Goal: Answer question/provide support: Share knowledge or assist other users

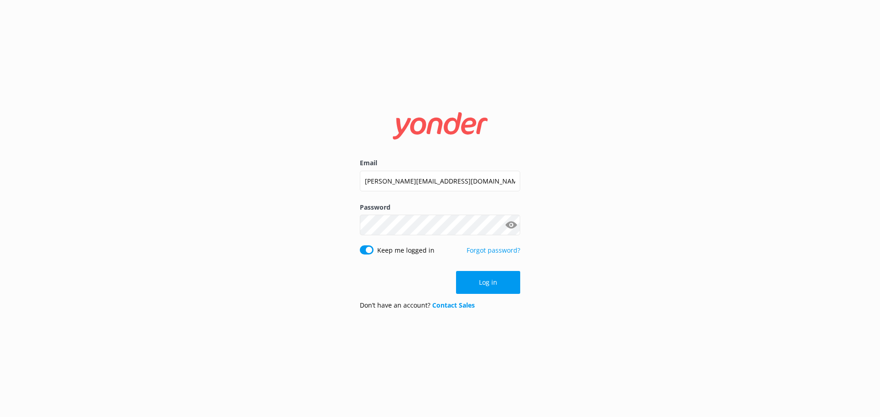
click button "Log in" at bounding box center [488, 282] width 64 height 23
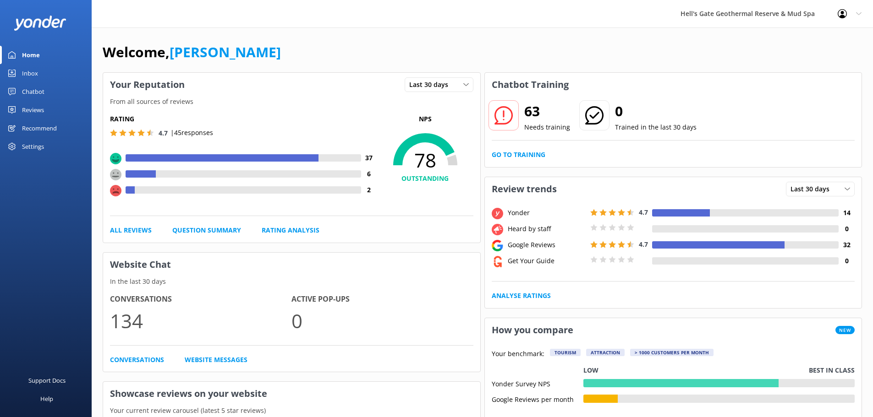
click at [24, 90] on div "Chatbot" at bounding box center [33, 91] width 22 height 18
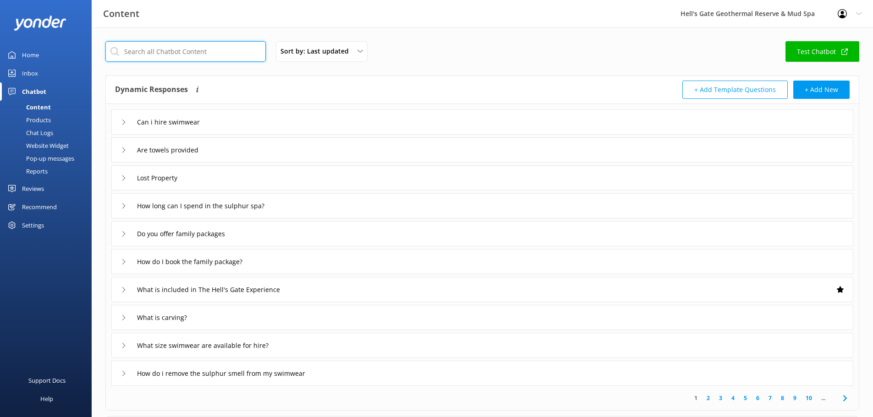
click at [174, 54] on input "text" at bounding box center [185, 51] width 160 height 21
type input "towels"
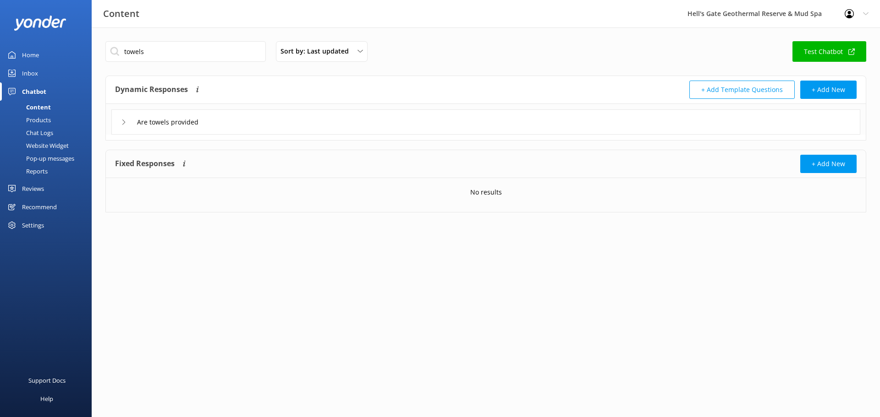
click at [171, 131] on div "Are towels provided" at bounding box center [485, 121] width 749 height 25
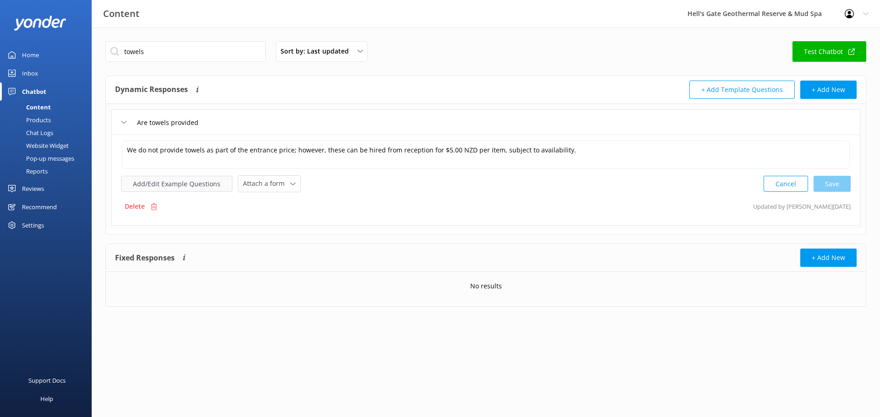
click at [191, 181] on button "Add/Edit Example Questions" at bounding box center [176, 184] width 111 height 16
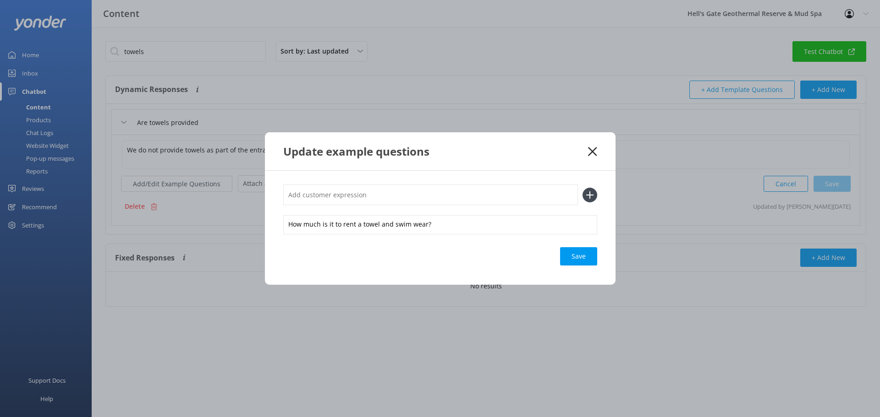
click at [472, 198] on input "text" at bounding box center [430, 195] width 295 height 21
paste input "do you supply a [PERSON_NAME]"
type input "do you supply a towel"
click at [586, 197] on icon at bounding box center [589, 195] width 15 height 15
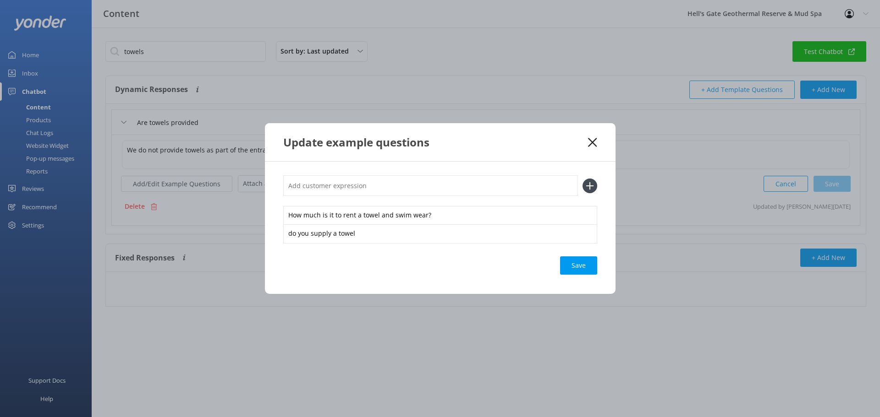
click at [581, 275] on div "How much is it to rent a towel and swim wear? do you supply a towel Save" at bounding box center [440, 228] width 350 height 132
click at [579, 268] on div "Save" at bounding box center [578, 266] width 37 height 18
click at [591, 139] on icon at bounding box center [592, 142] width 9 height 9
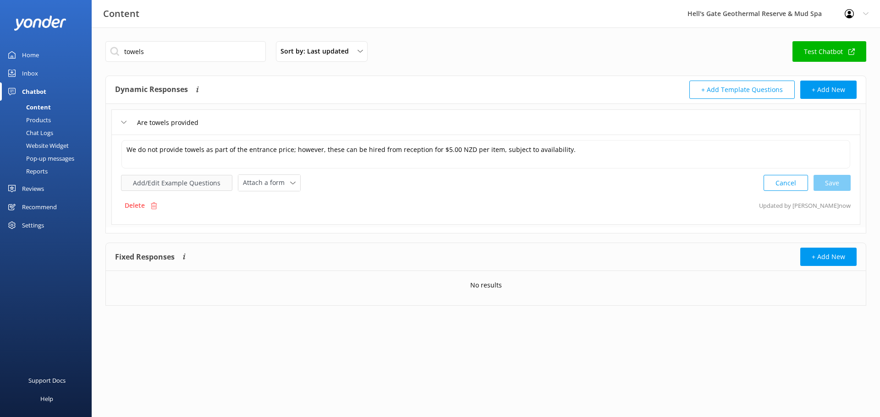
click at [169, 184] on button "Add/Edit Example Questions" at bounding box center [176, 183] width 111 height 16
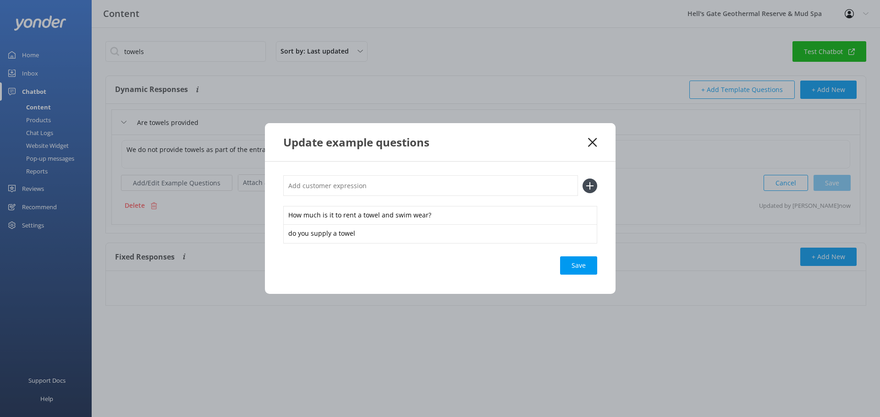
click at [595, 143] on icon at bounding box center [592, 142] width 9 height 9
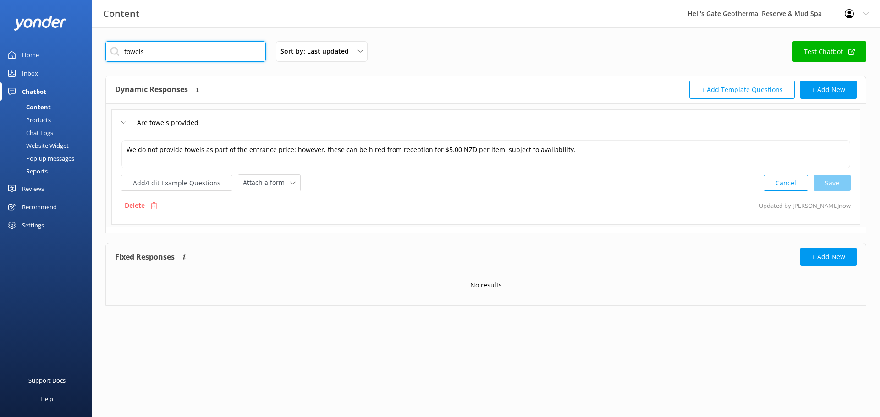
drag, startPoint x: 106, startPoint y: 42, endPoint x: 35, endPoint y: 31, distance: 71.9
click at [39, 31] on div "Content Hell's Gate Geothermal Reserve & Mud Spa Profile Settings Logout Home I…" at bounding box center [440, 180] width 880 height 306
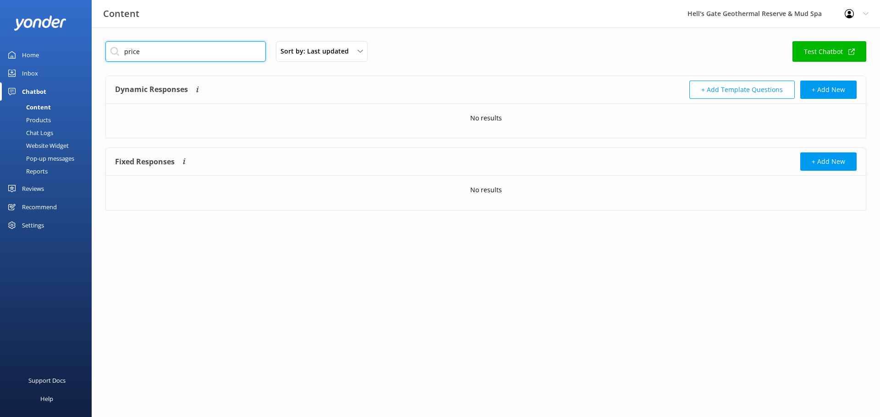
drag, startPoint x: 103, startPoint y: 50, endPoint x: 73, endPoint y: 46, distance: 30.1
click at [77, 48] on div "Content Hell's Gate Geothermal Reserve & Mud Spa Profile Settings Logout Home I…" at bounding box center [440, 132] width 880 height 211
type input "e"
drag, startPoint x: 101, startPoint y: 44, endPoint x: 67, endPoint y: 39, distance: 33.7
click at [68, 39] on div "Content Hell's Gate Geothermal Reserve & Mud Spa Profile Settings Logout Home I…" at bounding box center [440, 133] width 880 height 213
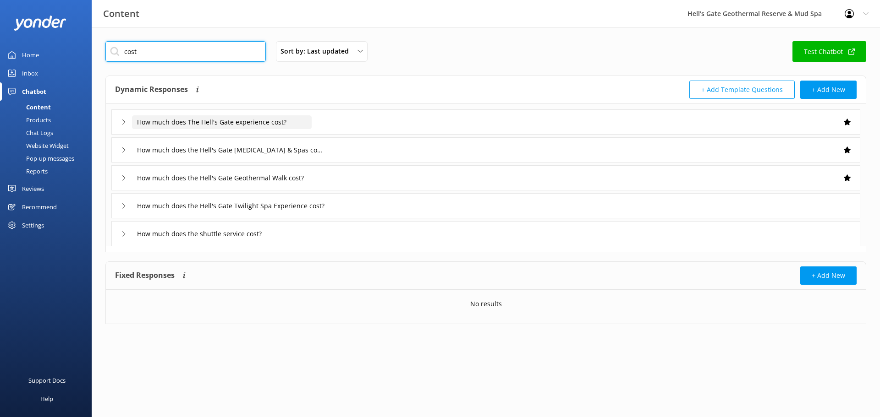
type input "cost"
click at [303, 126] on input "How much does The Hell's Gate experience cost?" at bounding box center [222, 122] width 180 height 14
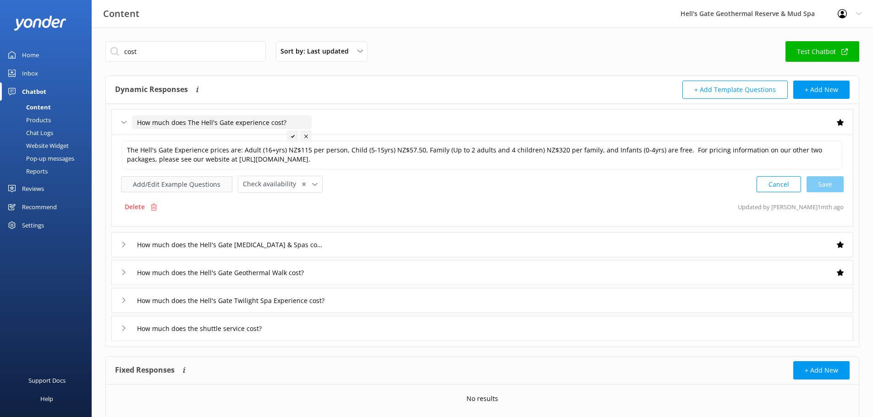
click at [181, 183] on button "Add/Edit Example Questions" at bounding box center [176, 184] width 111 height 16
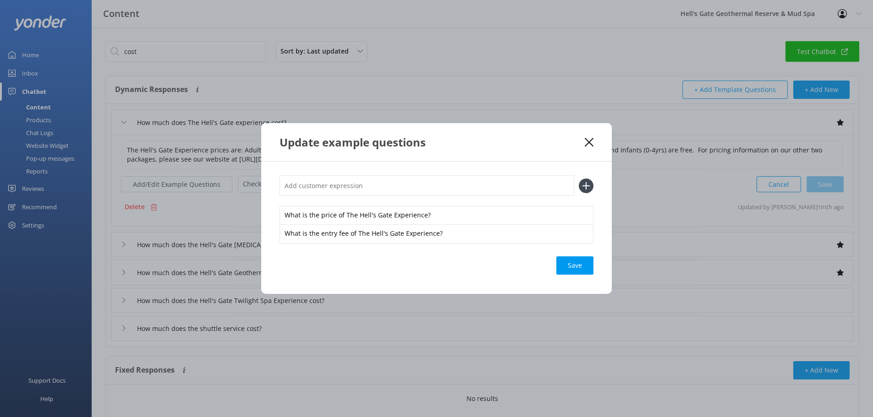
click at [593, 143] on div "Update example questions" at bounding box center [436, 142] width 350 height 38
click at [590, 136] on div "Update example questions" at bounding box center [436, 142] width 350 height 38
click at [589, 139] on icon at bounding box center [589, 142] width 9 height 9
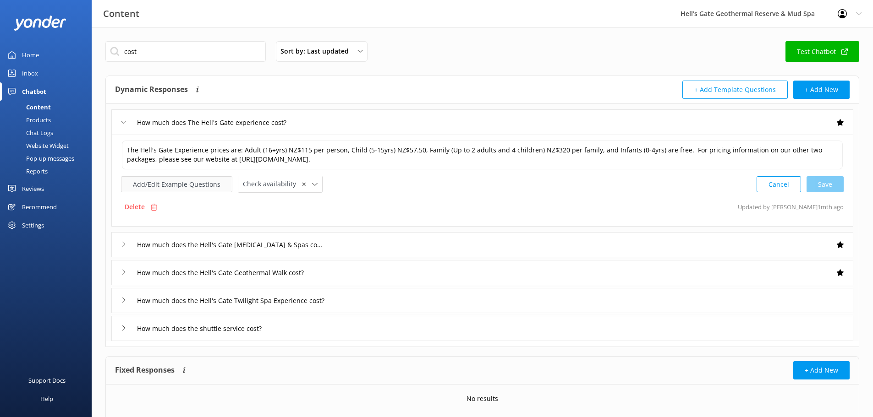
click at [161, 183] on button "Add/Edit Example Questions" at bounding box center [176, 184] width 111 height 16
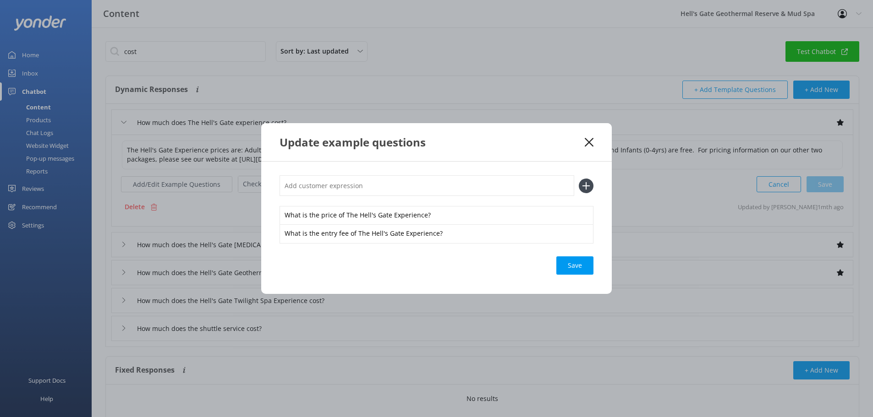
click at [324, 184] on input "text" at bounding box center [426, 185] width 295 height 21
paste input "do you supply a [PERSON_NAME]"
type input "do you supply a [PERSON_NAME]"
paste input "entrance fee"
type input "entrance fee"
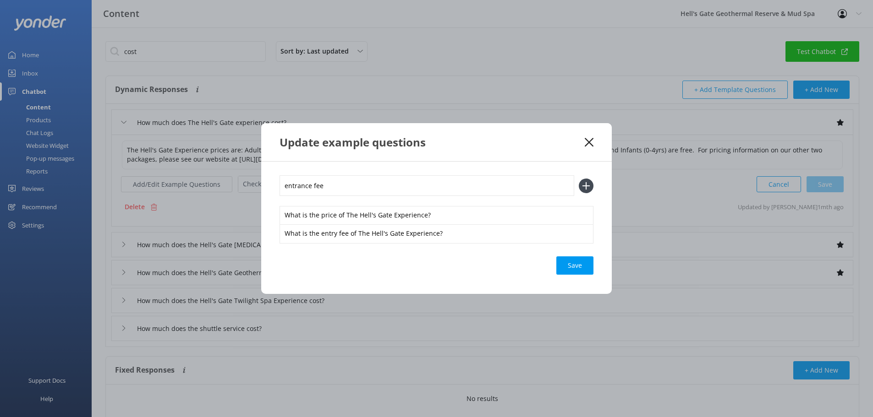
click at [584, 181] on icon at bounding box center [586, 186] width 15 height 15
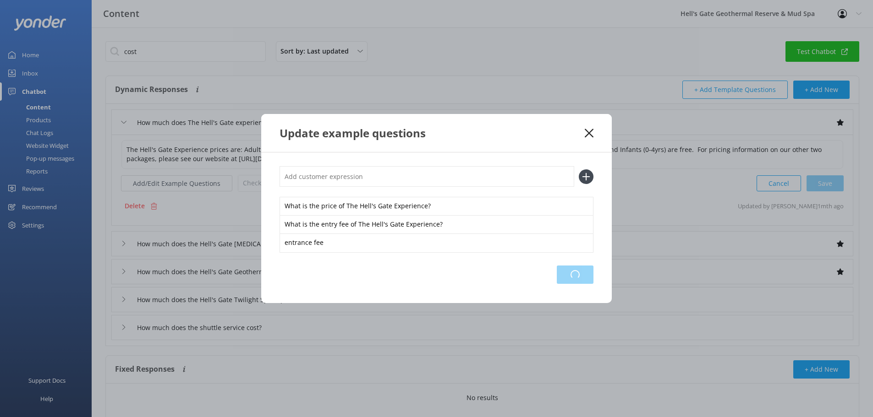
click at [572, 277] on div "Loading.." at bounding box center [575, 275] width 37 height 18
click at [580, 130] on div "Update example questions" at bounding box center [431, 133] width 305 height 15
click at [589, 133] on use at bounding box center [589, 133] width 9 height 9
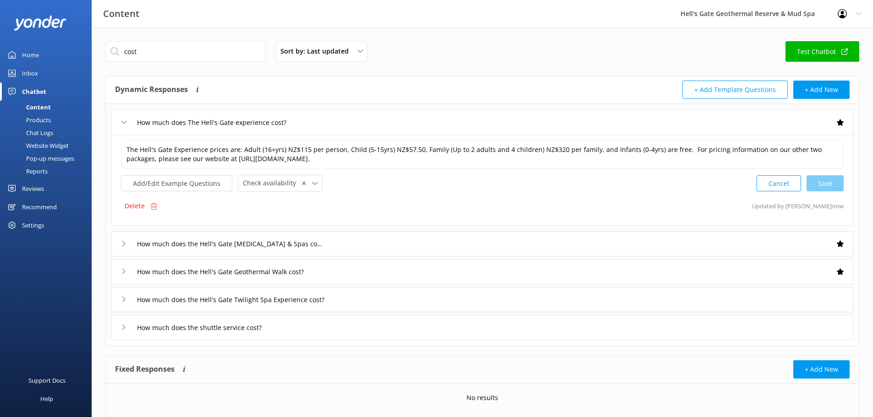
click at [353, 124] on div "How much does The Hell's Gate experience cost?" at bounding box center [482, 121] width 742 height 25
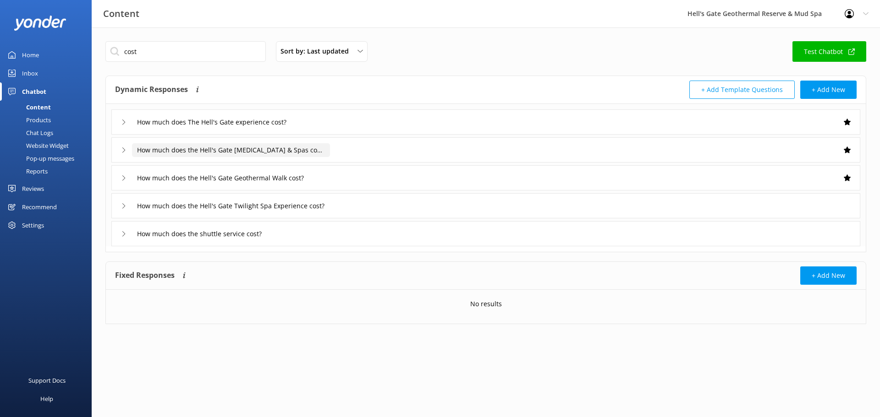
click at [246, 149] on input "How much does the Hell's Gate [MEDICAL_DATA] & Spas cost?" at bounding box center [231, 150] width 198 height 14
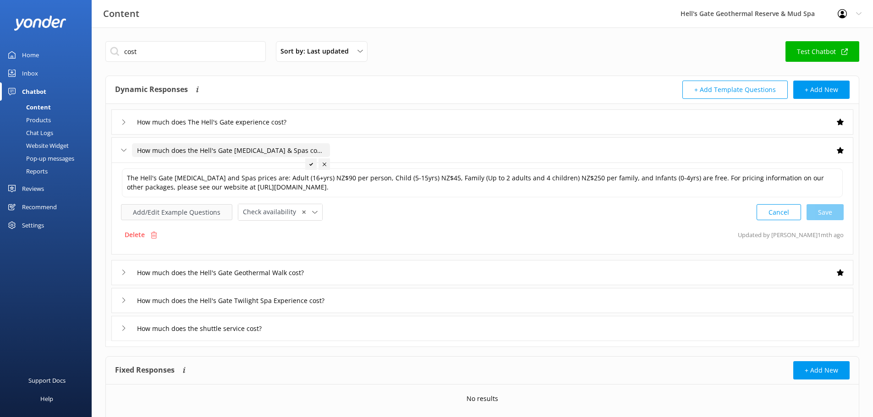
click at [160, 212] on button "Add/Edit Example Questions" at bounding box center [176, 212] width 111 height 16
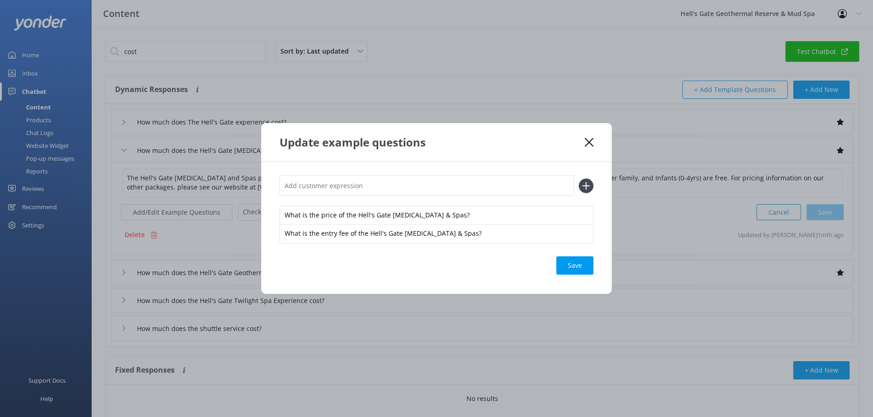
click at [339, 191] on input "text" at bounding box center [426, 185] width 295 height 21
paste input "entrance fee"
type input "entrance fee"
click at [580, 187] on icon at bounding box center [586, 186] width 15 height 15
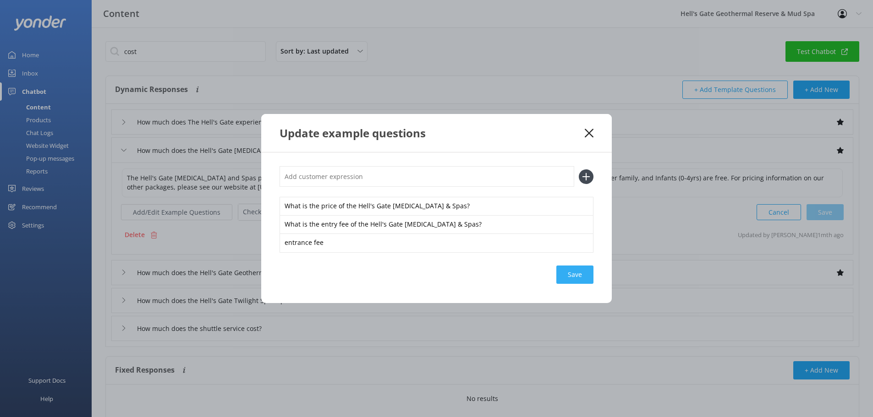
click at [569, 278] on div "Save" at bounding box center [574, 275] width 37 height 18
drag, startPoint x: 586, startPoint y: 135, endPoint x: 563, endPoint y: 141, distance: 24.0
click at [586, 135] on icon at bounding box center [589, 133] width 9 height 9
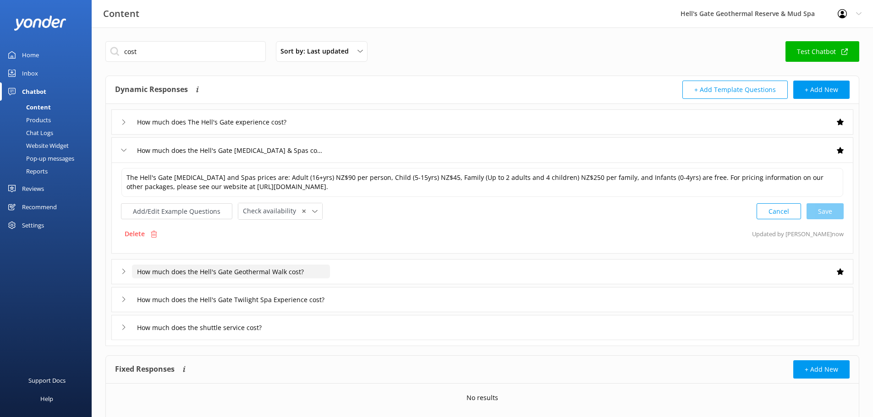
click at [213, 276] on input "How much does the Hell's Gate Geothermal Walk cost?" at bounding box center [231, 272] width 198 height 14
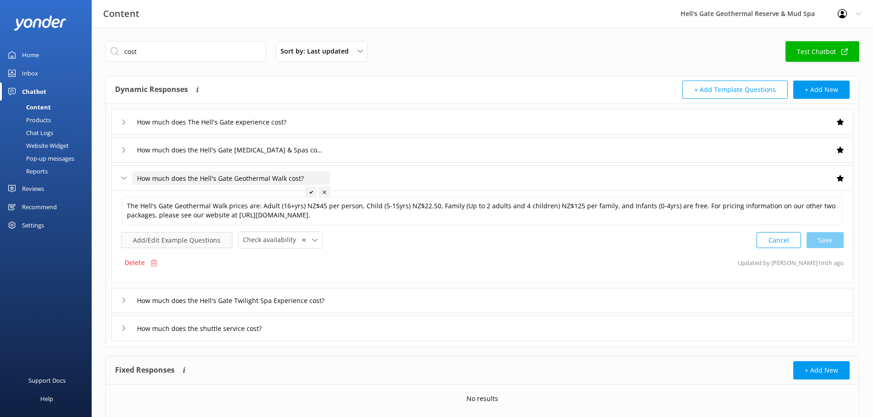
click at [170, 246] on button "Add/Edit Example Questions" at bounding box center [176, 240] width 111 height 16
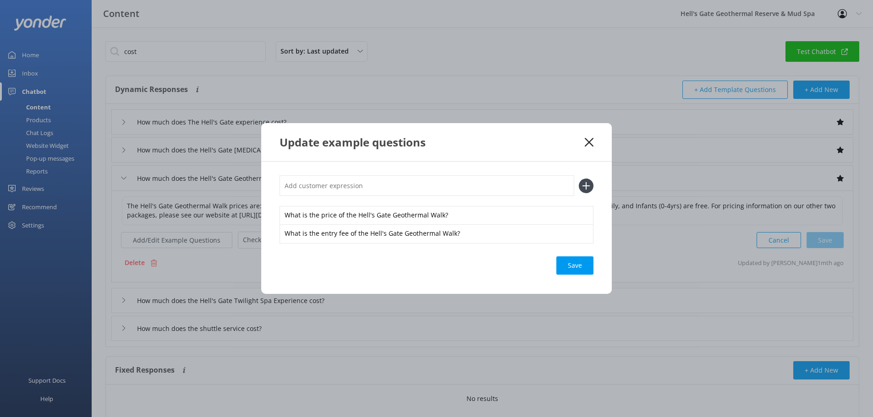
click at [329, 187] on input "text" at bounding box center [426, 185] width 295 height 21
paste input "entrance fee"
type input "entrance fee"
click at [582, 186] on use at bounding box center [586, 186] width 8 height 8
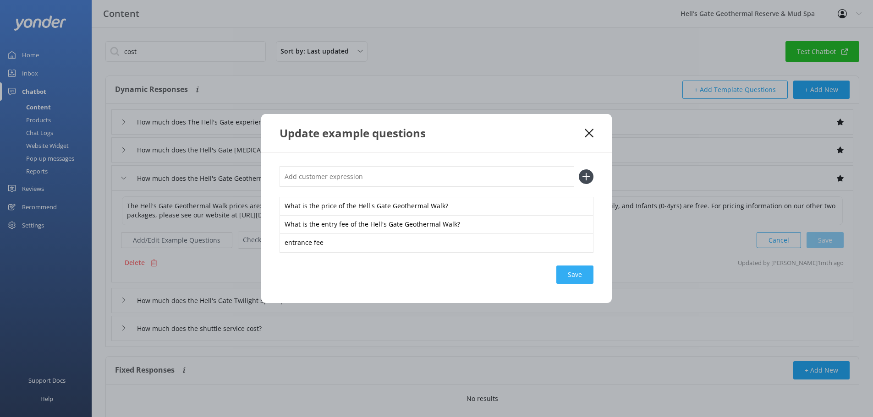
click at [571, 275] on div "Save" at bounding box center [574, 275] width 37 height 18
click at [587, 134] on icon at bounding box center [589, 133] width 9 height 9
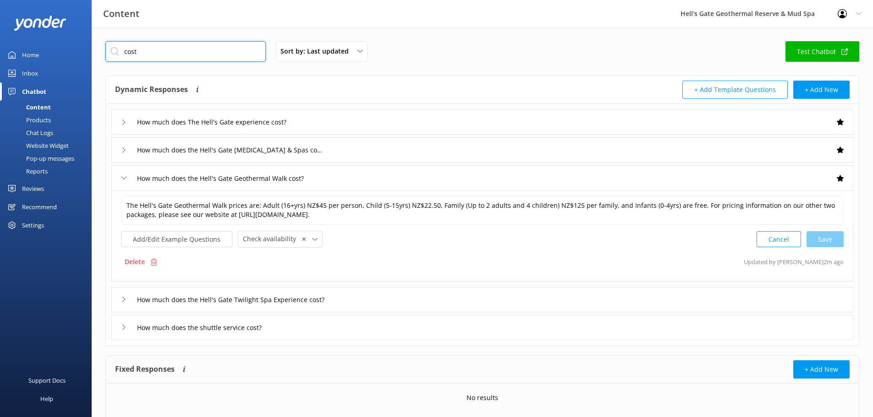
drag, startPoint x: 184, startPoint y: 51, endPoint x: 0, endPoint y: 49, distance: 184.2
click at [51, 53] on div "Content Hell's Gate Geothermal Reserve & Mud Spa Profile Settings Logout Home I…" at bounding box center [436, 236] width 873 height 418
click at [36, 222] on div "Settings" at bounding box center [33, 225] width 22 height 18
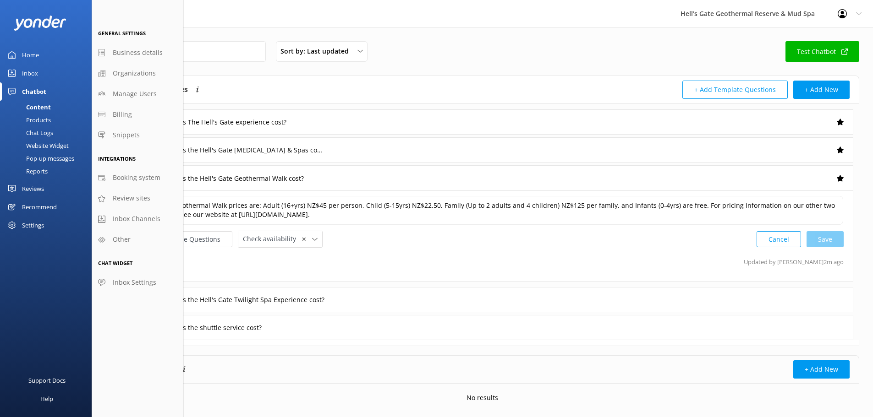
click at [47, 145] on div "Website Widget" at bounding box center [36, 145] width 63 height 13
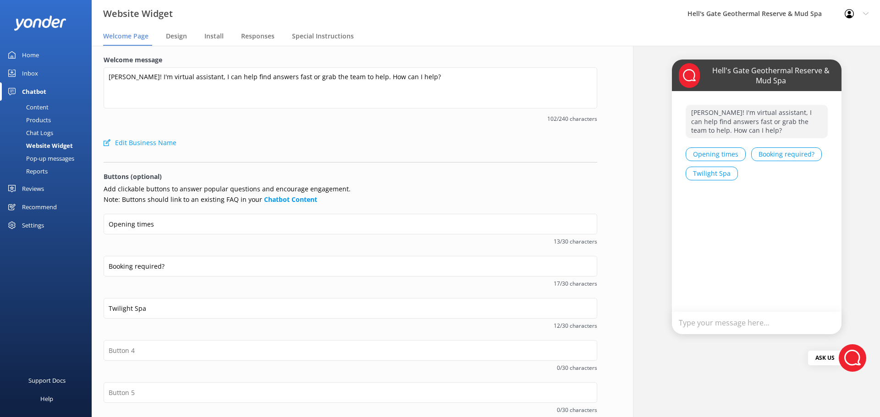
click at [48, 157] on div "Pop-up messages" at bounding box center [39, 158] width 69 height 13
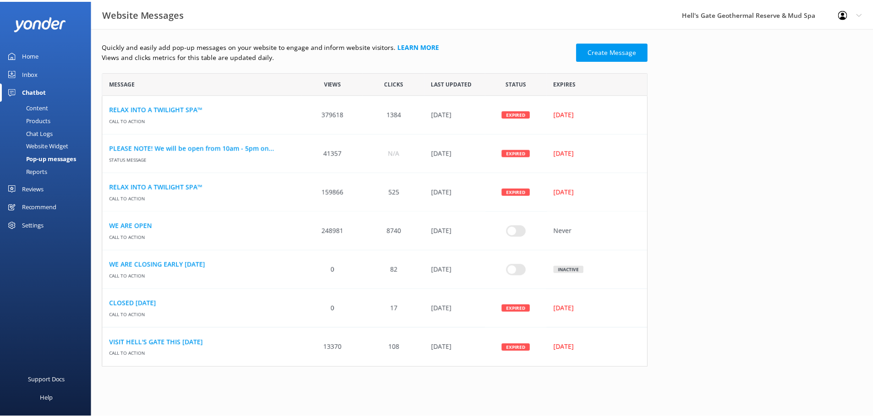
scroll to position [7, 7]
click at [515, 231] on input "row" at bounding box center [520, 230] width 20 height 11
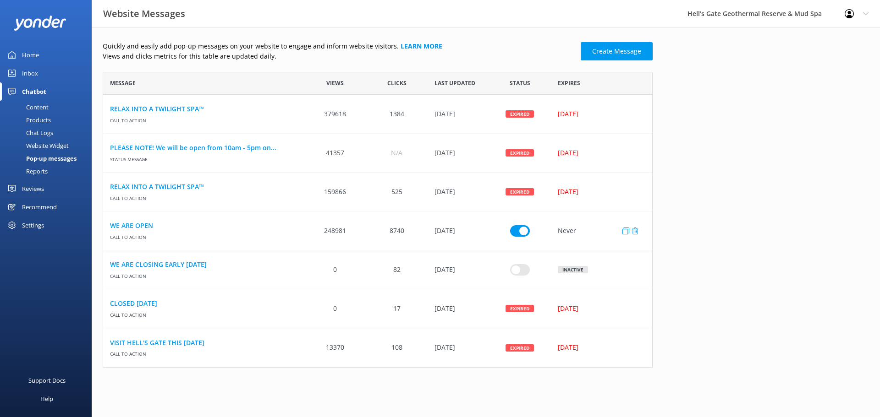
checkbox input "true"
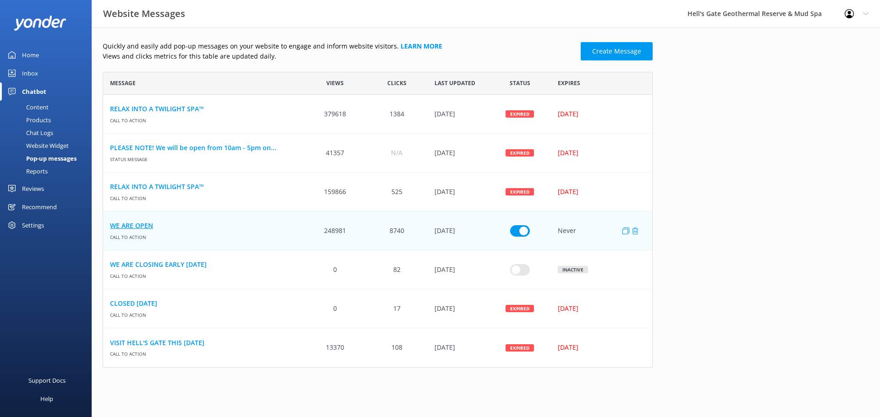
click at [141, 226] on link "WE ARE OPEN" at bounding box center [203, 226] width 187 height 10
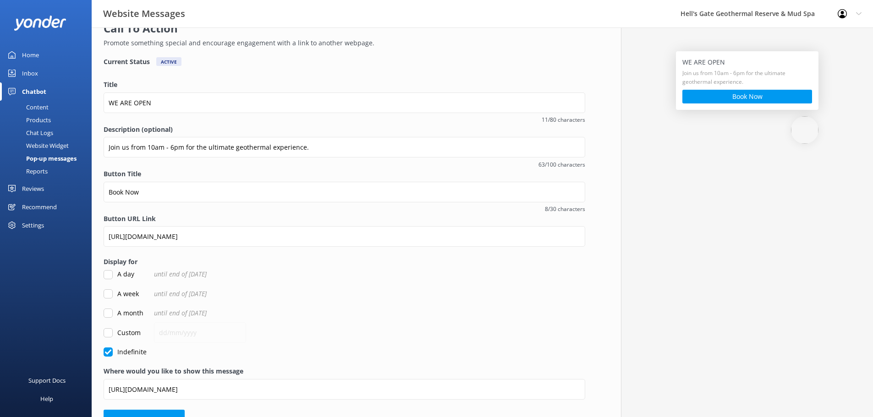
scroll to position [65, 0]
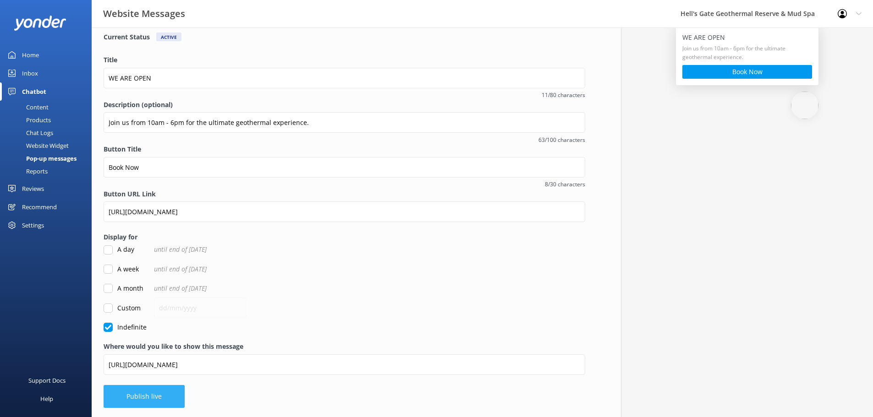
click at [140, 394] on button "Publish live" at bounding box center [144, 396] width 81 height 23
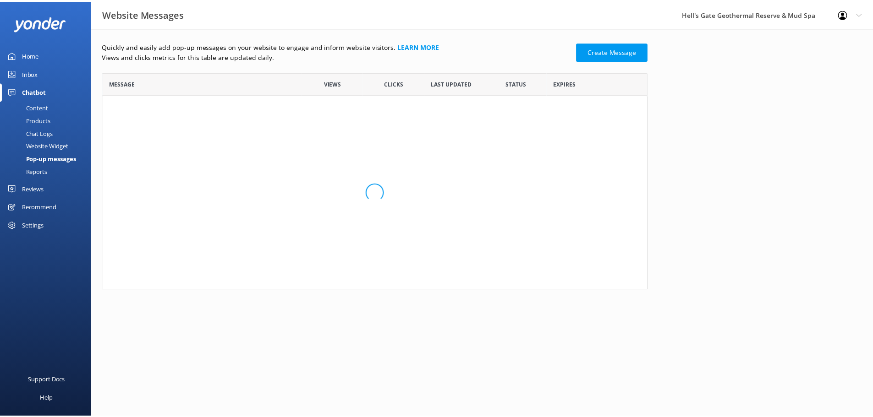
scroll to position [7, 7]
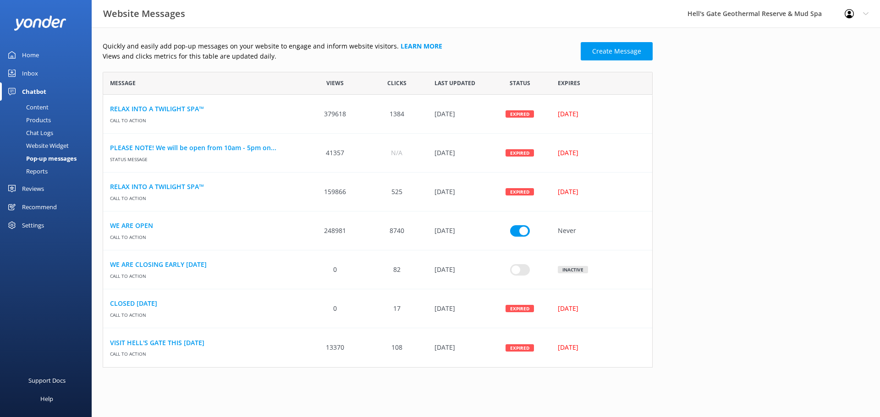
click at [33, 105] on div "Content" at bounding box center [26, 107] width 43 height 13
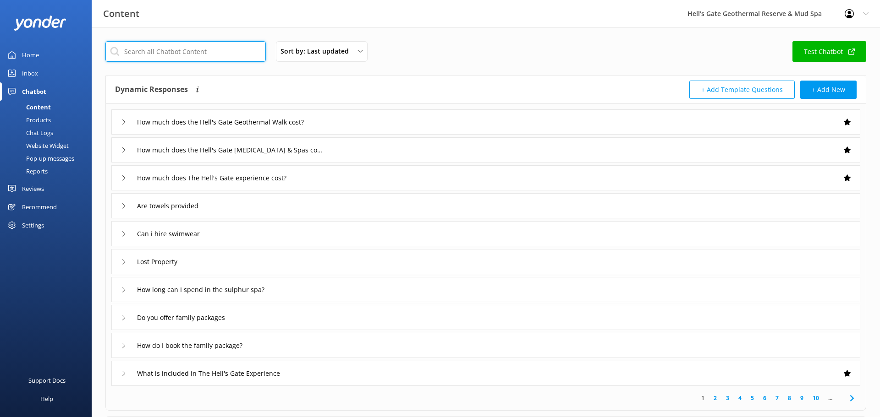
click at [151, 47] on input "text" at bounding box center [185, 51] width 160 height 21
type input "twilight"
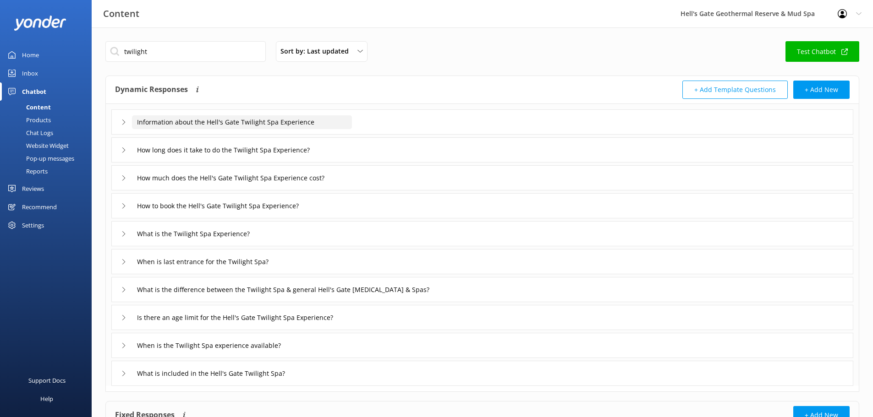
click at [274, 118] on input "Information about the Hell's Gate Twilight Spa Experience" at bounding box center [242, 122] width 220 height 14
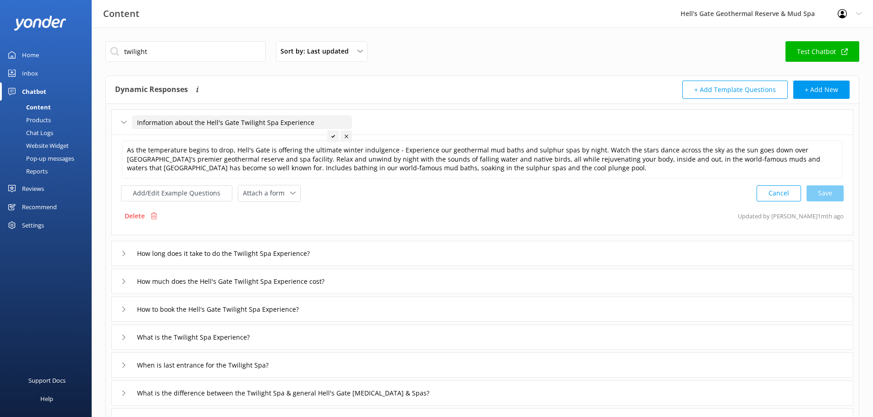
drag, startPoint x: 328, startPoint y: 122, endPoint x: 132, endPoint y: 122, distance: 195.6
click at [132, 122] on input "Information about the Hell's Gate Twilight Spa Experience" at bounding box center [242, 122] width 220 height 14
click at [492, 159] on textarea "As the temperature begins to drop, Hell's Gate is offering the ultimate winter …" at bounding box center [482, 160] width 721 height 38
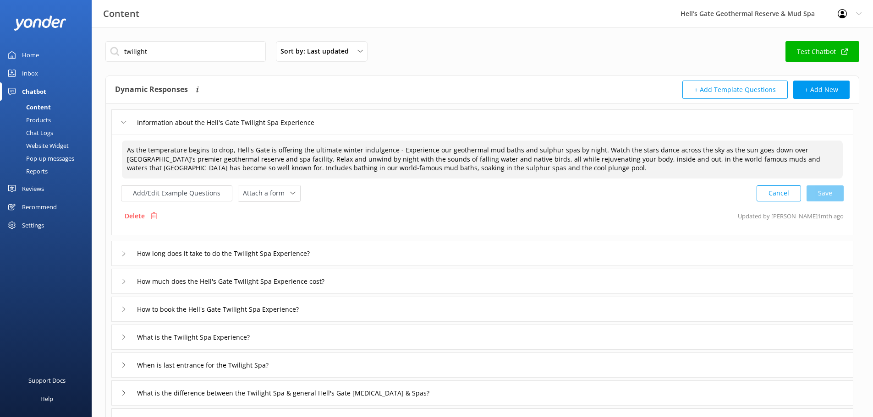
drag, startPoint x: 507, startPoint y: 170, endPoint x: 109, endPoint y: 142, distance: 398.6
click at [109, 142] on div "Information about the Hell's Gate Twilight Spa Experience As the temperature be…" at bounding box center [482, 297] width 753 height 386
click at [634, 200] on div "Add/Edit Example Questions Attach a form Leave contact details Check availabili…" at bounding box center [482, 193] width 722 height 17
click at [773, 191] on button "Cancel" at bounding box center [778, 194] width 44 height 16
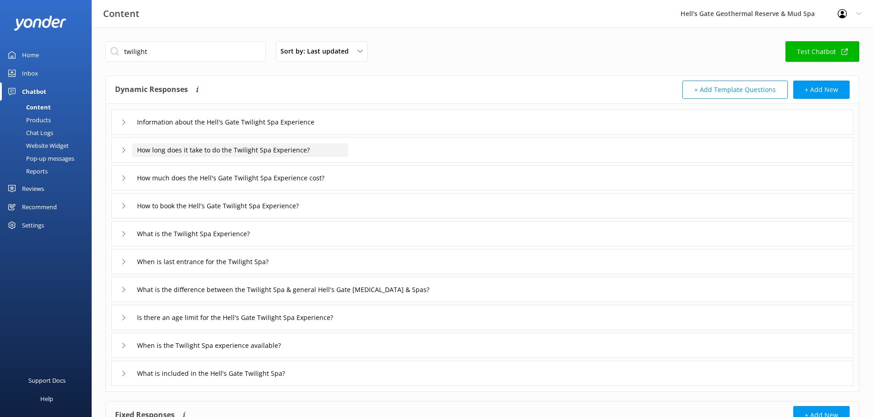
click at [327, 154] on input "How long does it take to do the Twilight Spa Experience?" at bounding box center [240, 150] width 216 height 14
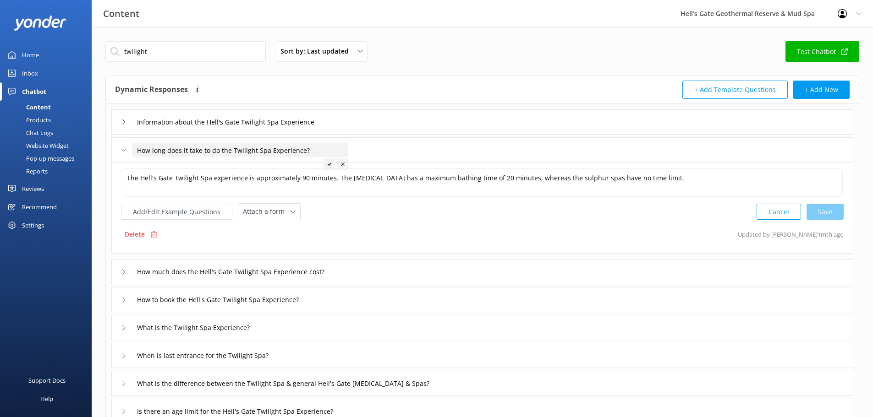
drag, startPoint x: 310, startPoint y: 147, endPoint x: 52, endPoint y: 137, distance: 258.1
click at [52, 137] on div "Content Hell's Gate Geothermal Reserve & Mud Spa Profile Settings Logout Home I…" at bounding box center [436, 306] width 873 height 558
click at [624, 172] on textarea "The Hell's Gate Twilight Spa experience is approximately 90 minutes. The [MEDIC…" at bounding box center [482, 183] width 721 height 28
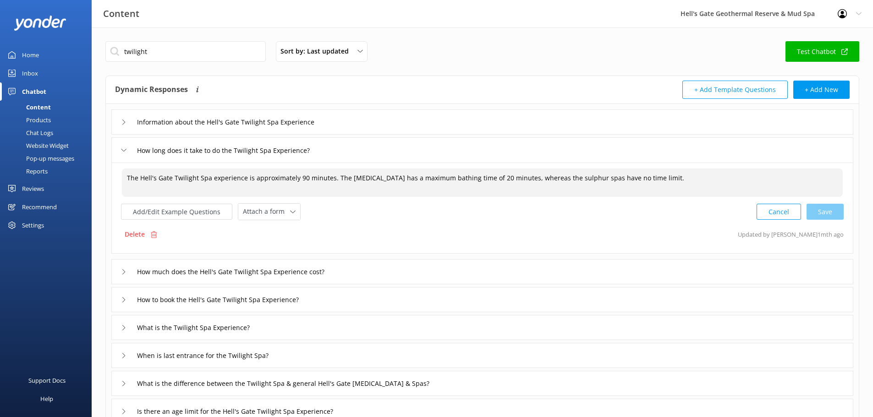
drag, startPoint x: 663, startPoint y: 178, endPoint x: 77, endPoint y: 179, distance: 586.8
click at [77, 179] on div "Content Hell's Gate Geothermal Reserve & Mud Spa Profile Settings Logout Home I…" at bounding box center [436, 306] width 873 height 558
click at [182, 215] on button "Add/Edit Example Questions" at bounding box center [176, 212] width 111 height 16
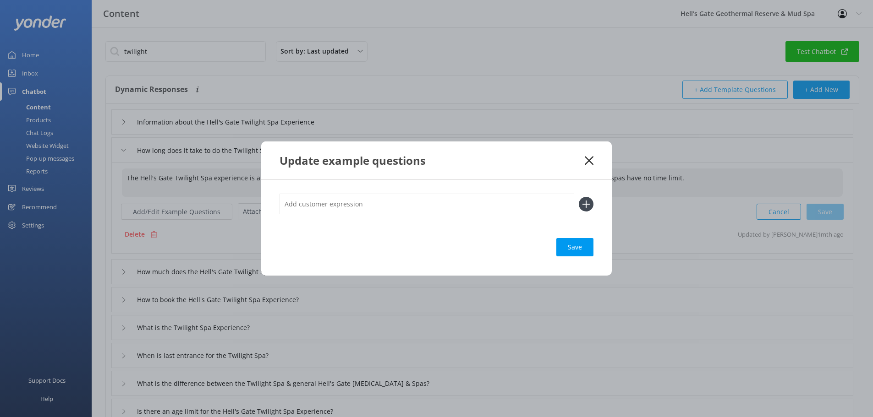
click at [595, 162] on div "Update example questions" at bounding box center [436, 161] width 350 height 38
click at [585, 158] on icon at bounding box center [589, 160] width 9 height 9
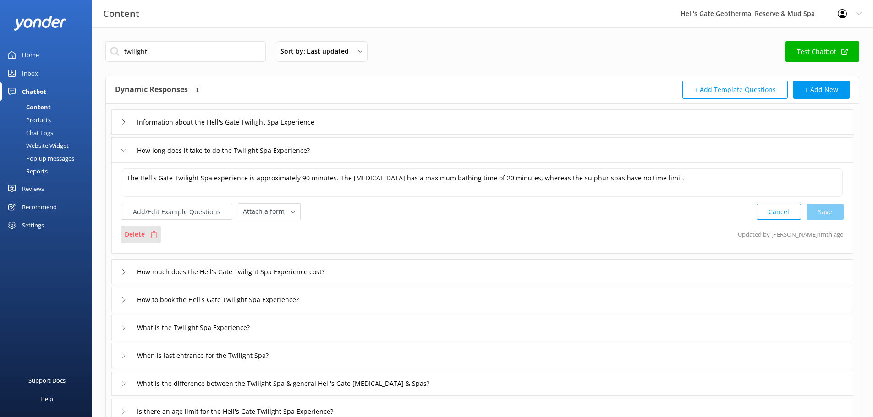
click at [149, 234] on div "Delete" at bounding box center [141, 234] width 40 height 17
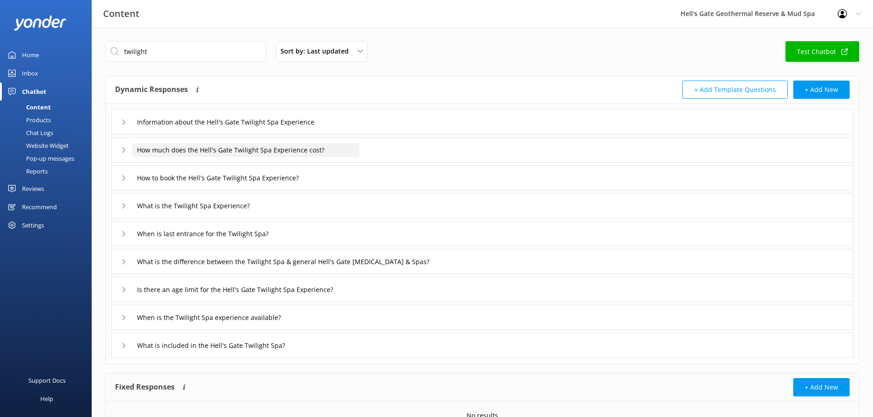
click at [225, 150] on input "How much does the Hell's Gate Twilight Spa Experience cost?" at bounding box center [245, 150] width 227 height 14
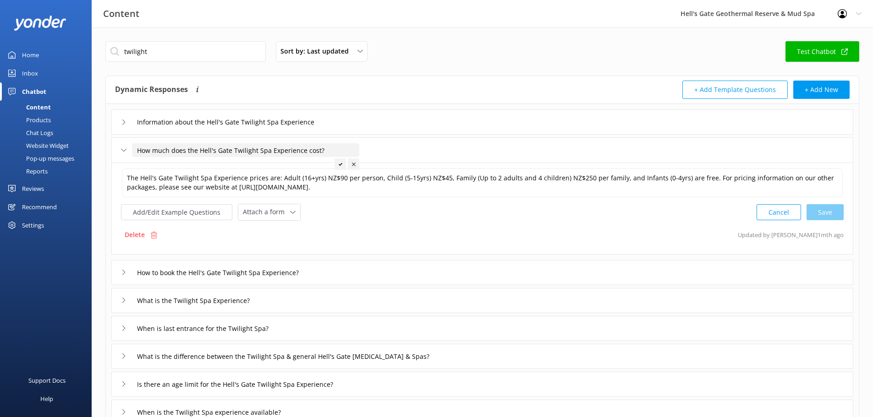
drag, startPoint x: 218, startPoint y: 145, endPoint x: 69, endPoint y: 140, distance: 149.0
click at [69, 140] on div "Content Hell's Gate Geothermal Reserve & Mud Spa Profile Settings Logout Home I…" at bounding box center [436, 292] width 873 height 531
click at [355, 189] on textarea "The Hell's Gate Twilight Spa Experience prices are: Adult (16+yrs) NZ$90 per pe…" at bounding box center [482, 183] width 721 height 29
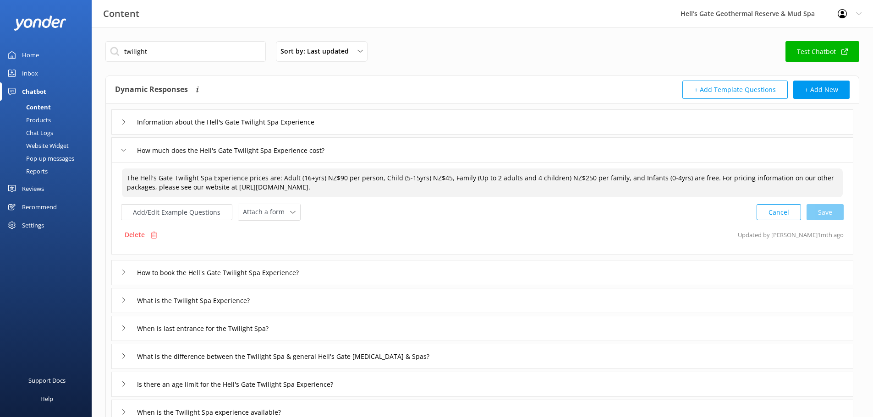
drag, startPoint x: 311, startPoint y: 188, endPoint x: 87, endPoint y: 165, distance: 225.2
click at [87, 165] on div "Content Hell's Gate Geothermal Reserve & Mud Spa Profile Settings Logout Home I…" at bounding box center [436, 292] width 873 height 531
click at [139, 232] on p "Delete" at bounding box center [135, 235] width 20 height 10
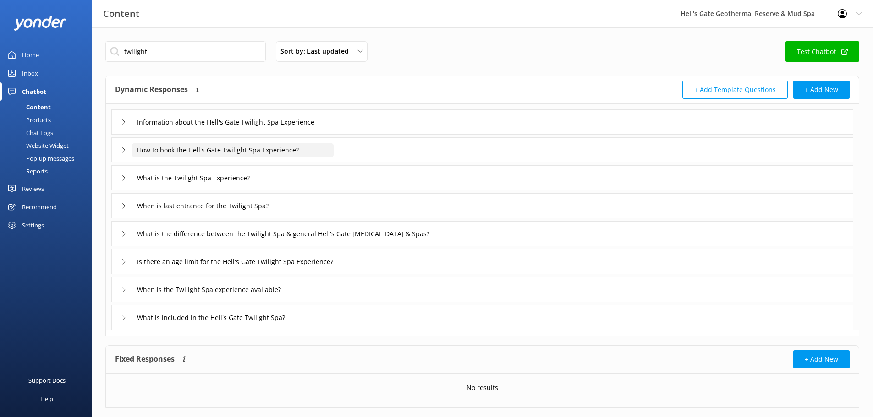
click at [303, 148] on input "How to book the Hell's Gate Twilight Spa Experience?" at bounding box center [233, 150] width 202 height 14
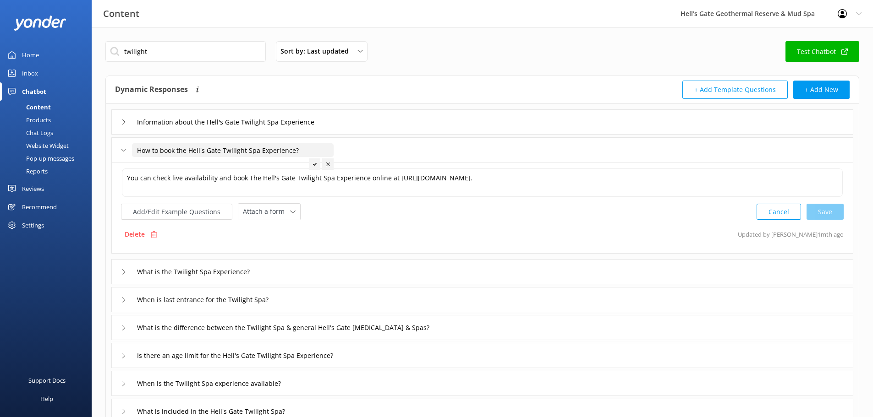
drag, startPoint x: 220, startPoint y: 153, endPoint x: 96, endPoint y: 151, distance: 124.2
click at [97, 151] on div "twilight Sort by: Last updated Title Last updated Test Chatbot Dynamic Response…" at bounding box center [482, 278] width 781 height 503
click at [578, 168] on div "You can check live availability and book The Hell's Gate Twilight Spa Experienc…" at bounding box center [482, 183] width 722 height 30
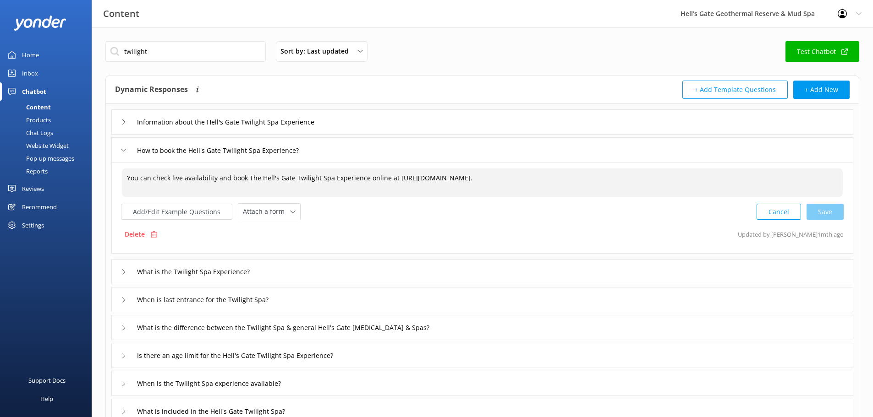
drag, startPoint x: 637, startPoint y: 171, endPoint x: 634, endPoint y: 178, distance: 6.8
click at [637, 171] on textarea "You can check live availability and book The Hell's Gate Twilight Spa Experienc…" at bounding box center [482, 183] width 721 height 28
drag, startPoint x: 462, startPoint y: 179, endPoint x: 75, endPoint y: 179, distance: 387.1
click at [75, 179] on div "Content Hell's Gate Geothermal Reserve & Mud Spa Profile Settings Logout Home I…" at bounding box center [436, 278] width 873 height 503
click at [152, 233] on use at bounding box center [154, 234] width 6 height 7
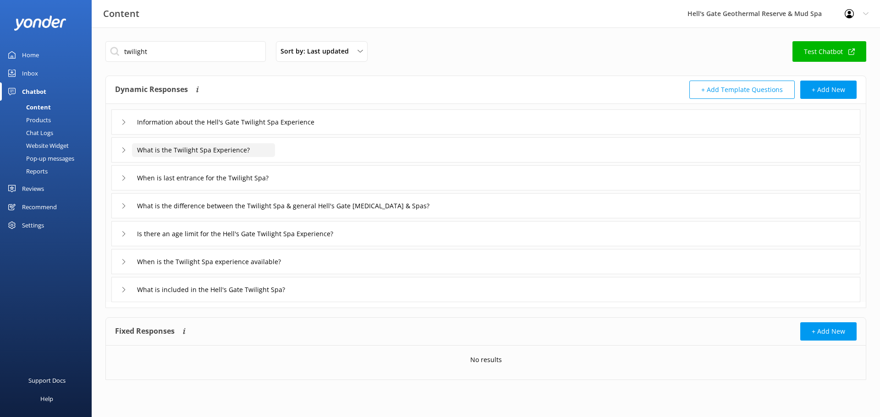
click at [255, 147] on input "What is the Twilight Spa Experience?" at bounding box center [203, 150] width 143 height 14
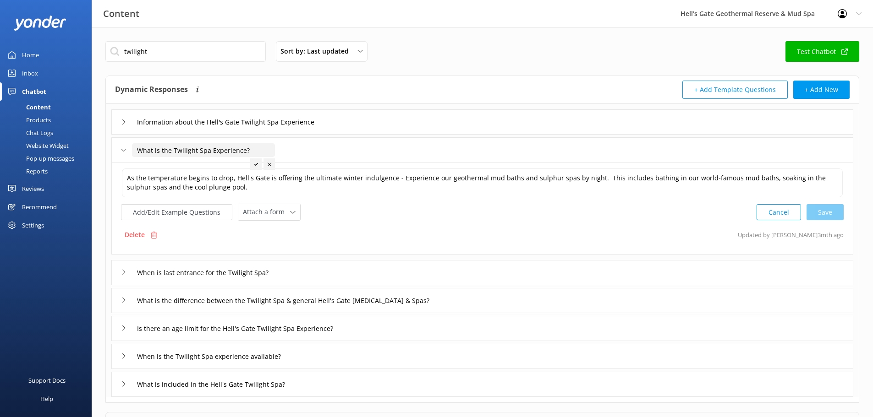
drag, startPoint x: 252, startPoint y: 152, endPoint x: 102, endPoint y: 152, distance: 149.8
click at [102, 152] on div "twilight Sort by: Last updated Title Last updated Test Chatbot Dynamic Response…" at bounding box center [482, 264] width 781 height 475
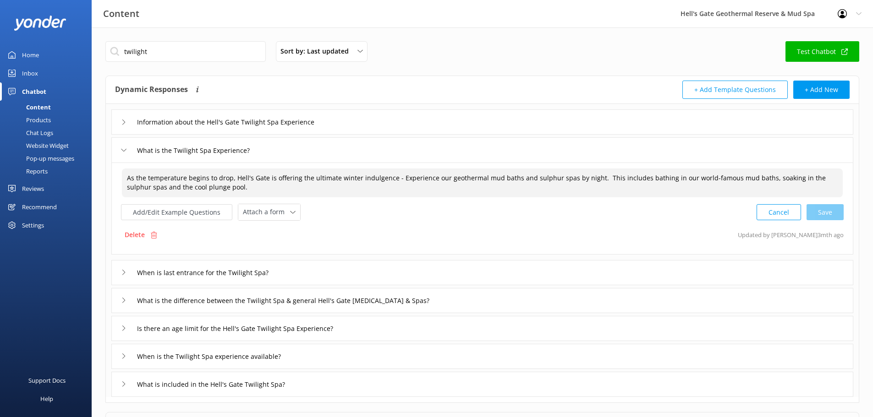
drag, startPoint x: 220, startPoint y: 188, endPoint x: 120, endPoint y: 176, distance: 100.5
click at [120, 176] on div "As the temperature begins to drop, Hell's Gate is offering the ultimate winter …" at bounding box center [482, 209] width 742 height 92
click at [142, 236] on p "Delete" at bounding box center [135, 235] width 20 height 10
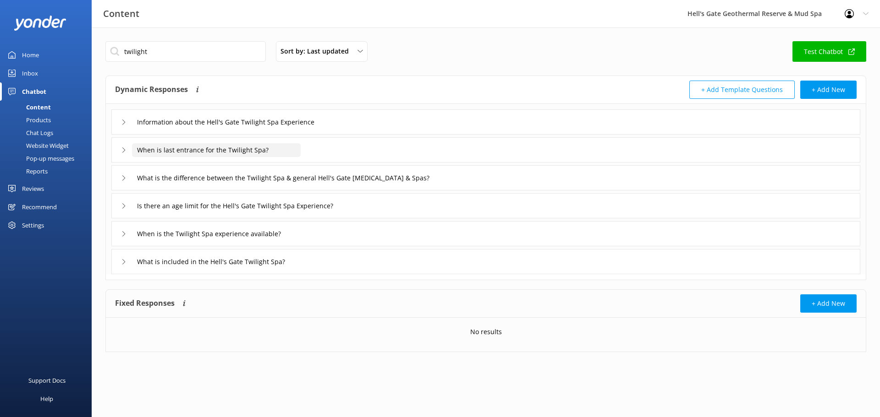
click at [229, 154] on input "When is last entrance for the Twilight Spa?" at bounding box center [216, 150] width 169 height 14
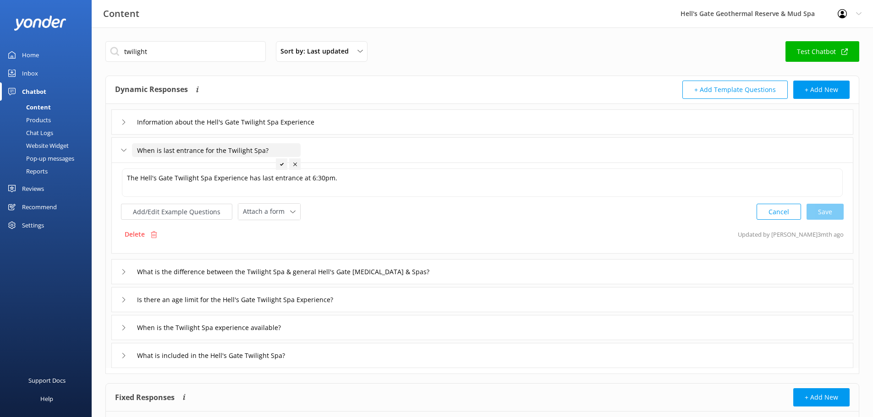
drag, startPoint x: 282, startPoint y: 149, endPoint x: 45, endPoint y: 142, distance: 236.5
click at [45, 142] on div "Content Hell's Gate Geothermal Reserve & Mud Spa Profile Settings Logout Home I…" at bounding box center [436, 250] width 873 height 447
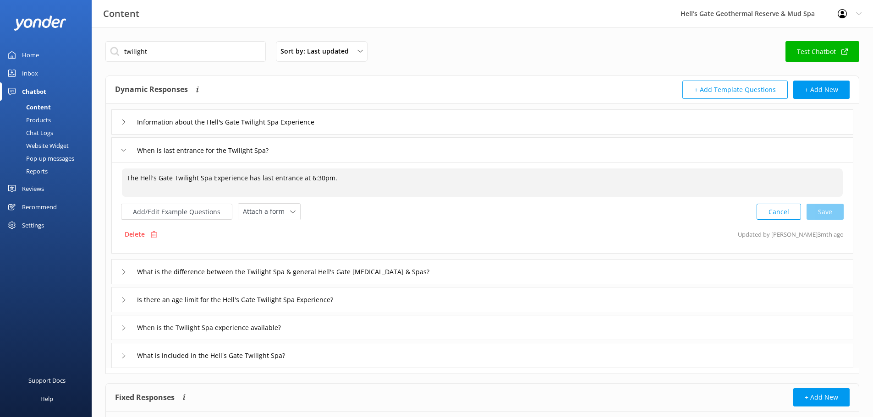
drag, startPoint x: 349, startPoint y: 178, endPoint x: 112, endPoint y: 179, distance: 237.3
click at [112, 179] on div "The Hell's Gate Twilight Spa Experience has last entrance at 6:30pm. The [GEOGR…" at bounding box center [482, 208] width 742 height 91
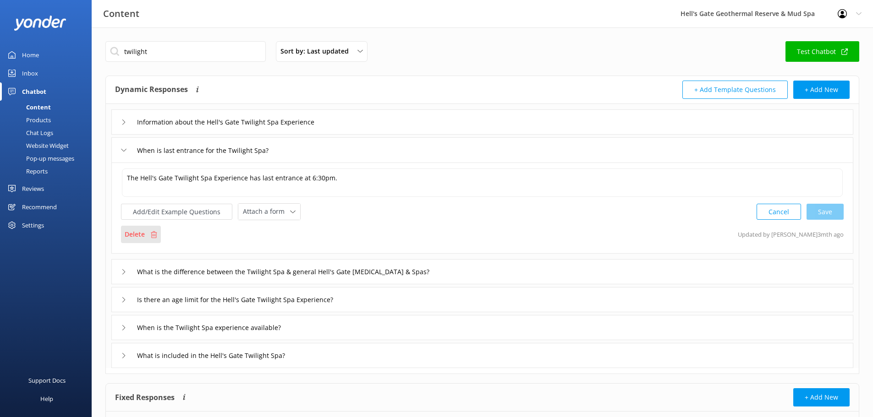
click at [140, 227] on div "Delete" at bounding box center [141, 234] width 40 height 17
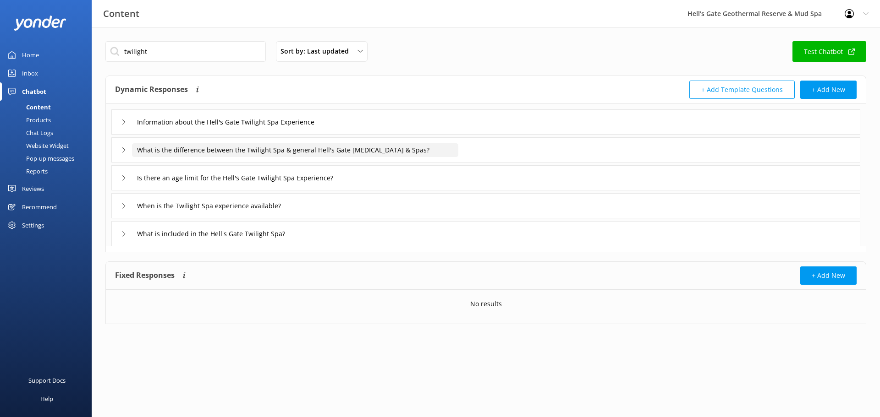
click at [208, 154] on input "What is the difference between the Twilight Spa & general Hell's Gate [MEDICAL_…" at bounding box center [295, 150] width 326 height 14
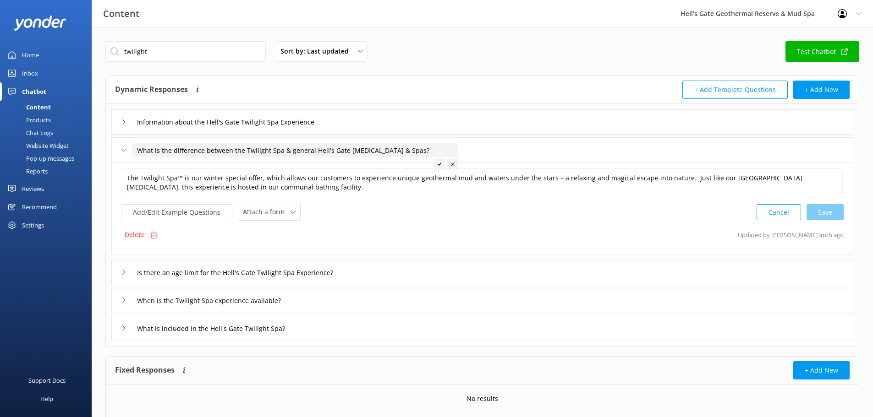
drag, startPoint x: 430, startPoint y: 152, endPoint x: 64, endPoint y: 151, distance: 366.5
click at [64, 151] on div "Content Hell's Gate Geothermal Reserve & Mud Spa Profile Settings Logout Home I…" at bounding box center [436, 236] width 873 height 419
click at [319, 188] on textarea "The Twilight Spa™ is our winter special offer, which allows our customers to ex…" at bounding box center [482, 183] width 721 height 29
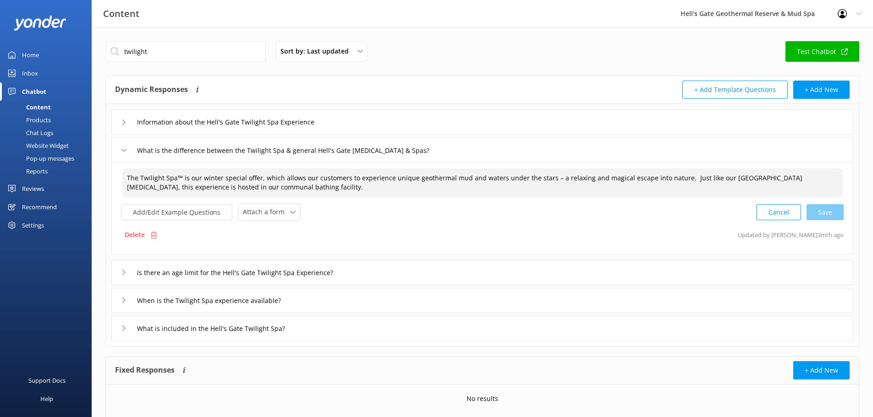
drag, startPoint x: 294, startPoint y: 189, endPoint x: 87, endPoint y: 168, distance: 208.6
click at [87, 168] on div "Content Hell's Gate Geothermal Reserve & Mud Spa Profile Settings Logout Home I…" at bounding box center [436, 236] width 873 height 419
click at [137, 238] on p "Delete" at bounding box center [135, 235] width 20 height 10
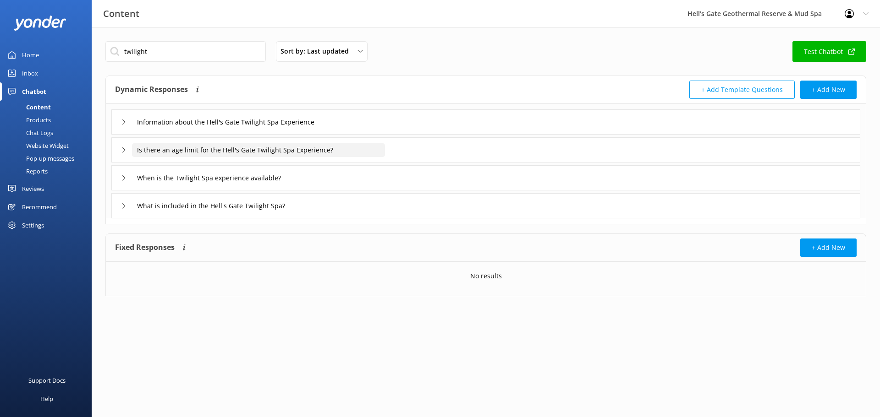
click at [224, 153] on input "Is there an age limit for the Hell's Gate Twilight Spa Experience?" at bounding box center [258, 150] width 253 height 14
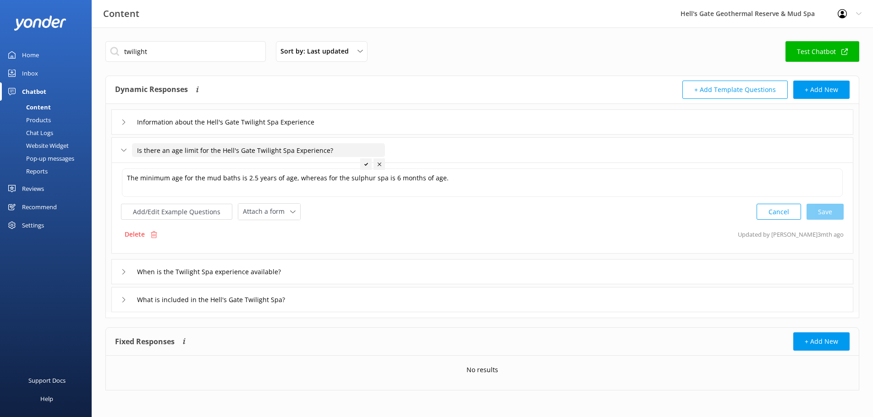
drag, startPoint x: 338, startPoint y: 153, endPoint x: 38, endPoint y: 148, distance: 300.6
click at [38, 148] on div "Content Hell's Gate Geothermal Reserve & Mud Spa Profile Settings Logout Home I…" at bounding box center [436, 222] width 873 height 391
click at [416, 177] on textarea "The minimum age for the mud baths is 2.5 years of age, whereas for the sulphur …" at bounding box center [482, 183] width 721 height 28
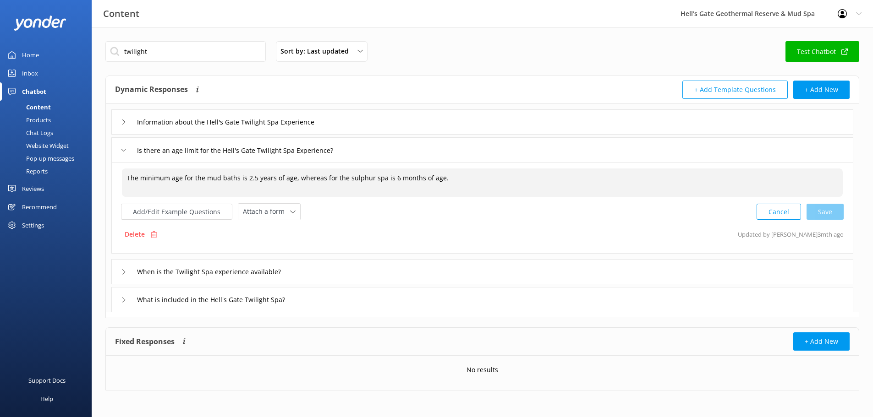
drag, startPoint x: 443, startPoint y: 180, endPoint x: 71, endPoint y: 179, distance: 372.0
click at [71, 179] on div "Content Hell's Gate Geothermal Reserve & Mud Spa Profile Settings Logout Home I…" at bounding box center [436, 222] width 873 height 391
click at [142, 240] on div "Delete" at bounding box center [141, 234] width 40 height 17
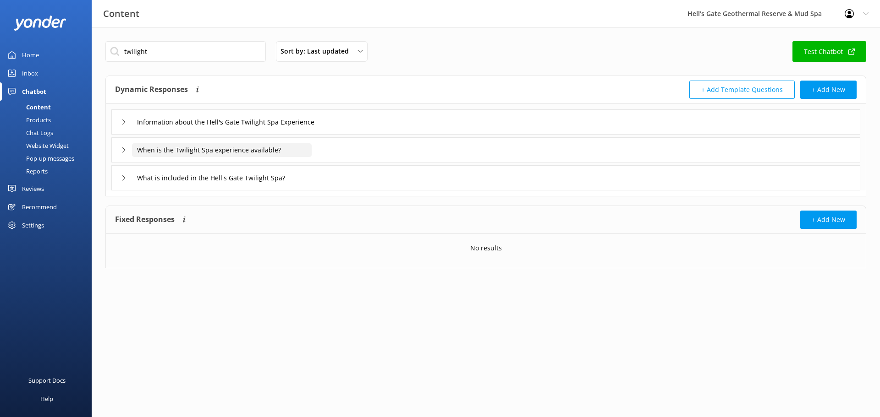
click at [219, 147] on input "When is the Twilight Spa experience available?" at bounding box center [222, 150] width 180 height 14
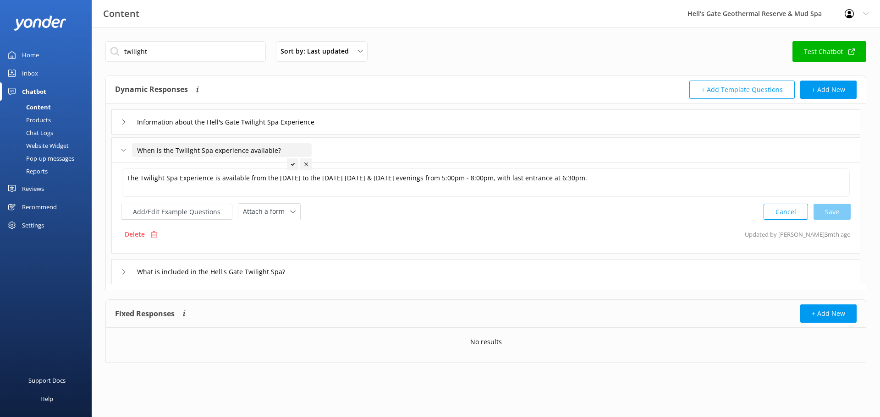
drag, startPoint x: 273, startPoint y: 151, endPoint x: 116, endPoint y: 148, distance: 156.7
click at [116, 148] on div "When is the Twilight Spa experience available?" at bounding box center [485, 149] width 749 height 25
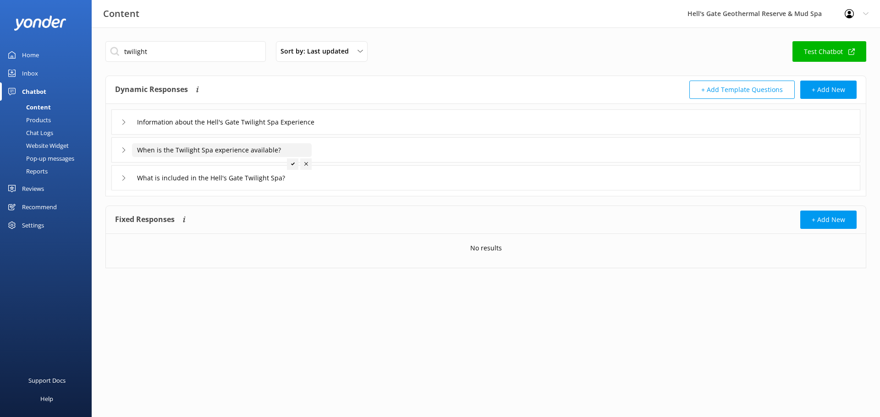
click at [302, 148] on input "When is the Twilight Spa experience available?" at bounding box center [222, 150] width 180 height 14
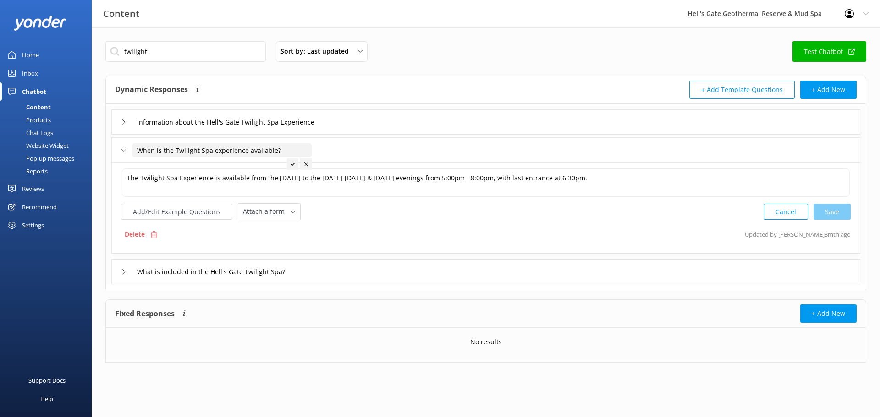
drag, startPoint x: 288, startPoint y: 150, endPoint x: 66, endPoint y: 147, distance: 222.7
click at [66, 147] on div "Content Hell's Gate Geothermal Reserve & Mud Spa Profile Settings Logout Home I…" at bounding box center [440, 208] width 880 height 363
click at [635, 185] on textarea "The Twilight Spa Experience is available from the [DATE] to the [DATE] [DATE] &…" at bounding box center [485, 183] width 727 height 28
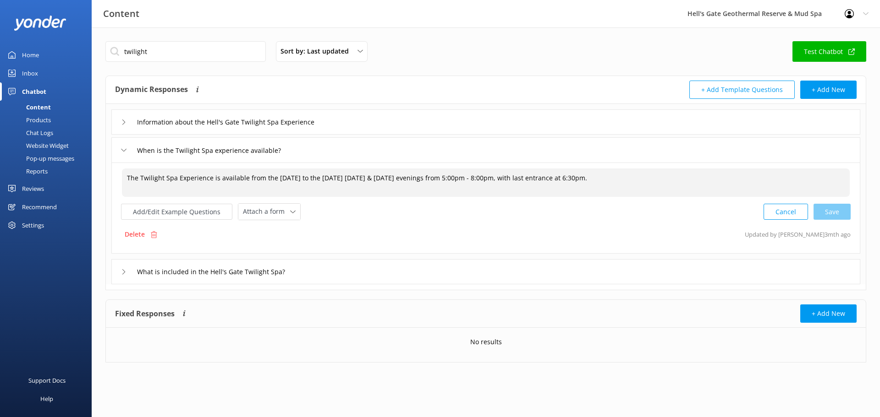
drag, startPoint x: 661, startPoint y: 179, endPoint x: 109, endPoint y: 190, distance: 551.7
click at [109, 190] on div "Information about the Hell's Gate Twilight Spa Experience When is the Twilight …" at bounding box center [486, 194] width 760 height 180
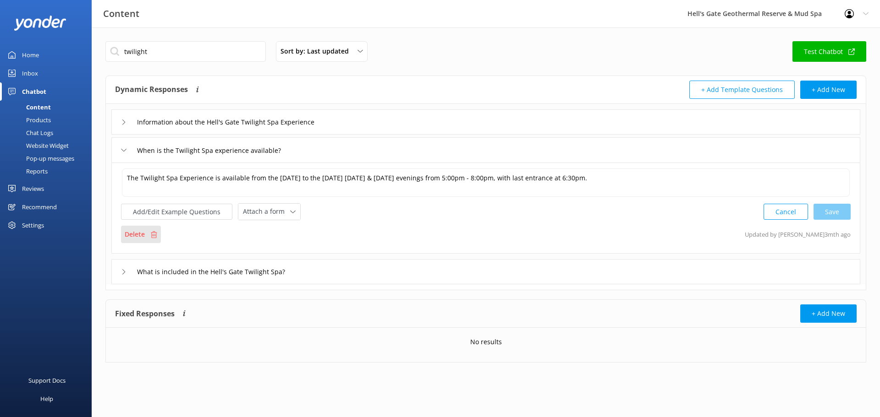
click at [150, 228] on div "Delete" at bounding box center [141, 234] width 40 height 17
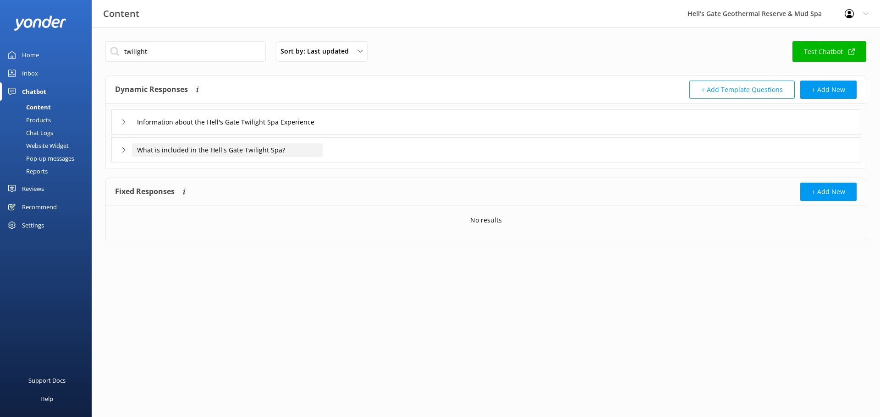
click at [192, 148] on input "What is included in the Hell's Gate Twilight Spa?" at bounding box center [227, 150] width 191 height 14
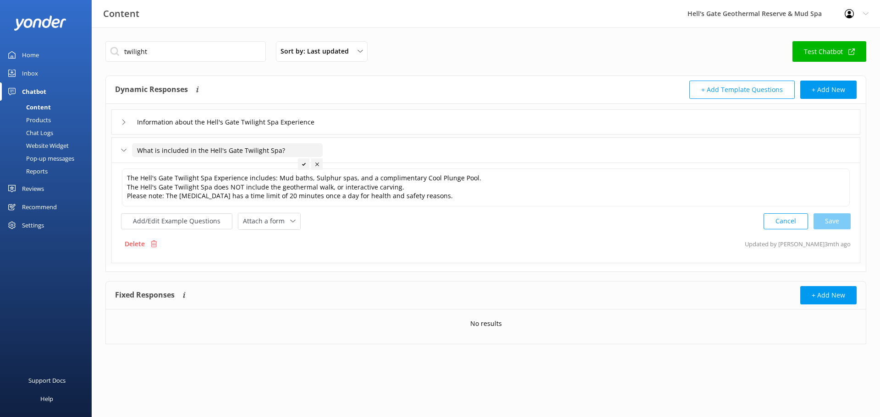
drag, startPoint x: 202, startPoint y: 146, endPoint x: 22, endPoint y: 142, distance: 181.0
click at [22, 142] on div "Content Hell's Gate Geothermal Reserve & Mud Spa Profile Settings Logout Home I…" at bounding box center [440, 199] width 880 height 344
click at [421, 197] on textarea "The Hell's Gate Twilight Spa Experience includes: Mud baths, Sulphur spas, and …" at bounding box center [485, 188] width 727 height 38
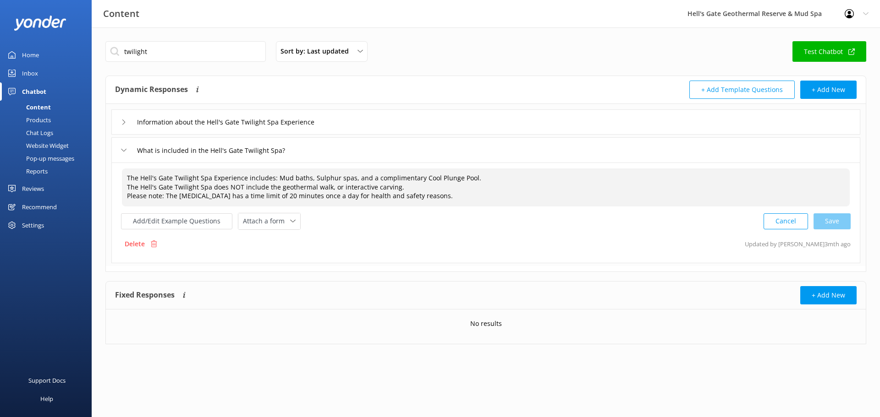
drag, startPoint x: 432, startPoint y: 197, endPoint x: 103, endPoint y: 167, distance: 330.2
click at [103, 167] on div "twilight Sort by: Last updated Title Last updated Test Chatbot Dynamic Response…" at bounding box center [486, 199] width 788 height 344
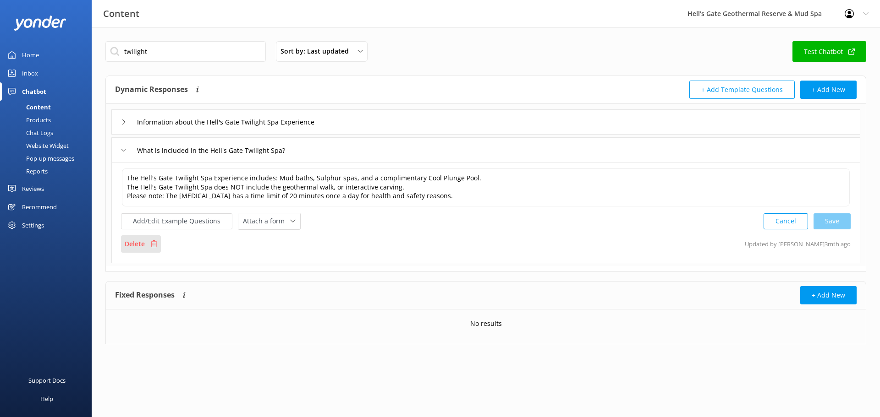
click at [121, 244] on div "Delete" at bounding box center [141, 243] width 40 height 17
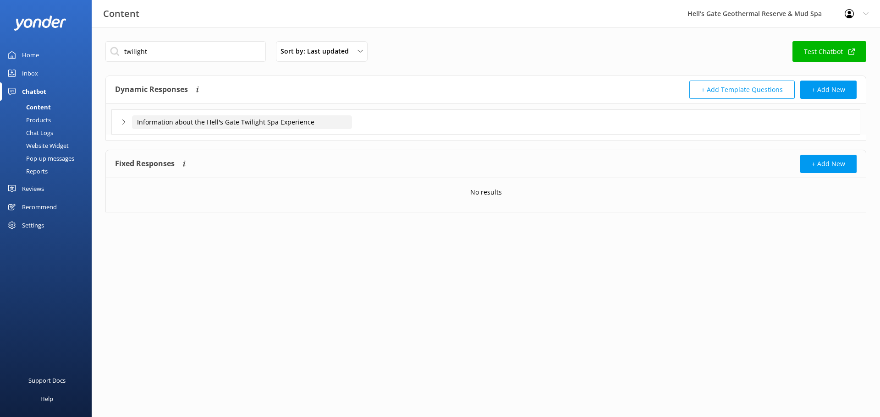
click at [269, 126] on input "Information about the Hell's Gate Twilight Spa Experience" at bounding box center [242, 122] width 220 height 14
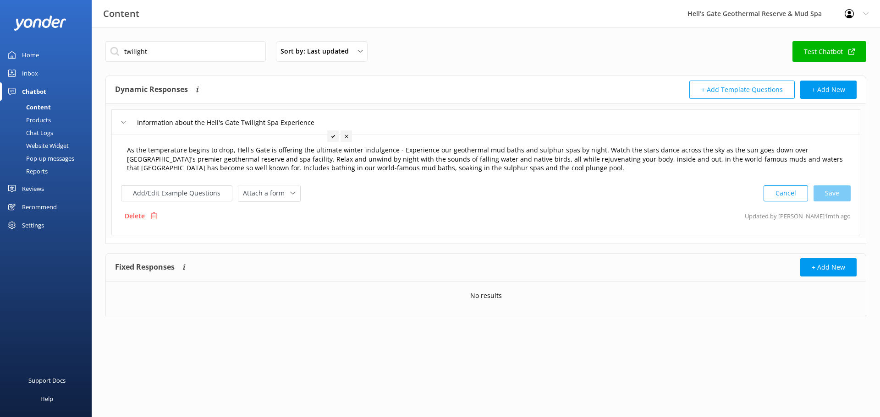
click at [541, 165] on textarea "As the temperature begins to drop, Hell's Gate is offering the ultimate winter …" at bounding box center [485, 160] width 727 height 38
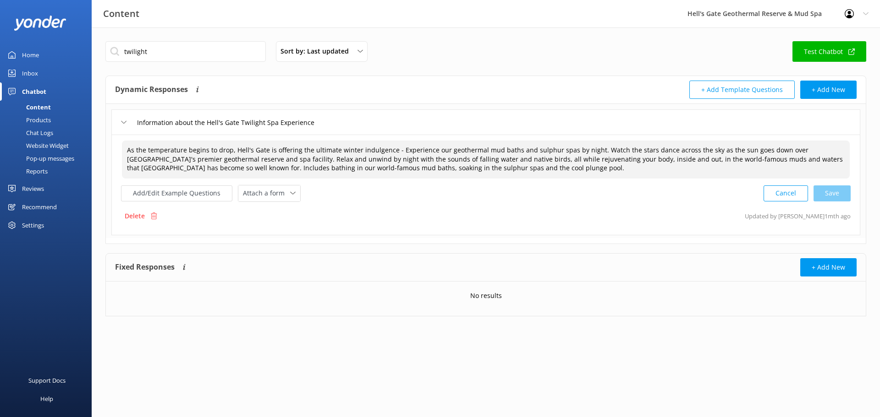
drag, startPoint x: 502, startPoint y: 173, endPoint x: 47, endPoint y: 132, distance: 457.2
click at [47, 132] on div "Content Hell's Gate Geothermal Reserve & Mud Spa Profile Settings Logout Home I…" at bounding box center [440, 185] width 880 height 317
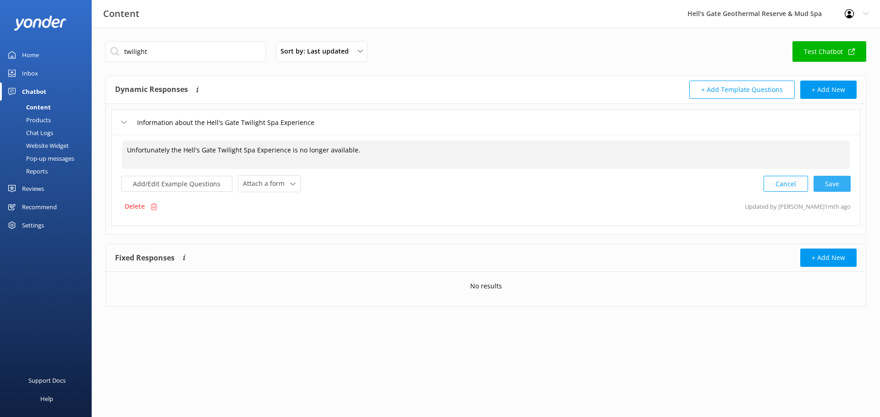
click at [831, 183] on div "Cancel Save" at bounding box center [806, 183] width 87 height 17
click at [136, 185] on button "Add/Edit Example Questions" at bounding box center [176, 183] width 111 height 16
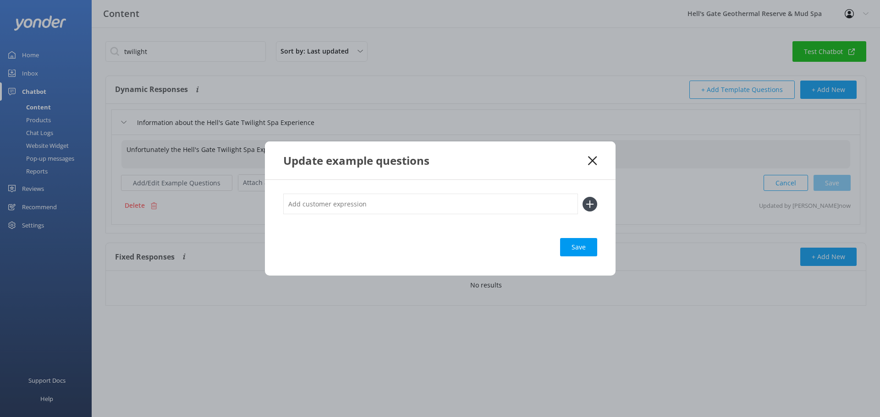
type textarea "Unfortunately the Hell's Gate Twilight Spa Experience is no longer available."
click at [592, 160] on use at bounding box center [592, 160] width 9 height 9
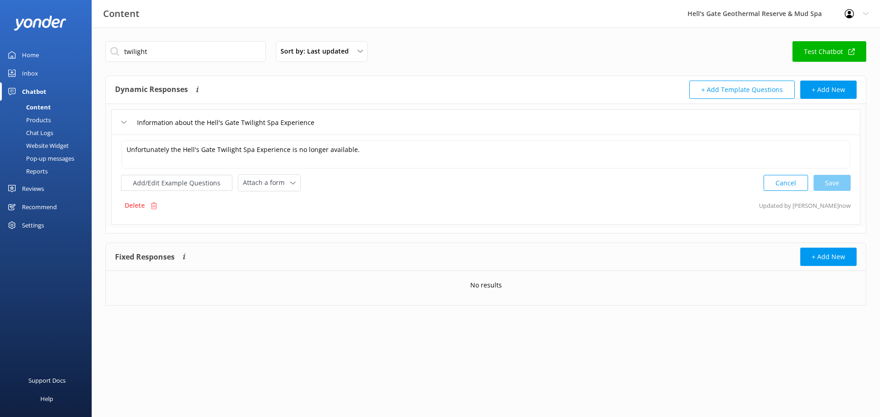
click at [47, 148] on div "Website Widget" at bounding box center [36, 145] width 63 height 13
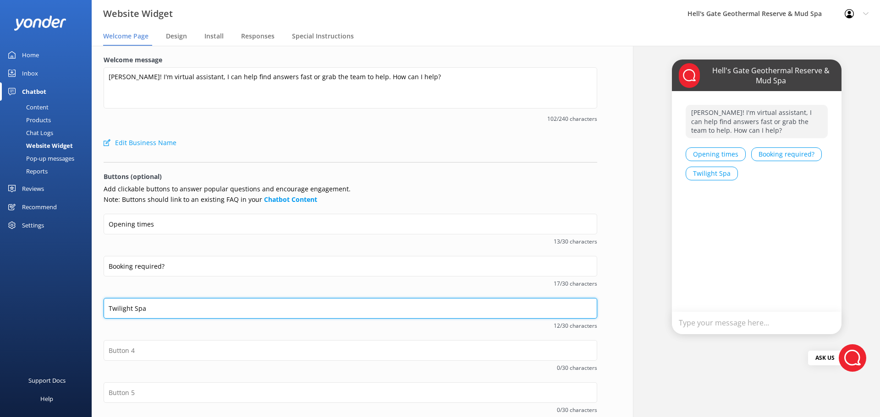
drag, startPoint x: 164, startPoint y: 311, endPoint x: 0, endPoint y: 297, distance: 164.1
click at [0, 297] on div "Website Widget Hell's Gate Geothermal Reserve & Mud Spa Profile Settings Logout…" at bounding box center [440, 232] width 880 height 372
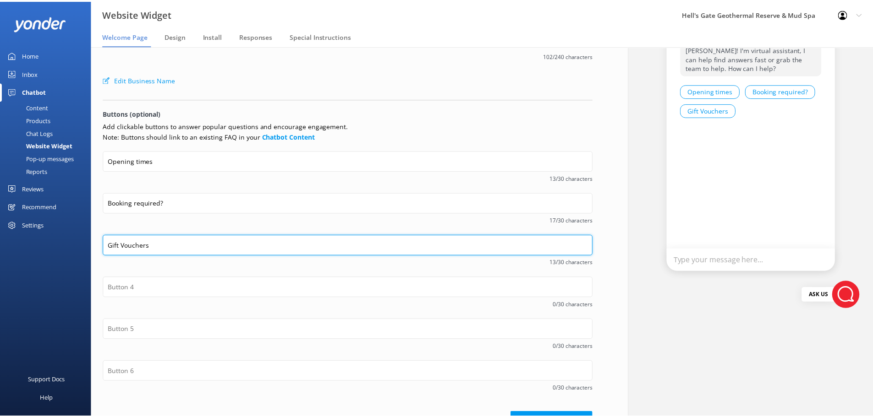
scroll to position [91, 0]
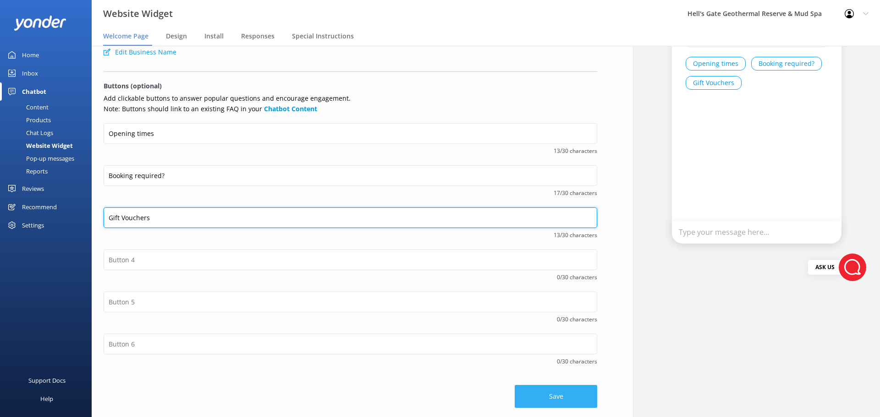
type input "Gift Vouchers"
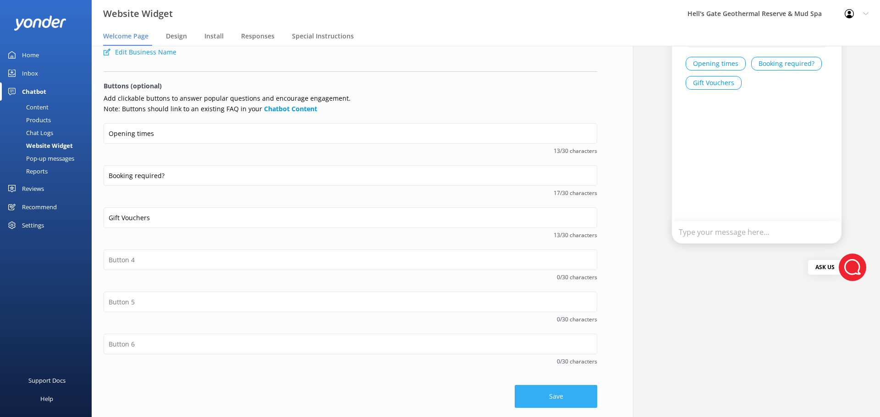
click at [556, 396] on button "Save" at bounding box center [555, 396] width 82 height 23
drag, startPoint x: 32, startPoint y: 104, endPoint x: 24, endPoint y: 107, distance: 7.7
click at [32, 104] on div "Content" at bounding box center [26, 107] width 43 height 13
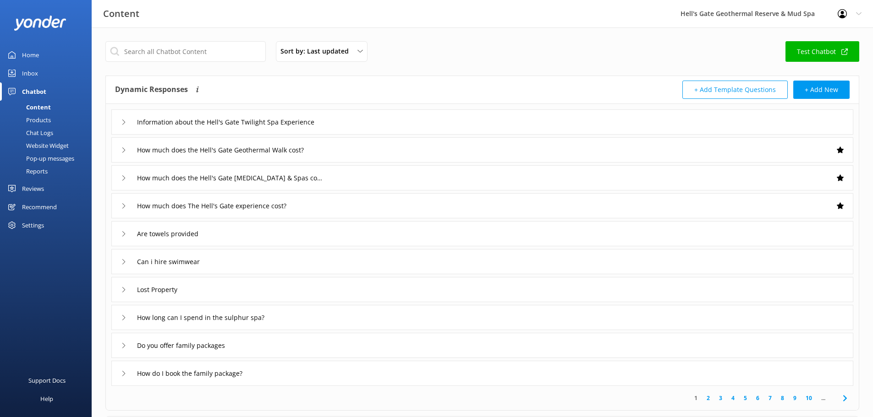
click at [153, 36] on div "Sort by: Last updated Title Last updated Test Chatbot Dynamic Responses Dynamic…" at bounding box center [482, 266] width 781 height 479
click at [148, 48] on input "text" at bounding box center [185, 51] width 160 height 21
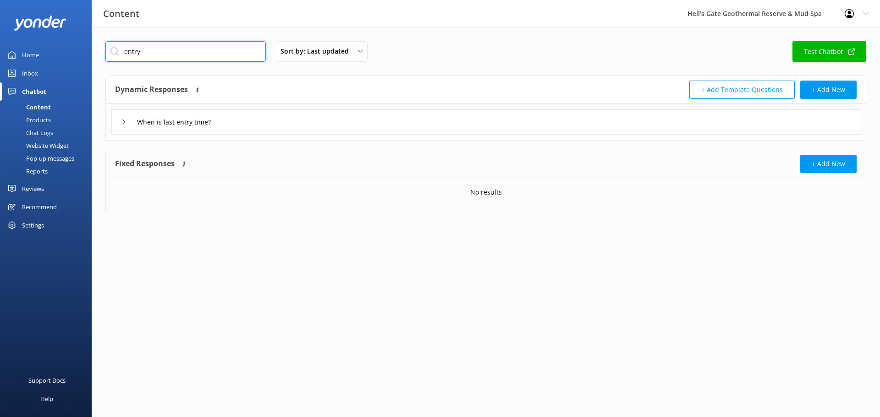
type input "entry"
click at [239, 126] on div "When is last entry time?" at bounding box center [485, 121] width 749 height 25
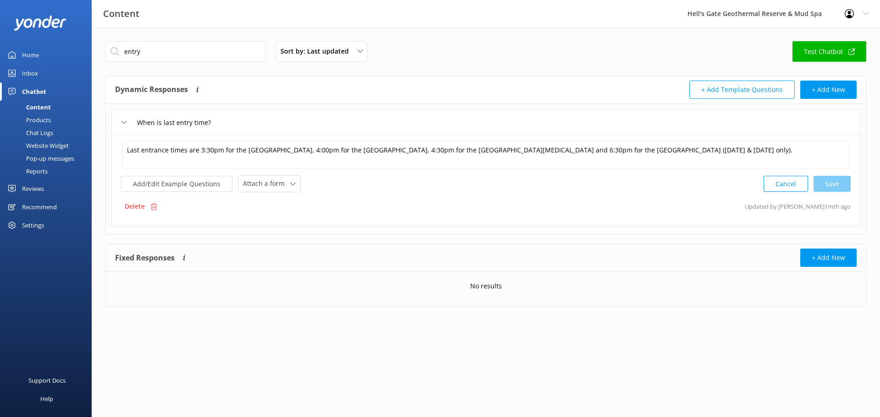
click at [761, 137] on div "Last entrance times are 3:30pm for the [GEOGRAPHIC_DATA], 4:00pm for the [GEOGR…" at bounding box center [485, 180] width 749 height 91
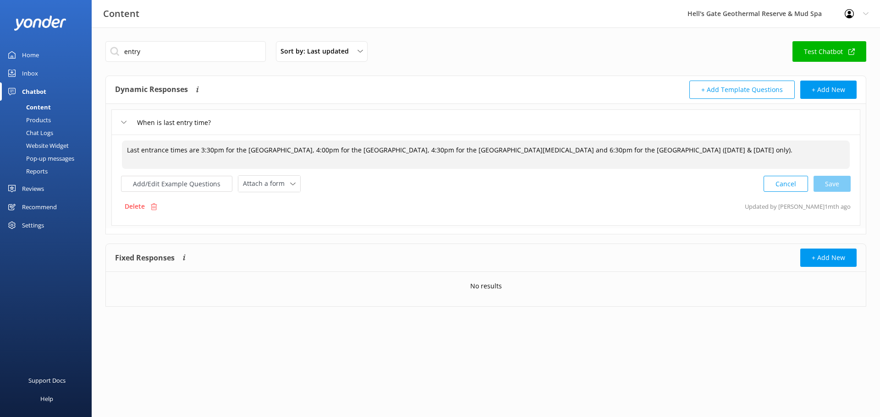
drag, startPoint x: 804, startPoint y: 156, endPoint x: 582, endPoint y: 161, distance: 221.3
click at [582, 161] on textarea "Last entrance times are 3:30pm for the [GEOGRAPHIC_DATA], 4:00pm for the [GEOGR…" at bounding box center [485, 155] width 727 height 28
click at [445, 149] on textarea "Last entrance times are 3:30pm for the [GEOGRAPHIC_DATA], 4:00pm for the [GEOGR…" at bounding box center [485, 155] width 727 height 28
click at [842, 179] on div "Cancel Save" at bounding box center [806, 183] width 87 height 17
click at [162, 182] on button "Add/Edit Example Questions" at bounding box center [176, 183] width 111 height 16
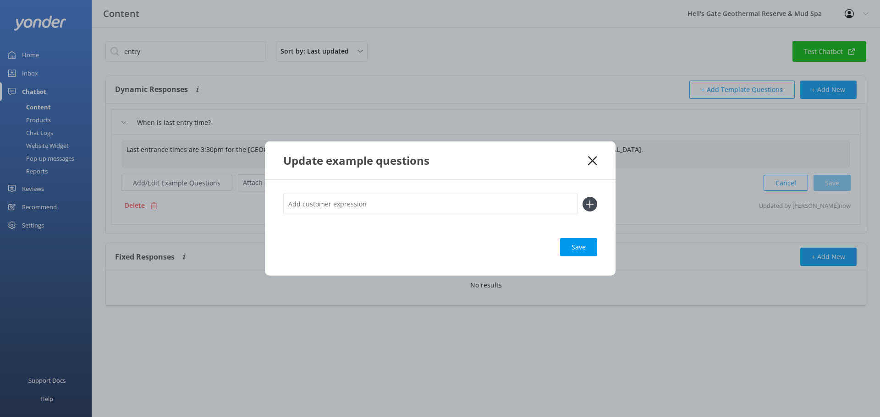
type textarea "Last entrance times are 3:30pm for the [GEOGRAPHIC_DATA] Experience, 4:00pm for…"
click at [367, 83] on div "Update example questions Save" at bounding box center [440, 208] width 880 height 417
click at [590, 171] on div "Update example questions" at bounding box center [440, 161] width 350 height 38
click at [592, 165] on icon at bounding box center [592, 160] width 9 height 9
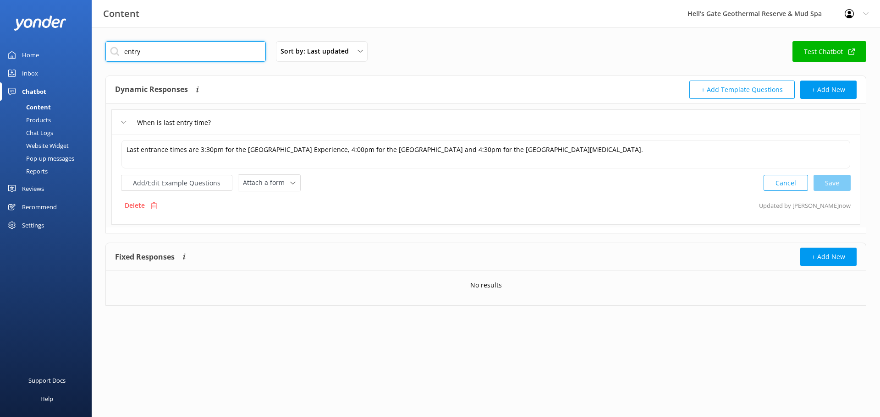
drag, startPoint x: 40, startPoint y: 47, endPoint x: 16, endPoint y: 44, distance: 24.9
click at [16, 44] on div "Content Hell's Gate Geothermal Reserve & Mud Spa Profile Settings Logout Home I…" at bounding box center [440, 180] width 880 height 306
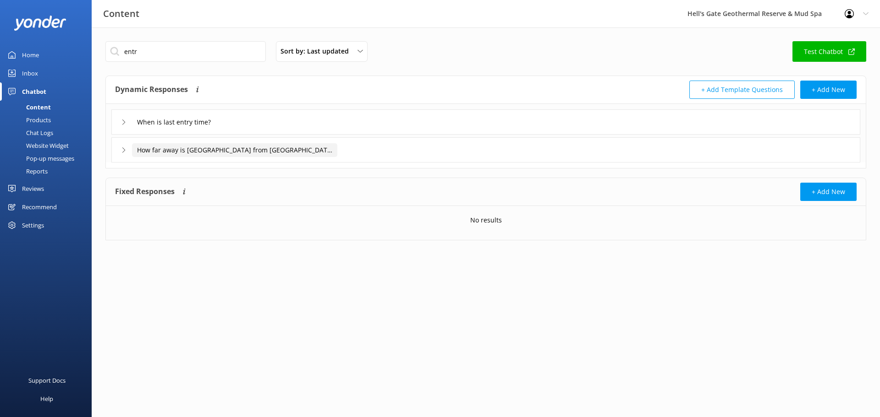
click at [323, 146] on input "How far away is [GEOGRAPHIC_DATA] from [GEOGRAPHIC_DATA]?" at bounding box center [234, 150] width 205 height 14
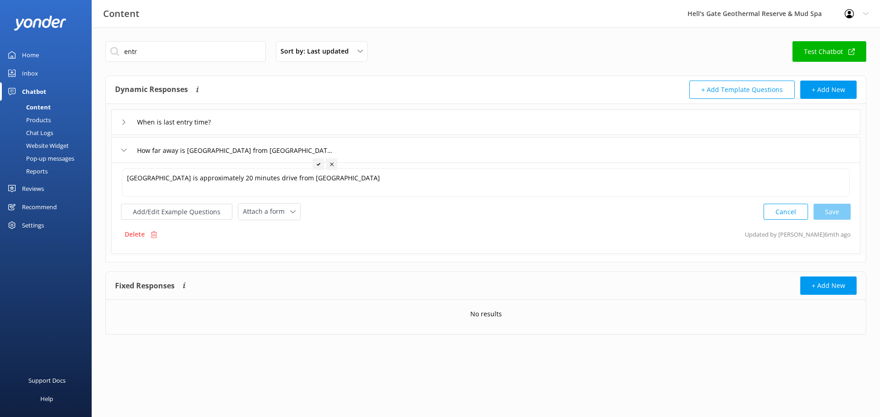
click at [351, 142] on div "How far away is [GEOGRAPHIC_DATA] from [GEOGRAPHIC_DATA]?" at bounding box center [485, 149] width 749 height 25
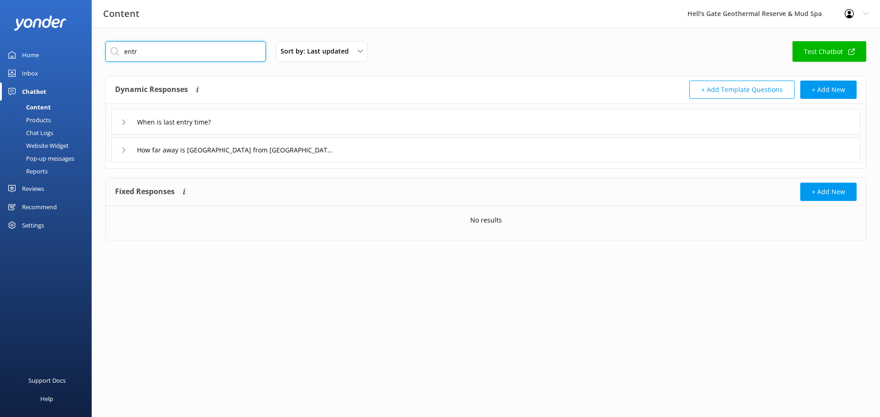
drag, startPoint x: 207, startPoint y: 51, endPoint x: 0, endPoint y: 20, distance: 208.9
click at [0, 27] on div "Content Hell's Gate Geothermal Reserve & Mud Spa Profile Settings Logout Home I…" at bounding box center [440, 147] width 880 height 241
type input "cost"
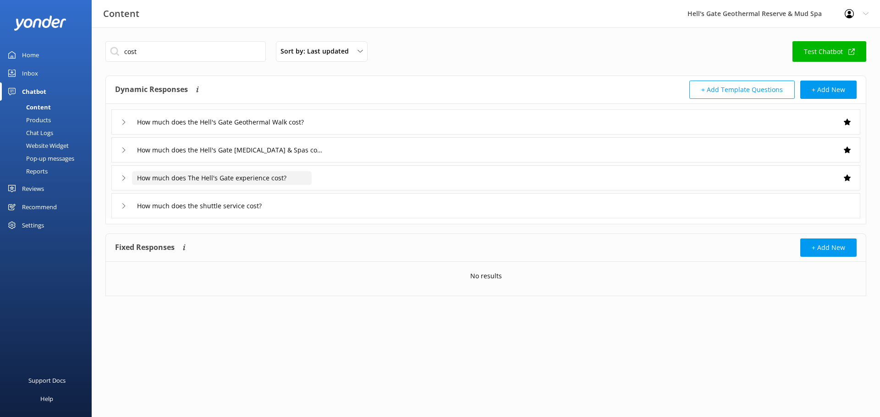
click at [300, 179] on input "How much does The Hell's Gate experience cost?" at bounding box center [222, 178] width 180 height 14
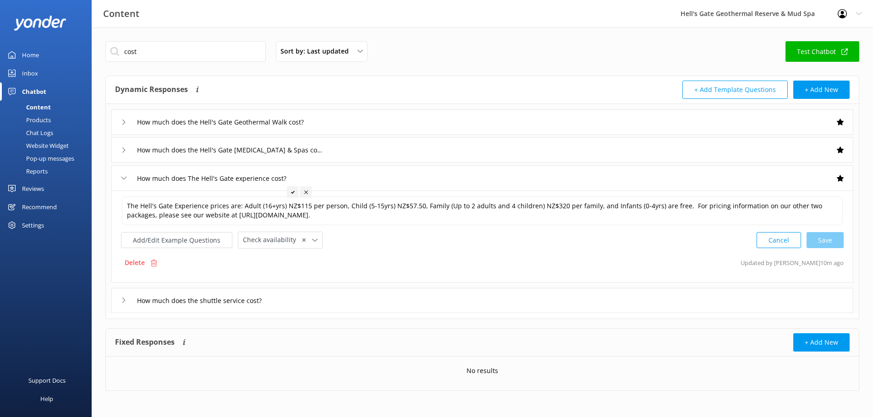
click at [335, 182] on div "How much does The Hell's Gate experience cost?" at bounding box center [482, 177] width 742 height 25
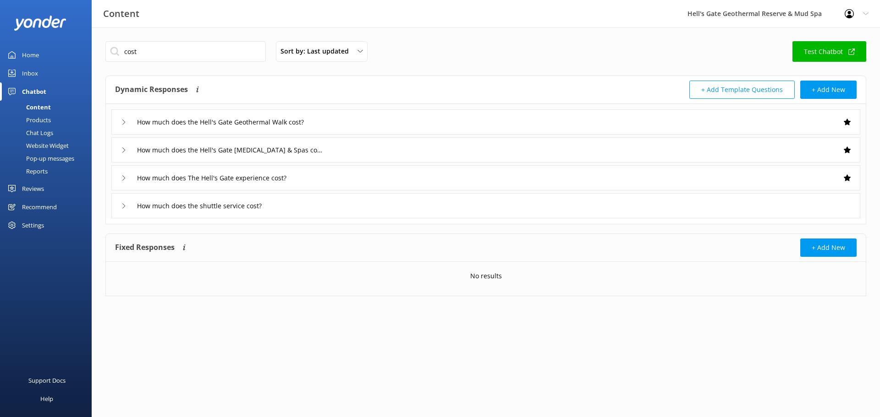
click at [335, 155] on div "How much does the Hell's Gate [MEDICAL_DATA] & Spas cost?" at bounding box center [485, 149] width 749 height 25
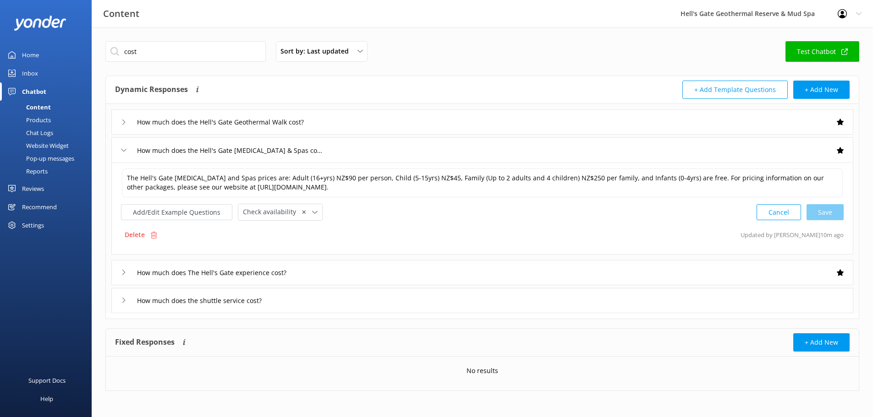
click at [335, 155] on div "How much does the Hell's Gate [MEDICAL_DATA] & Spas cost?" at bounding box center [482, 149] width 742 height 25
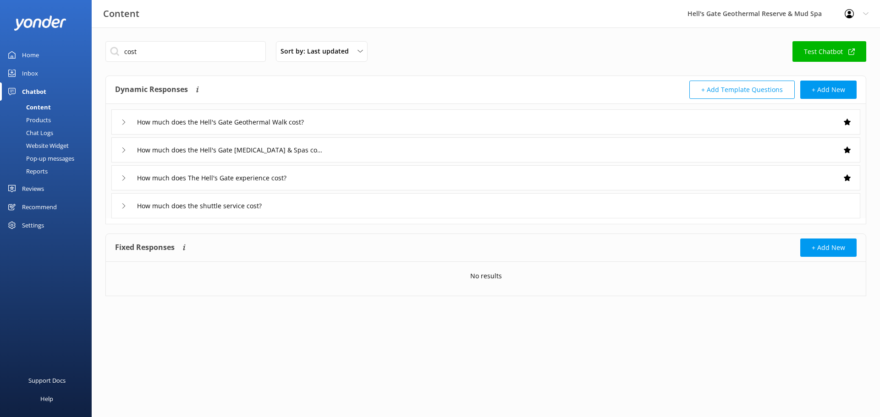
click at [335, 119] on div "How much does the Hell's Gate Geothermal Walk cost?" at bounding box center [485, 121] width 749 height 25
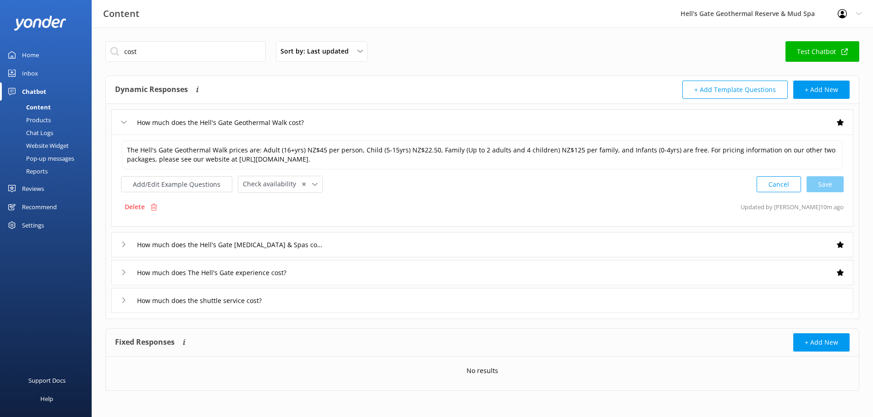
click at [335, 119] on div "How much does the Hell's Gate Geothermal Walk cost?" at bounding box center [482, 121] width 742 height 25
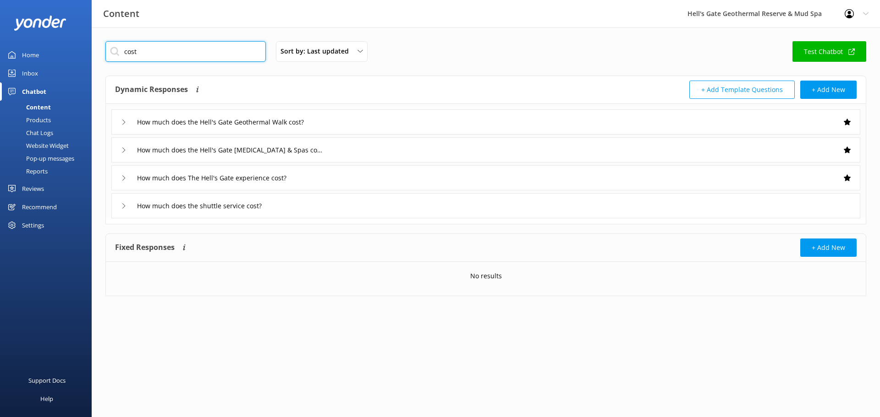
drag, startPoint x: 175, startPoint y: 47, endPoint x: 36, endPoint y: 38, distance: 139.1
click at [38, 38] on div "Content Hell's Gate Geothermal Reserve & Mud Spa Profile Settings Logout Home I…" at bounding box center [440, 175] width 880 height 296
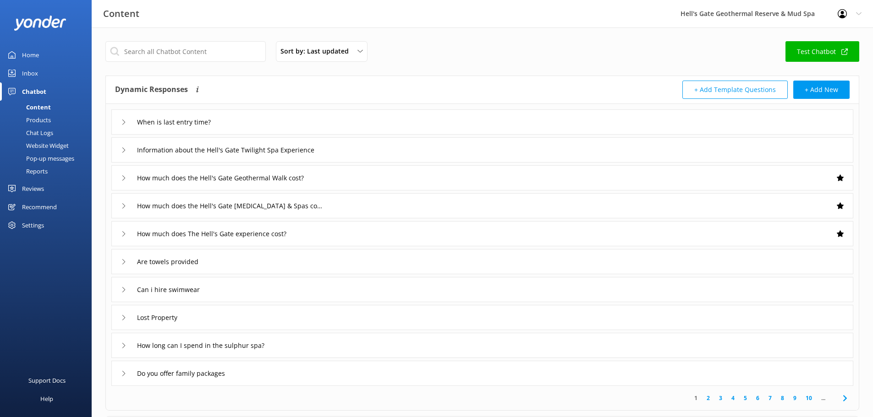
click at [319, 127] on div "When is last entry time?" at bounding box center [482, 121] width 742 height 25
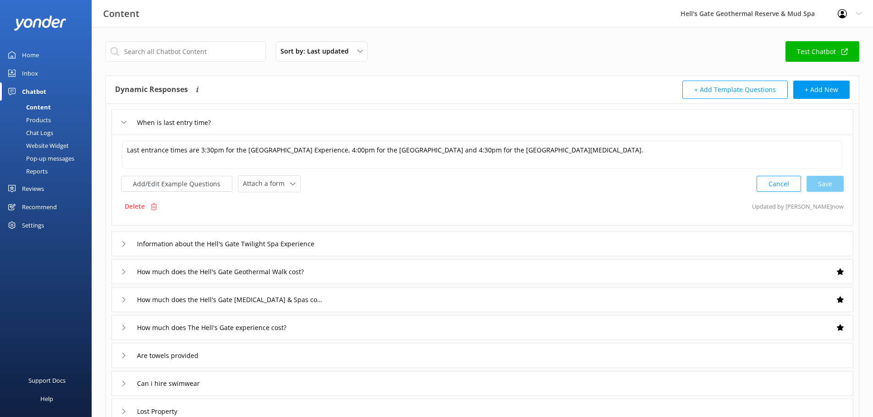
click at [319, 127] on div "When is last entry time?" at bounding box center [482, 121] width 742 height 25
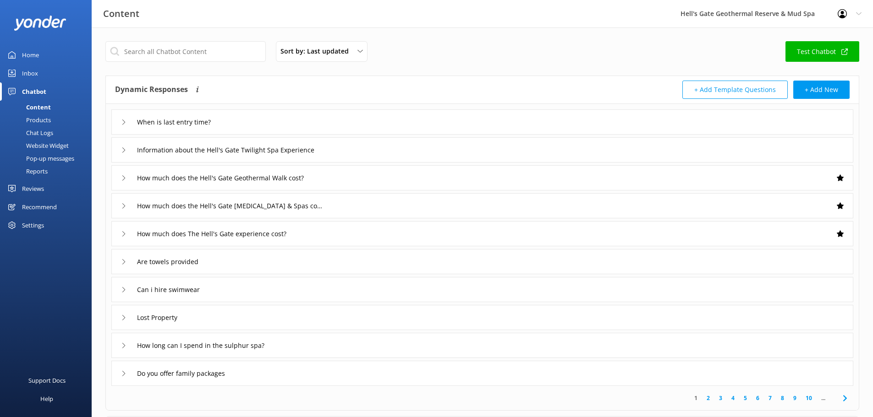
scroll to position [28, 0]
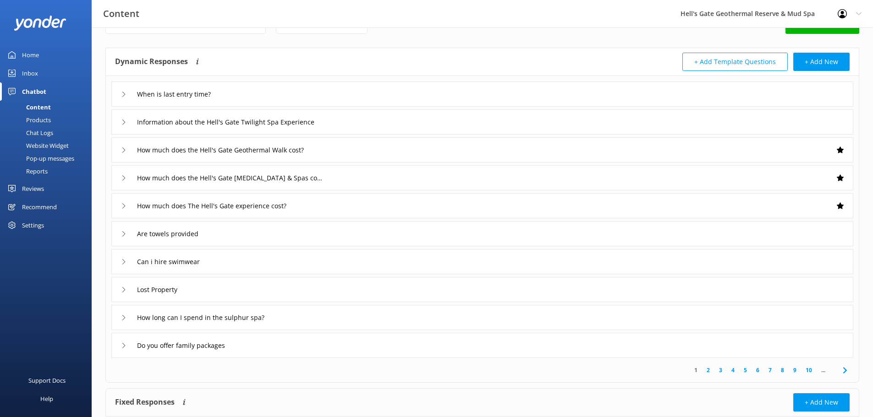
click at [841, 368] on icon at bounding box center [844, 370] width 11 height 11
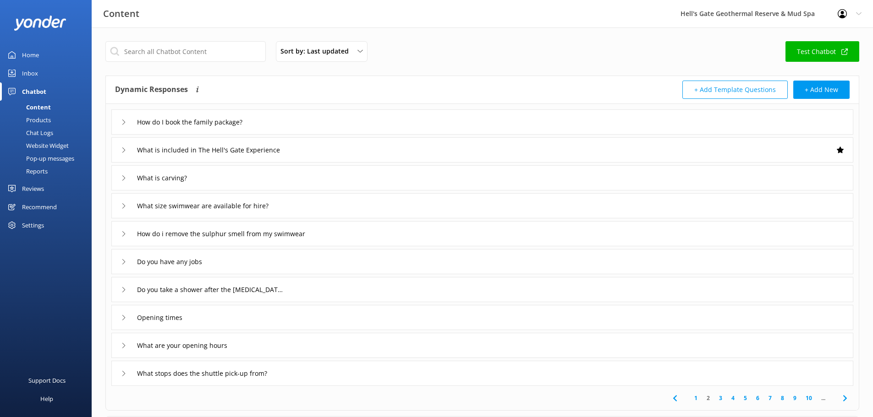
click at [303, 317] on div "Opening times" at bounding box center [482, 317] width 742 height 25
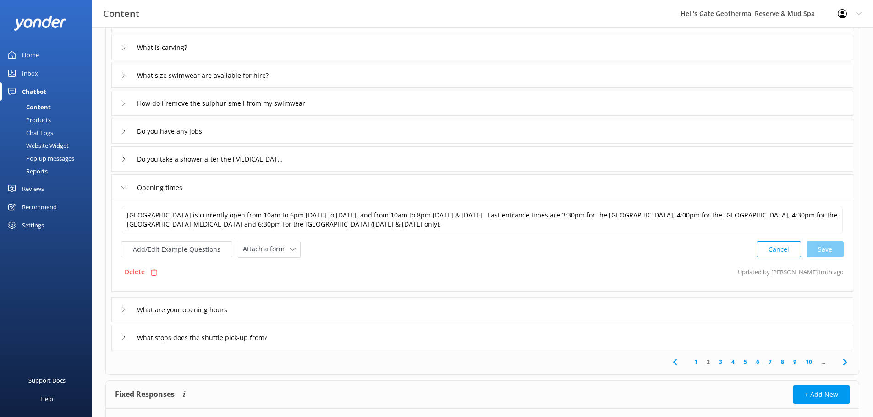
scroll to position [132, 0]
click at [336, 224] on textarea "[GEOGRAPHIC_DATA] is currently open from 10am to 6pm [DATE] to [DATE], and from…" at bounding box center [482, 218] width 721 height 29
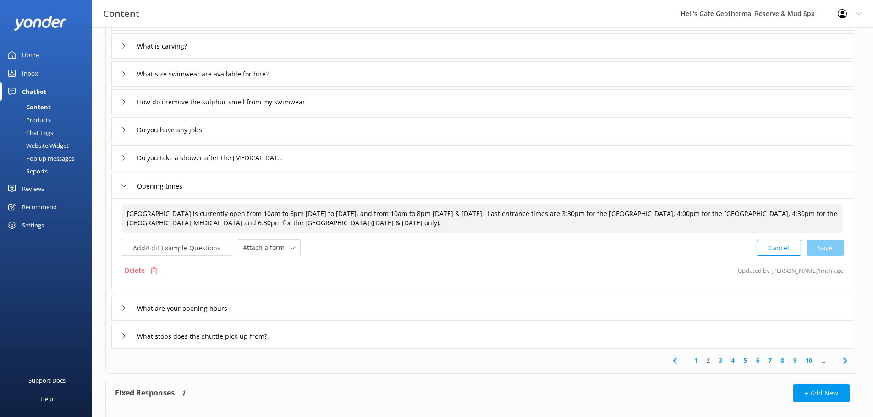
click at [380, 216] on textarea "[GEOGRAPHIC_DATA] is currently open from 10am to 6pm [DATE] to [DATE], and from…" at bounding box center [482, 218] width 721 height 29
drag, startPoint x: 474, startPoint y: 213, endPoint x: 273, endPoint y: 214, distance: 201.6
click at [273, 214] on textarea "[GEOGRAPHIC_DATA] is currently open from 10am to 6pm [DATE] to [DATE], and from…" at bounding box center [482, 218] width 721 height 29
click at [591, 213] on textarea "[GEOGRAPHIC_DATA] is currently open from 10am to 6pm. Last entrance times are 3…" at bounding box center [482, 218] width 721 height 29
click at [593, 212] on textarea "[GEOGRAPHIC_DATA] is currently open from 10am to 6pm. Last entrance times are 3…" at bounding box center [482, 218] width 721 height 29
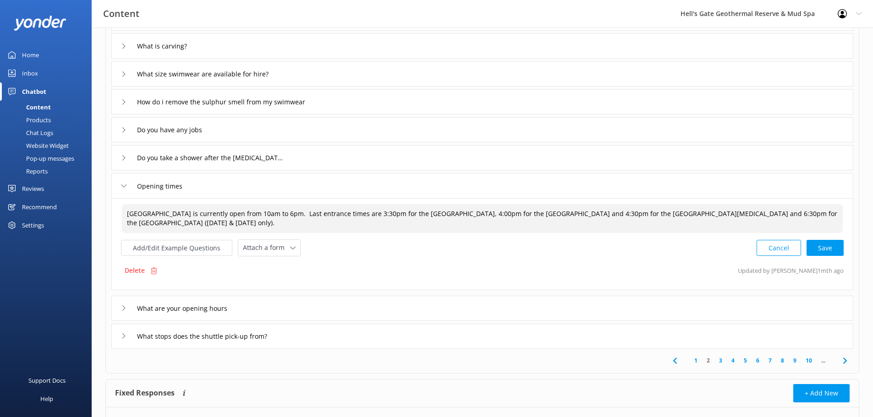
drag, startPoint x: 742, startPoint y: 223, endPoint x: 741, endPoint y: 213, distance: 10.1
click at [741, 213] on textarea "[GEOGRAPHIC_DATA] is currently open from 10am to 6pm. Last entrance times are 3…" at bounding box center [482, 218] width 721 height 29
click at [836, 245] on div "Cancel Save" at bounding box center [799, 247] width 87 height 17
type textarea "[GEOGRAPHIC_DATA] is currently open from 10am to 6pm. Last entrance times are 3…"
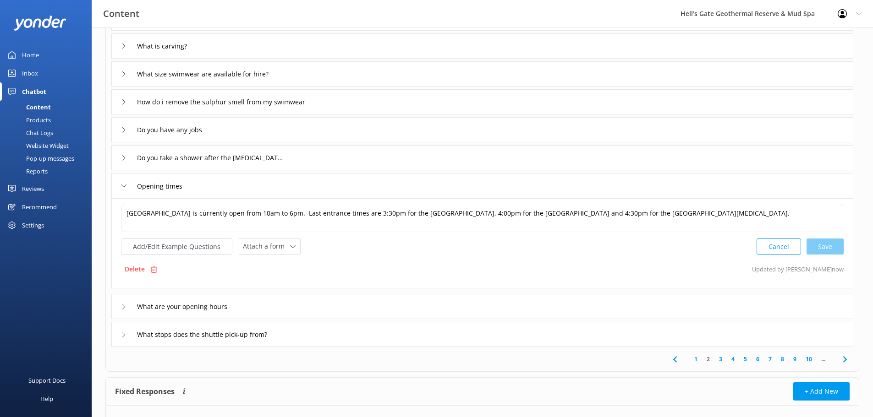
click at [234, 178] on div "Opening times" at bounding box center [482, 185] width 742 height 25
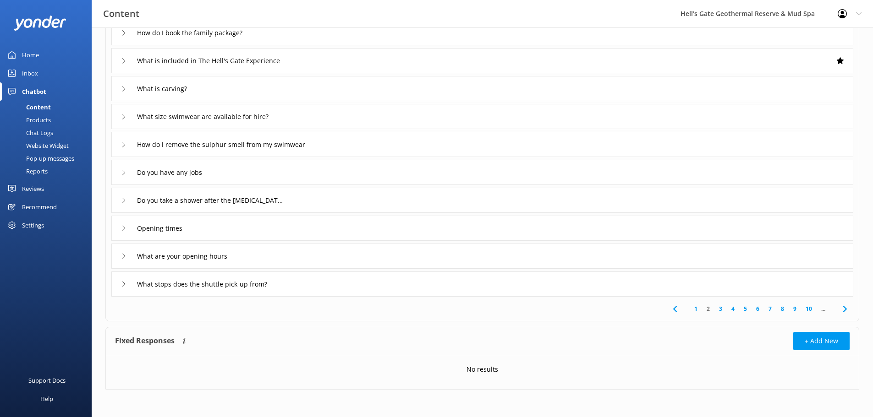
click at [224, 244] on div "What are your opening hours" at bounding box center [482, 256] width 742 height 25
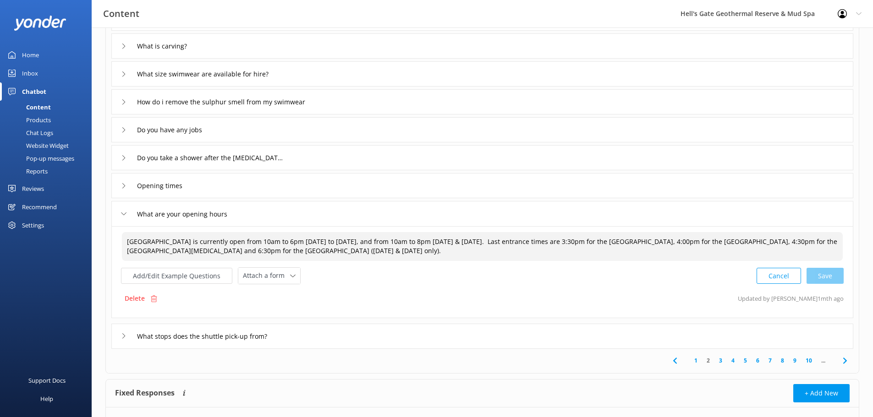
click at [439, 244] on textarea "[GEOGRAPHIC_DATA] is currently open from 10am to 6pm [DATE] to [DATE], and from…" at bounding box center [482, 246] width 721 height 29
drag, startPoint x: 476, startPoint y: 240, endPoint x: 273, endPoint y: 239, distance: 203.9
click at [273, 239] on textarea "[GEOGRAPHIC_DATA] is currently open from 10am to 6pm [DATE] to [DATE], and from…" at bounding box center [482, 246] width 721 height 29
click at [591, 242] on textarea "[GEOGRAPHIC_DATA] is currently open from 10am to 6pm. Last entrance times are 3…" at bounding box center [482, 246] width 721 height 29
click at [593, 241] on textarea "[GEOGRAPHIC_DATA] is currently open from 10am to 6pm. Last entrance times are 3…" at bounding box center [482, 246] width 721 height 29
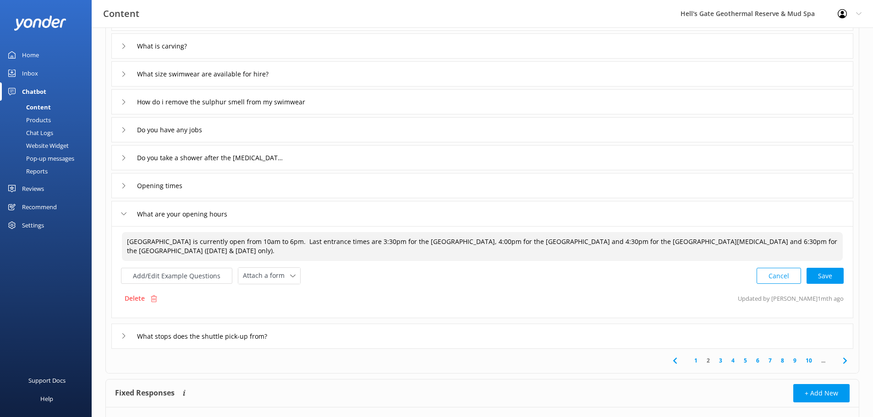
click at [617, 252] on textarea "[GEOGRAPHIC_DATA] is currently open from 10am to 6pm. Last entrance times are 3…" at bounding box center [482, 246] width 721 height 29
click at [611, 255] on textarea "[GEOGRAPHIC_DATA] is currently open from 10am to 6pm. Last entrance times are 3…" at bounding box center [482, 246] width 721 height 29
drag, startPoint x: 604, startPoint y: 252, endPoint x: 741, endPoint y: 238, distance: 137.7
click at [741, 238] on textarea "[GEOGRAPHIC_DATA] is currently open from 10am to 6pm. Last entrance times are 3…" at bounding box center [482, 246] width 721 height 29
click at [823, 284] on div "Cancel Save" at bounding box center [799, 275] width 87 height 17
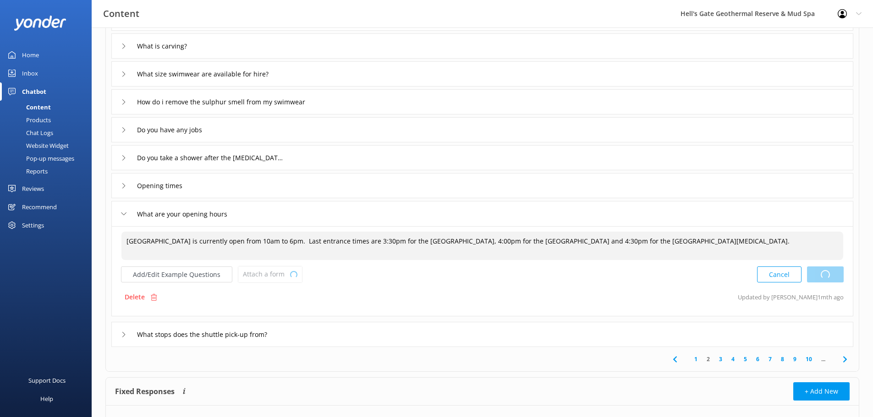
click at [817, 281] on div "Cancel Loading.." at bounding box center [800, 274] width 87 height 17
type textarea "[GEOGRAPHIC_DATA] is currently open from 10am to 6pm. Last entrance times are 3…"
click at [125, 218] on div "What are your opening hours" at bounding box center [176, 214] width 110 height 15
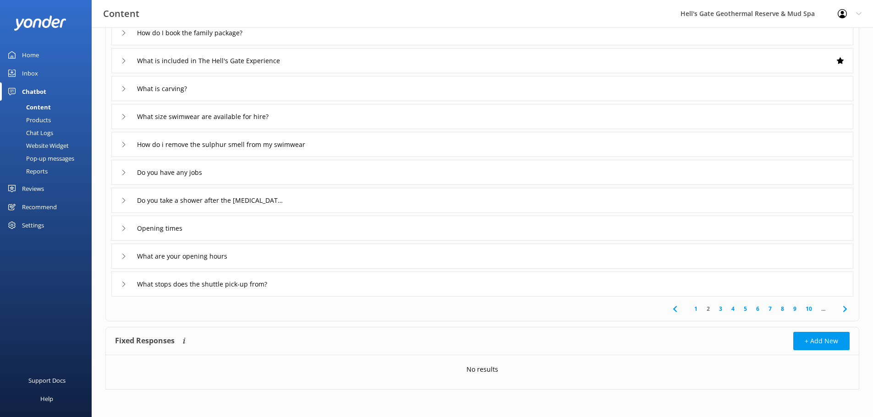
click at [127, 220] on div "Opening times" at bounding box center [482, 228] width 742 height 25
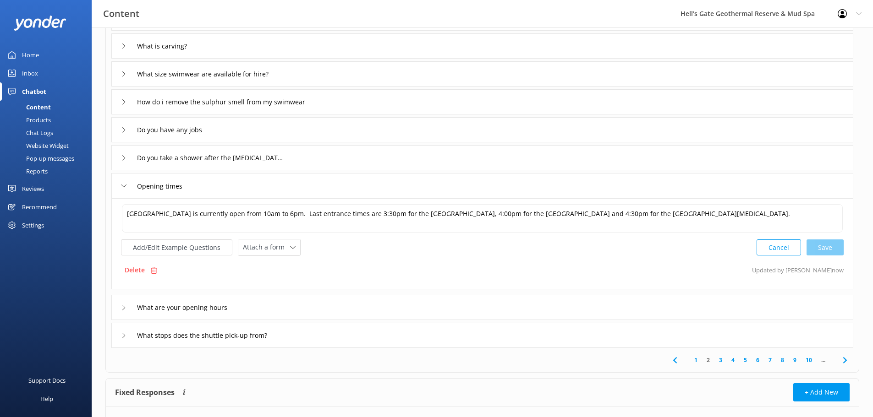
drag, startPoint x: 129, startPoint y: 195, endPoint x: 128, endPoint y: 182, distance: 12.4
click at [128, 182] on div "Opening times" at bounding box center [152, 186] width 62 height 15
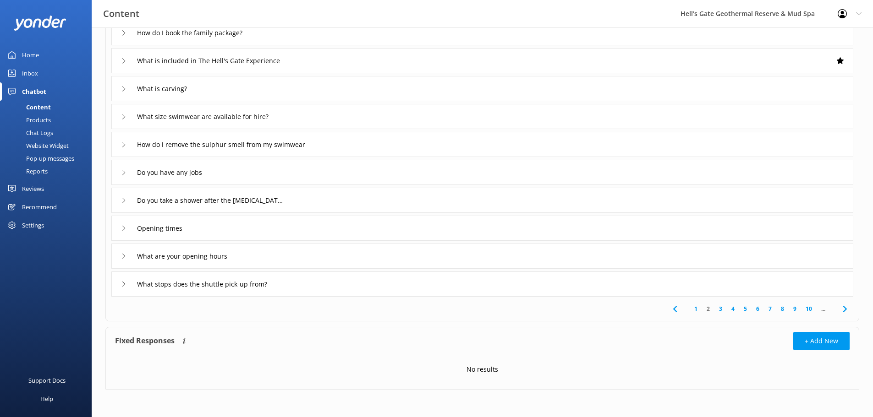
click at [131, 255] on div "What are your opening hours" at bounding box center [176, 256] width 110 height 15
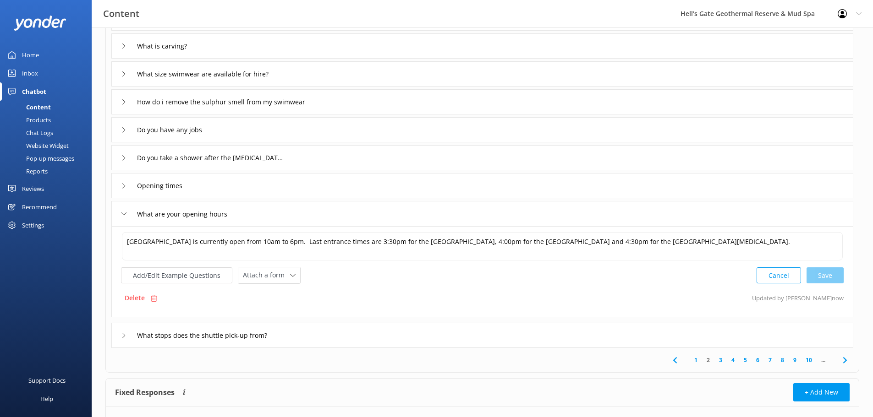
click at [130, 211] on div "What are your opening hours" at bounding box center [176, 214] width 110 height 15
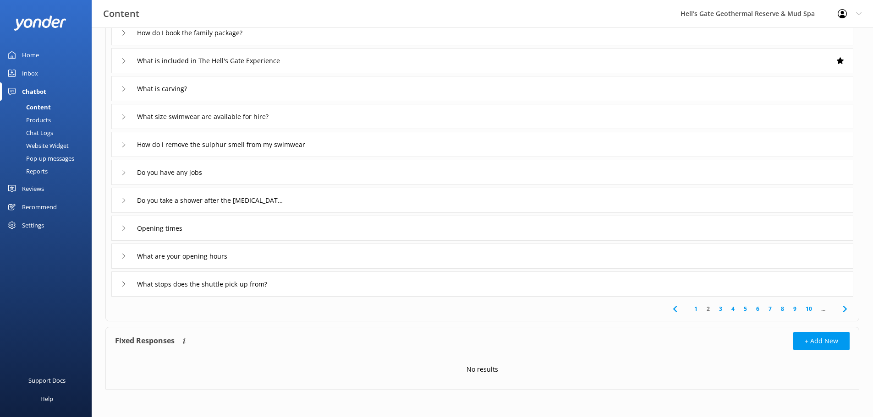
scroll to position [89, 0]
click at [199, 286] on input "What stops does the shuttle pick-up from?" at bounding box center [212, 285] width 161 height 14
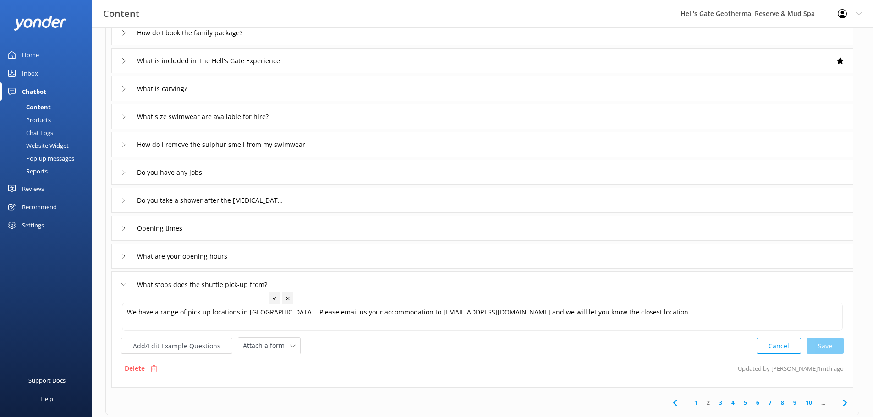
click at [323, 282] on div "What stops does the shuttle pick-up from?" at bounding box center [482, 284] width 742 height 25
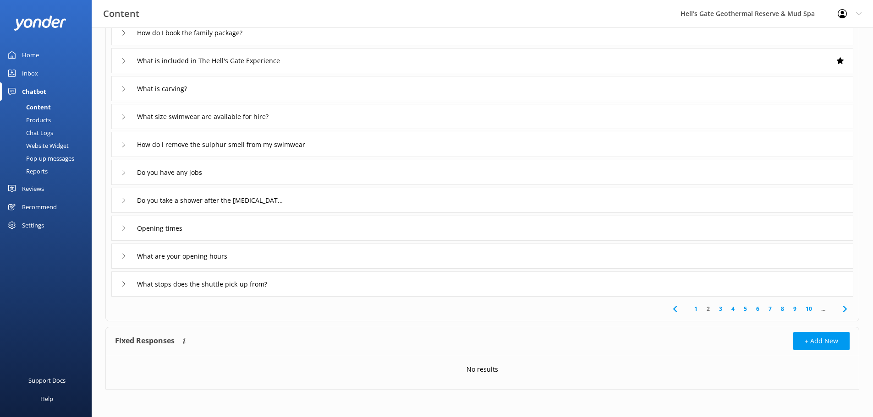
click at [851, 313] on span at bounding box center [844, 309] width 21 height 21
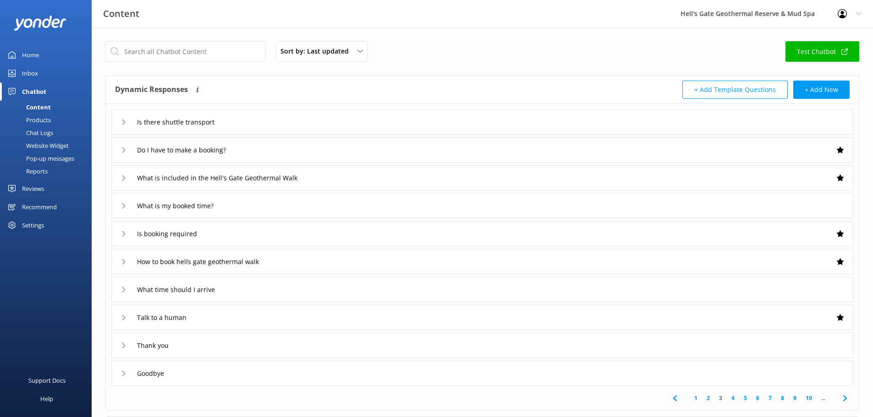
click at [276, 370] on div "Goodbye" at bounding box center [482, 373] width 742 height 25
click at [274, 352] on div "Thank you" at bounding box center [482, 345] width 742 height 25
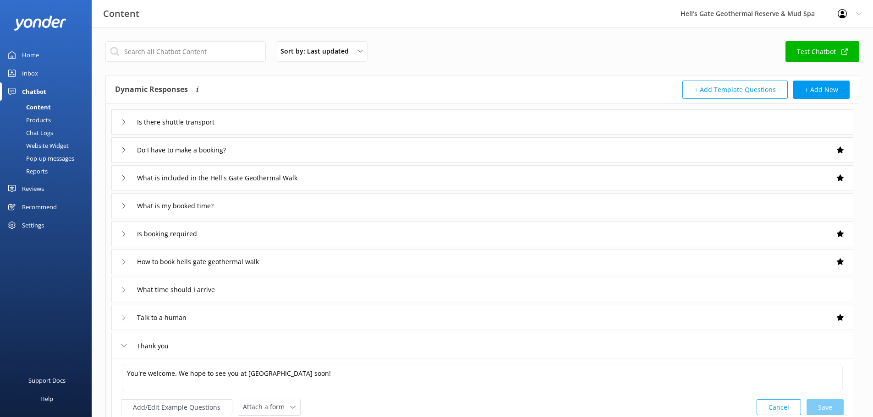
click at [273, 350] on div "Thank you" at bounding box center [482, 345] width 742 height 25
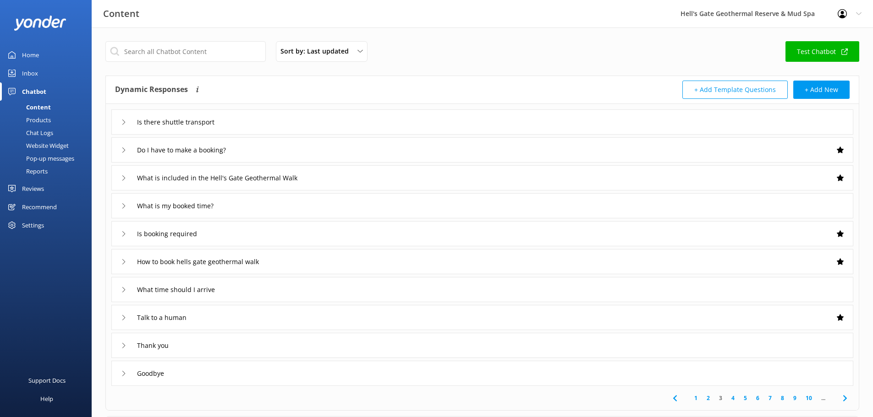
click at [846, 399] on icon at bounding box center [844, 398] width 11 height 11
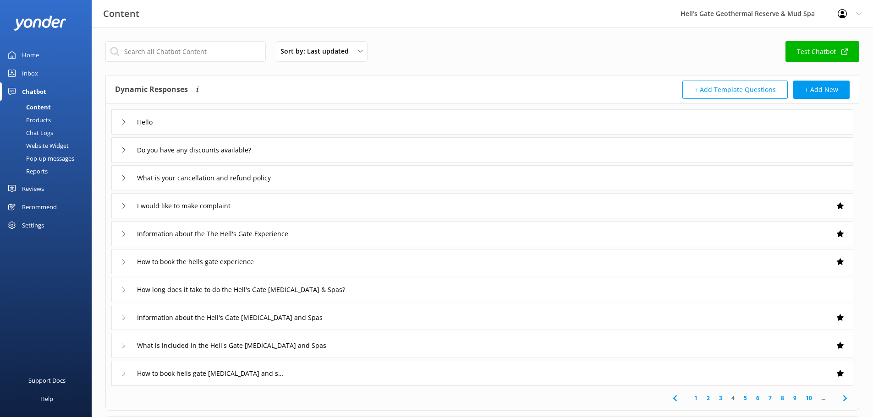
click at [279, 115] on div "Hello" at bounding box center [482, 121] width 742 height 25
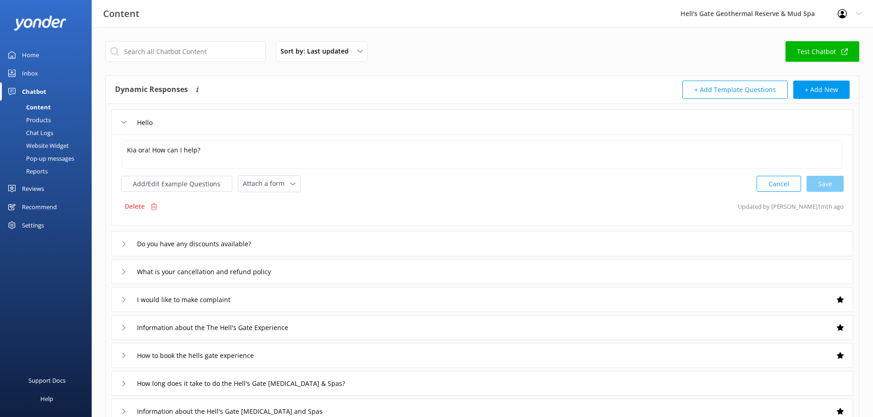
click at [279, 115] on div "Hello" at bounding box center [482, 121] width 742 height 25
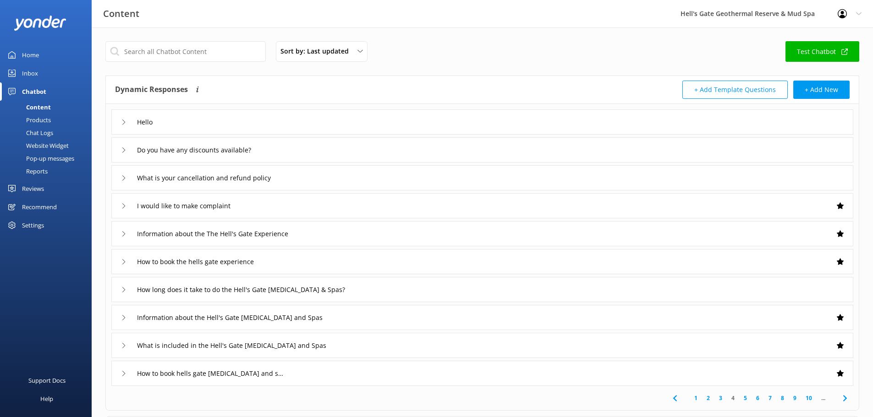
click at [841, 396] on icon at bounding box center [844, 398] width 11 height 11
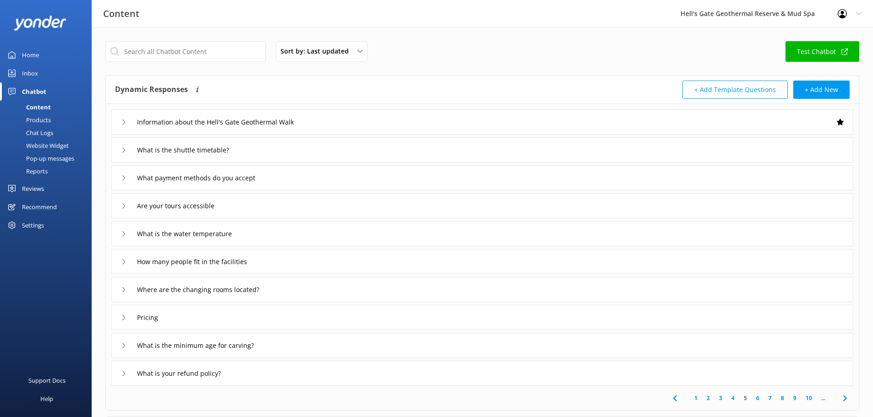
click at [229, 324] on div "Pricing" at bounding box center [482, 317] width 742 height 25
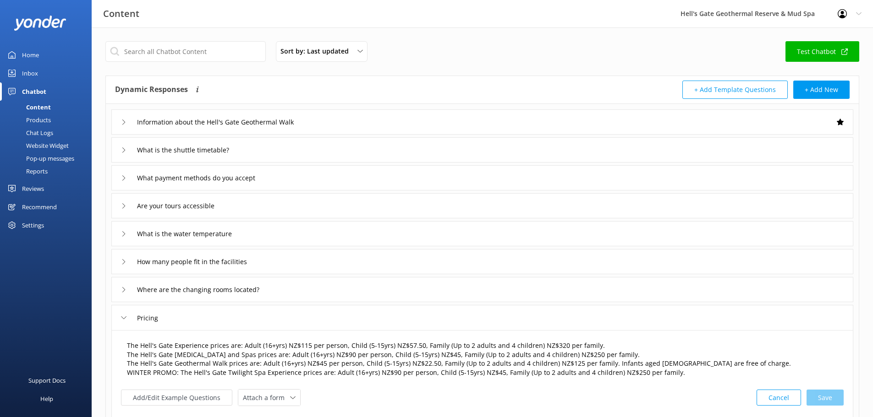
click at [694, 377] on textarea "The Hell's Gate Experience prices are: Adult (16+yrs) NZ$115 per person, Child …" at bounding box center [482, 359] width 721 height 47
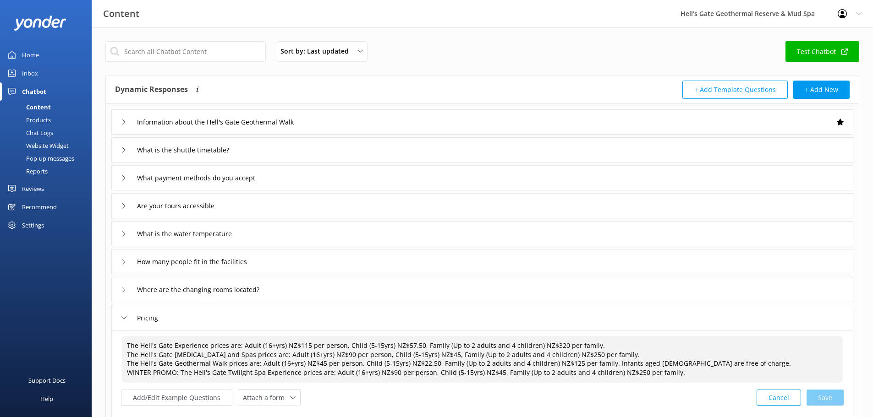
drag, startPoint x: 685, startPoint y: 375, endPoint x: 112, endPoint y: 379, distance: 573.1
click at [112, 379] on div "The Hell's Gate Experience prices are: Adult (16+yrs) NZ$115 per person, Child …" at bounding box center [482, 385] width 742 height 110
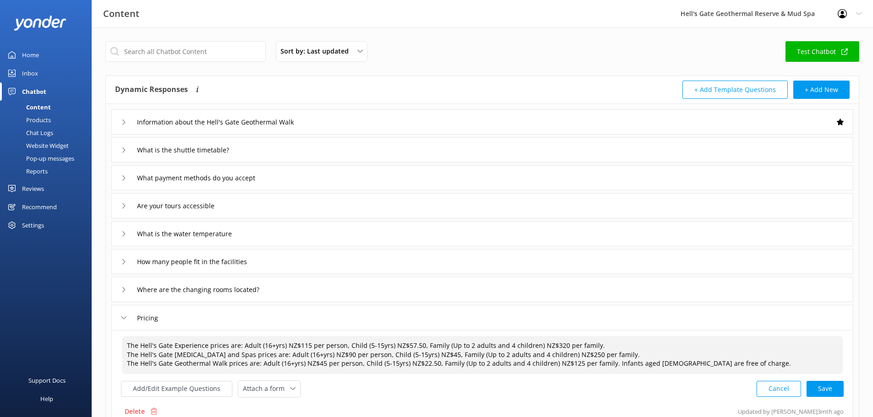
click at [827, 383] on div "Cancel Save" at bounding box center [799, 389] width 87 height 17
type textarea "The Hell's Gate Experience prices are: Adult (16+yrs) NZ$115 per person, Child …"
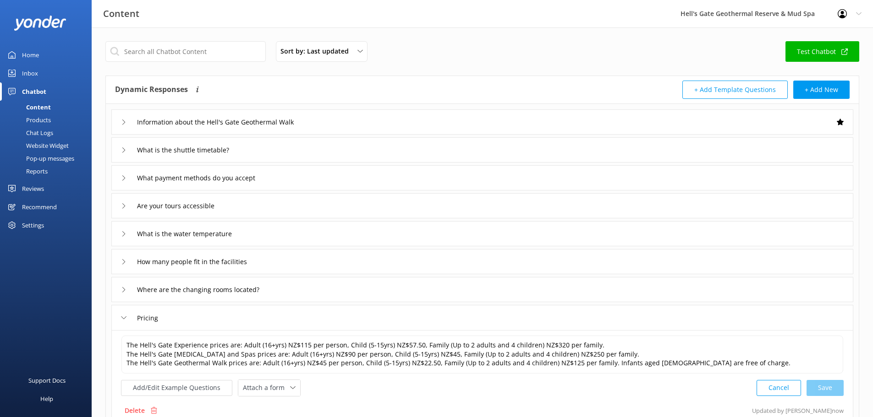
click at [204, 320] on div "Pricing" at bounding box center [482, 317] width 742 height 25
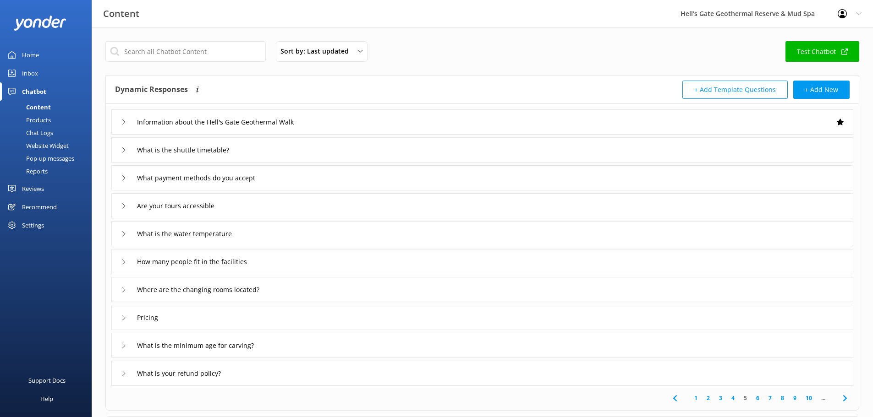
click at [842, 395] on icon at bounding box center [844, 398] width 11 height 11
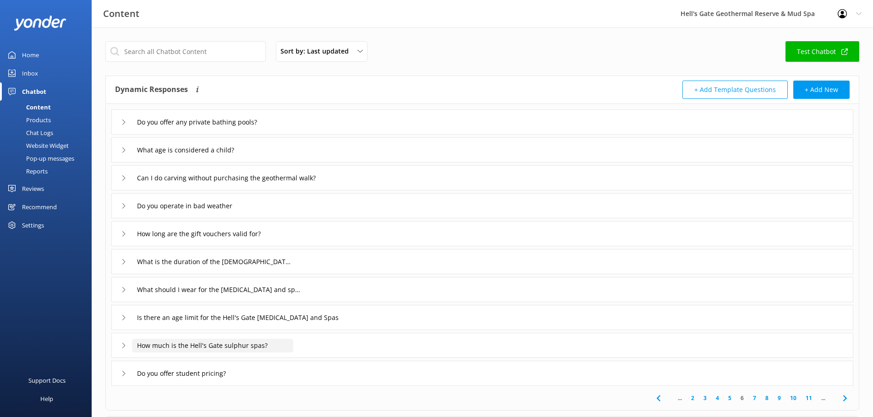
click at [292, 340] on input "How much is the Hell's Gate sulphur spas?" at bounding box center [212, 346] width 161 height 14
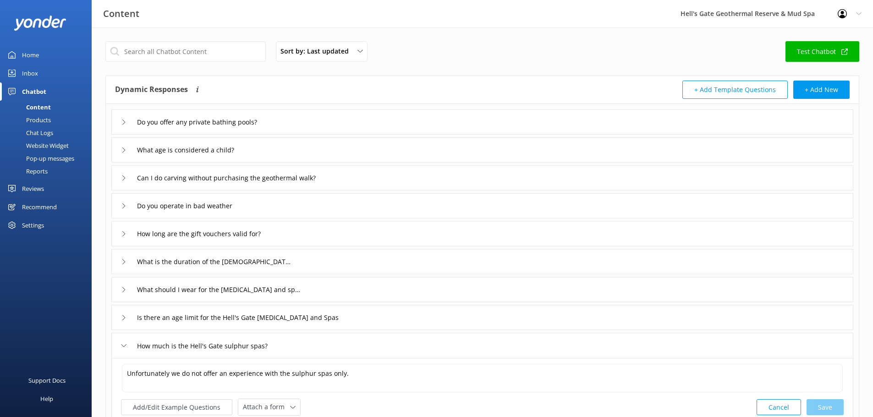
click at [335, 345] on div "How much is the Hell's Gate sulphur spas?" at bounding box center [482, 345] width 742 height 25
click at [841, 395] on icon at bounding box center [844, 398] width 11 height 11
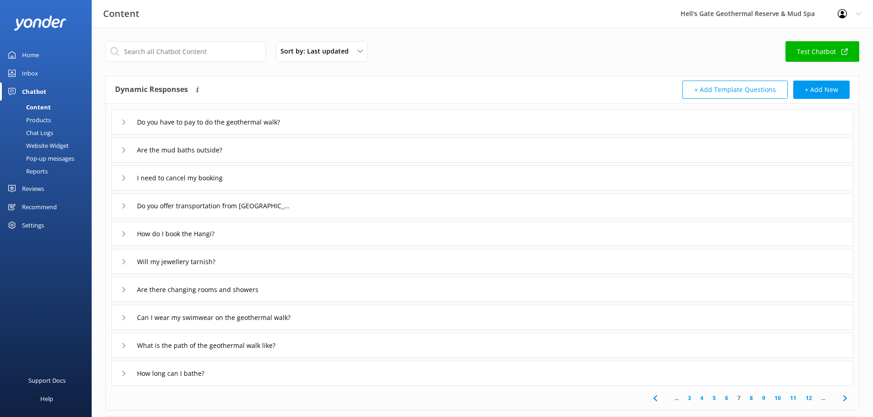
click at [844, 401] on icon at bounding box center [844, 398] width 11 height 11
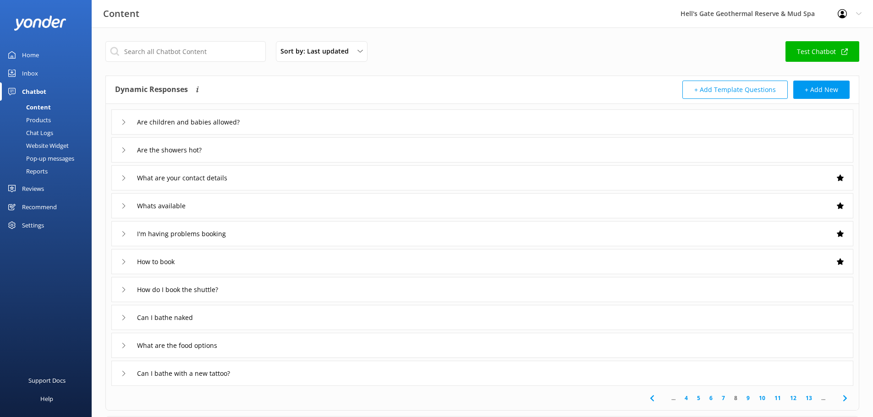
click at [316, 357] on div "What are the food options" at bounding box center [482, 345] width 742 height 25
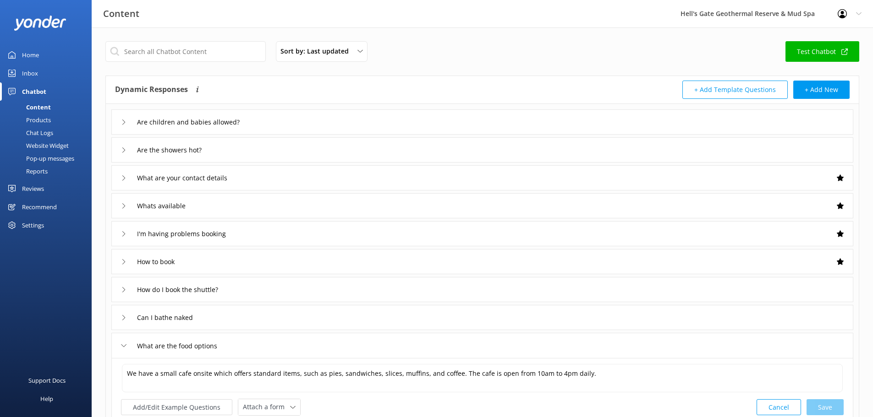
click at [309, 353] on div "What are the food options" at bounding box center [482, 345] width 742 height 25
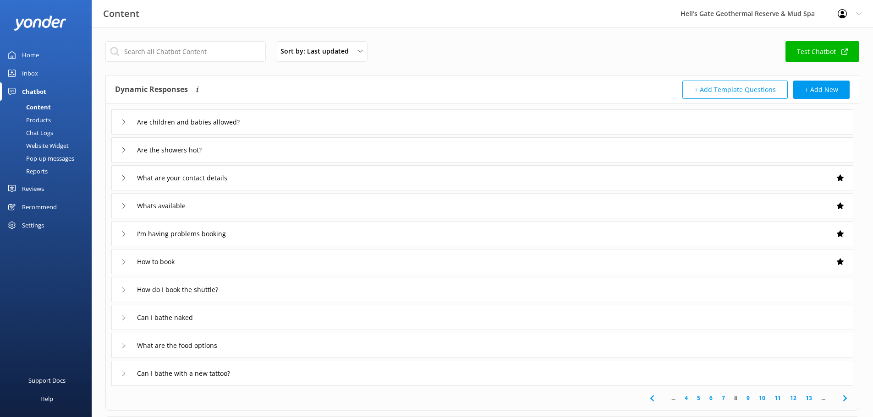
click at [302, 369] on div "Can I bathe with a new tattoo?" at bounding box center [482, 373] width 742 height 25
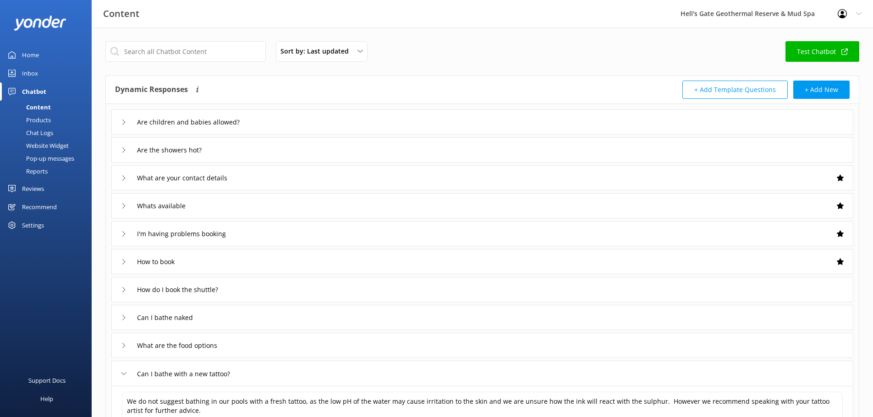
click at [301, 369] on div "Can I bathe with a new tattoo?" at bounding box center [482, 373] width 742 height 25
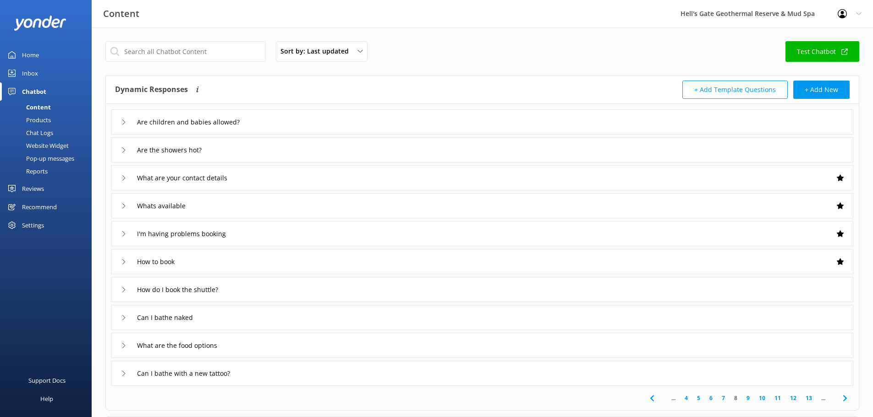
click at [848, 404] on icon at bounding box center [844, 398] width 11 height 11
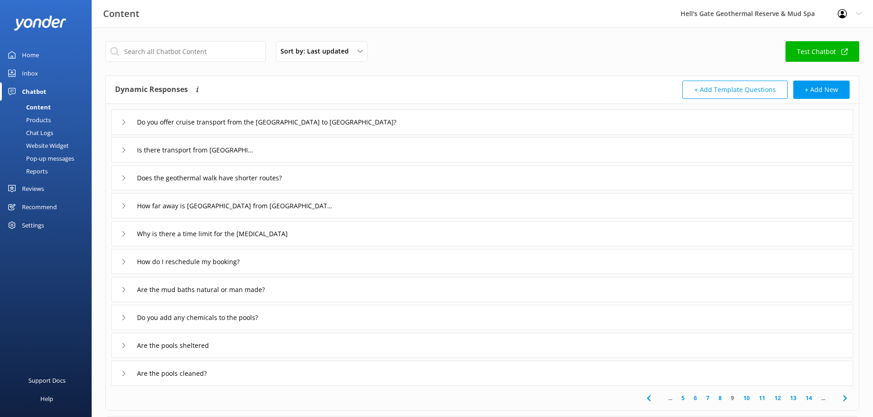
click at [845, 399] on use at bounding box center [844, 398] width 4 height 6
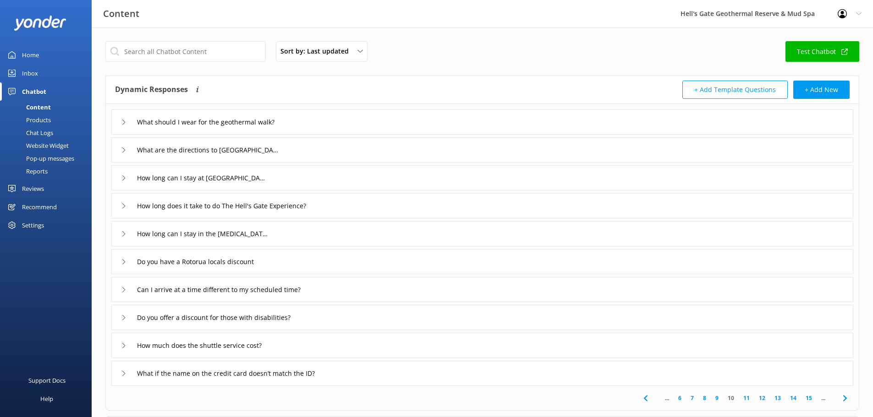
click at [845, 399] on use at bounding box center [844, 398] width 4 height 6
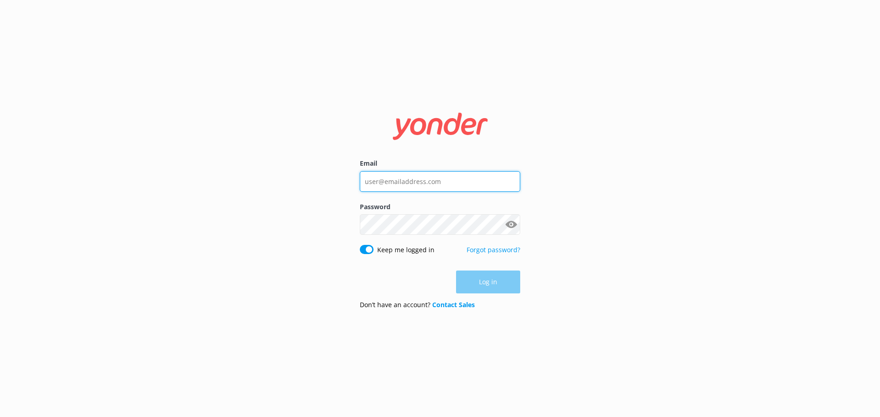
click at [377, 181] on input "Email" at bounding box center [440, 181] width 160 height 21
type input "[PERSON_NAME][EMAIL_ADDRESS][DOMAIN_NAME]"
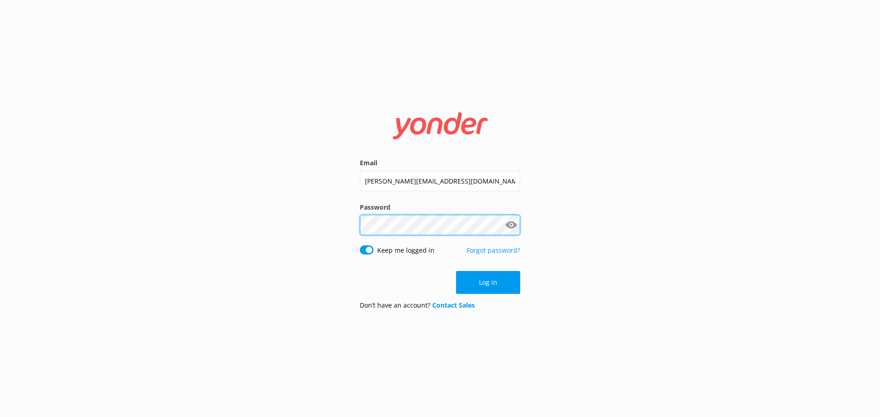
click button "Log in" at bounding box center [488, 282] width 64 height 23
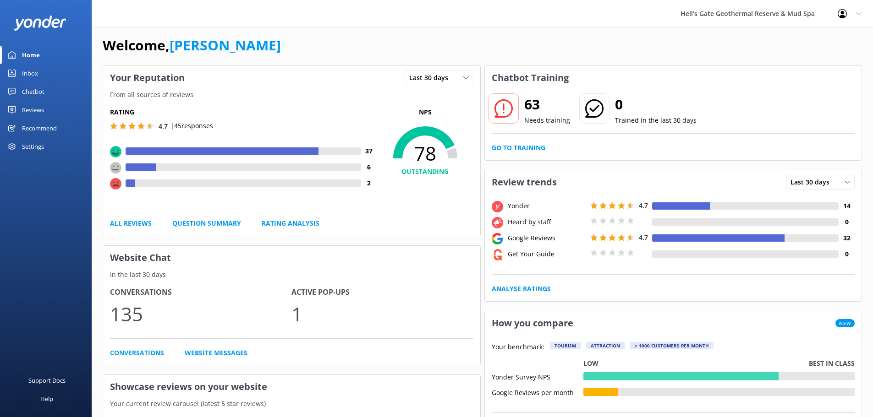
scroll to position [5, 0]
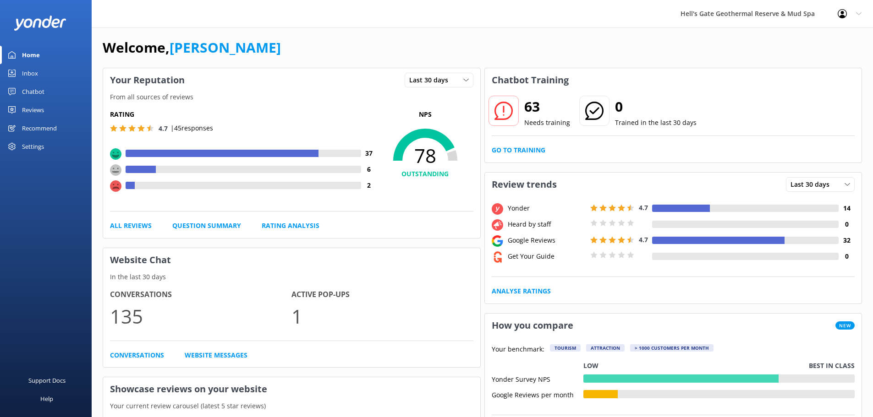
click at [530, 115] on h2 "63" at bounding box center [547, 107] width 46 height 22
click at [530, 150] on link "Go to Training" at bounding box center [519, 150] width 54 height 10
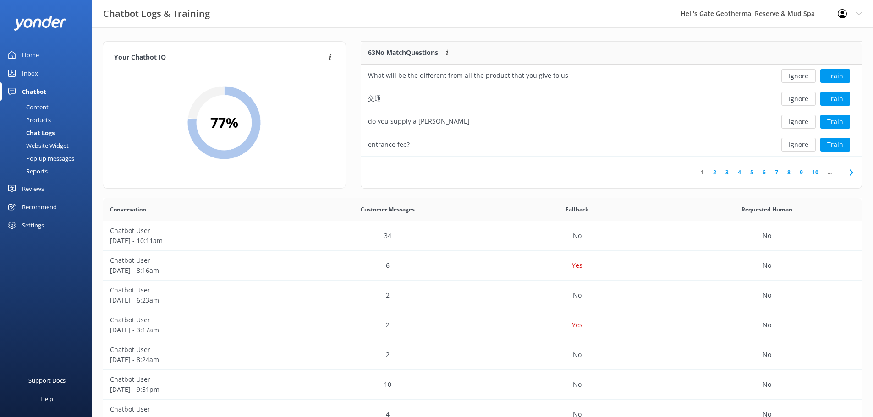
scroll to position [108, 493]
click at [817, 174] on link "10" at bounding box center [815, 172] width 16 height 9
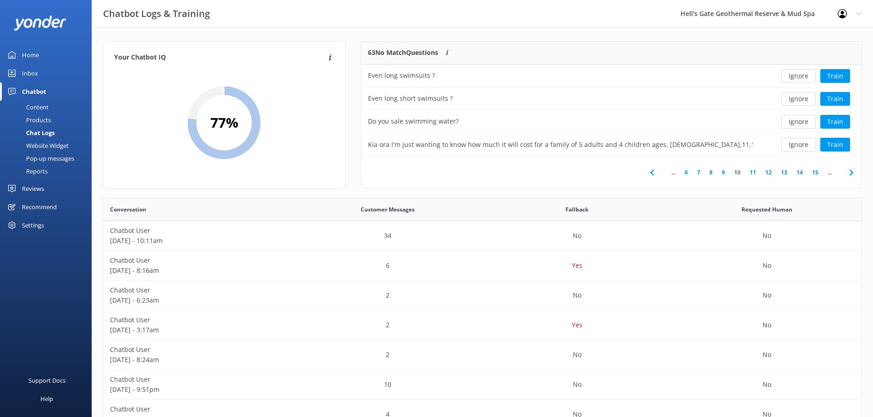
click at [809, 174] on link "15" at bounding box center [815, 172] width 16 height 9
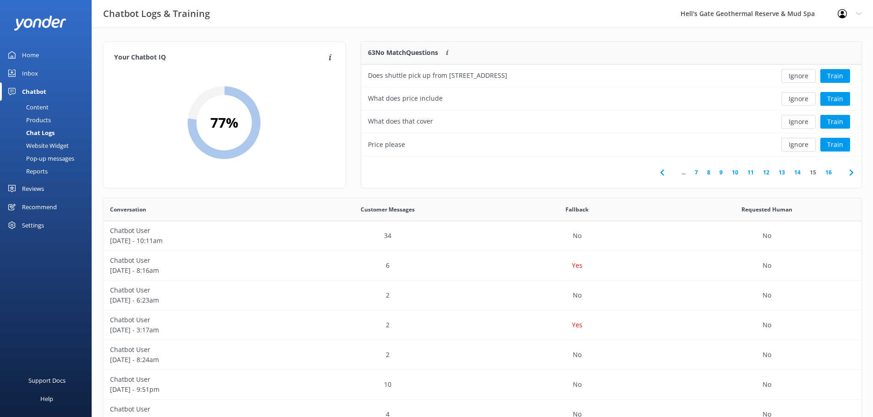
click at [21, 55] on link "Home" at bounding box center [46, 55] width 92 height 18
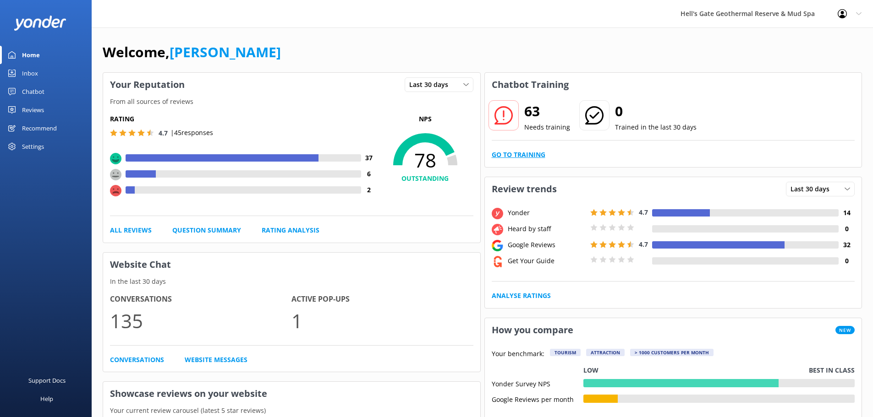
click at [532, 158] on link "Go to Training" at bounding box center [519, 155] width 54 height 10
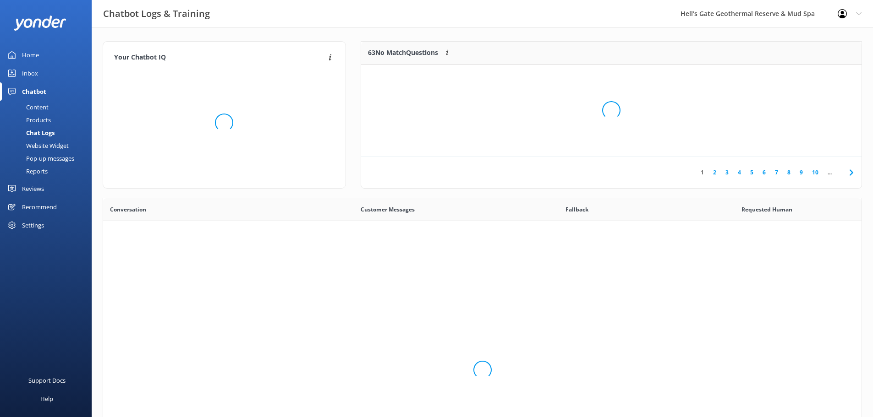
scroll to position [314, 751]
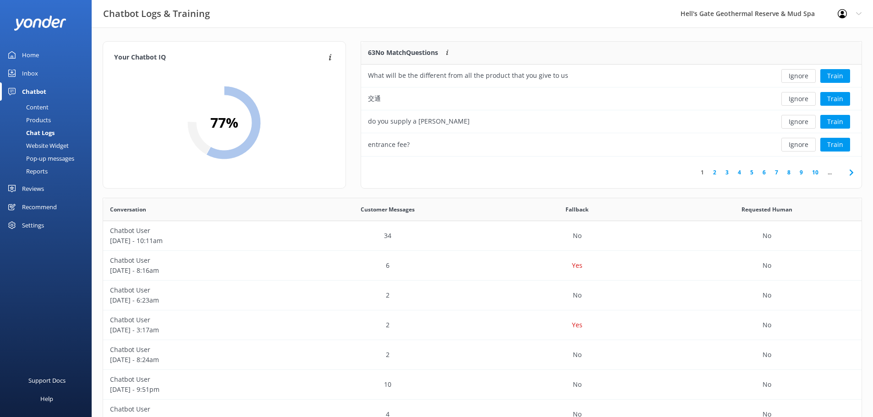
click at [848, 174] on icon at bounding box center [851, 172] width 11 height 11
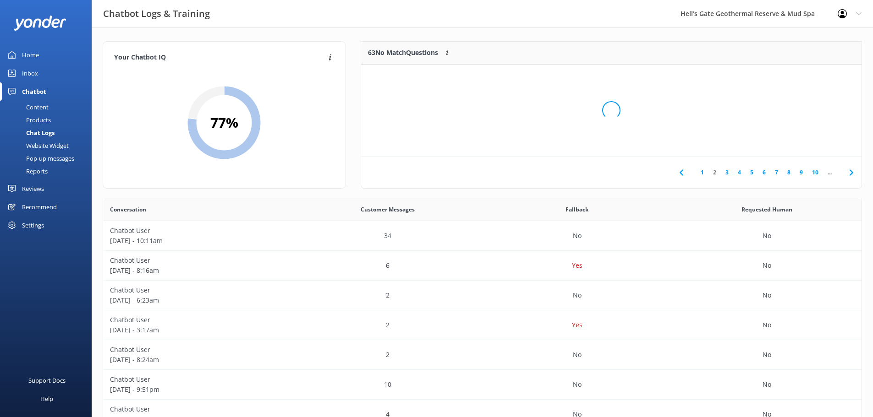
click at [853, 173] on use at bounding box center [851, 173] width 4 height 6
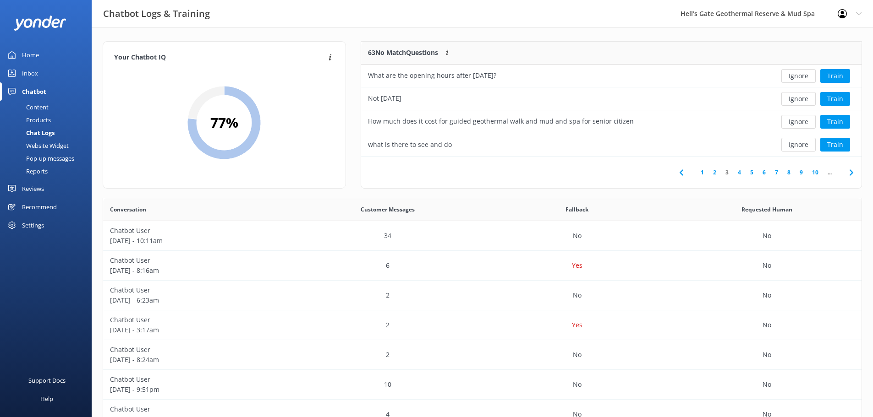
click at [853, 173] on use at bounding box center [851, 173] width 4 height 6
click at [700, 170] on link "1" at bounding box center [702, 172] width 12 height 9
click at [807, 76] on button "Ignore" at bounding box center [798, 76] width 34 height 14
click at [840, 75] on button "Train" at bounding box center [835, 76] width 30 height 14
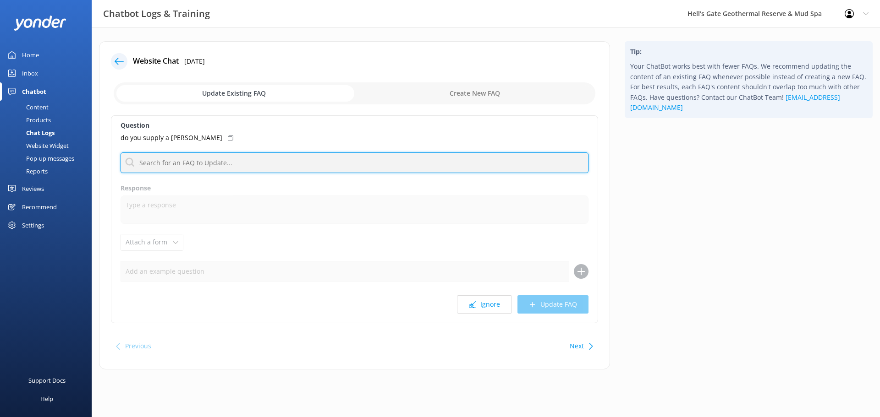
click at [237, 164] on input "text" at bounding box center [354, 163] width 468 height 21
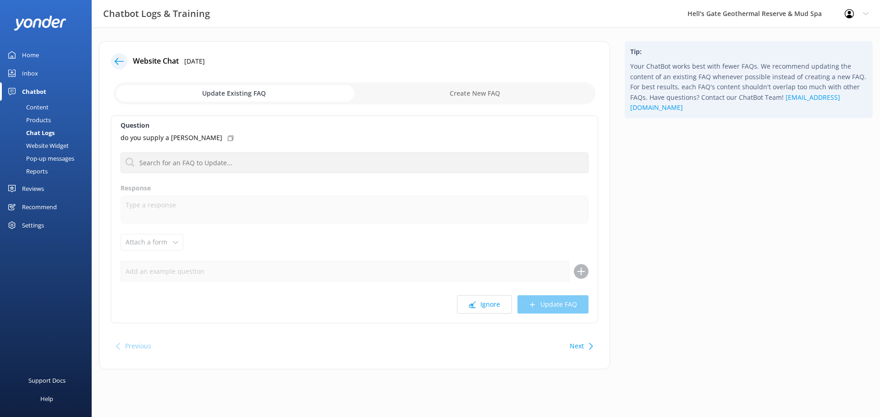
click at [263, 143] on div "Question do you supply a towell No FAQs available Response Attach a form Leave …" at bounding box center [354, 219] width 487 height 208
click at [114, 60] on div at bounding box center [119, 61] width 16 height 16
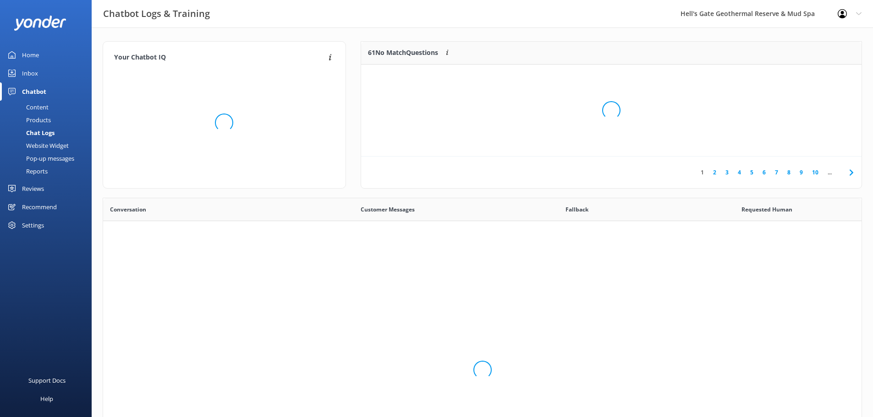
scroll to position [314, 751]
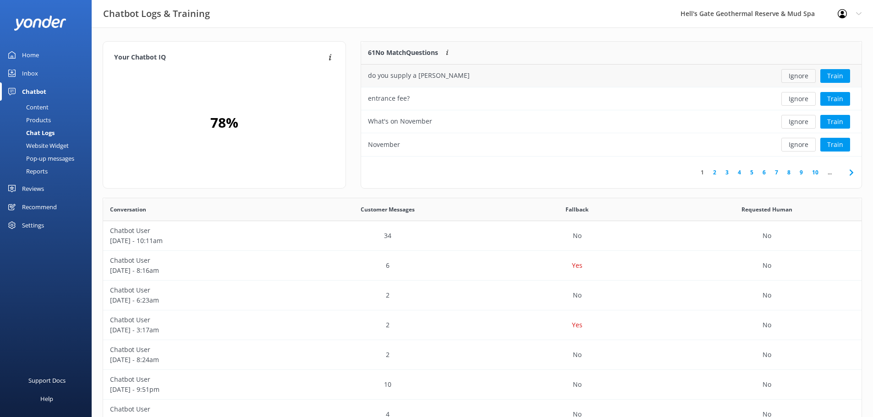
click at [791, 77] on button "Ignore" at bounding box center [798, 76] width 34 height 14
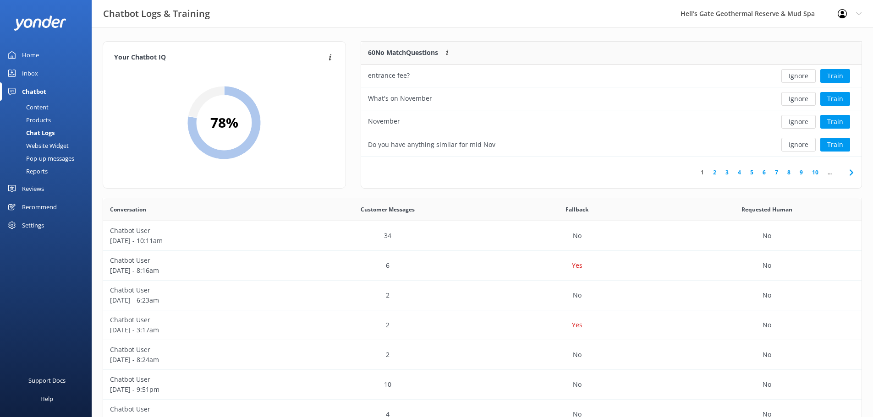
click at [791, 77] on button "Ignore" at bounding box center [798, 76] width 34 height 14
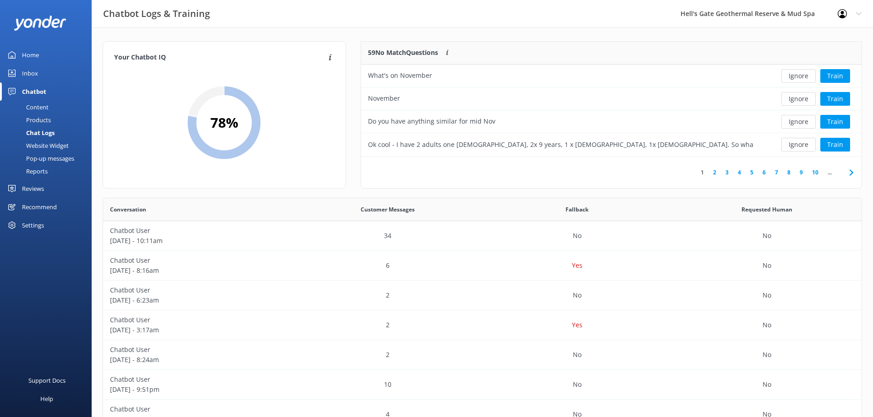
click at [791, 77] on button "Ignore" at bounding box center [798, 76] width 34 height 14
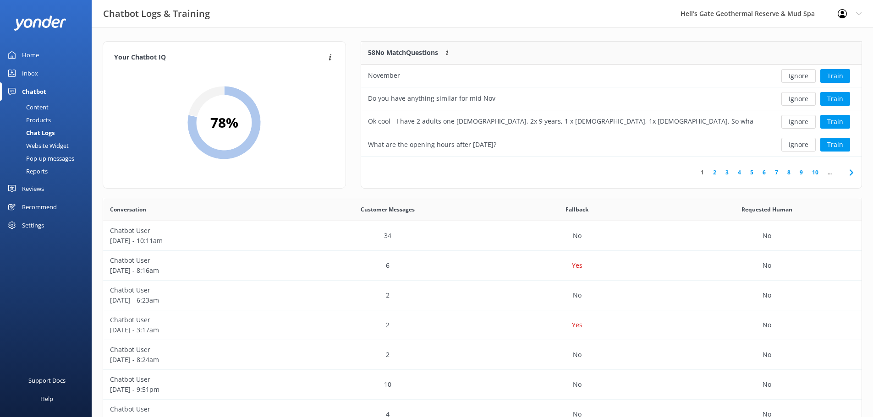
click at [791, 77] on button "Ignore" at bounding box center [798, 76] width 34 height 14
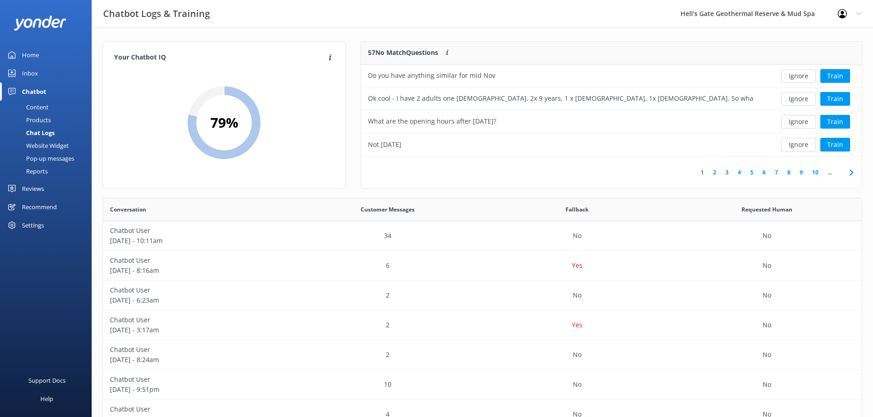
click at [791, 77] on button "Ignore" at bounding box center [798, 76] width 34 height 14
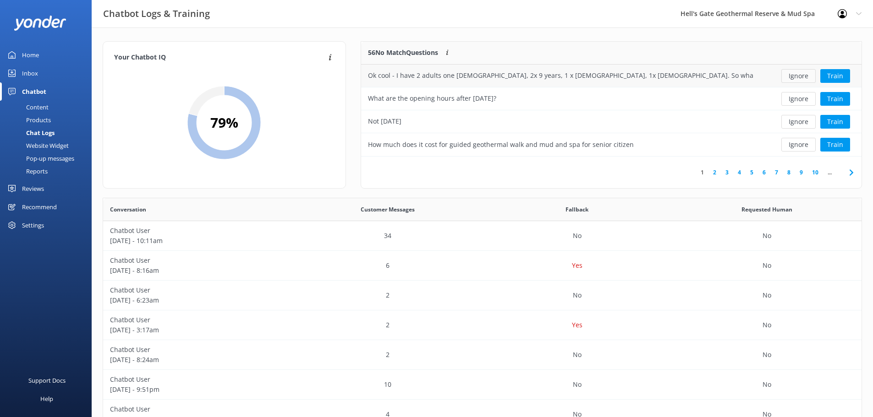
click at [793, 77] on button "Ignore" at bounding box center [798, 76] width 34 height 14
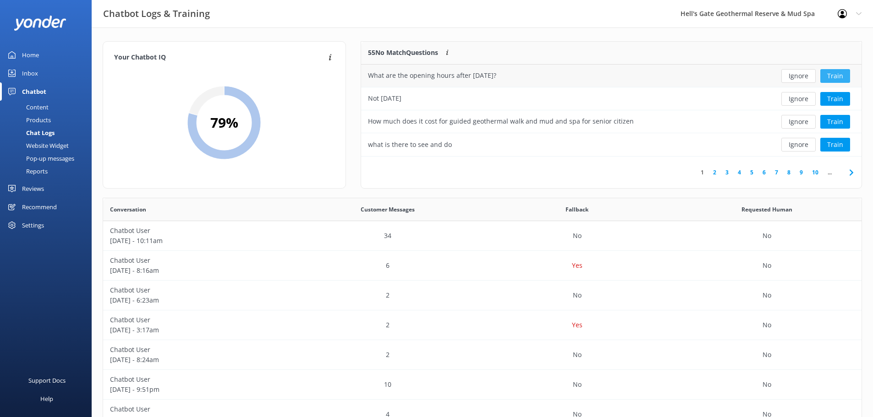
click at [827, 77] on button "Train" at bounding box center [835, 76] width 30 height 14
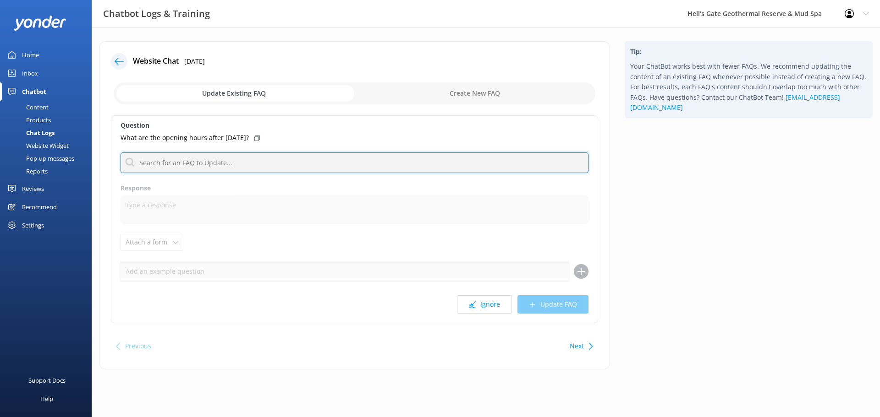
click at [204, 163] on input "text" at bounding box center [354, 163] width 468 height 21
type input "Opening time"
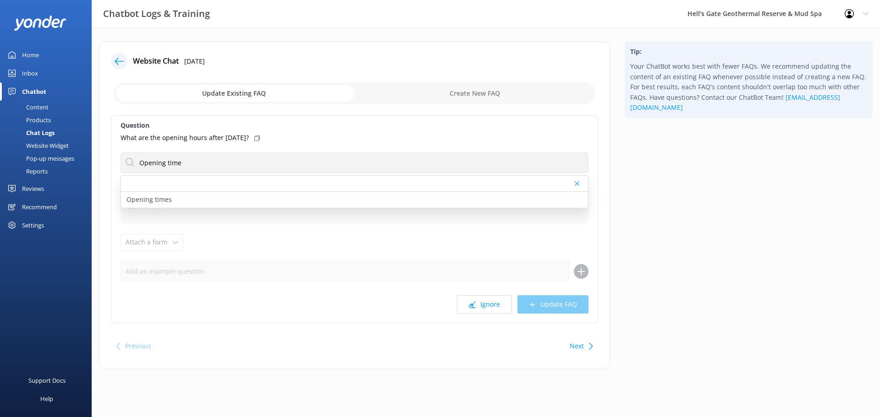
click at [120, 61] on icon at bounding box center [119, 61] width 9 height 9
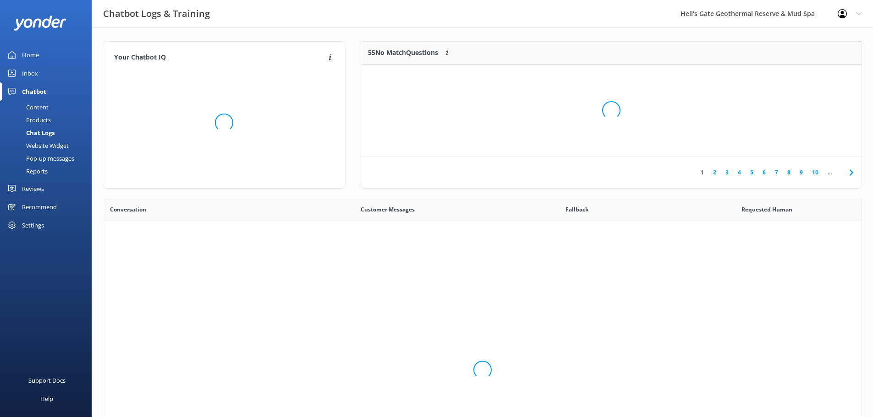
scroll to position [314, 751]
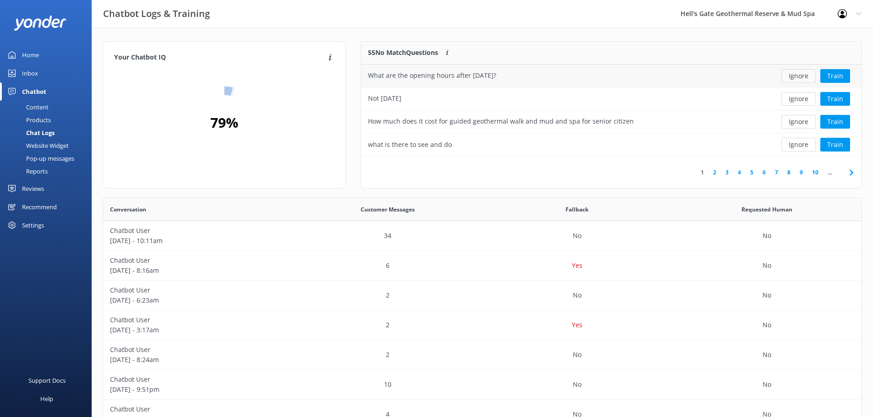
click at [799, 77] on button "Ignore" at bounding box center [798, 76] width 34 height 14
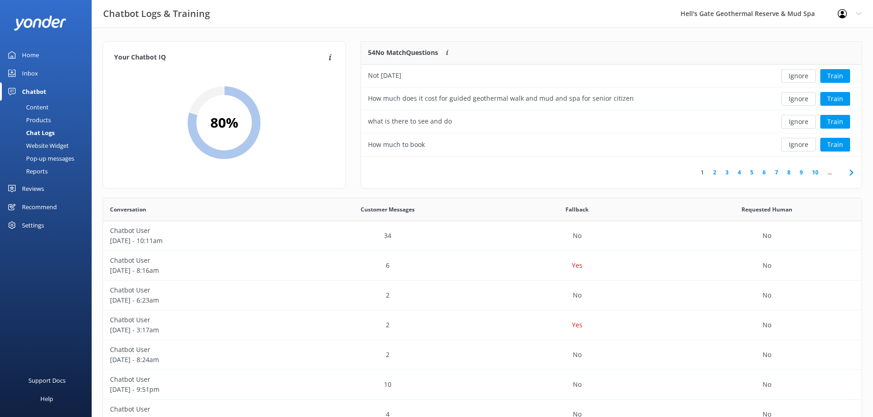
click at [799, 77] on button "Ignore" at bounding box center [798, 76] width 34 height 14
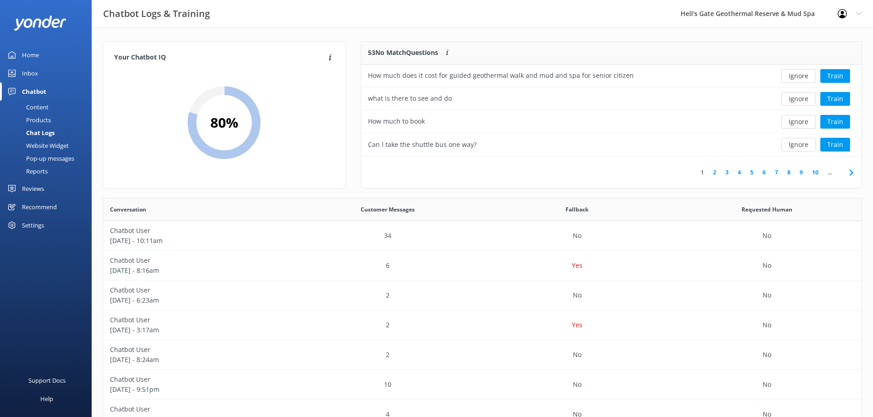
click at [799, 77] on button "Ignore" at bounding box center [798, 76] width 34 height 14
click at [826, 75] on button "Train" at bounding box center [835, 76] width 30 height 14
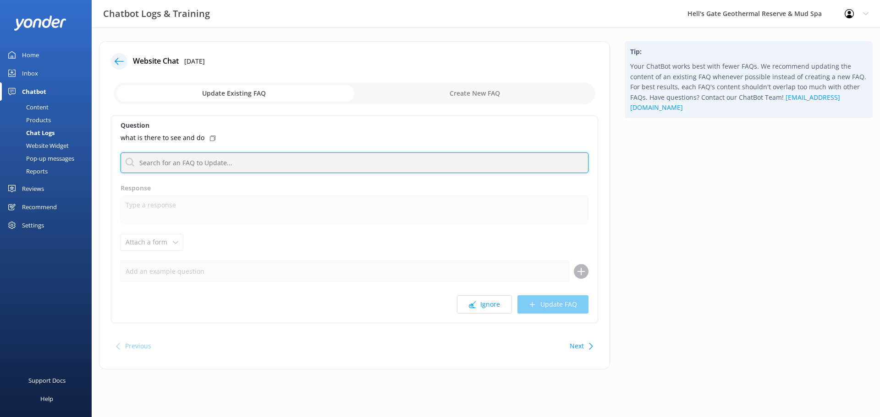
click at [192, 170] on input "text" at bounding box center [354, 163] width 468 height 21
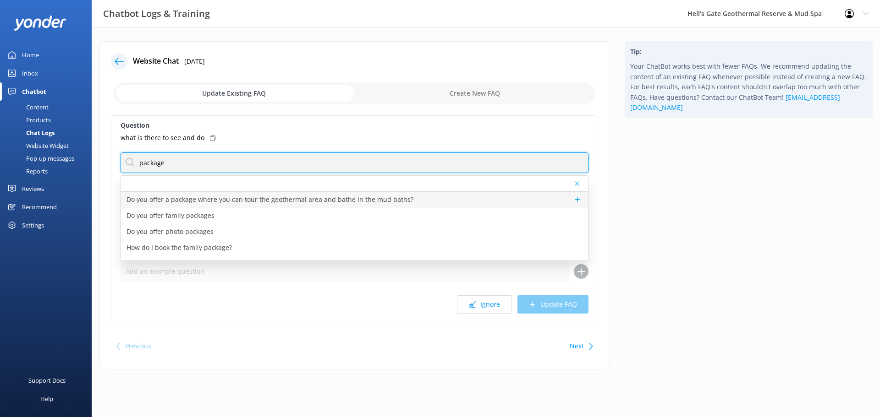
type input "package"
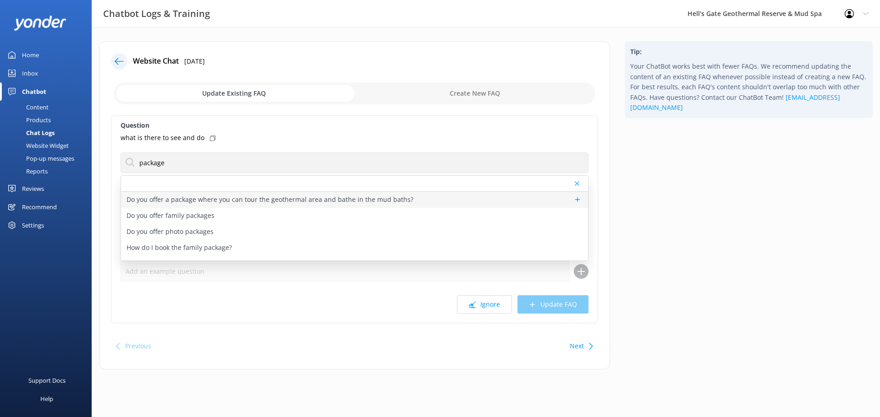
click at [218, 199] on p "Do you offer a package where you can tour the geothermal area and bathe in the …" at bounding box center [269, 200] width 287 height 10
type textarea "The Hell's Gate Experience includes the geothermal walk, mud bath and sulphur s…"
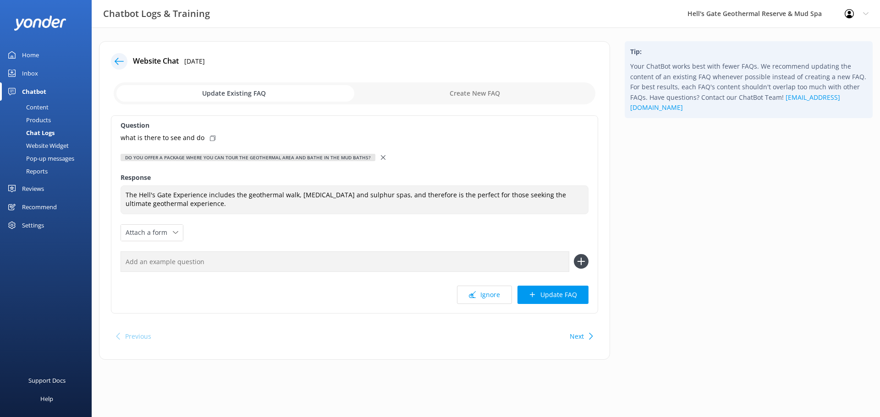
click at [215, 136] on div "what is there to see and do" at bounding box center [354, 138] width 468 height 10
click at [211, 136] on icon at bounding box center [212, 138] width 5 height 5
click at [122, 72] on div "Website Chat 22nd Aug 2025 Update Existing FAQ Create New FAQ Question what is …" at bounding box center [354, 200] width 511 height 319
click at [116, 61] on icon at bounding box center [119, 61] width 9 height 9
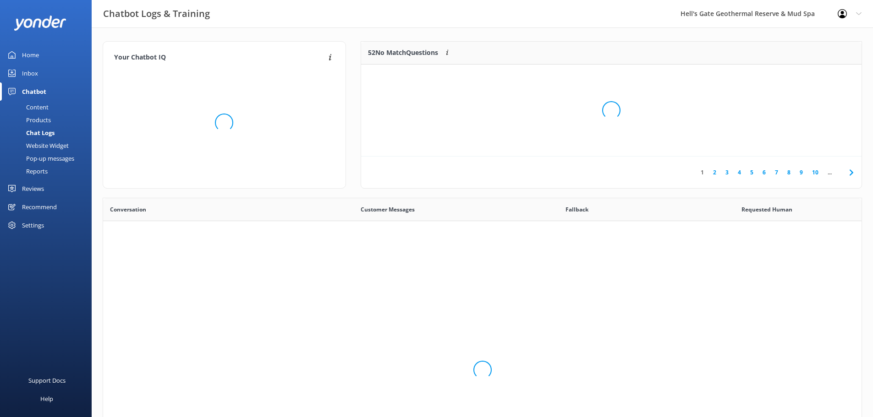
scroll to position [314, 751]
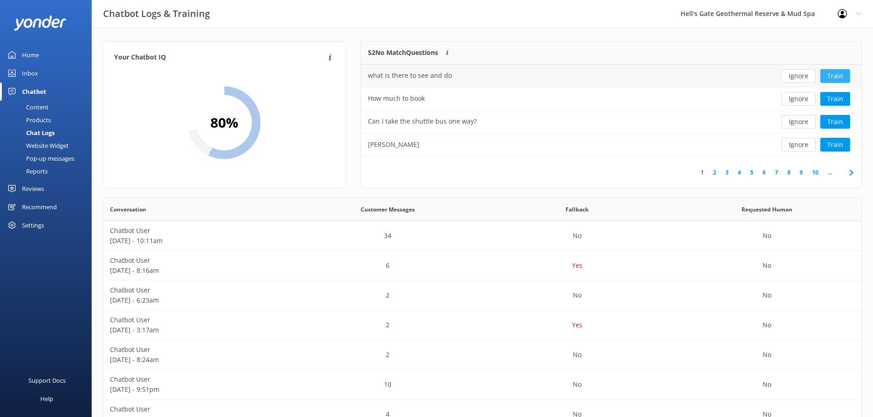
click at [837, 78] on button "Train" at bounding box center [835, 76] width 30 height 14
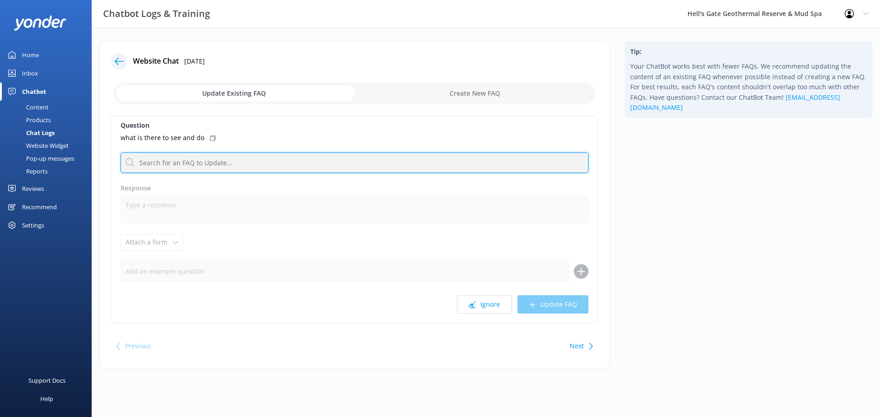
click at [164, 156] on input "text" at bounding box center [354, 163] width 468 height 21
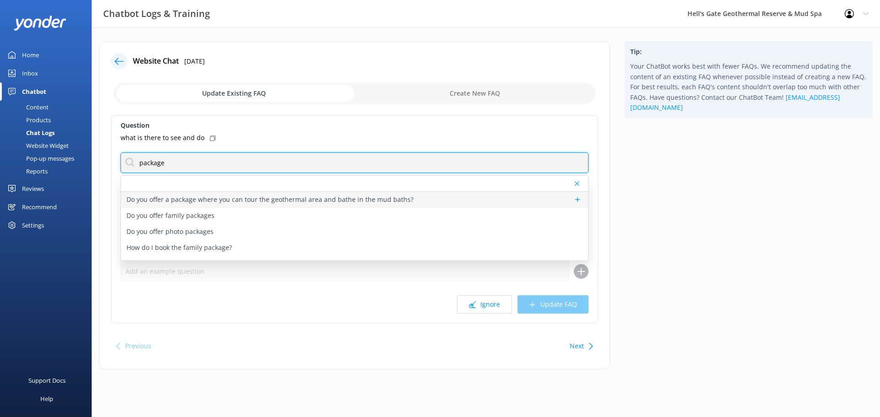
type input "package"
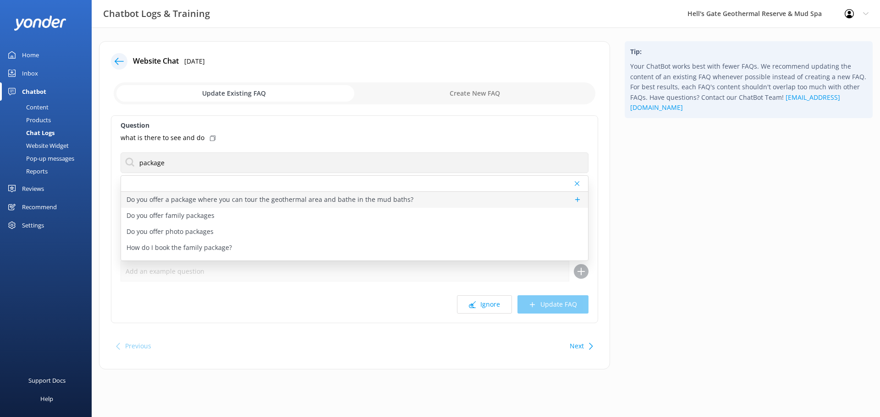
click at [155, 199] on p "Do you offer a package where you can tour the geothermal area and bathe in the …" at bounding box center [269, 200] width 287 height 10
type textarea "The Hell's Gate Experience includes the geothermal walk, mud bath and sulphur s…"
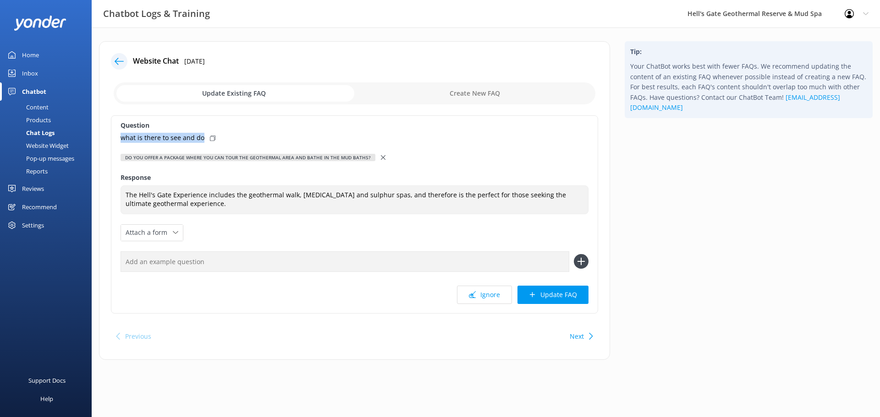
drag, startPoint x: 202, startPoint y: 138, endPoint x: 120, endPoint y: 137, distance: 82.5
click at [120, 137] on div "Question what is there to see and do Do you offer a package where you can tour …" at bounding box center [354, 214] width 487 height 198
copy p "what is there to see and do"
click at [183, 258] on input "text" at bounding box center [344, 262] width 448 height 21
paste input "what is there to see and do"
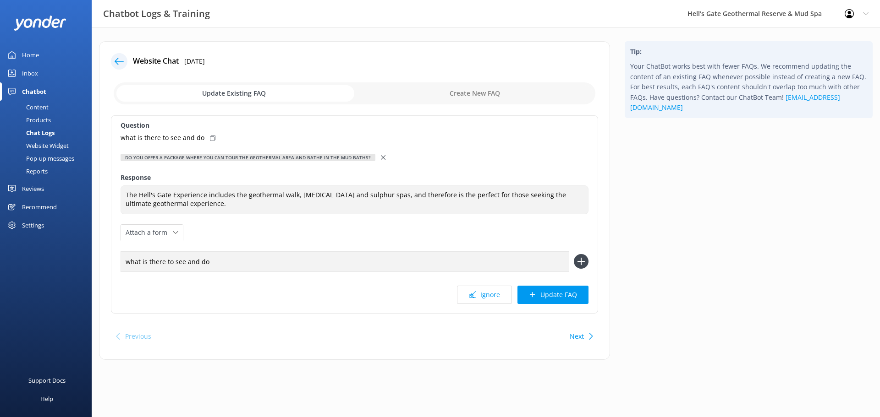
type input "what is there to see and do"
click at [580, 259] on icon at bounding box center [581, 261] width 15 height 15
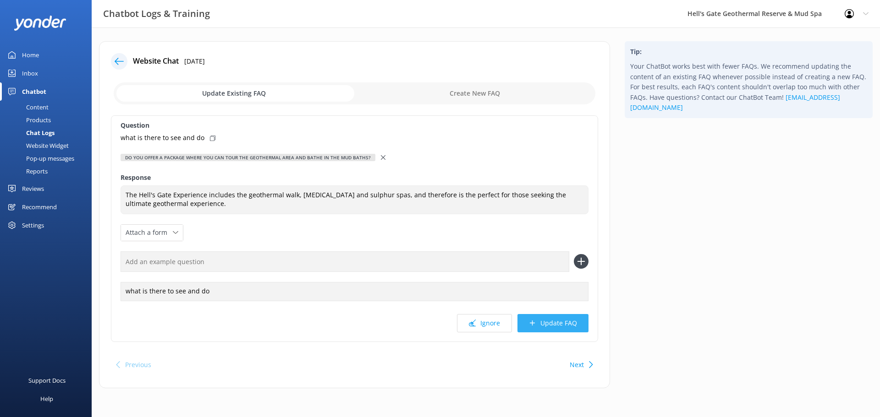
click at [544, 320] on button "Update FAQ" at bounding box center [552, 323] width 71 height 18
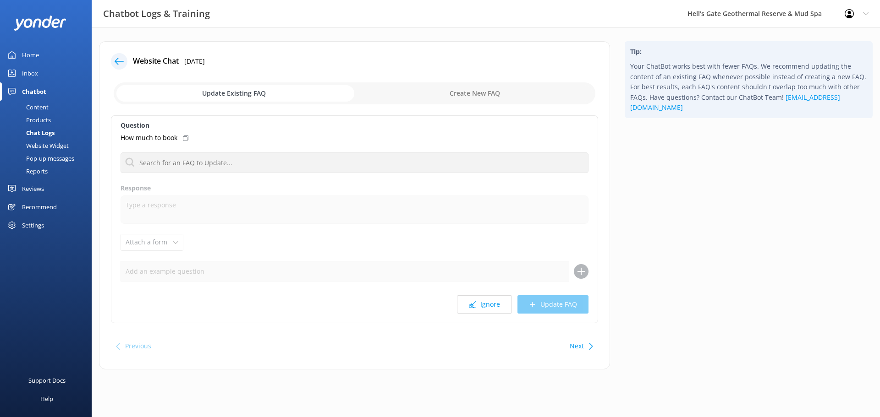
click at [121, 60] on icon at bounding box center [119, 61] width 9 height 9
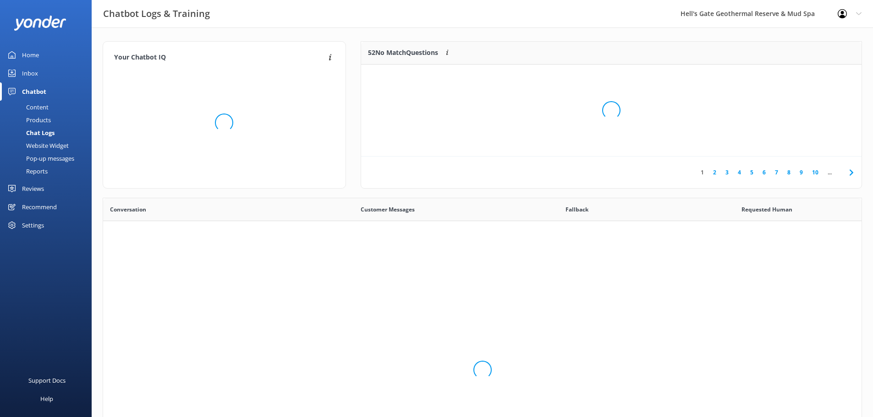
scroll to position [314, 751]
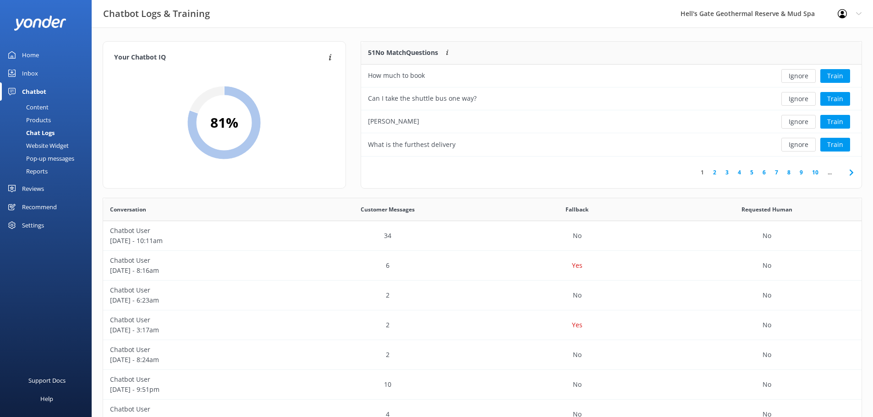
click at [36, 102] on div "Content" at bounding box center [26, 107] width 43 height 13
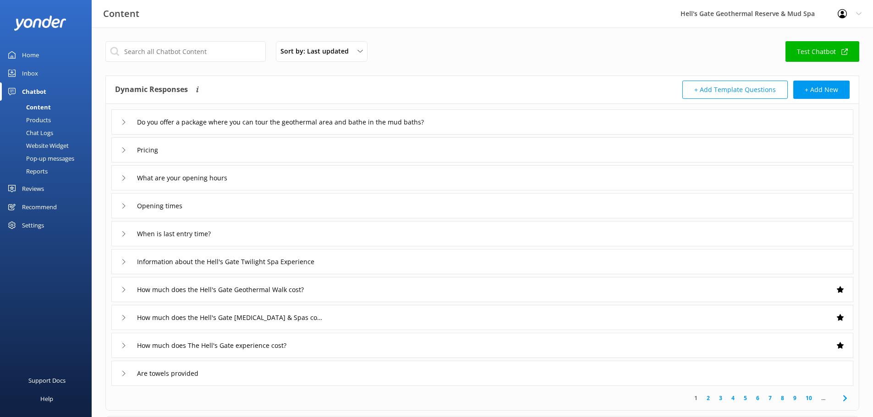
click at [524, 129] on div "Do you offer a package where you can tour the geothermal area and bathe in the …" at bounding box center [482, 121] width 742 height 25
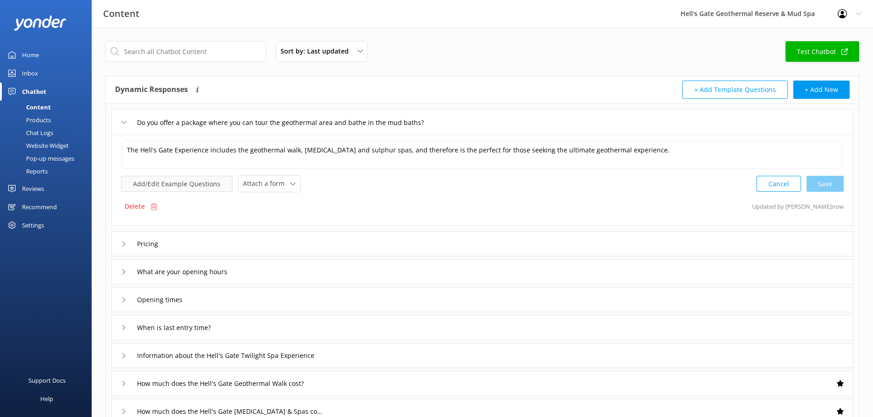
click at [160, 182] on button "Add/Edit Example Questions" at bounding box center [176, 184] width 111 height 16
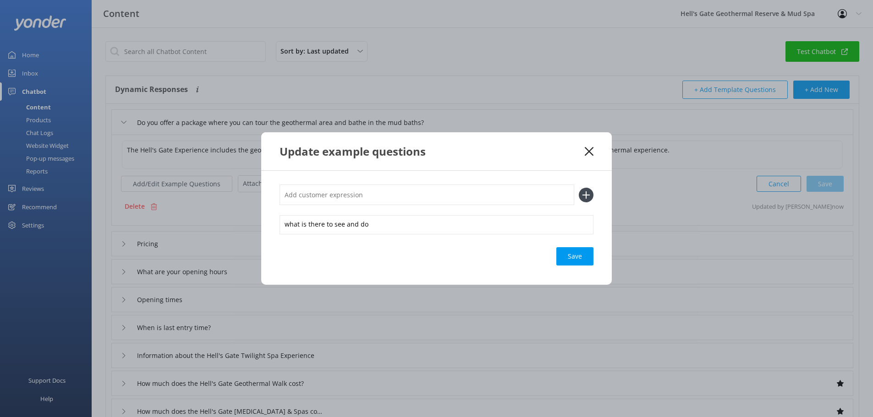
click at [593, 148] on div "Update example questions" at bounding box center [436, 151] width 350 height 38
click at [591, 153] on use at bounding box center [589, 151] width 9 height 9
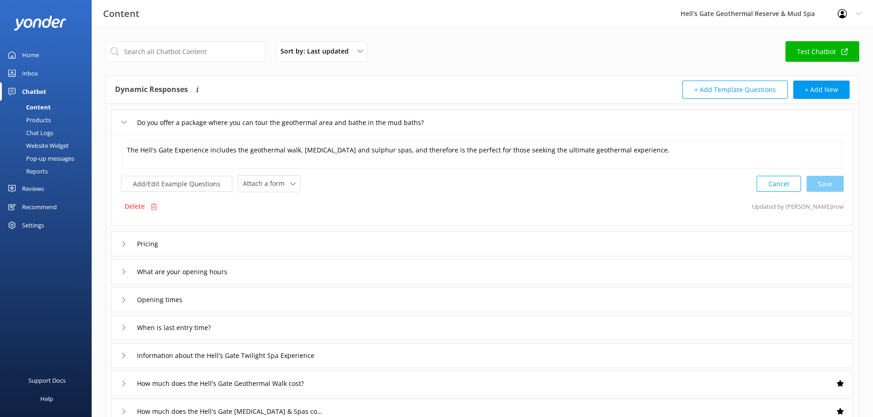
click at [25, 49] on div "Home" at bounding box center [30, 55] width 17 height 18
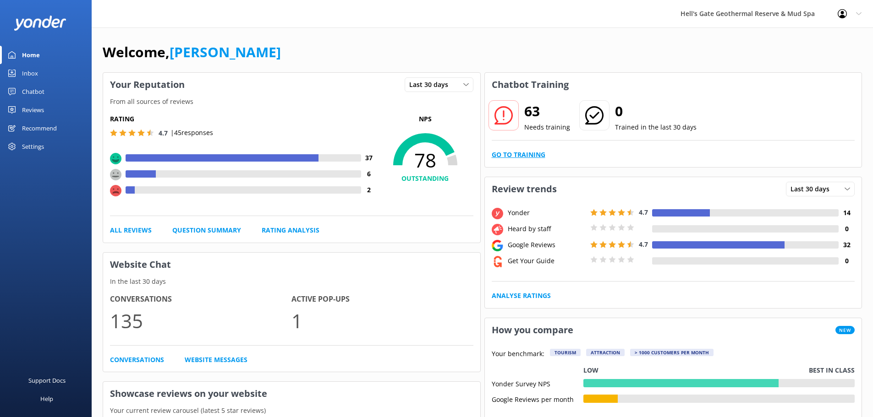
click at [528, 153] on link "Go to Training" at bounding box center [519, 155] width 54 height 10
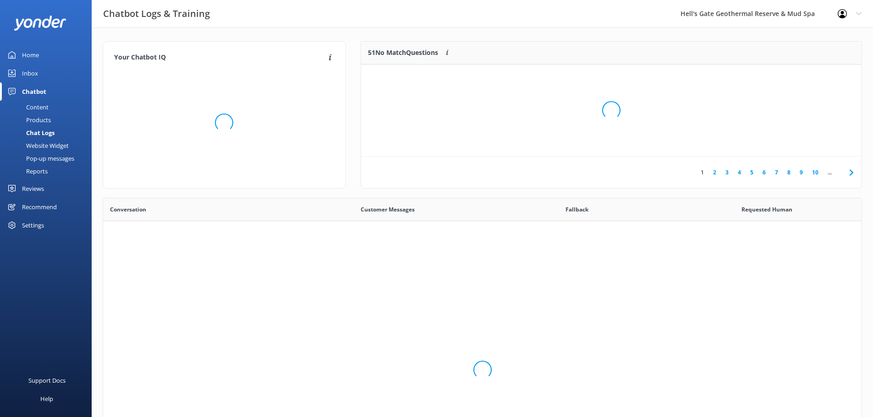
scroll to position [314, 751]
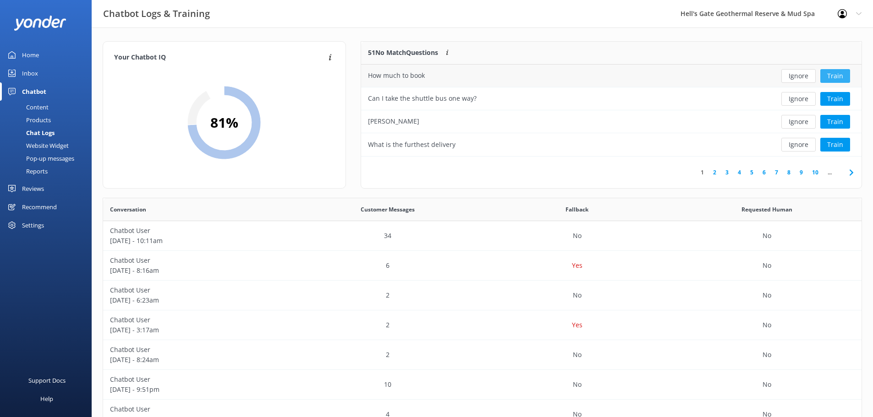
click at [834, 74] on button "Train" at bounding box center [835, 76] width 30 height 14
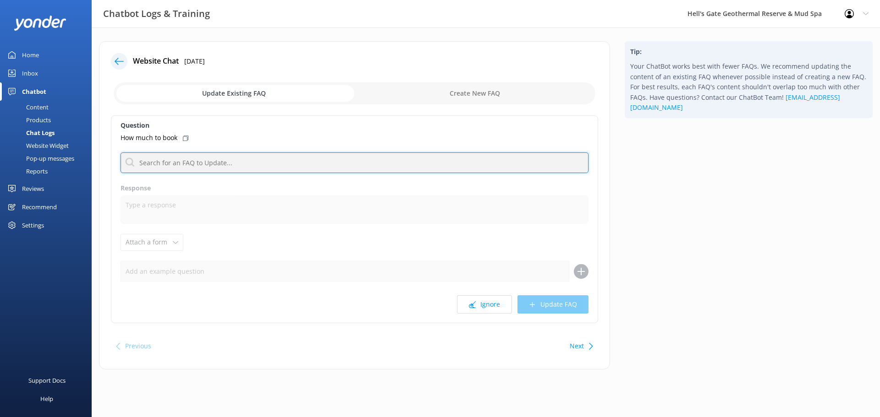
click at [175, 161] on input "text" at bounding box center [354, 163] width 468 height 21
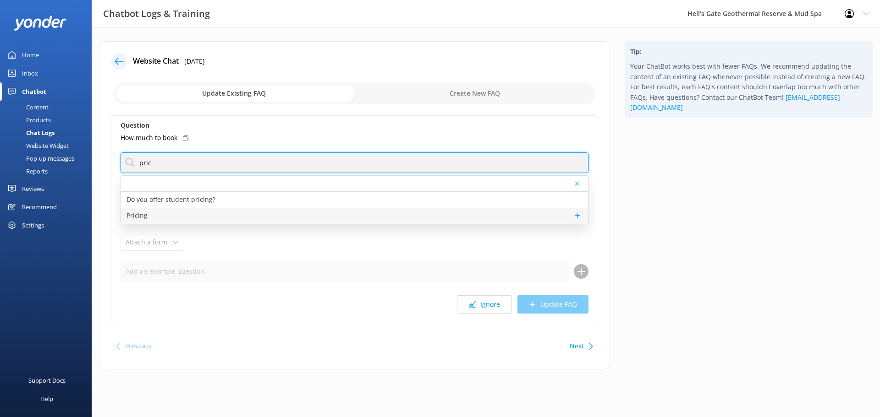
type input "pric"
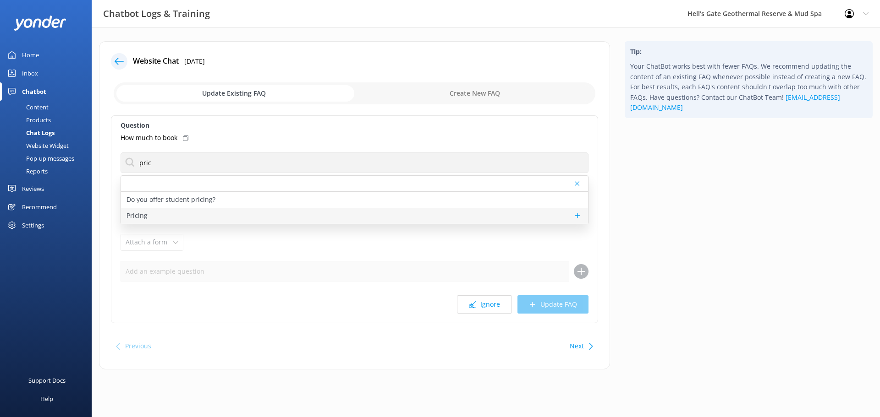
click at [160, 213] on div "Pricing" at bounding box center [354, 216] width 467 height 16
type textarea "The Hell's Gate Experience prices are: Adult (16+yrs) NZ$115 per person, Child …"
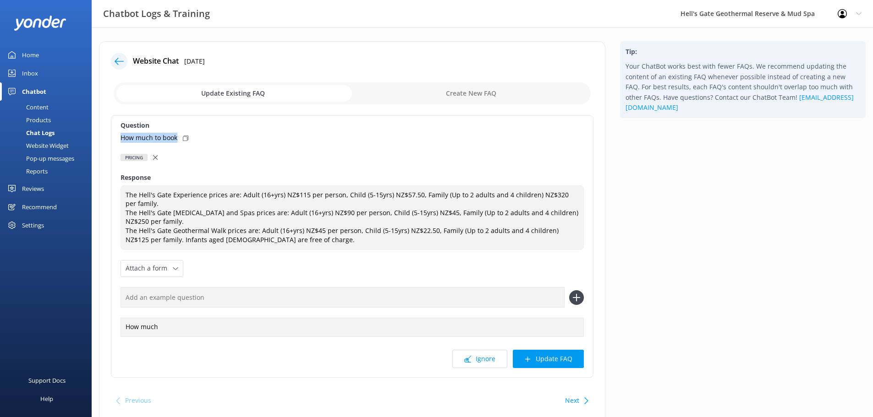
drag, startPoint x: 169, startPoint y: 134, endPoint x: 120, endPoint y: 134, distance: 49.0
click at [120, 134] on div "Question How much to book Pricing Do you offer student pricing? Pricing Respons…" at bounding box center [352, 246] width 482 height 262
copy p "How much to book"
click at [174, 301] on input "text" at bounding box center [342, 297] width 444 height 21
paste input "How much to book"
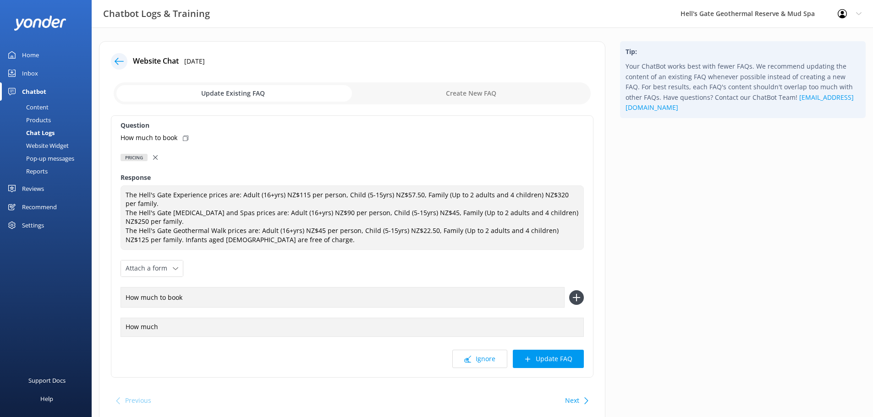
type input "How much to book"
click at [573, 296] on icon at bounding box center [576, 297] width 15 height 15
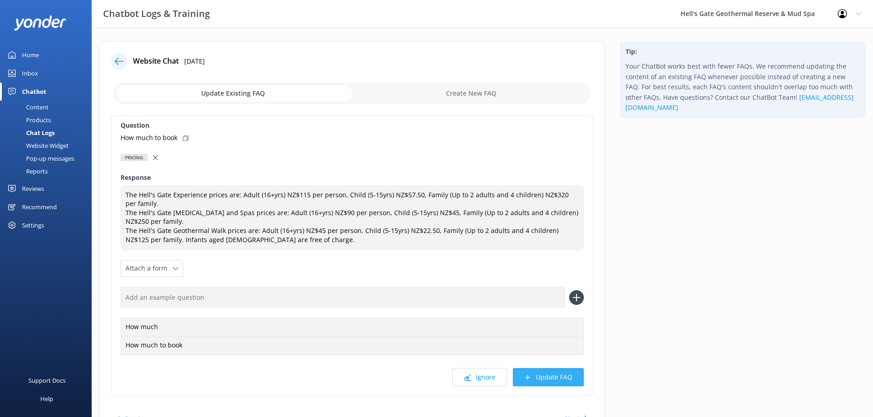
click at [552, 374] on button "Update FAQ" at bounding box center [548, 377] width 71 height 18
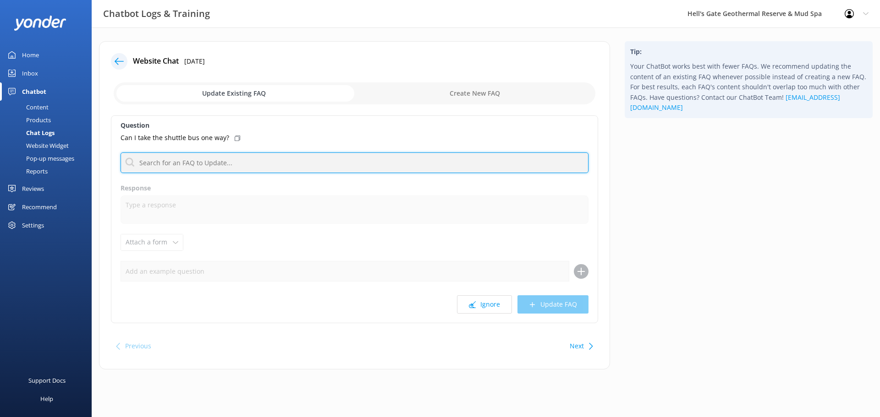
click at [217, 157] on input "text" at bounding box center [354, 163] width 468 height 21
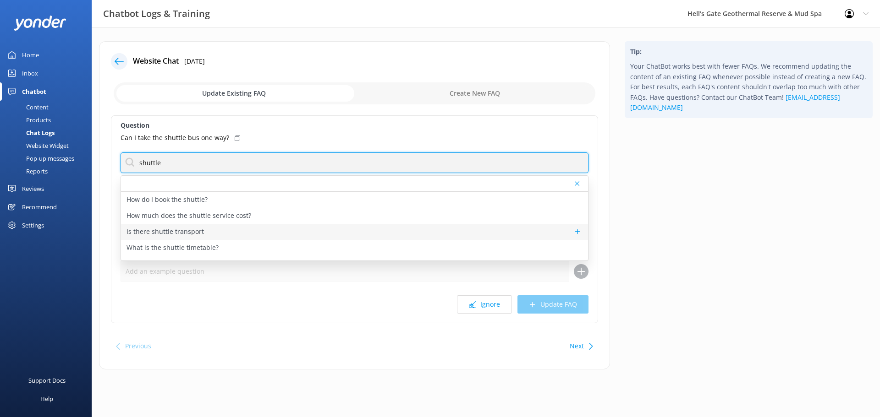
type input "shuttle"
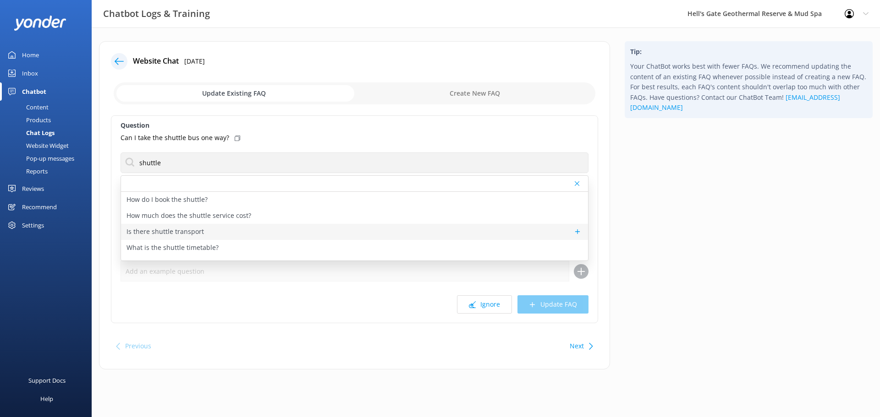
click at [204, 232] on div "Is there shuttle transport" at bounding box center [354, 232] width 467 height 16
type textarea "Hell’s Gate provides a complimentary shuttle pick-up and drop-off available fro…"
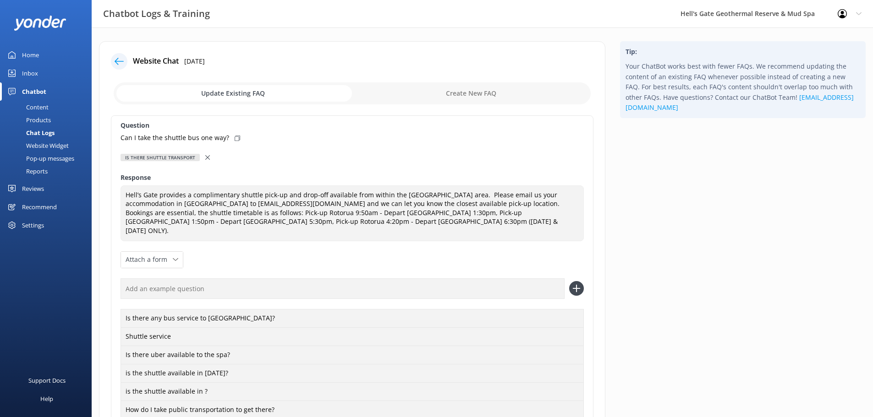
click at [42, 104] on div "Content" at bounding box center [26, 107] width 43 height 13
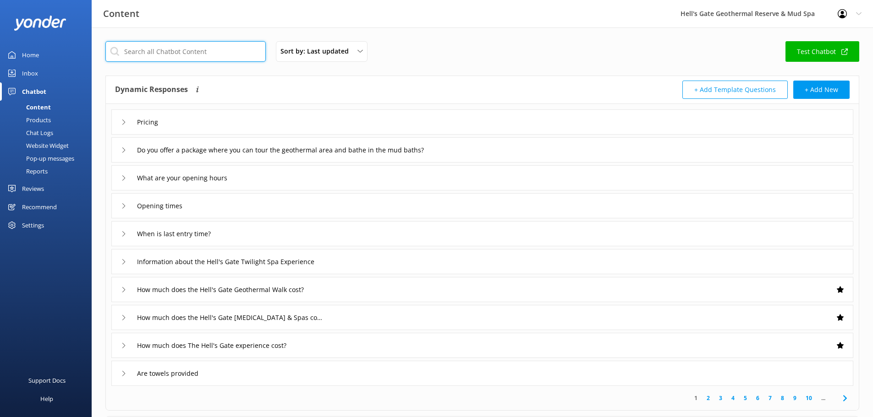
click at [178, 54] on input "text" at bounding box center [185, 51] width 160 height 21
type input "shuttle"
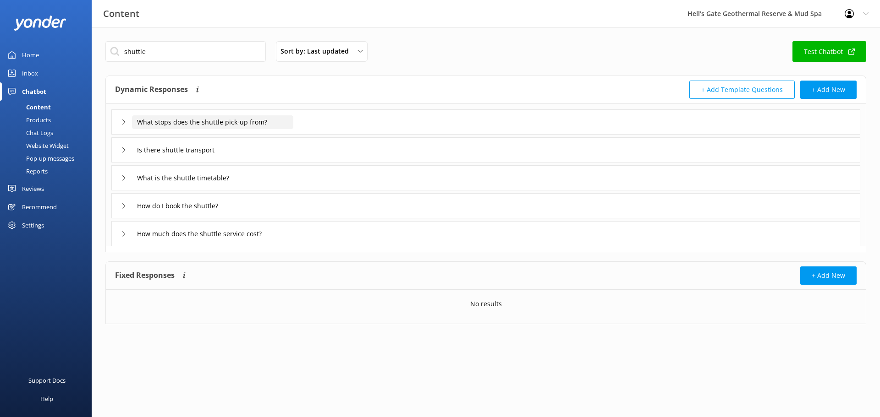
click at [283, 125] on input "What stops does the shuttle pick-up from?" at bounding box center [212, 122] width 161 height 14
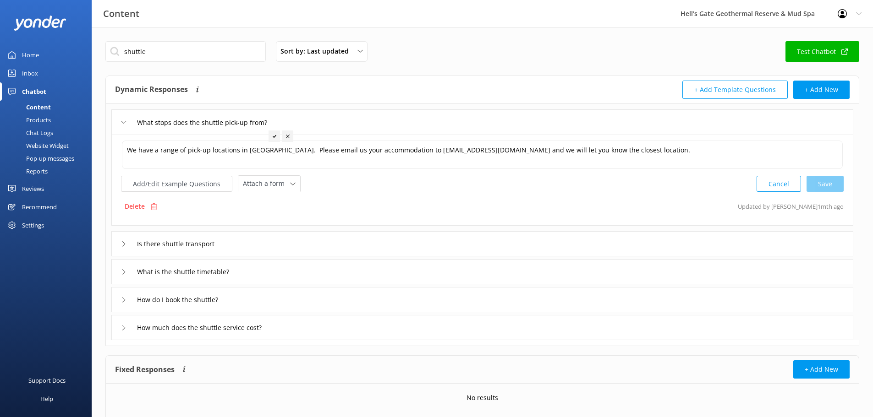
click at [319, 121] on div "What stops does the shuttle pick-up from?" at bounding box center [482, 121] width 742 height 25
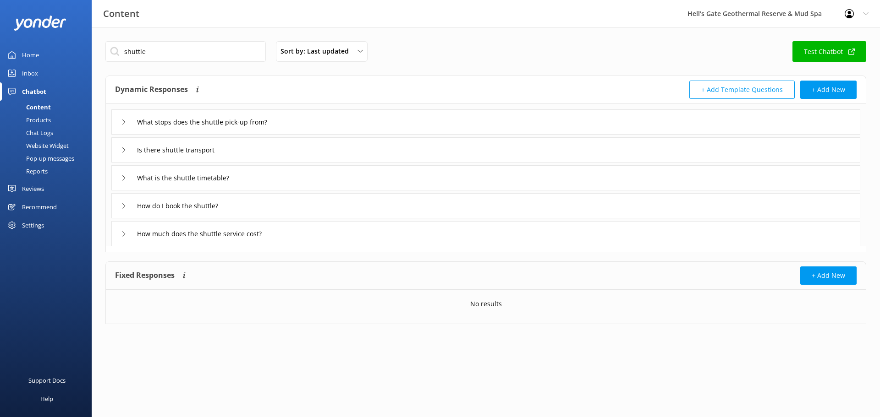
click at [291, 153] on div "Is there shuttle transport" at bounding box center [485, 149] width 749 height 25
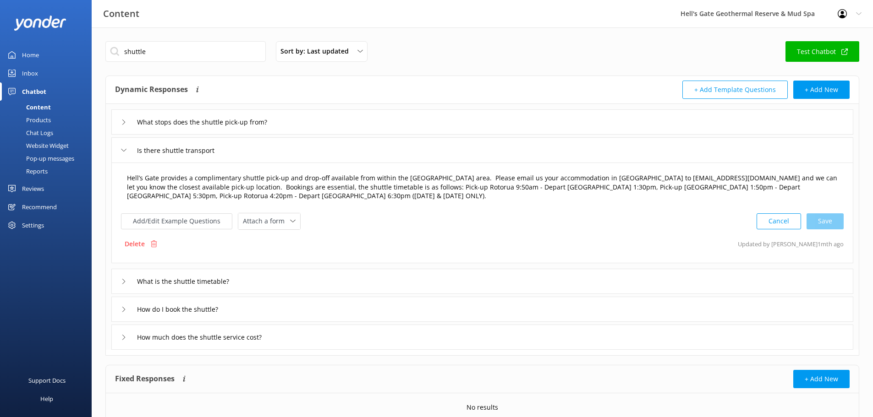
click at [631, 188] on textarea "Hell’s Gate provides a complimentary shuttle pick-up and drop-off available fro…" at bounding box center [482, 188] width 721 height 38
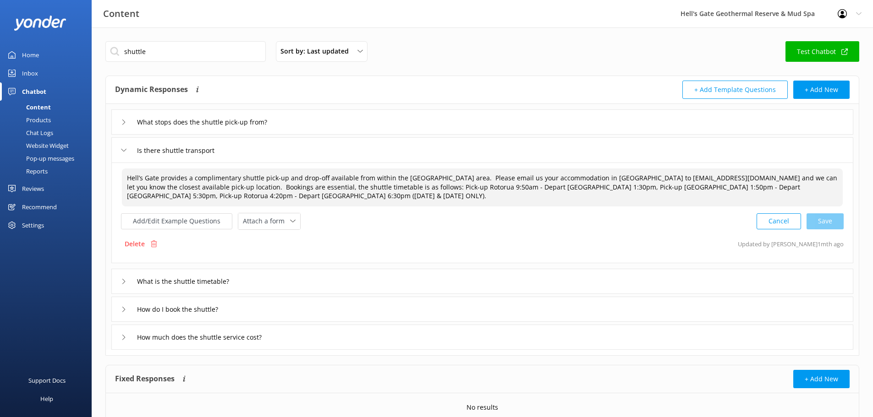
drag, startPoint x: 685, startPoint y: 199, endPoint x: 656, endPoint y: 188, distance: 31.3
click at [656, 188] on textarea "Hell’s Gate provides a complimentary shuttle pick-up and drop-off available fro…" at bounding box center [482, 188] width 721 height 38
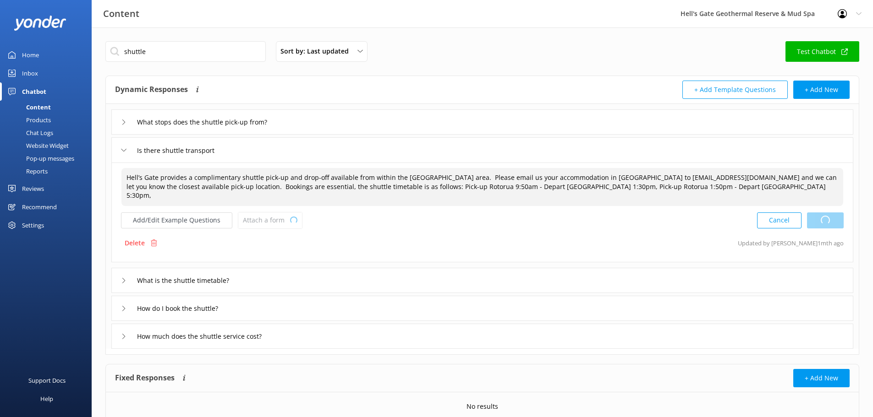
click at [833, 213] on div "Cancel Loading.." at bounding box center [800, 220] width 87 height 17
type textarea "Hell’s Gate provides a complimentary shuttle pick-up and drop-off available fro…"
click at [246, 278] on input "What is the shuttle timetable?" at bounding box center [192, 281] width 121 height 14
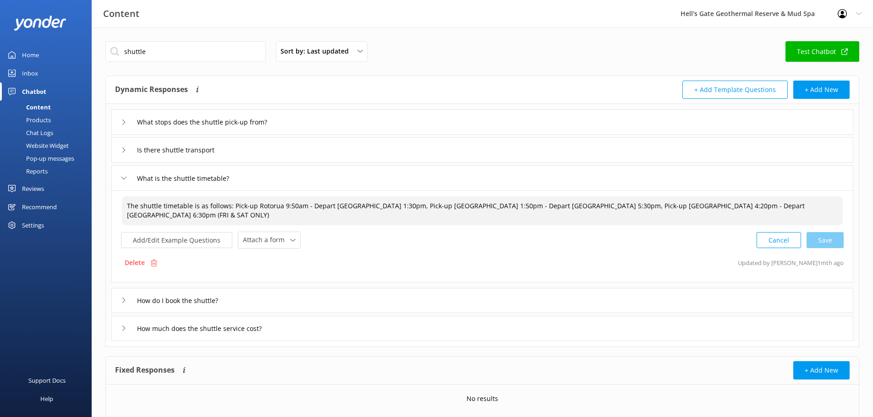
drag, startPoint x: 783, startPoint y: 206, endPoint x: 550, endPoint y: 207, distance: 232.7
click at [550, 207] on textarea "The shuttle timetable is as follows: Pick-up Rotorua 9:50am - Depart Hell's Gat…" at bounding box center [482, 211] width 721 height 29
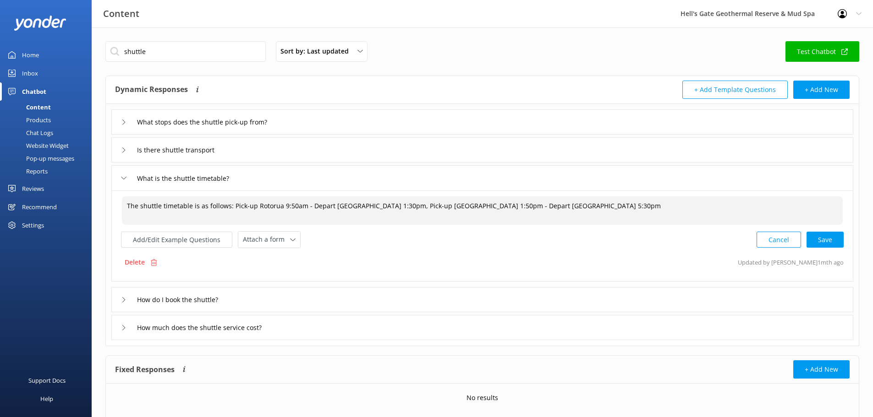
type textarea "The shuttle timetable is as follows: Pick-up Rotorua 9:50am - Depart Hell's Gat…"
click at [832, 229] on div "The shuttle timetable is as follows: Pick-up Rotorua 9:50am - Depart Hell's Gat…" at bounding box center [482, 222] width 722 height 53
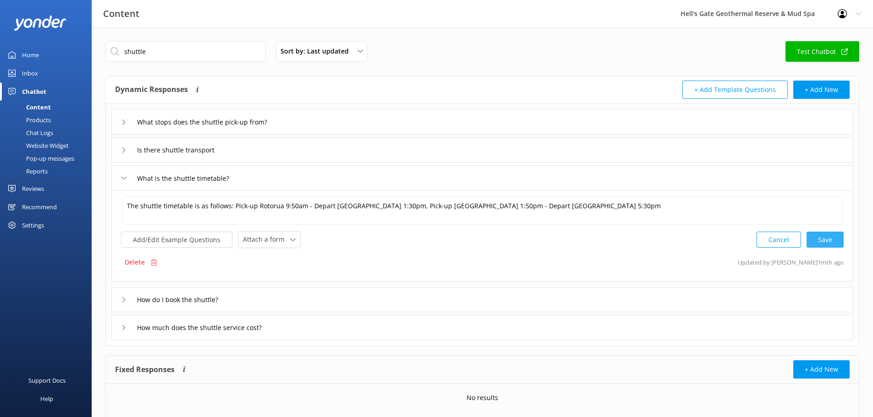
click at [827, 239] on div "Cancel Save" at bounding box center [799, 239] width 87 height 17
click at [340, 179] on div "What is the shuttle timetable?" at bounding box center [482, 177] width 742 height 25
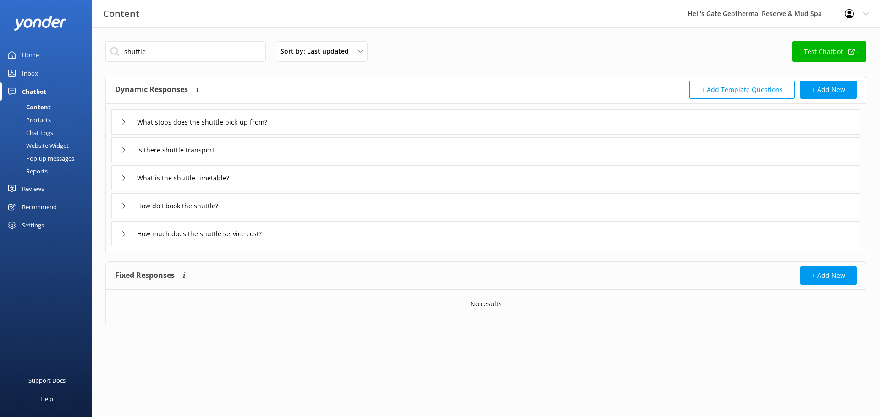
click at [309, 202] on div "How do I book the shuttle?" at bounding box center [485, 205] width 749 height 25
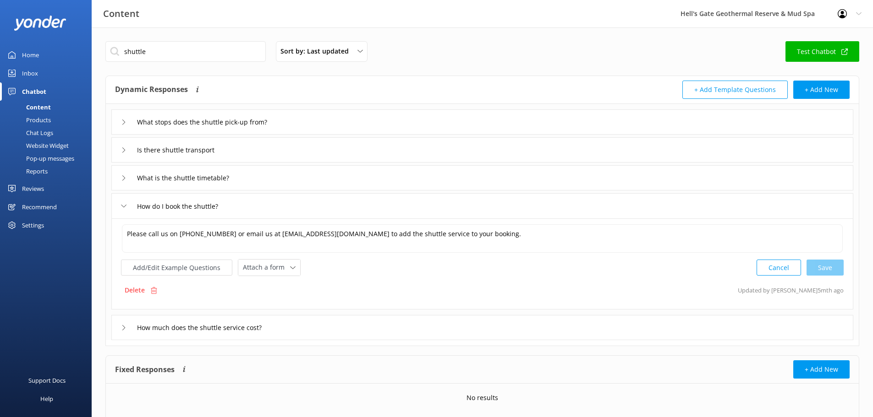
click at [309, 202] on div "How do I book the shuttle?" at bounding box center [482, 205] width 742 height 25
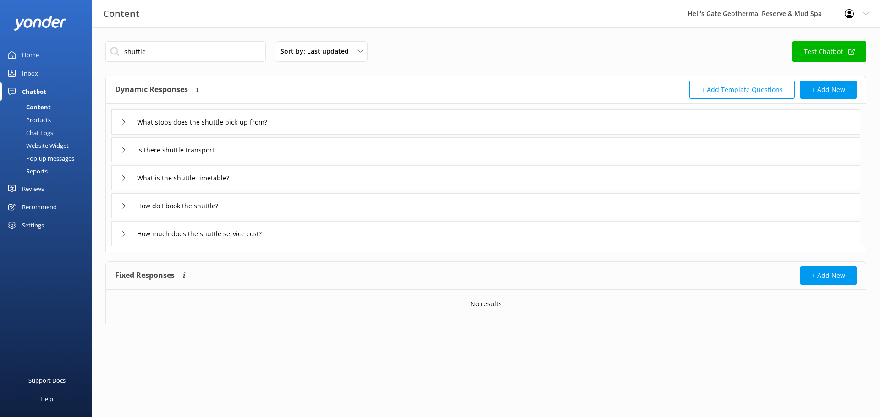
click at [306, 235] on div "How much does the shuttle service cost?" at bounding box center [485, 233] width 749 height 25
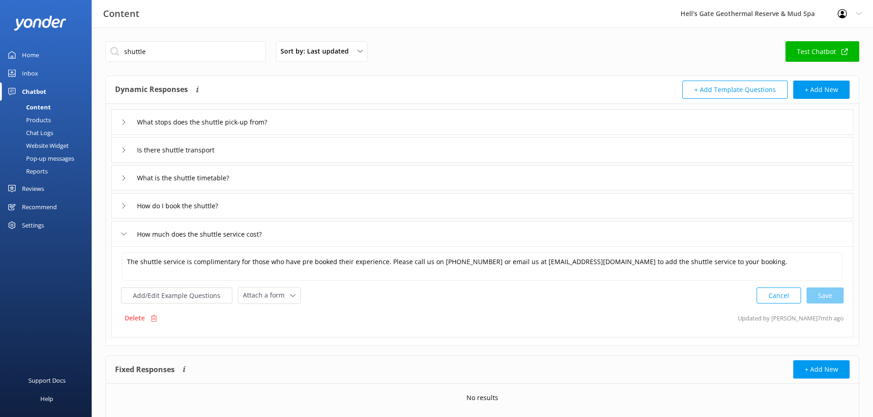
click at [306, 235] on div "How much does the shuttle service cost?" at bounding box center [482, 233] width 742 height 25
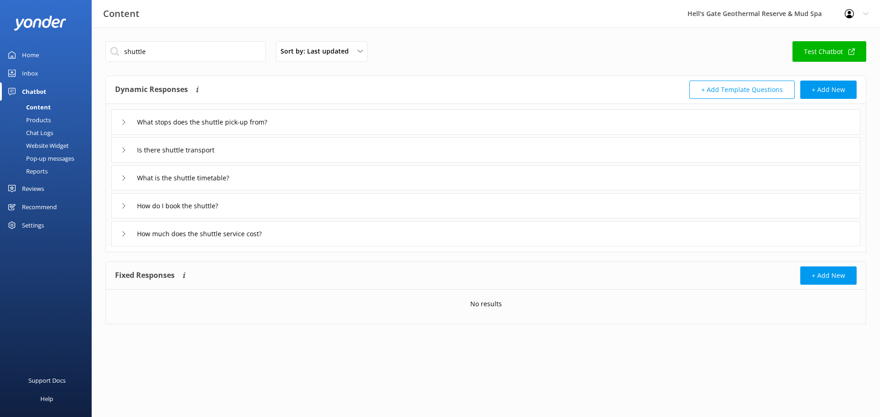
click at [22, 52] on div "Home" at bounding box center [30, 55] width 17 height 18
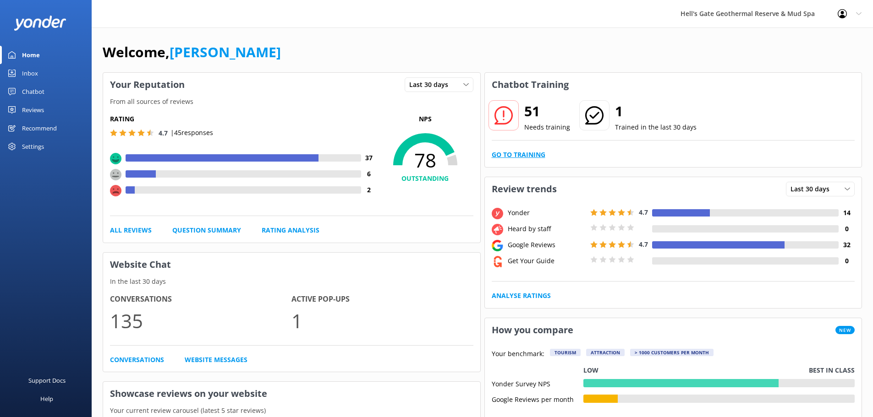
click at [522, 154] on link "Go to Training" at bounding box center [519, 155] width 54 height 10
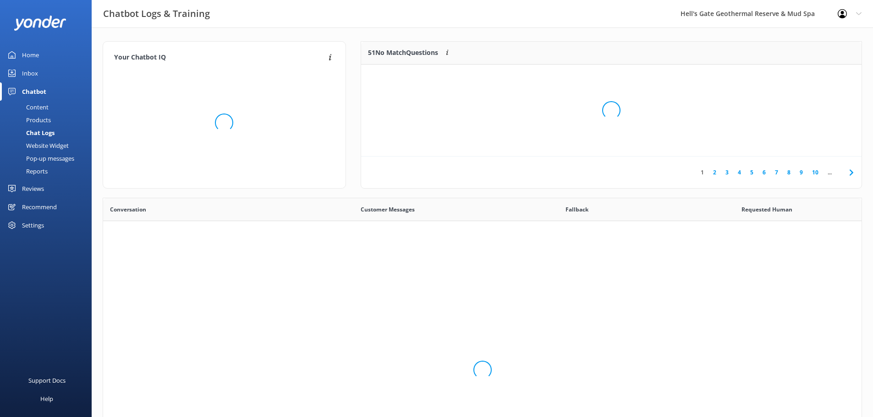
scroll to position [314, 751]
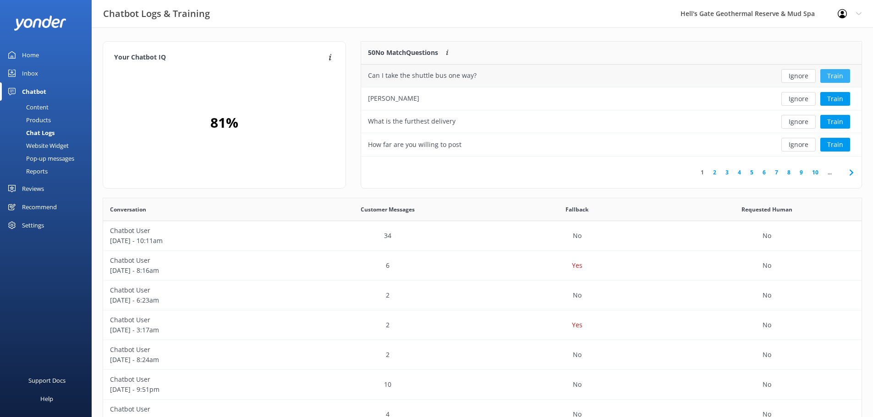
click at [845, 75] on button "Train" at bounding box center [835, 76] width 30 height 14
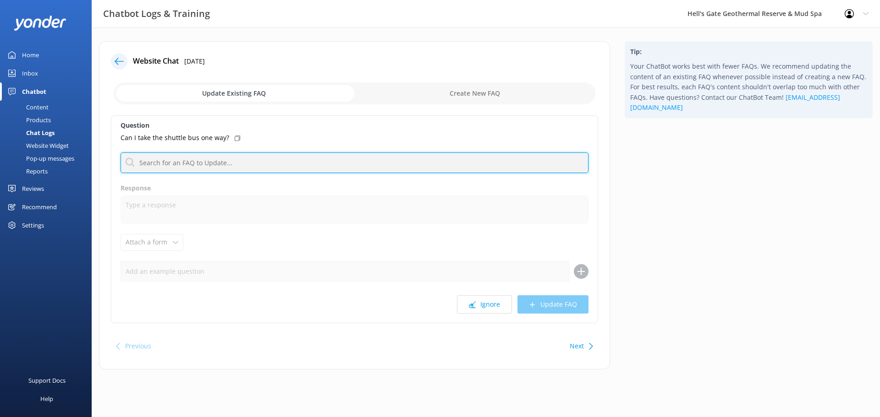
click at [208, 160] on input "text" at bounding box center [354, 163] width 468 height 21
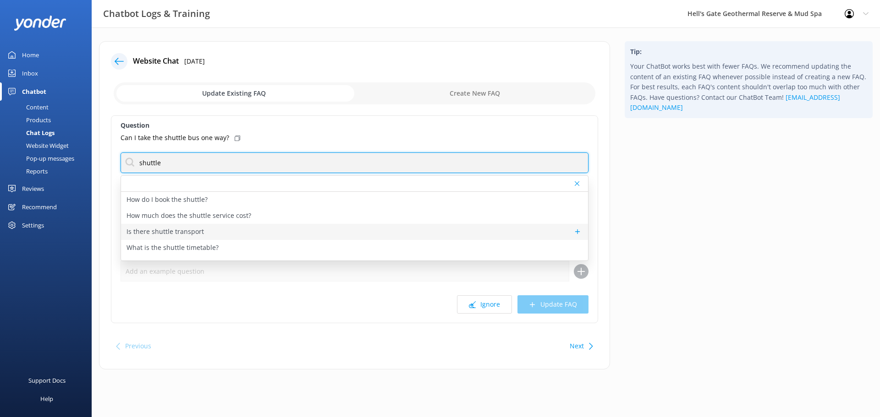
type input "shuttle"
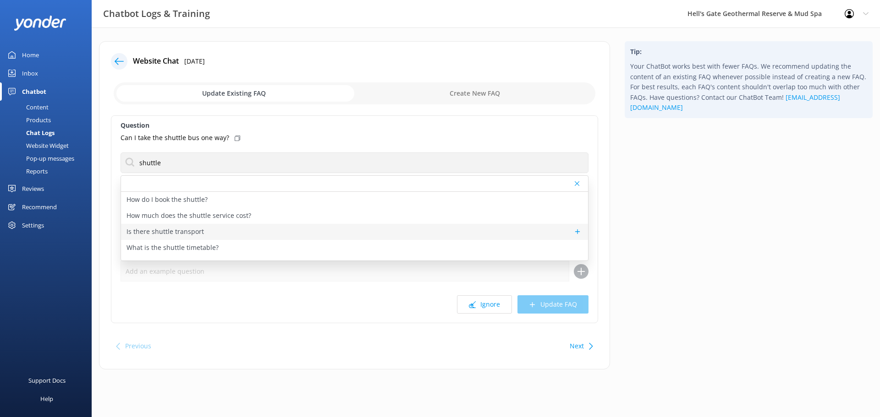
click at [208, 229] on div "Is there shuttle transport" at bounding box center [354, 232] width 467 height 16
type textarea "Hell’s Gate provides a complimentary shuttle pick-up and drop-off available fro…"
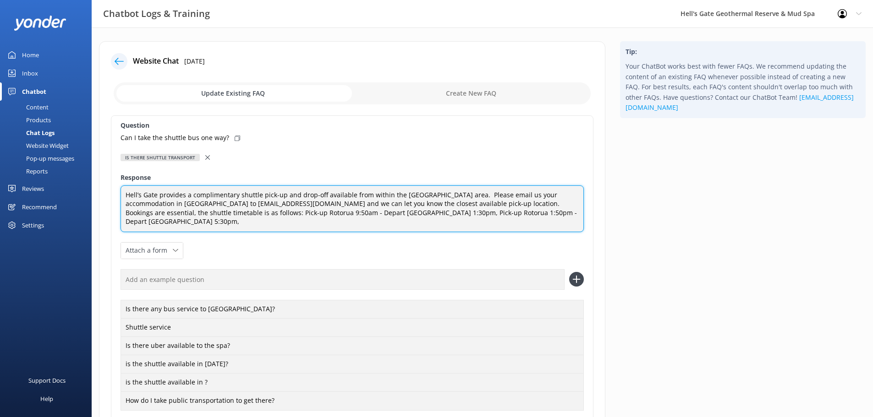
drag, startPoint x: 474, startPoint y: 213, endPoint x: 72, endPoint y: 171, distance: 404.4
click at [72, 171] on div "Chatbot Logs & Training Hell's Gate Geothermal Reserve & Mud Spa Profile Settin…" at bounding box center [436, 276] width 873 height 498
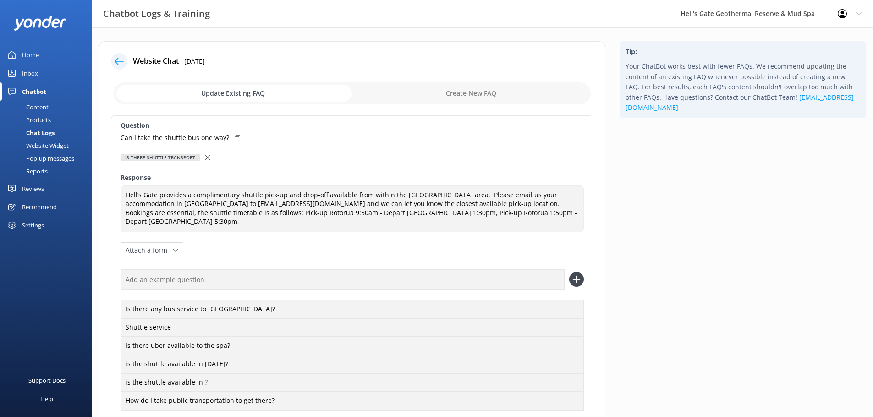
click at [471, 97] on input "checkbox" at bounding box center [352, 93] width 477 height 22
checkbox input "true"
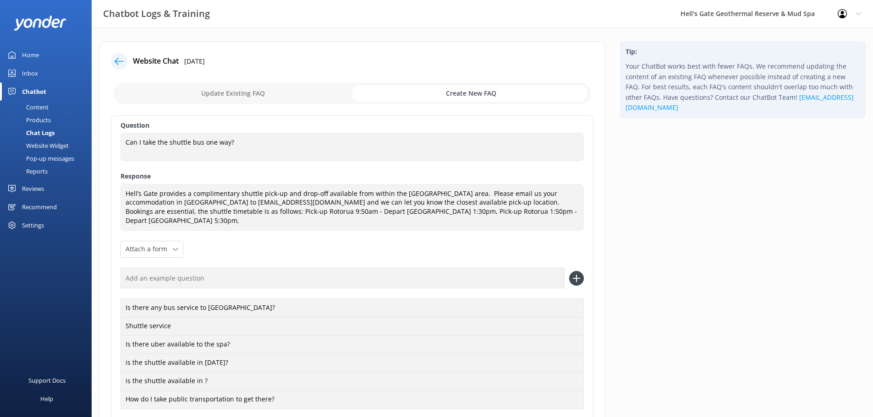
scroll to position [10, 0]
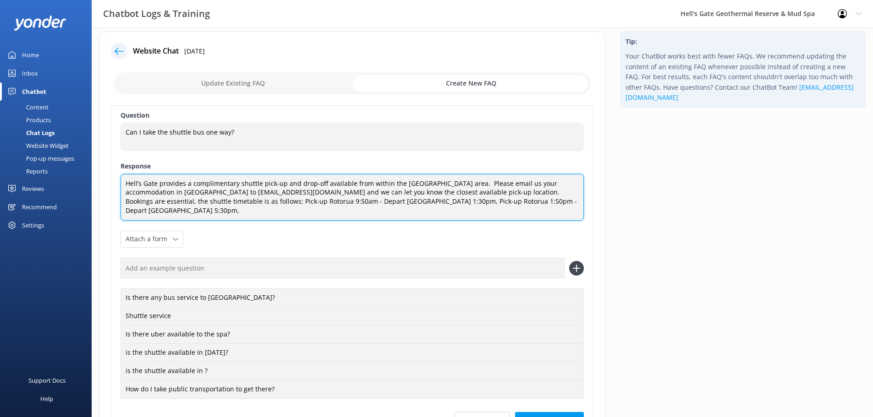
click at [138, 186] on textarea "Hell’s Gate provides a complimentary shuttle pick-up and drop-off available fro…" at bounding box center [351, 197] width 463 height 47
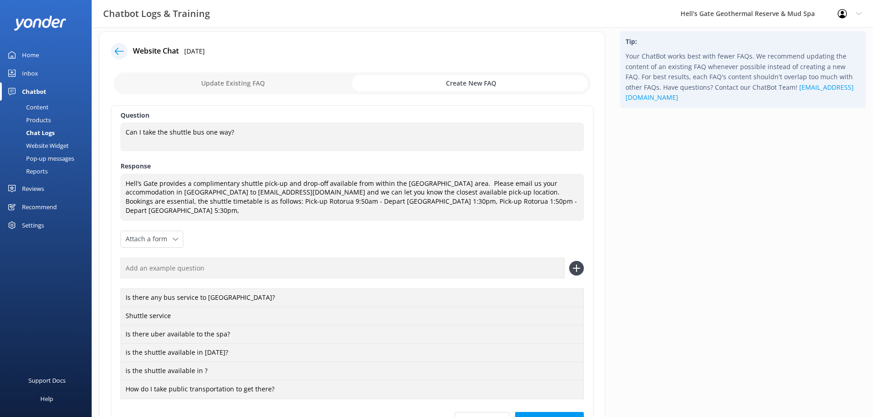
click at [113, 182] on div "Question Can I take the shuttle bus one way? Can I take the shuttle bus one way…" at bounding box center [352, 272] width 482 height 335
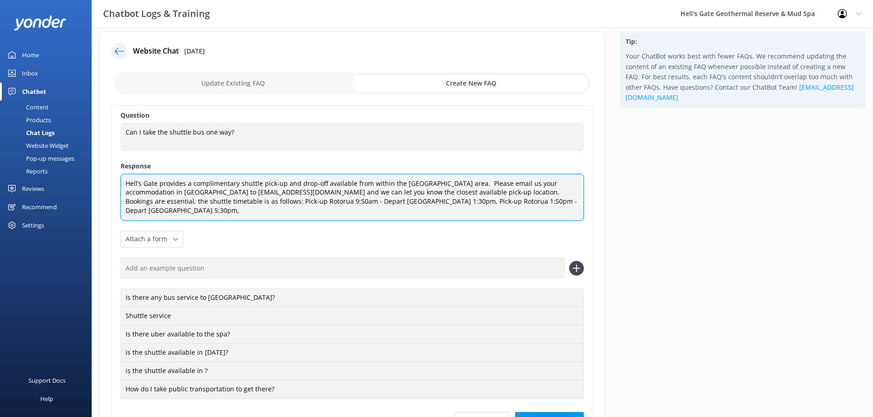
click at [126, 181] on textarea "Hell’s Gate provides a complimentary shuttle pick-up and drop-off available fro…" at bounding box center [351, 197] width 463 height 47
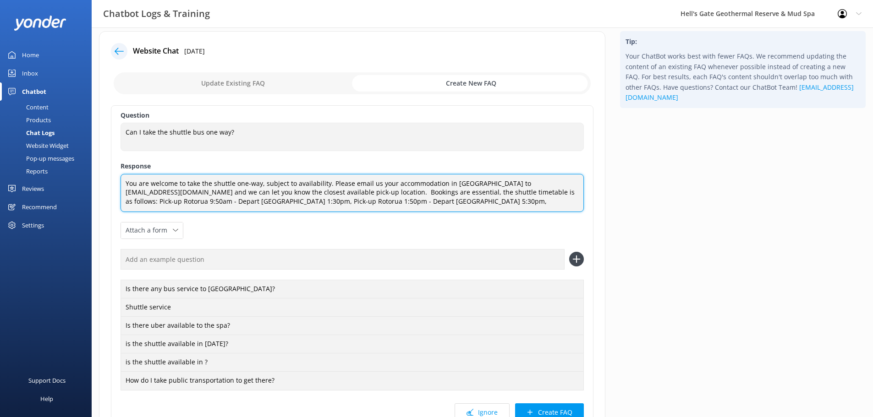
click at [204, 197] on textarea "You are welcome to take the shuttle one-way, subject to availability. Please em…" at bounding box center [351, 193] width 463 height 38
click at [227, 192] on textarea "You are welcome to take the shuttle one-way, subject to availability. Please em…" at bounding box center [351, 193] width 463 height 38
drag, startPoint x: 245, startPoint y: 192, endPoint x: 212, endPoint y: 191, distance: 33.0
click at [212, 191] on textarea "You are welcome to take the shuttle one-way, subject to availability. Please em…" at bounding box center [351, 193] width 463 height 38
type textarea "You are welcome to take the shuttle one-way, subject to availability. Please em…"
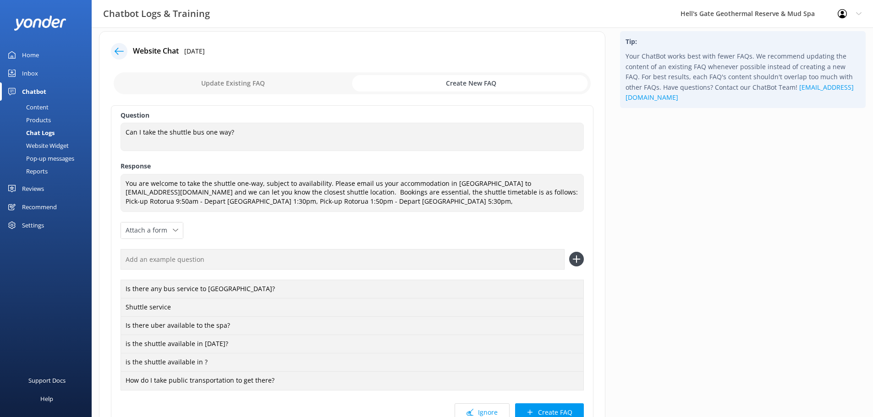
click at [119, 54] on icon at bounding box center [119, 51] width 9 height 9
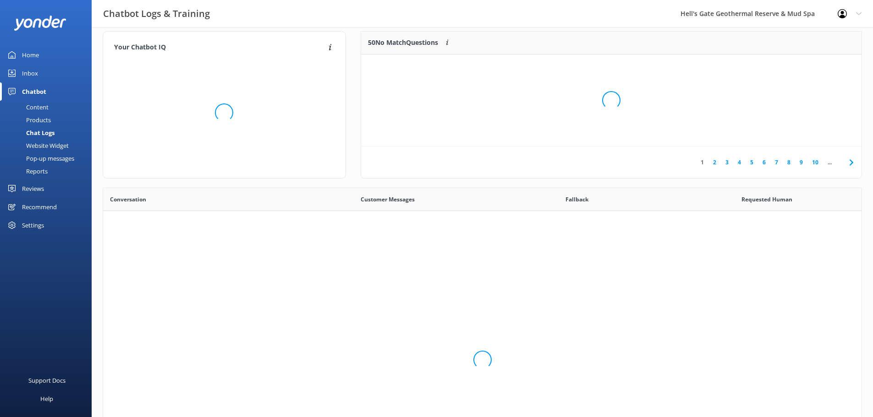
scroll to position [314, 751]
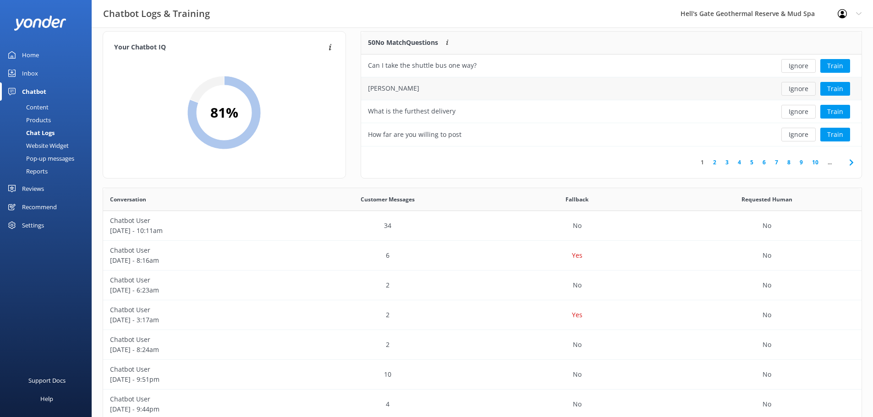
click at [788, 88] on button "Ignore" at bounding box center [798, 89] width 34 height 14
click at [466, 98] on div "What is the furthest delivery" at bounding box center [560, 88] width 399 height 23
click at [34, 108] on div "Content" at bounding box center [26, 107] width 43 height 13
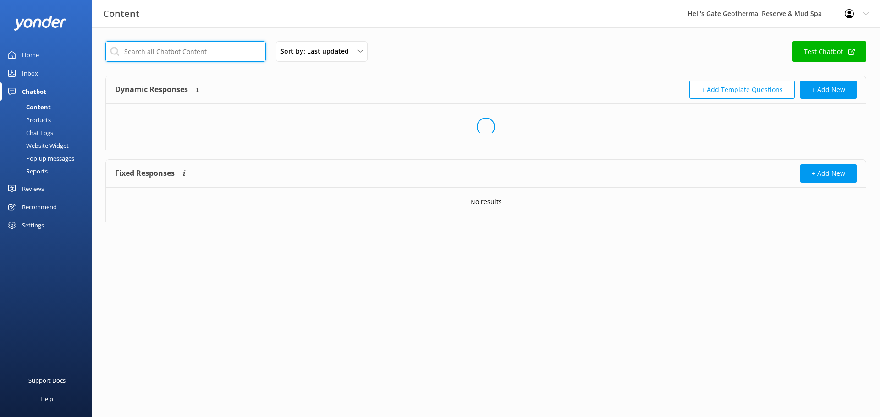
click at [184, 48] on input "text" at bounding box center [185, 51] width 160 height 21
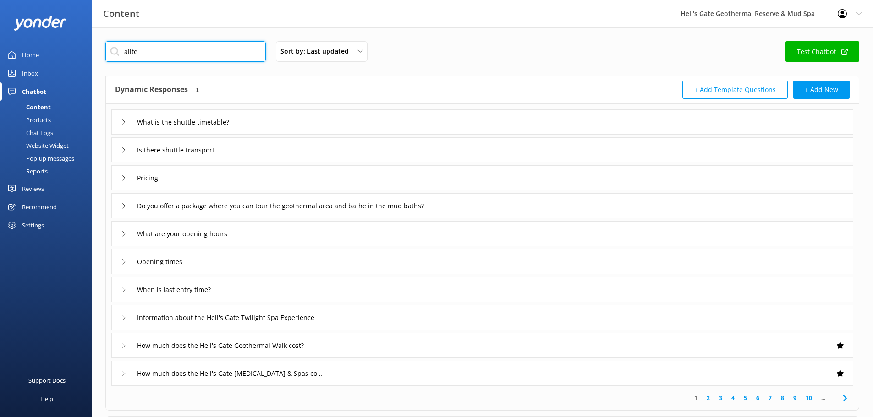
type input "alite"
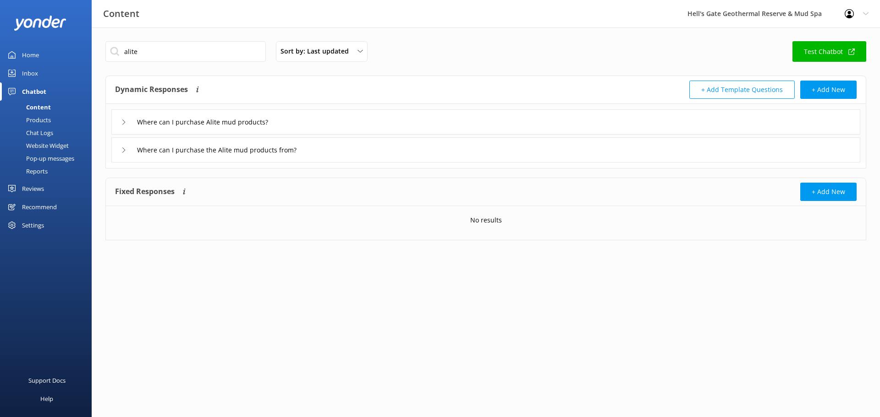
click at [308, 126] on div "Where can I purchase Alite mud products?" at bounding box center [485, 121] width 749 height 25
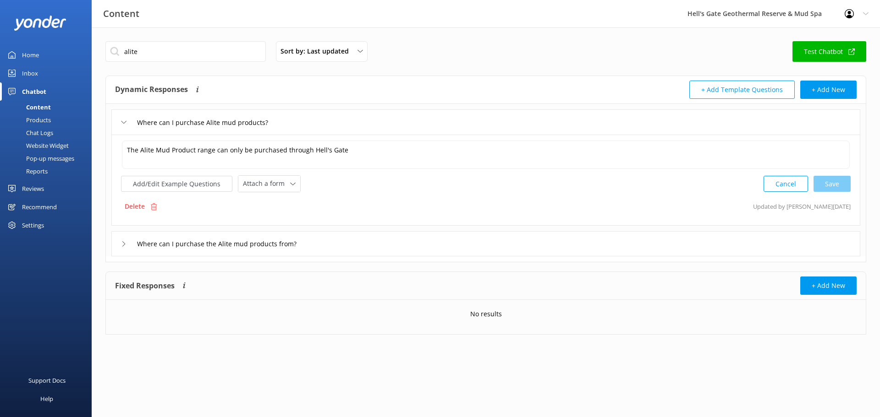
click at [310, 125] on div "Where can I purchase Alite mud products?" at bounding box center [485, 121] width 749 height 25
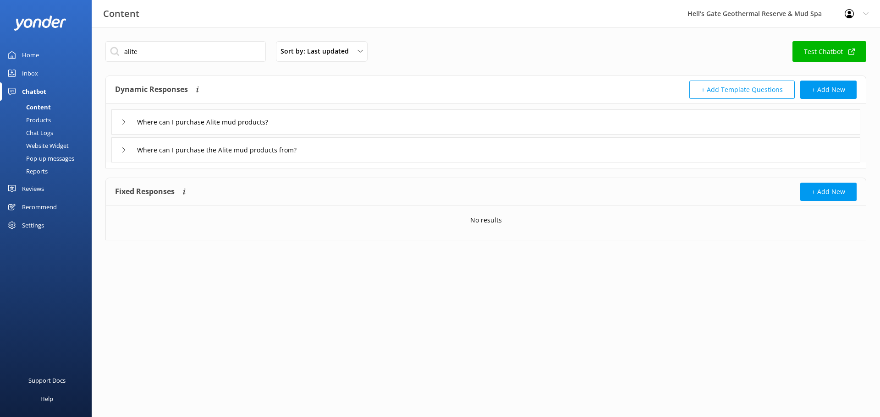
click at [324, 154] on div "Where can I purchase the Alite mud products from?" at bounding box center [485, 149] width 749 height 25
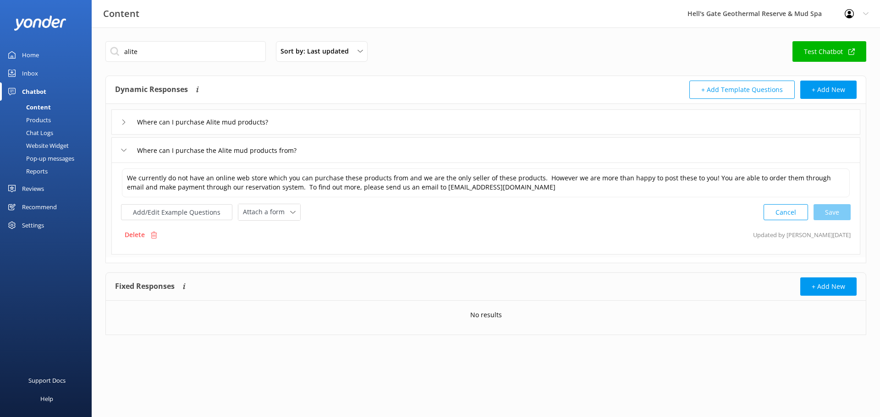
click at [315, 127] on div "Where can I purchase Alite mud products?" at bounding box center [485, 121] width 749 height 25
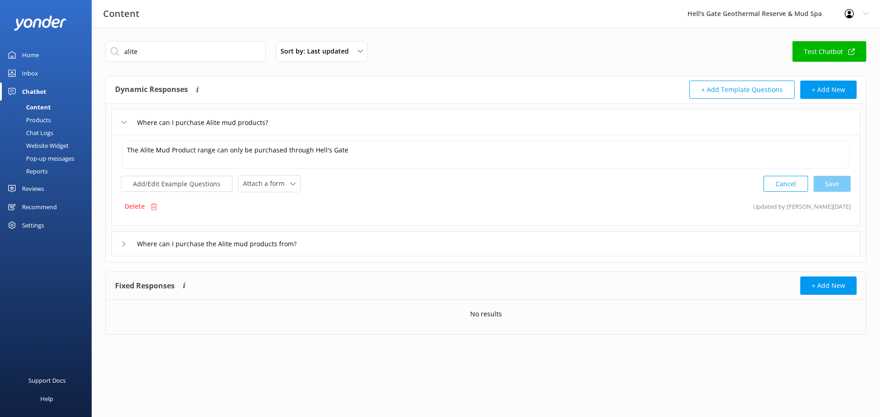
click at [315, 127] on div "Where can I purchase Alite mud products?" at bounding box center [485, 121] width 749 height 25
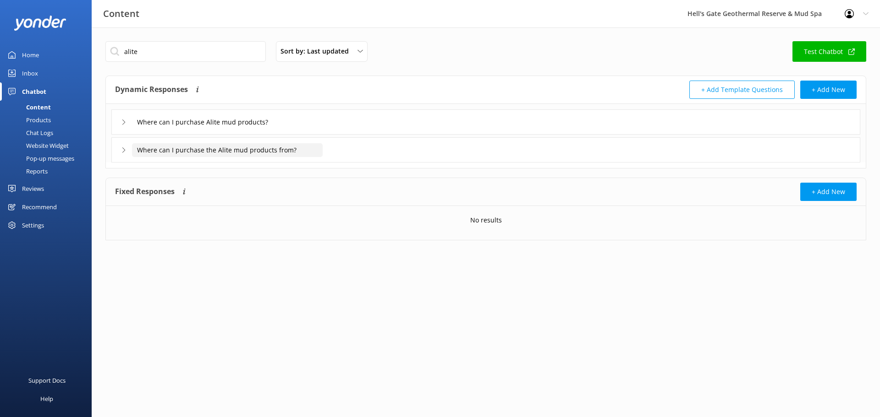
click at [312, 145] on input "Where can I purchase the Alite mud products from?" at bounding box center [227, 150] width 191 height 14
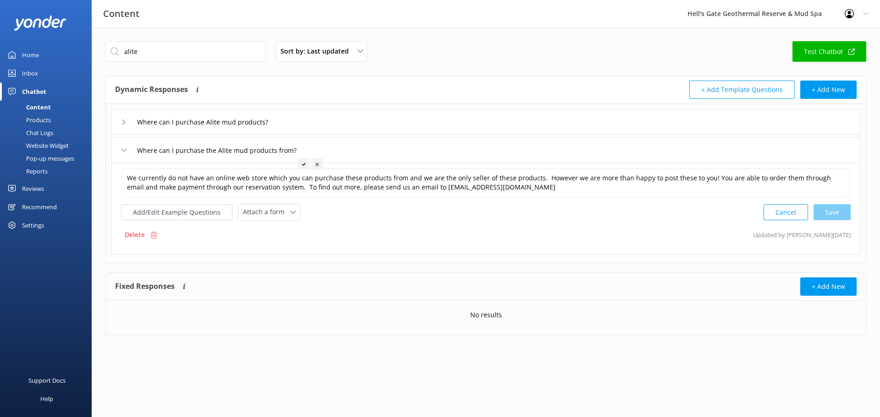
click at [319, 130] on div "Where can I purchase Alite mud products?" at bounding box center [485, 121] width 749 height 25
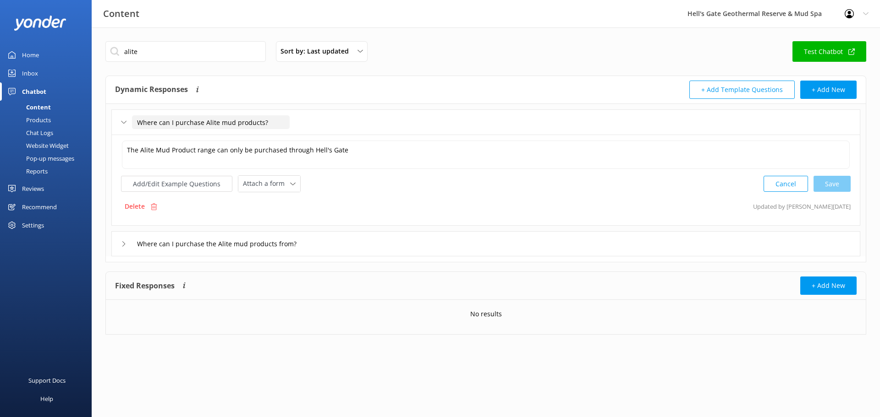
drag, startPoint x: 219, startPoint y: 123, endPoint x: 123, endPoint y: 122, distance: 96.2
click at [123, 123] on div "Where can I purchase Alite mud products?" at bounding box center [200, 122] width 158 height 15
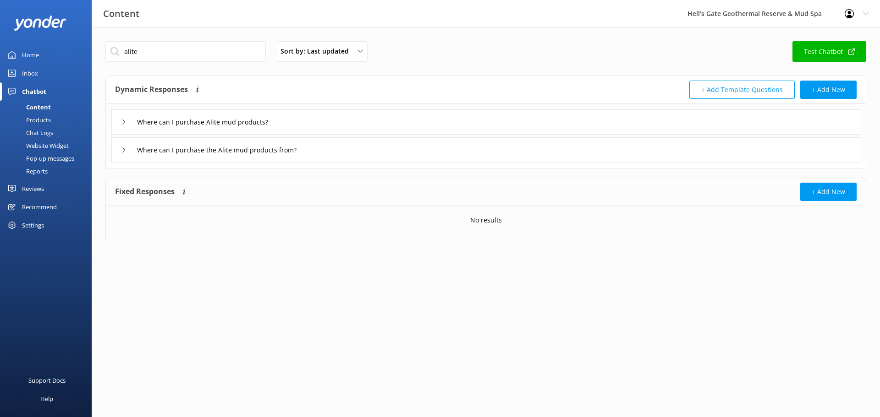
click at [183, 159] on div "Where can I purchase the Alite mud products from?" at bounding box center [485, 149] width 749 height 25
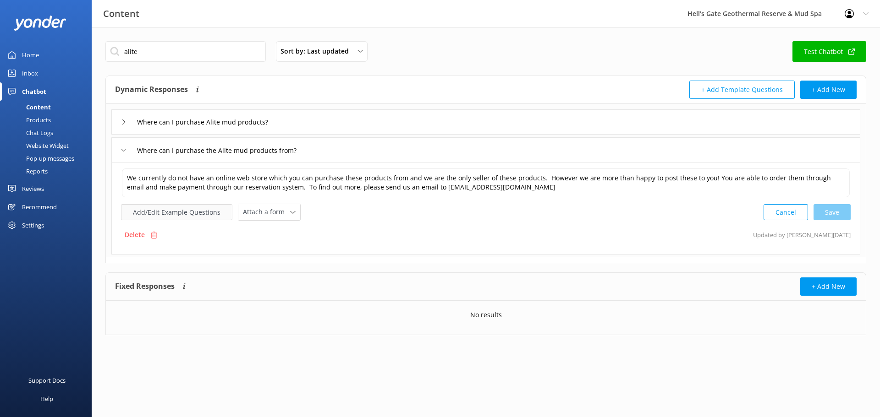
click at [170, 212] on button "Add/Edit Example Questions" at bounding box center [176, 212] width 111 height 16
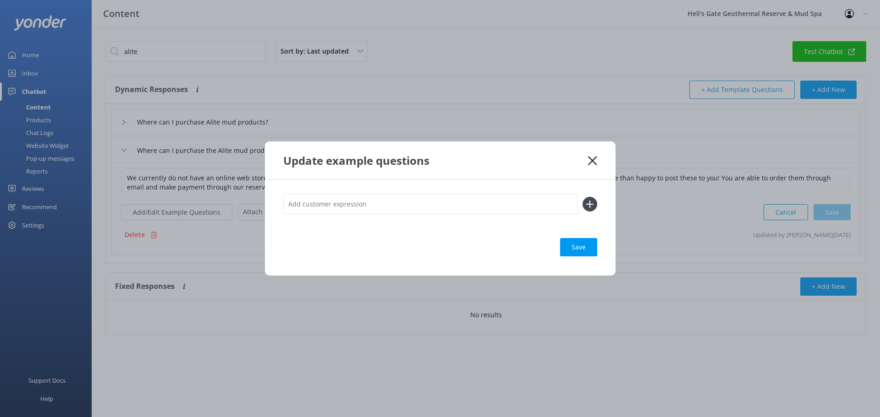
click at [328, 206] on input "text" at bounding box center [430, 204] width 295 height 21
paste input "Where can I purchase Alite mud products?"
type input "Where can I purchase Alite mud products?"
click at [594, 201] on icon at bounding box center [589, 204] width 15 height 15
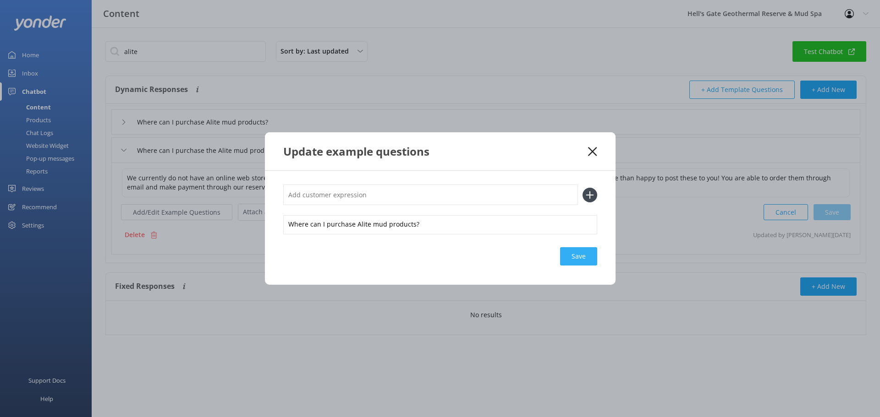
click at [579, 253] on div "Save" at bounding box center [578, 256] width 37 height 18
click at [597, 148] on div "Update example questions" at bounding box center [440, 151] width 350 height 38
click at [604, 150] on div "Update example questions" at bounding box center [440, 151] width 350 height 38
click at [593, 152] on use at bounding box center [592, 151] width 9 height 9
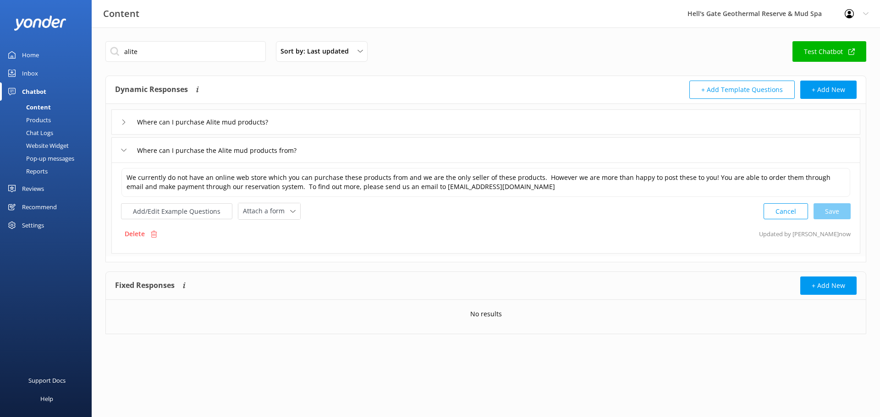
click at [304, 125] on div "Where can I purchase Alite mud products?" at bounding box center [485, 121] width 749 height 25
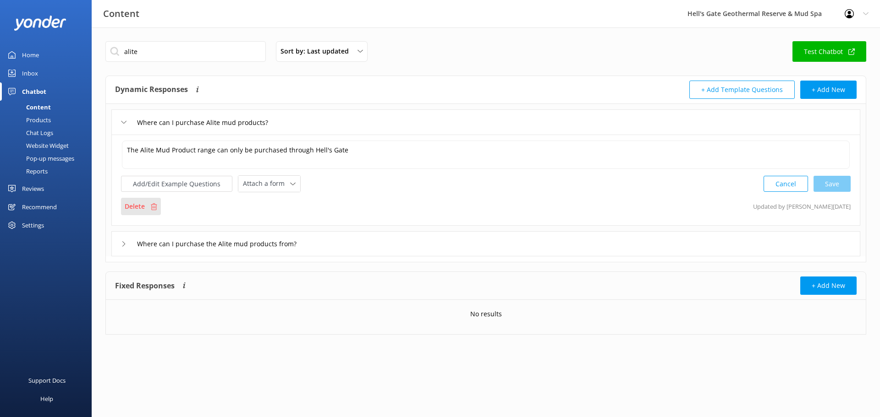
click at [141, 204] on p "Delete" at bounding box center [135, 207] width 20 height 10
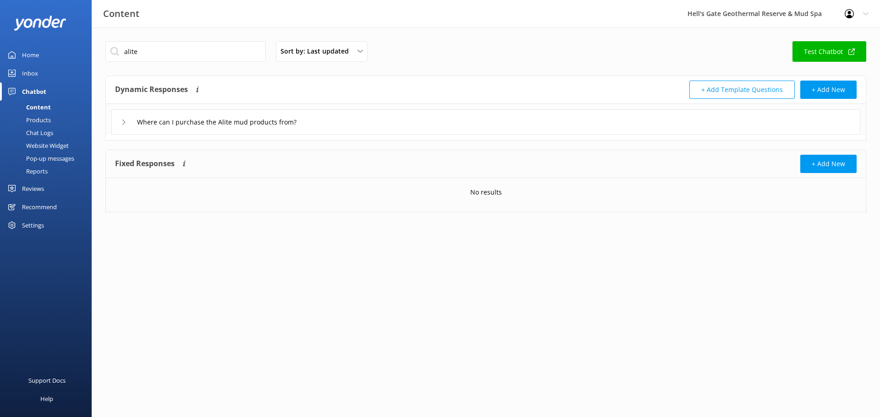
click at [337, 124] on div "Where can I purchase the Alite mud products from?" at bounding box center [485, 121] width 749 height 25
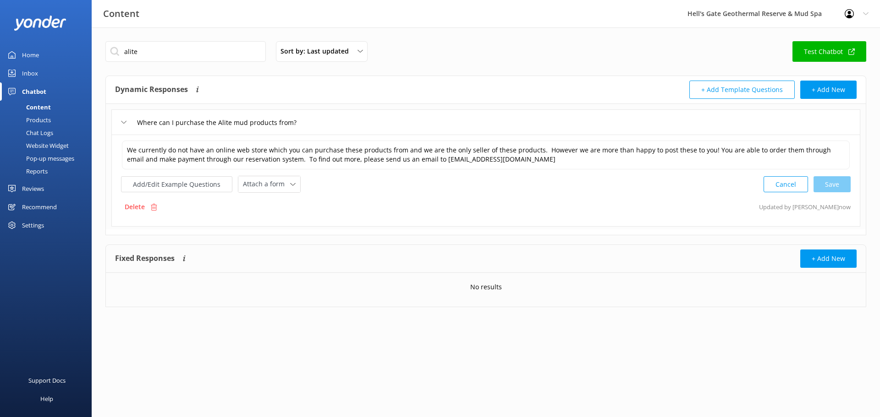
click at [364, 119] on div "Where can I purchase the Alite mud products from?" at bounding box center [485, 121] width 749 height 25
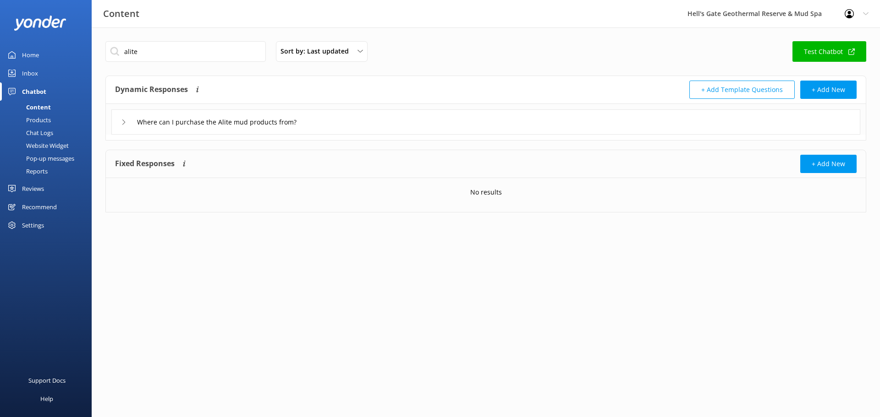
click at [334, 125] on div "Where can I purchase the Alite mud products from?" at bounding box center [485, 121] width 749 height 25
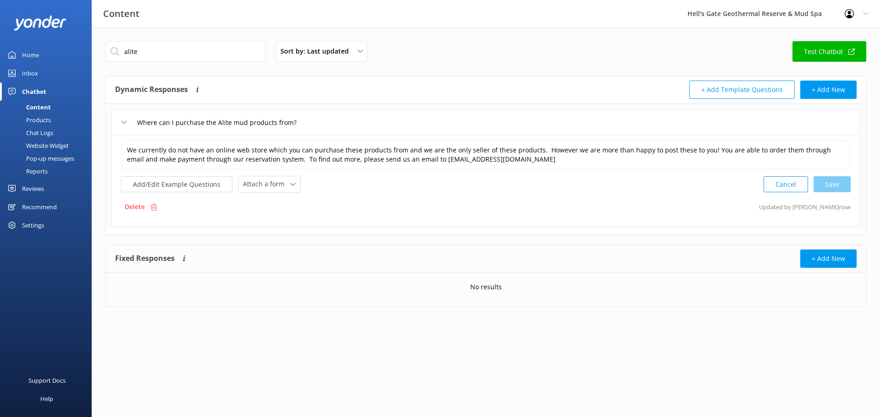
click at [334, 125] on div "Where can I purchase the Alite mud products from?" at bounding box center [485, 121] width 749 height 25
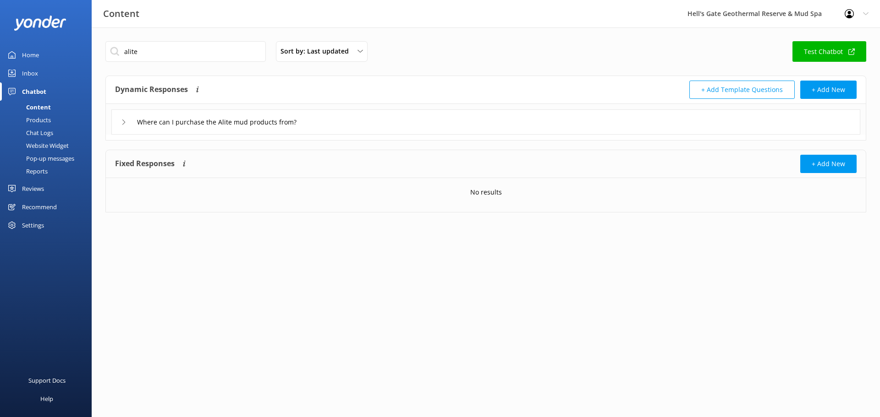
click at [40, 60] on link "Home" at bounding box center [46, 55] width 92 height 18
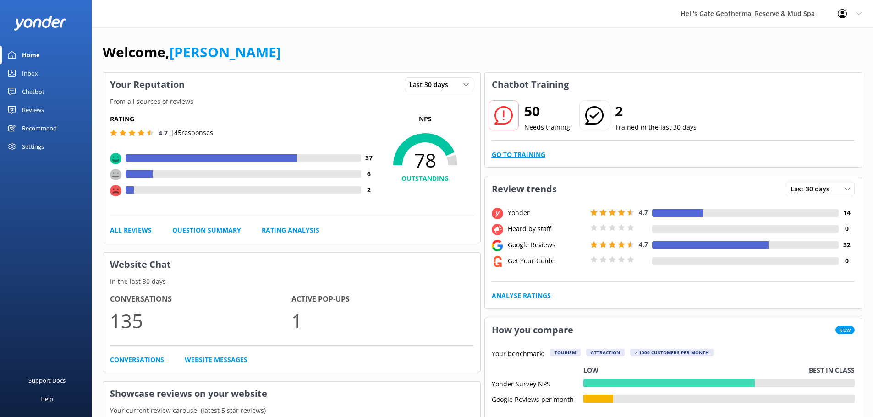
click at [529, 150] on link "Go to Training" at bounding box center [519, 155] width 54 height 10
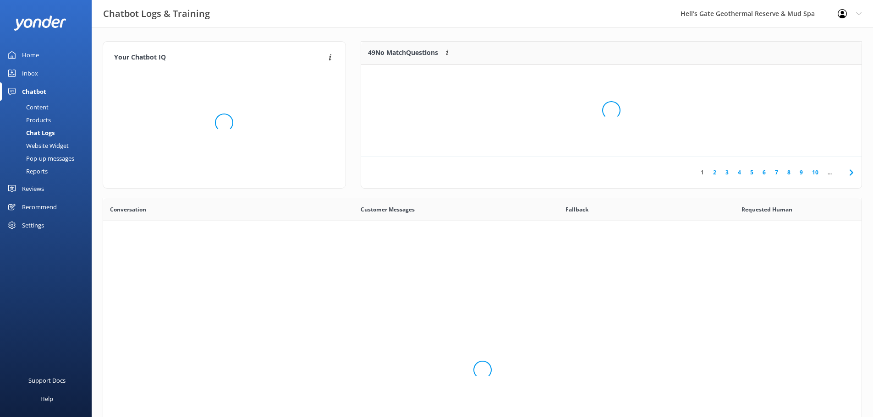
scroll to position [314, 751]
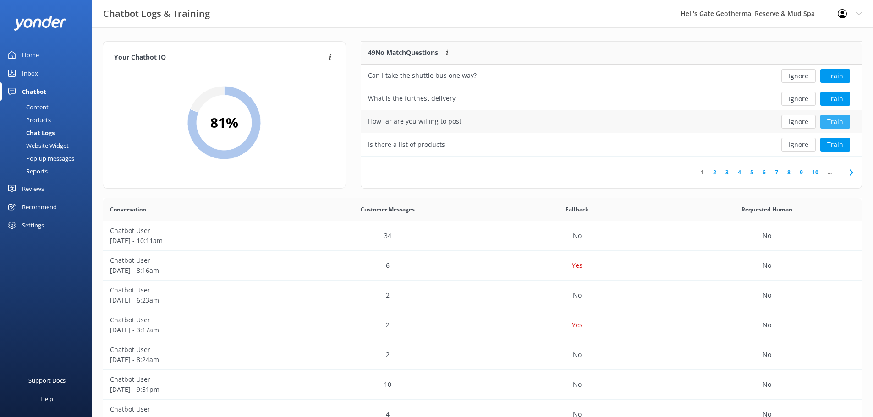
click at [838, 121] on button "Train" at bounding box center [835, 122] width 30 height 14
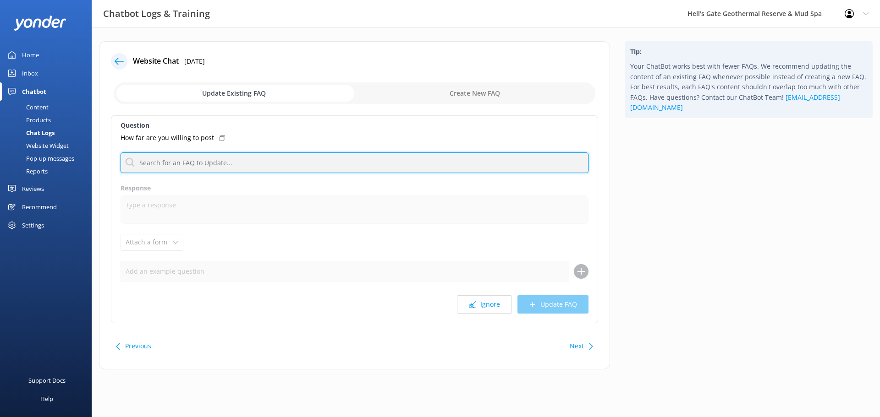
click at [162, 170] on input "text" at bounding box center [354, 163] width 468 height 21
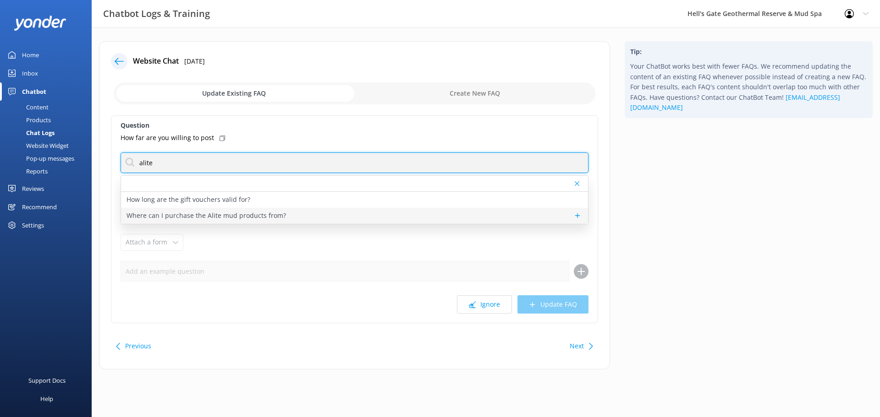
type input "alite"
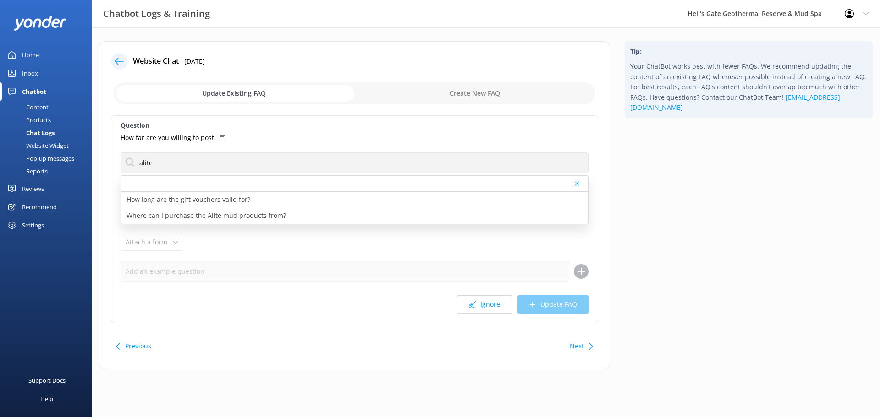
click at [237, 214] on p "Where can I purchase the Alite mud products from?" at bounding box center [205, 216] width 159 height 10
type textarea "We currently do not have an online web store which you can purchase these produ…"
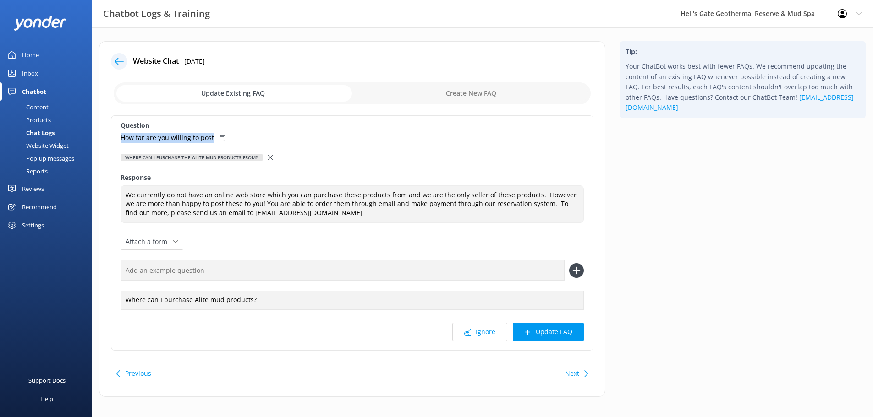
drag, startPoint x: 118, startPoint y: 138, endPoint x: 212, endPoint y: 137, distance: 93.9
click at [212, 137] on div "Question How far are you willing to post Where can I purchase the Alite mud pro…" at bounding box center [352, 232] width 482 height 235
copy p "How far are you willing to post"
click at [574, 270] on icon at bounding box center [576, 270] width 15 height 15
click at [197, 270] on input "text" at bounding box center [342, 270] width 444 height 21
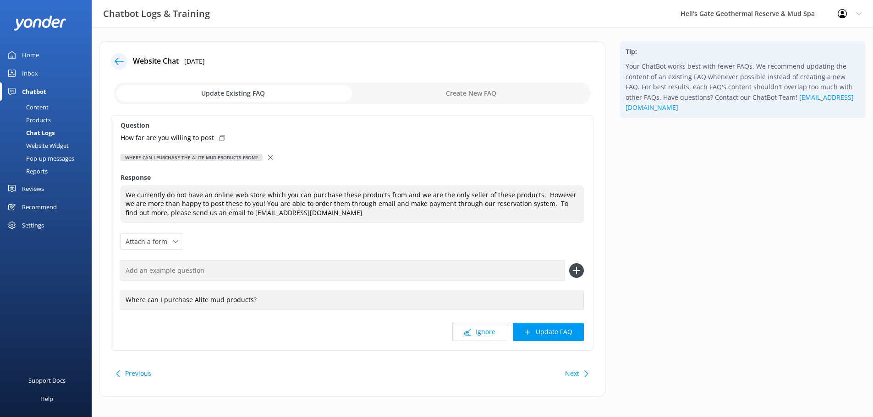
paste input "How far are you willing to post"
type input "How far are you willing to post"
click at [578, 272] on icon at bounding box center [576, 270] width 15 height 15
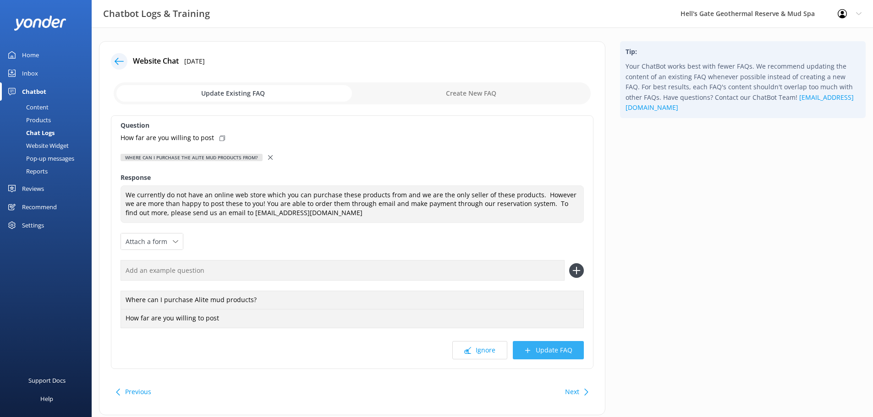
click at [539, 350] on button "Update FAQ" at bounding box center [548, 350] width 71 height 18
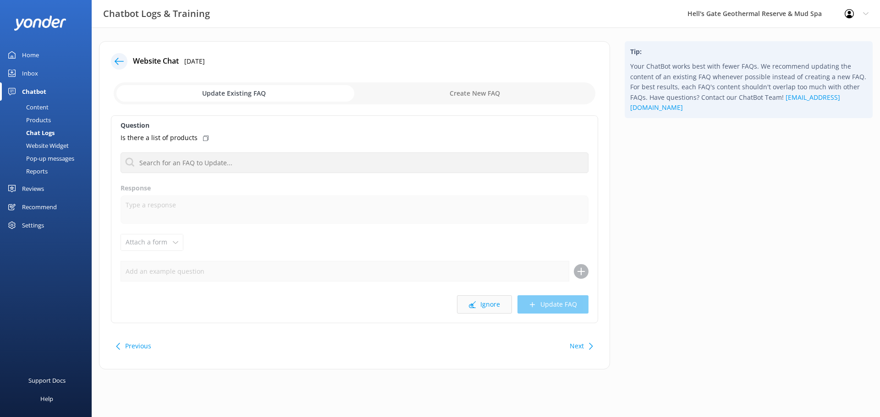
click at [496, 306] on button "Ignore" at bounding box center [484, 304] width 55 height 18
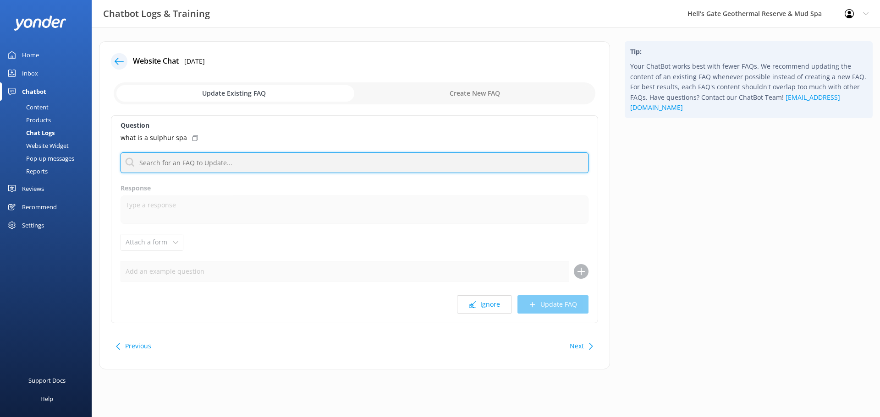
click at [149, 170] on input "text" at bounding box center [354, 163] width 468 height 21
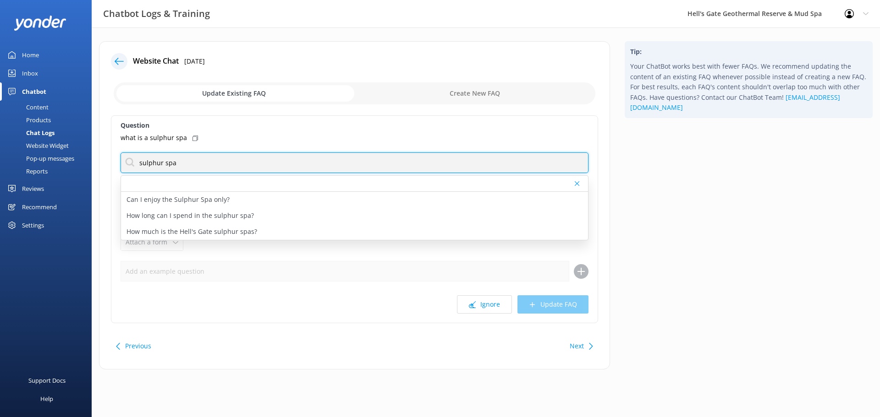
type input "sulphur spa"
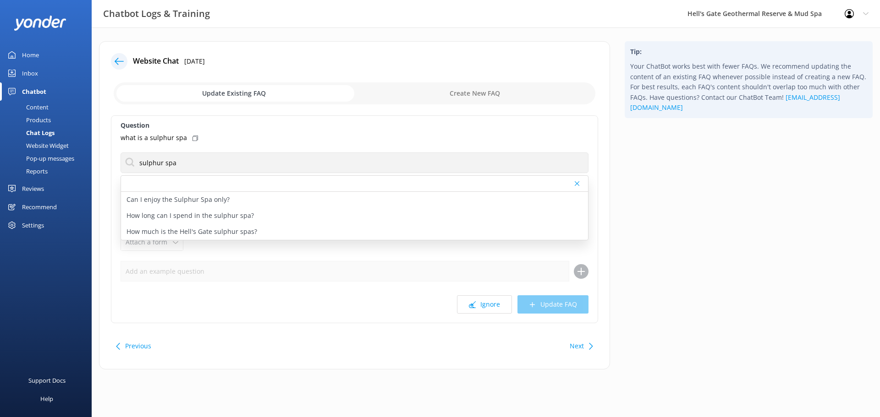
click at [241, 134] on div "what is a sulphur spa" at bounding box center [354, 138] width 468 height 10
click at [188, 140] on div "what is a sulphur spa" at bounding box center [354, 138] width 468 height 10
click at [116, 64] on icon at bounding box center [119, 61] width 9 height 9
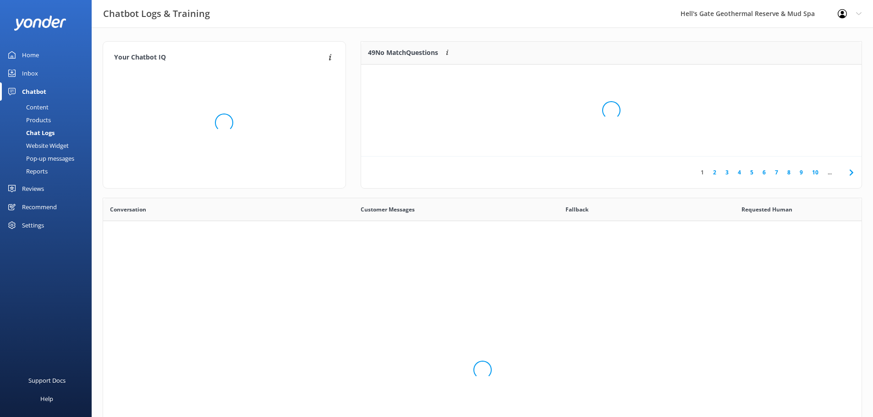
scroll to position [314, 751]
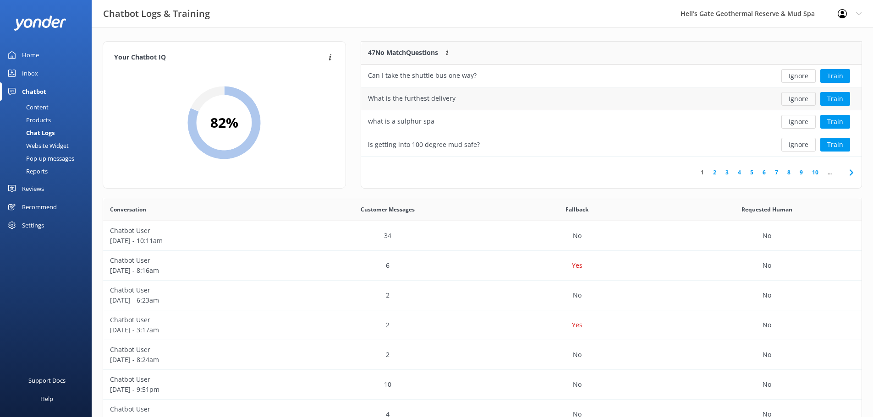
click at [806, 101] on button "Ignore" at bounding box center [798, 99] width 34 height 14
click at [801, 122] on button "Ignore" at bounding box center [798, 122] width 34 height 14
click at [824, 122] on button "Train" at bounding box center [835, 122] width 30 height 14
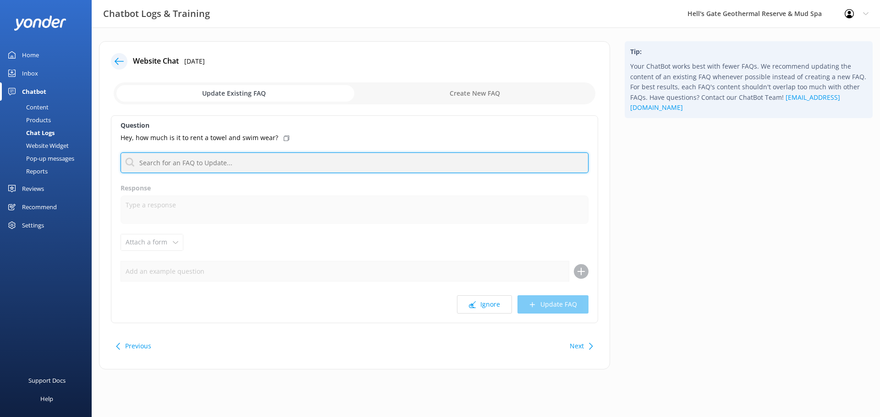
click at [197, 159] on input "text" at bounding box center [354, 163] width 468 height 21
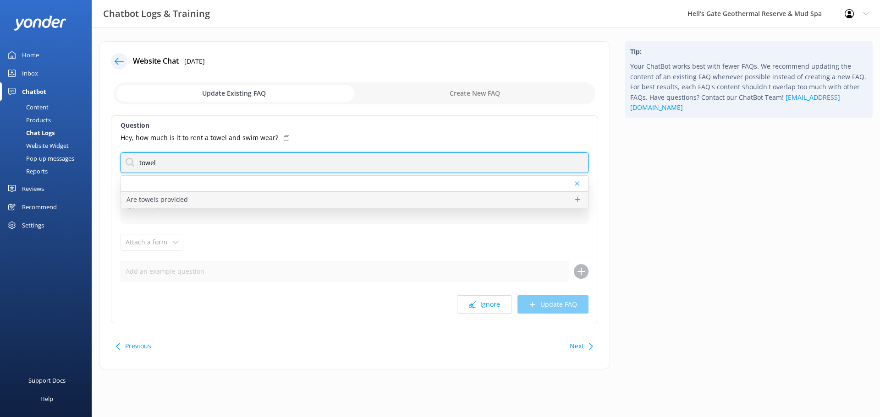
type input "towel"
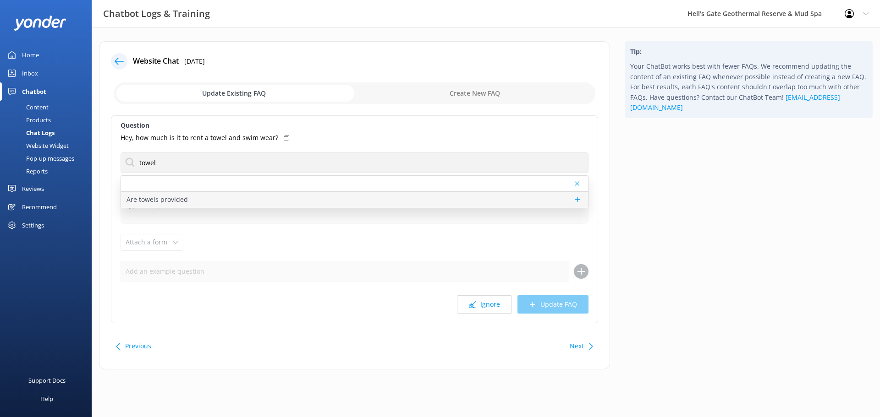
click at [190, 201] on div "Are towels provided" at bounding box center [354, 200] width 467 height 16
type textarea "We do not provide towels as part of the entrance price; however, these can be h…"
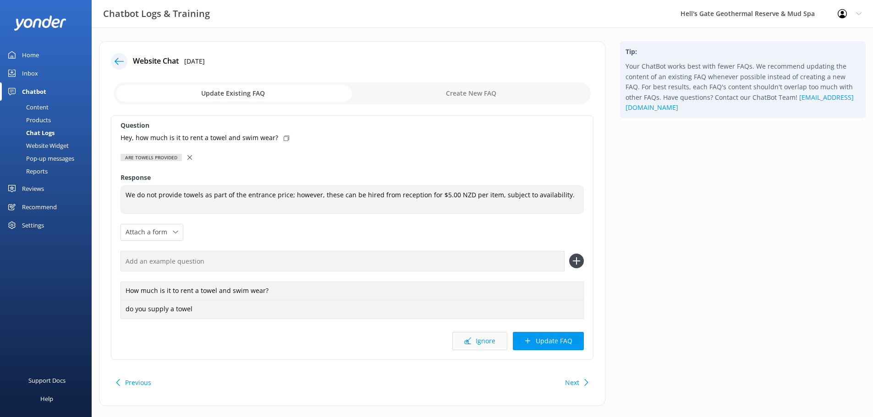
click at [462, 347] on button "Ignore" at bounding box center [479, 341] width 55 height 18
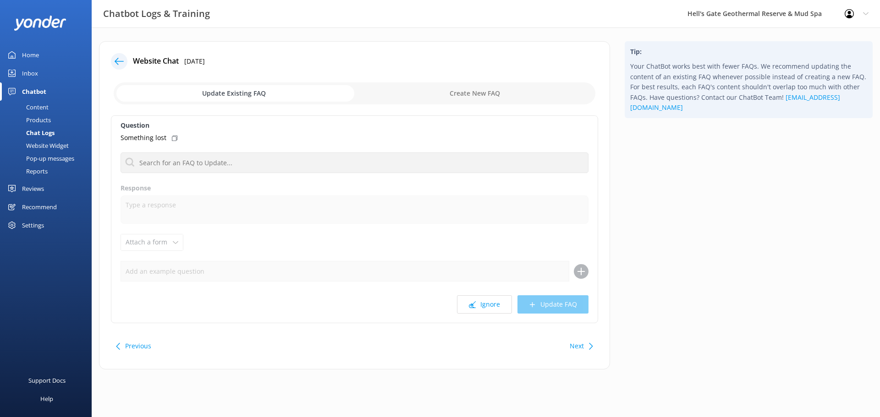
click at [37, 105] on div "Content" at bounding box center [26, 107] width 43 height 13
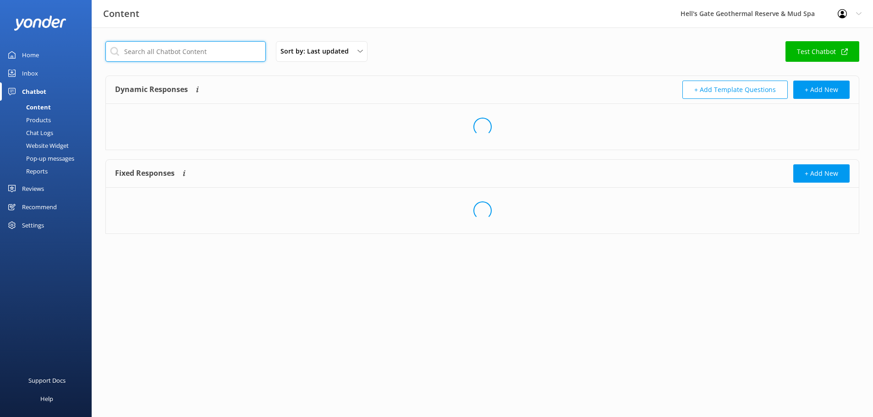
click at [155, 52] on input "text" at bounding box center [185, 51] width 160 height 21
type input "lost propert"
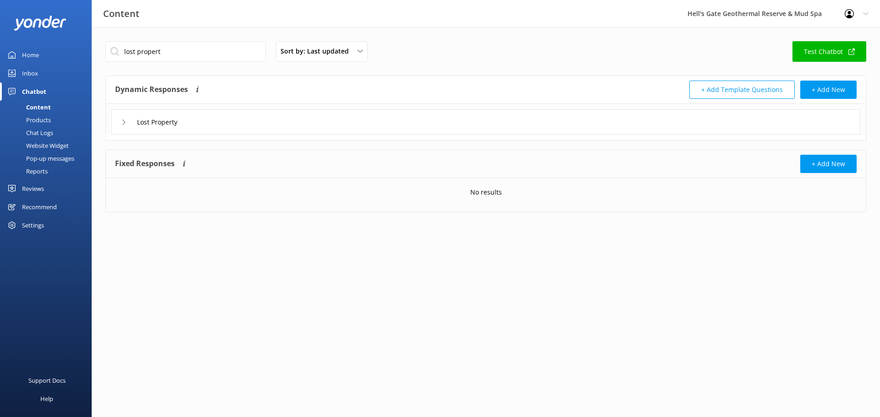
click at [202, 131] on div "Lost Property" at bounding box center [485, 121] width 749 height 25
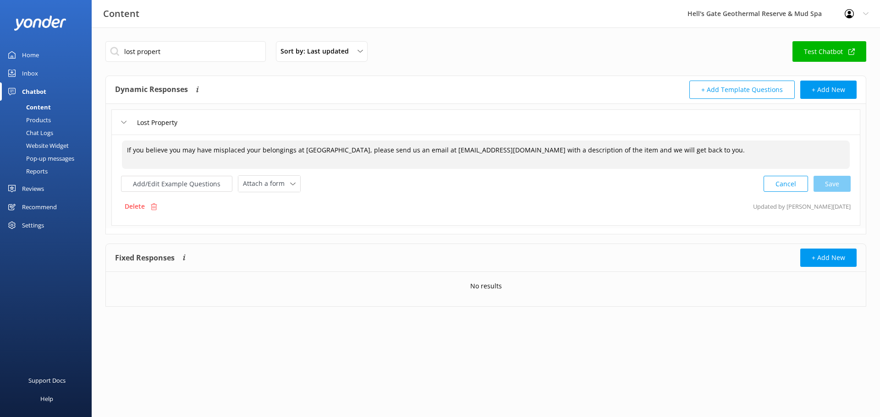
click at [695, 150] on textarea "If you believe you may have misplaced your belongings at Hell's Gate, please se…" at bounding box center [485, 155] width 727 height 28
type textarea "If you believe you may have misplaced your belongings at Hell's Gate, please se…"
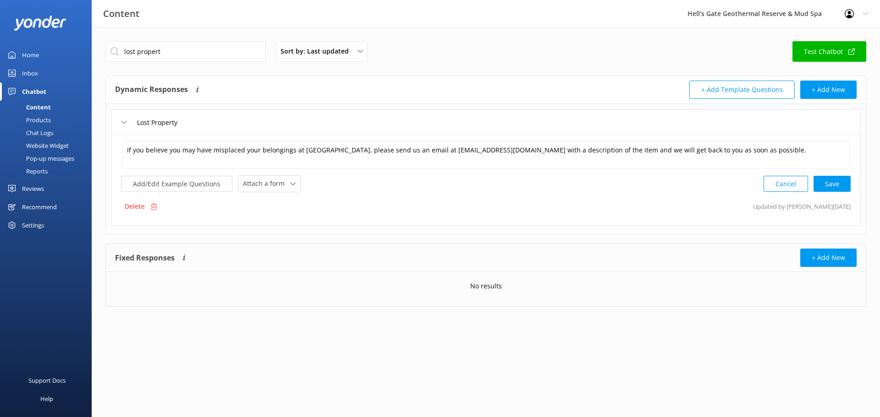
click at [853, 186] on div "If you believe you may have misplaced your belongings at Hell's Gate, please se…" at bounding box center [485, 180] width 749 height 91
click at [845, 186] on div "Cancel Loading.." at bounding box center [807, 183] width 87 height 17
click at [41, 52] on link "Home" at bounding box center [46, 55] width 92 height 18
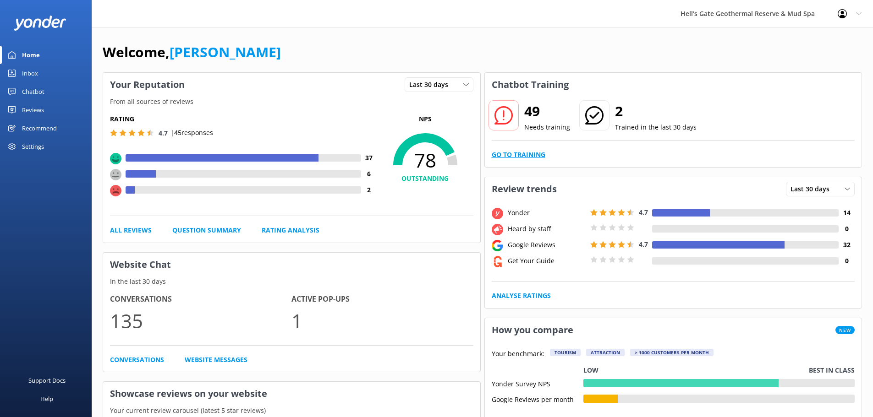
click at [516, 151] on link "Go to Training" at bounding box center [519, 155] width 54 height 10
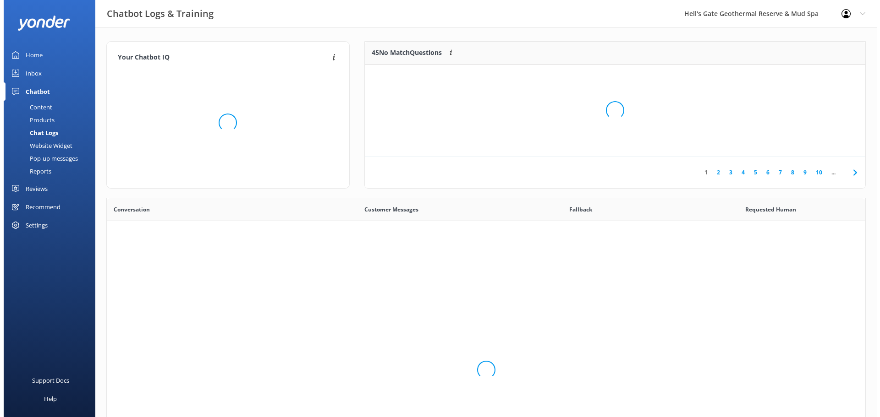
scroll to position [314, 751]
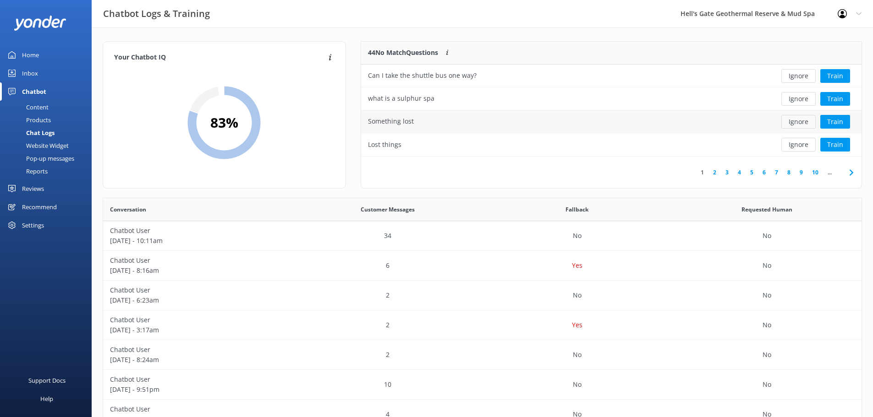
click at [799, 122] on button "Ignore" at bounding box center [798, 122] width 34 height 14
click at [798, 122] on button "Ignore" at bounding box center [798, 122] width 34 height 14
click at [804, 141] on button "Ignore" at bounding box center [798, 145] width 34 height 14
click at [804, 143] on button "Ignore" at bounding box center [798, 145] width 34 height 14
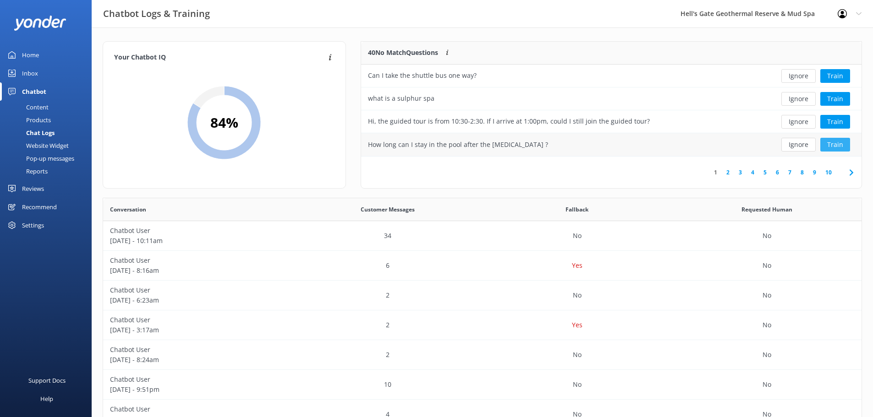
click at [837, 147] on button "Train" at bounding box center [835, 145] width 30 height 14
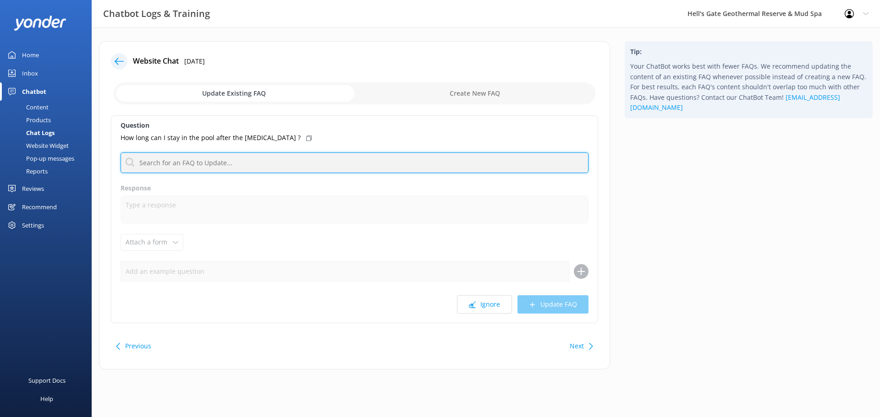
click at [157, 169] on input "text" at bounding box center [354, 163] width 468 height 21
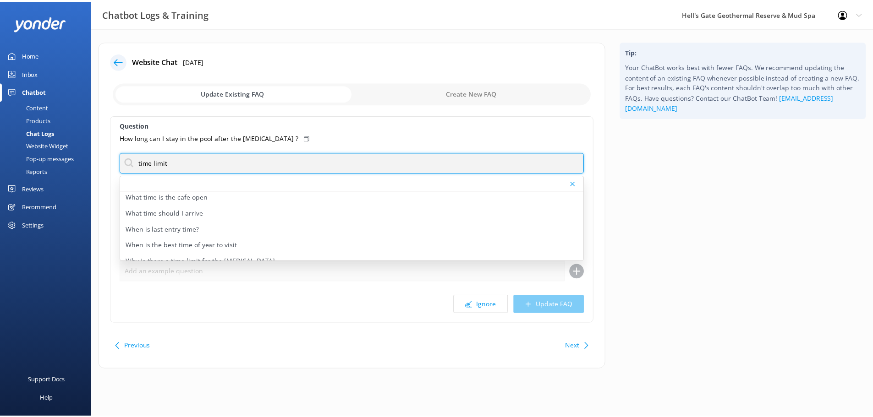
scroll to position [172, 0]
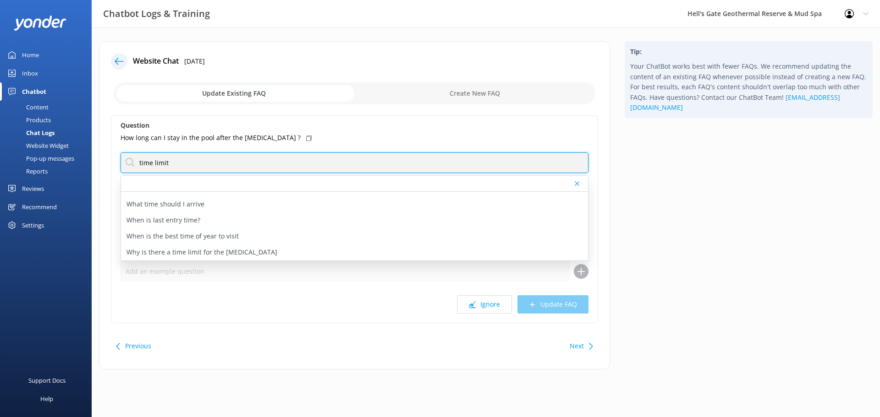
type input "time limit"
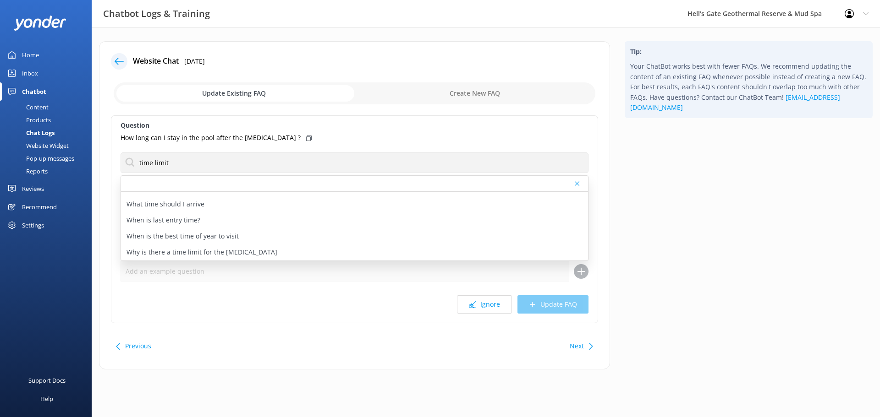
click at [657, 164] on div "Tip: Your ChatBot works best with fewer FAQs. We recommend updating the content…" at bounding box center [748, 210] width 262 height 338
click at [28, 104] on div "Content" at bounding box center [26, 107] width 43 height 13
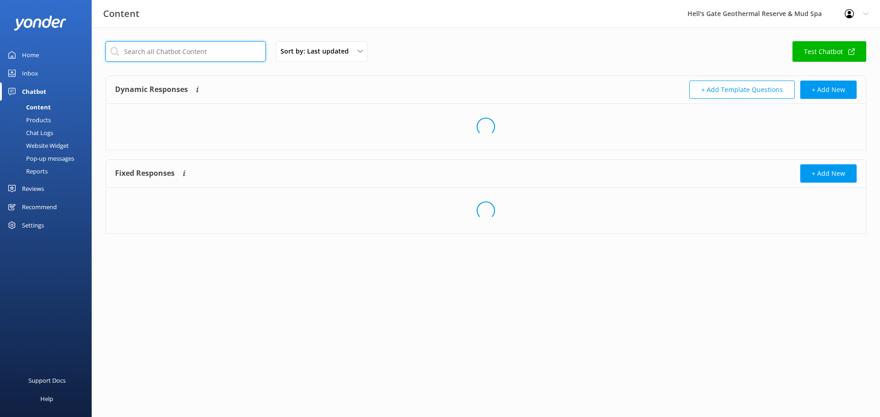
click at [129, 43] on input "text" at bounding box center [185, 51] width 160 height 21
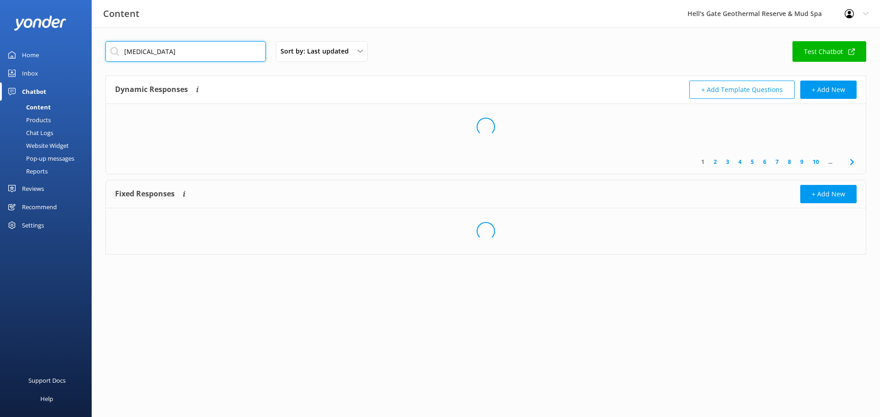
type input "mud bath"
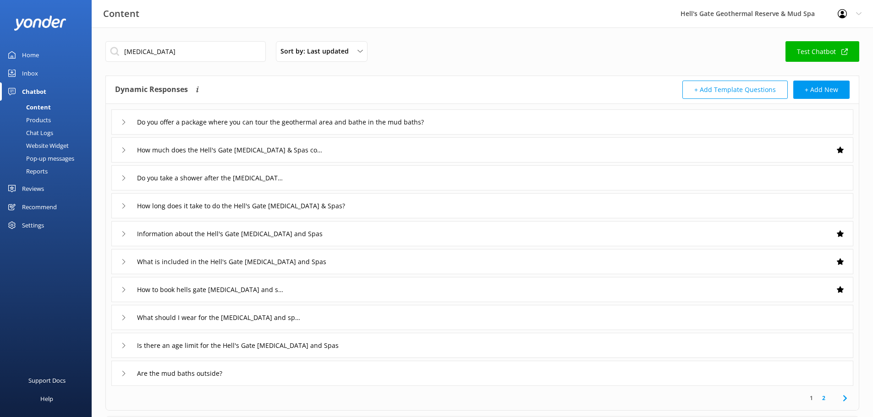
click at [363, 197] on div "How long does it take to do the Hell's Gate [MEDICAL_DATA] & Spas?" at bounding box center [482, 205] width 742 height 25
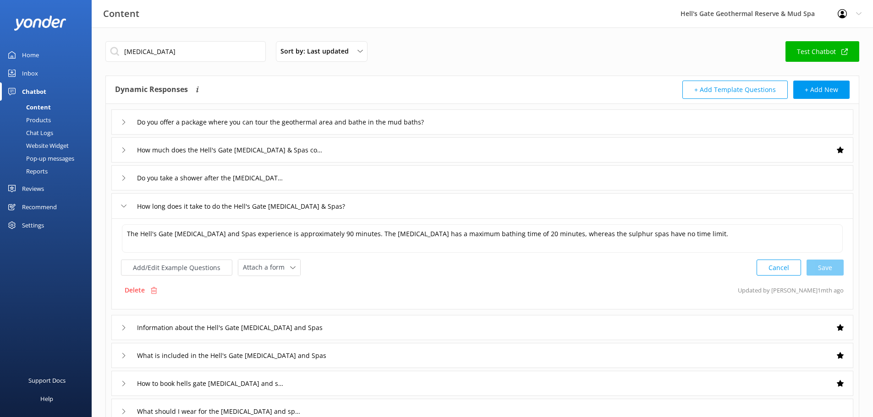
click at [365, 203] on div "How long does it take to do the Hell's Gate [MEDICAL_DATA] & Spas?" at bounding box center [482, 205] width 742 height 25
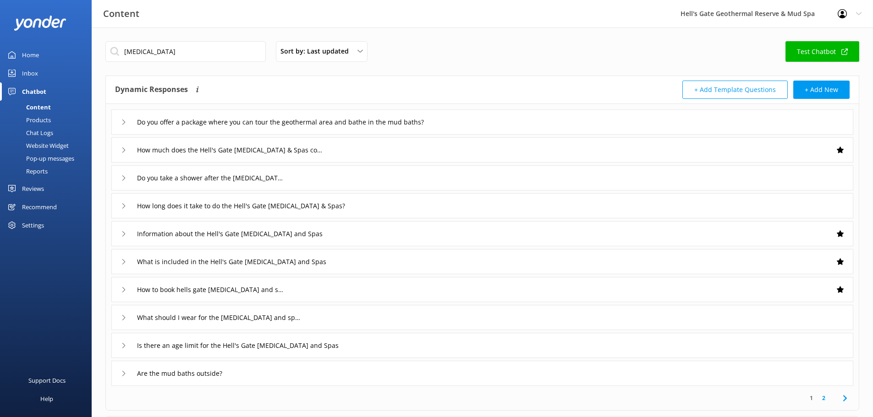
click at [343, 239] on div "Information about the Hell's Gate [MEDICAL_DATA] and Spas" at bounding box center [482, 233] width 742 height 25
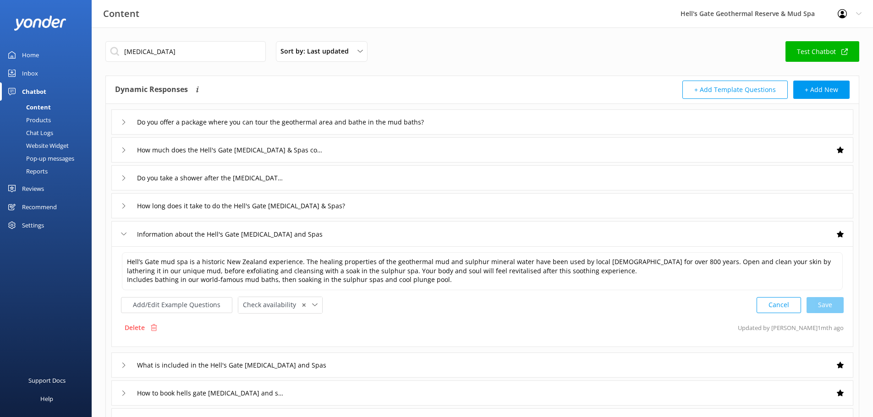
click at [345, 236] on div "Information about the Hell's Gate [MEDICAL_DATA] and Spas" at bounding box center [482, 233] width 742 height 25
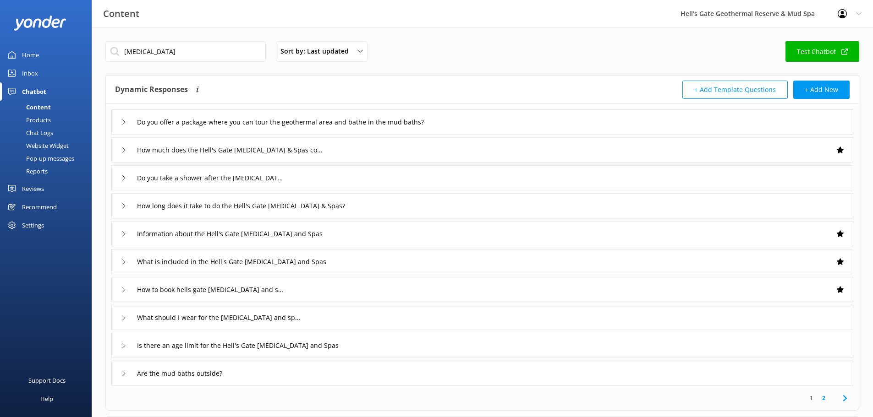
click at [298, 374] on div "Are the mud baths outside?" at bounding box center [482, 373] width 742 height 25
click at [40, 52] on link "Home" at bounding box center [46, 55] width 92 height 18
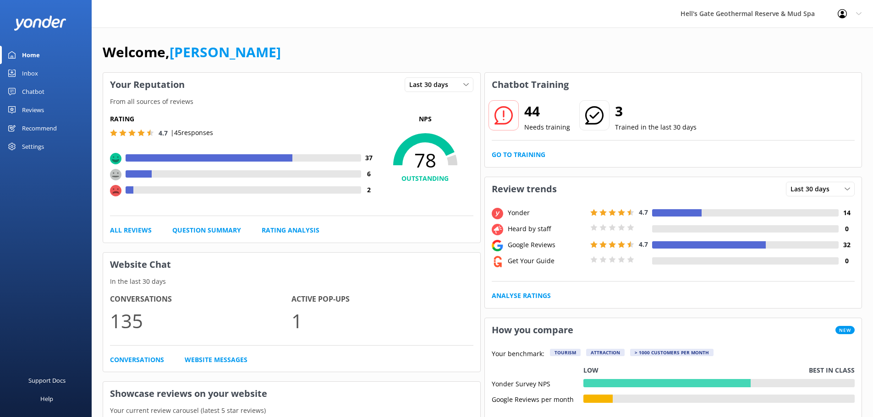
click at [519, 160] on div "44 Needs training 3 Trained in the last 30 days Go to Training" at bounding box center [673, 132] width 377 height 71
click at [519, 154] on link "Go to Training" at bounding box center [519, 155] width 54 height 10
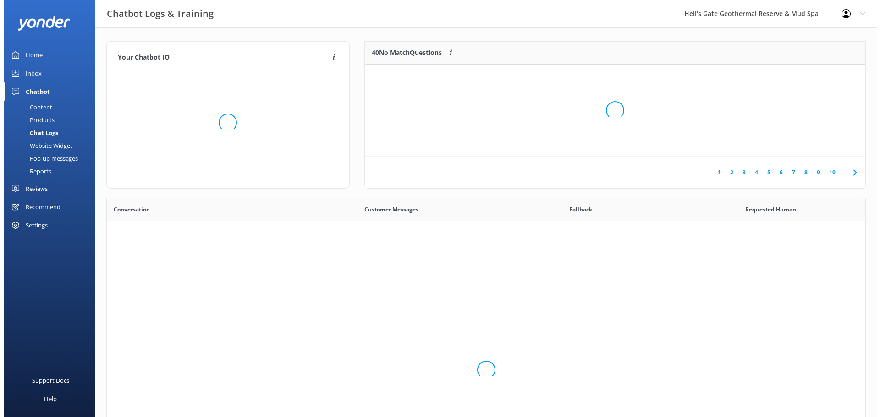
scroll to position [314, 751]
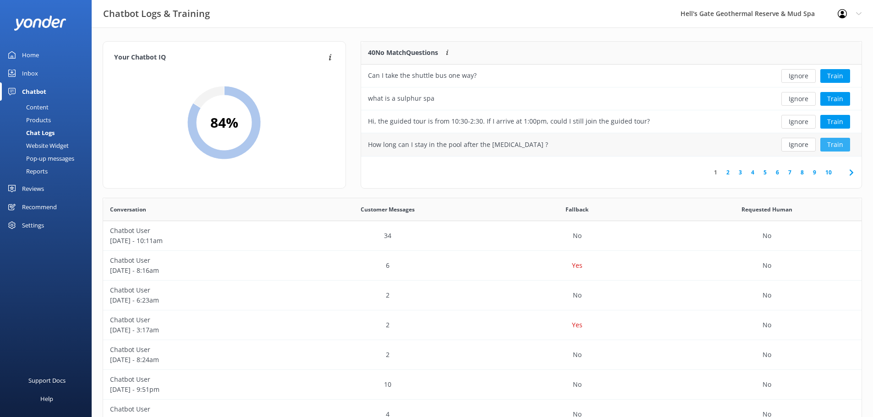
click at [836, 146] on button "Train" at bounding box center [835, 145] width 30 height 14
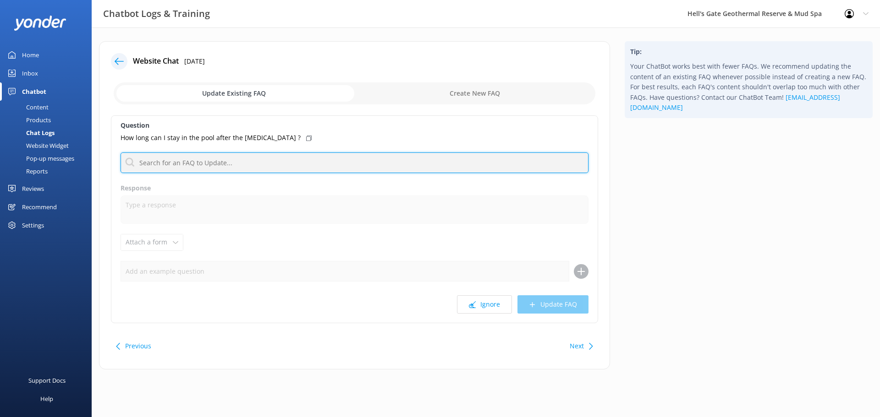
click at [194, 162] on input "text" at bounding box center [354, 163] width 468 height 21
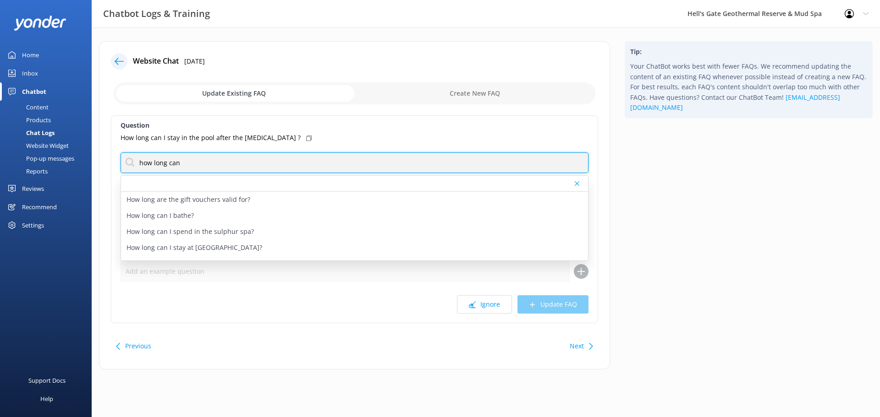
scroll to position [4, 0]
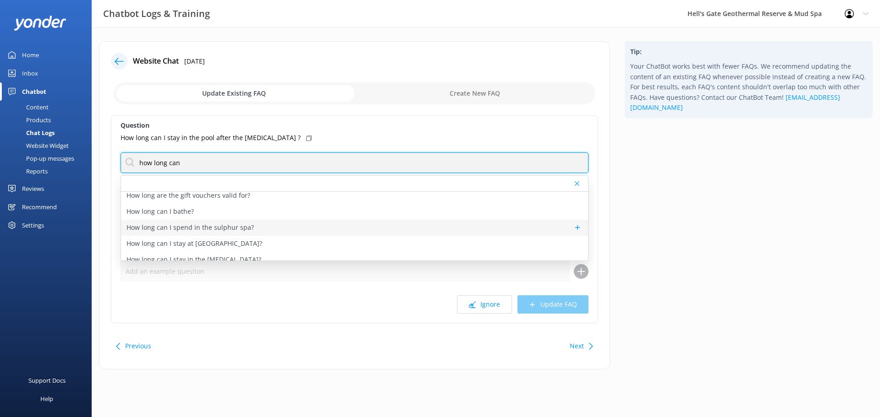
type input "how long can"
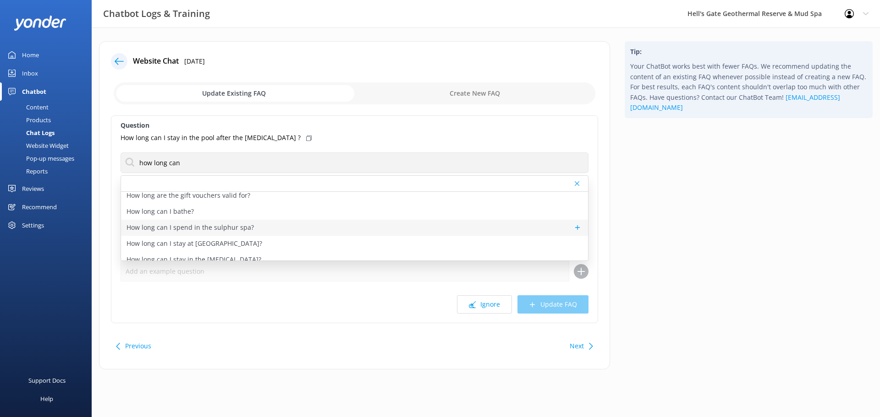
click at [272, 228] on div "How long can I spend in the sulphur spa?" at bounding box center [354, 228] width 467 height 16
type textarea "You can enjoy the sulphur pools for as long as you please"
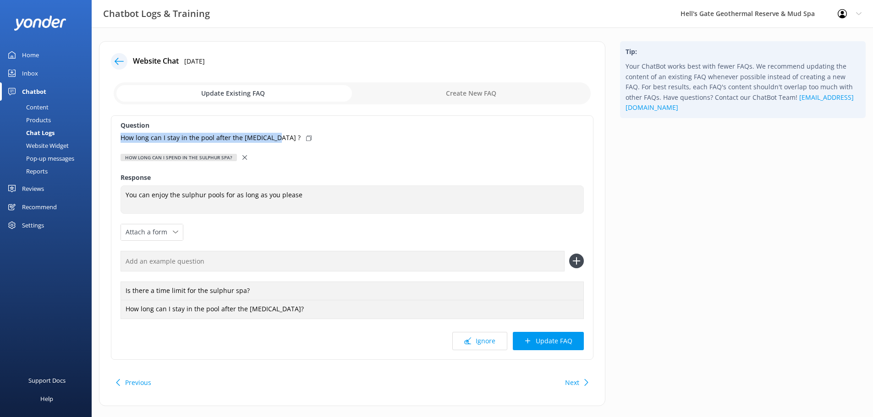
drag, startPoint x: 273, startPoint y: 136, endPoint x: 144, endPoint y: 138, distance: 129.2
click at [100, 136] on div "Website Chat 13th Aug 2025 Update Existing FAQ Create New FAQ Question How long…" at bounding box center [352, 223] width 506 height 365
copy p "How long can I stay in the pool after the mud bath ?"
click at [257, 262] on input "text" at bounding box center [342, 261] width 444 height 21
click at [501, 339] on button "Ignore" at bounding box center [479, 341] width 55 height 18
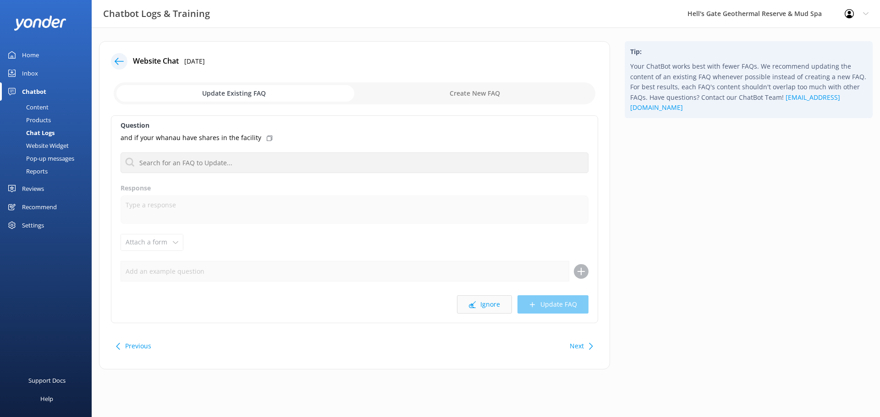
click at [491, 302] on button "Ignore" at bounding box center [484, 304] width 55 height 18
click at [481, 300] on button "Ignore" at bounding box center [484, 304] width 55 height 18
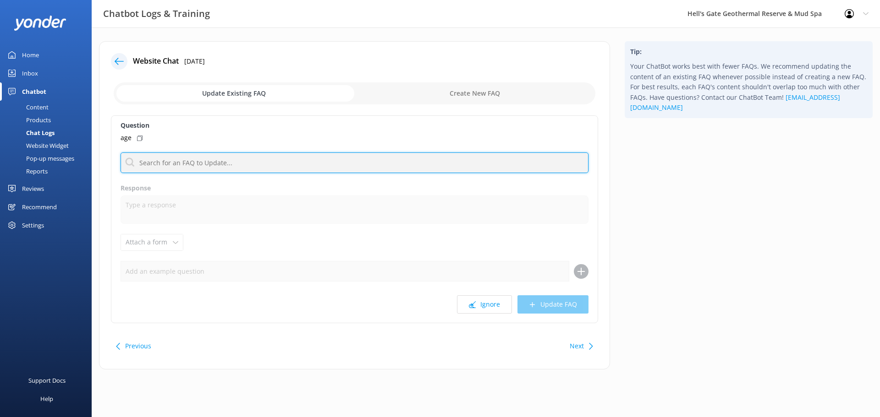
click at [161, 171] on input "text" at bounding box center [354, 163] width 468 height 21
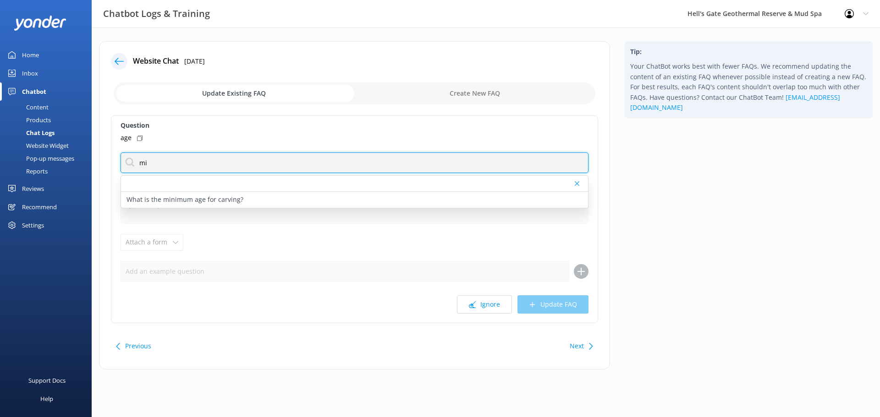
type input "m"
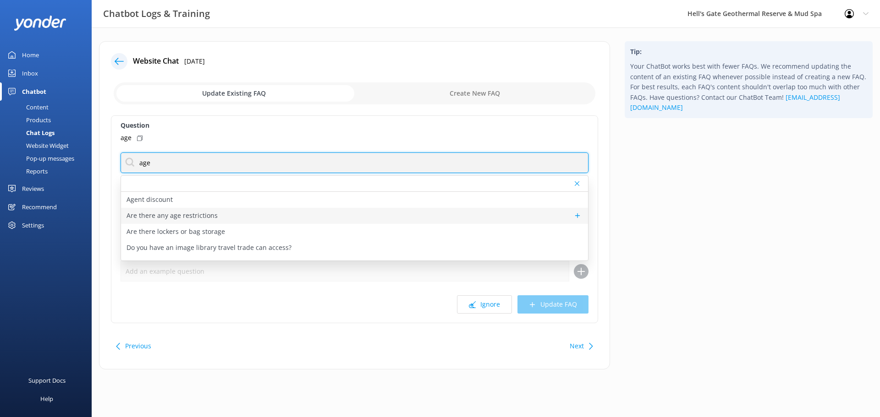
type input "age"
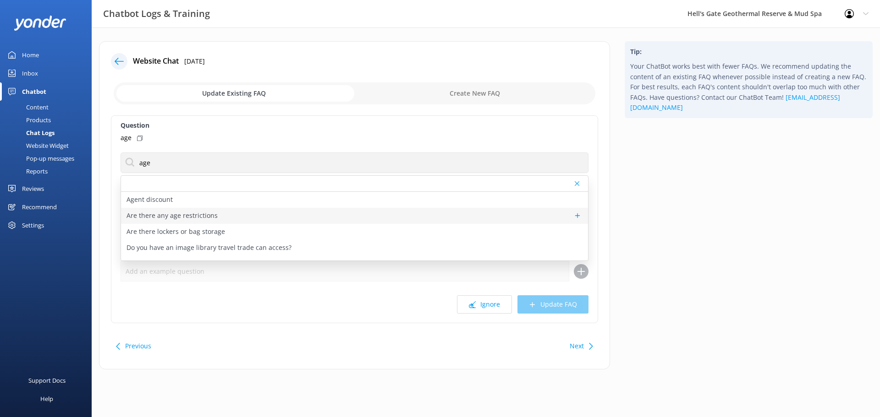
click at [195, 222] on div "Are there any age restrictions" at bounding box center [354, 216] width 467 height 16
type textarea "The minimum age for the mud bath is 2.5 years, and the minimum age for the sulp…"
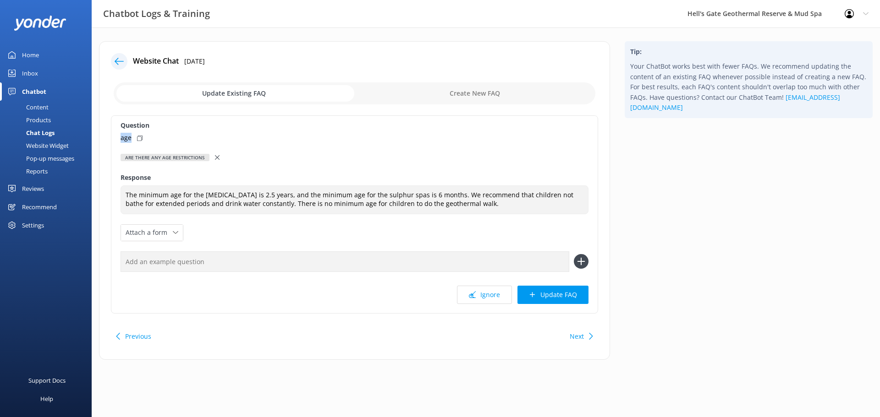
drag, startPoint x: 131, startPoint y: 134, endPoint x: 115, endPoint y: 135, distance: 16.5
click at [115, 135] on div "Question age Are there any age restrictions Agent discount Are there any age re…" at bounding box center [354, 214] width 487 height 198
copy p "age"
click at [200, 263] on input "text" at bounding box center [344, 262] width 448 height 21
paste input "age"
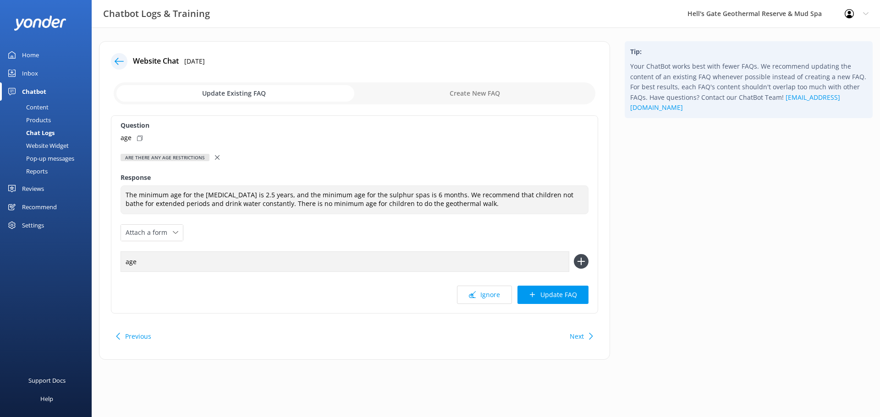
type input "age"
click at [578, 260] on icon at bounding box center [581, 261] width 15 height 15
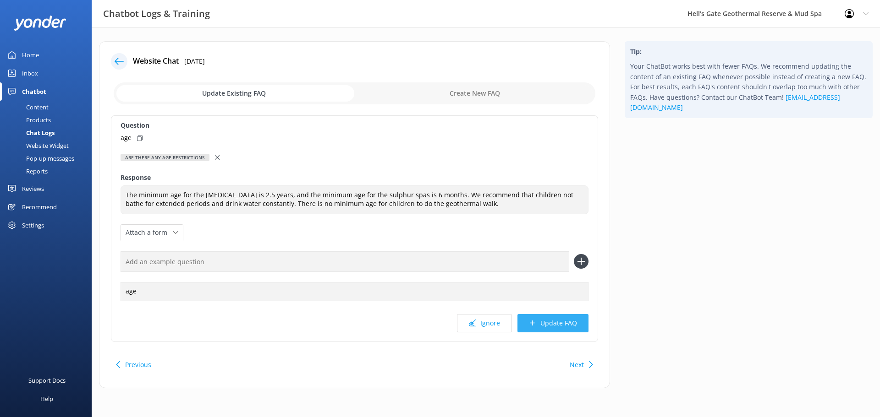
click at [529, 324] on button "Update FAQ" at bounding box center [552, 323] width 71 height 18
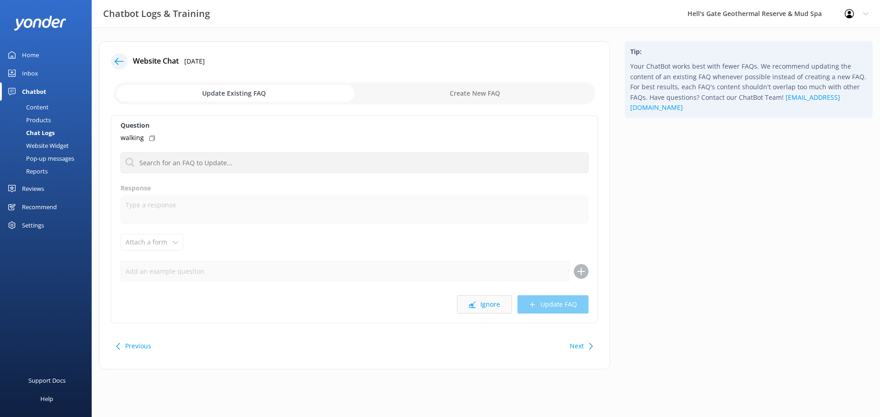
click at [489, 305] on button "Ignore" at bounding box center [484, 304] width 55 height 18
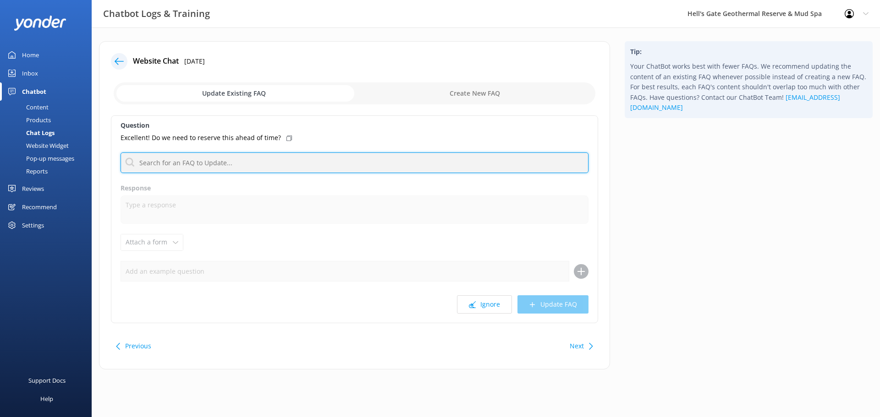
click at [171, 167] on input "text" at bounding box center [354, 163] width 468 height 21
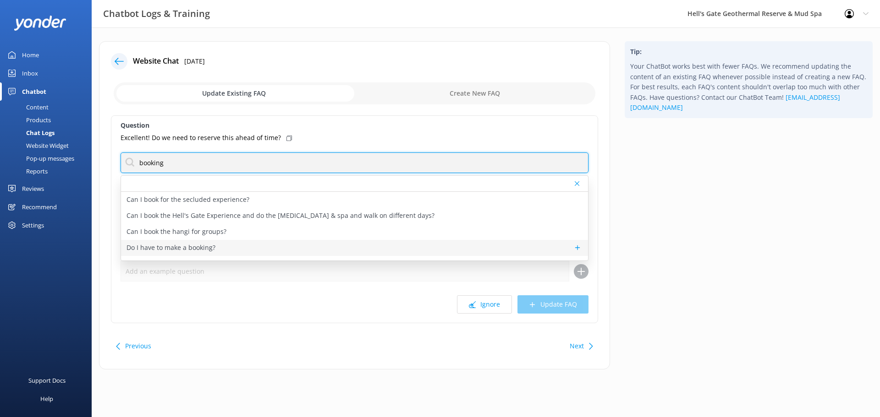
type input "booking"
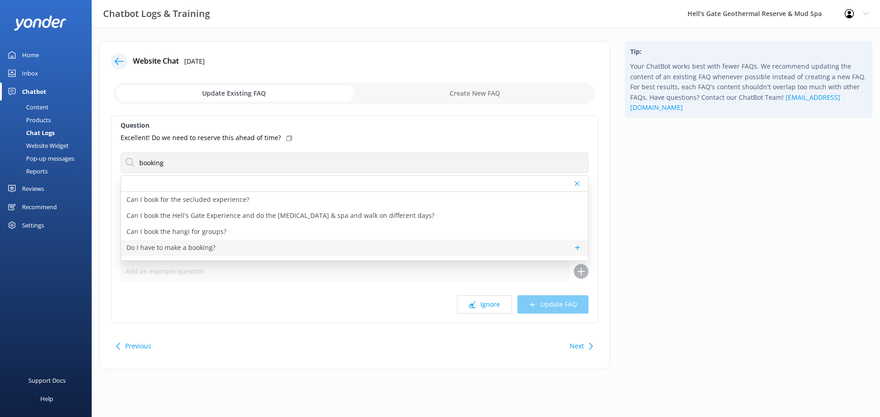
click at [238, 248] on div "Do I have to make a booking?" at bounding box center [354, 248] width 467 height 16
type textarea "We recommend making a booking online in advance to avoid disappointment. Howeve…"
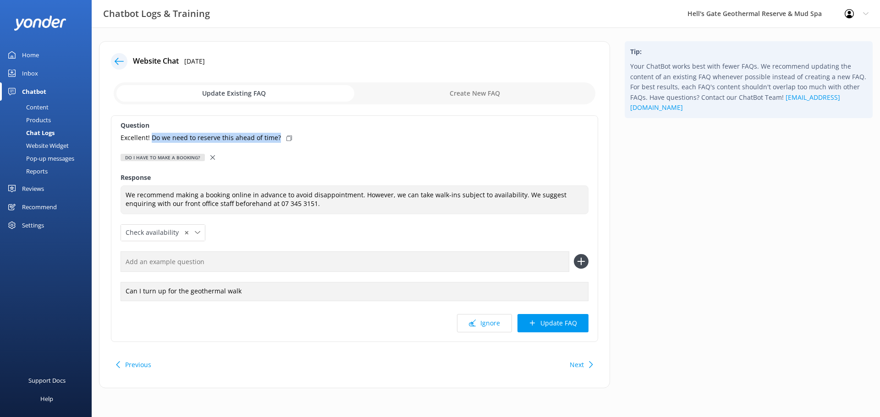
drag, startPoint x: 151, startPoint y: 137, endPoint x: 277, endPoint y: 142, distance: 126.1
click at [277, 142] on div "Excellent! Do we need to reserve this ahead of time?" at bounding box center [354, 138] width 468 height 10
copy p "Do we need to reserve this ahead of time?"
click at [184, 259] on input "text" at bounding box center [344, 262] width 448 height 21
paste input "Do we need to reserve this ahead of time?"
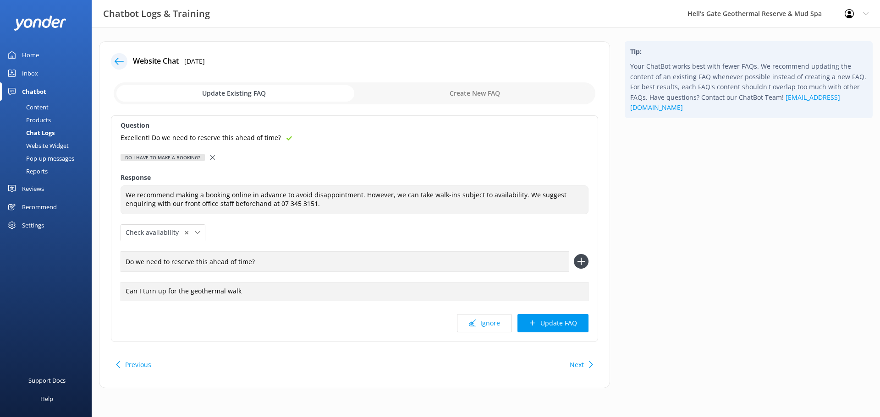
type input "Do we need to reserve this ahead of time?"
click at [581, 259] on use at bounding box center [581, 262] width 8 height 8
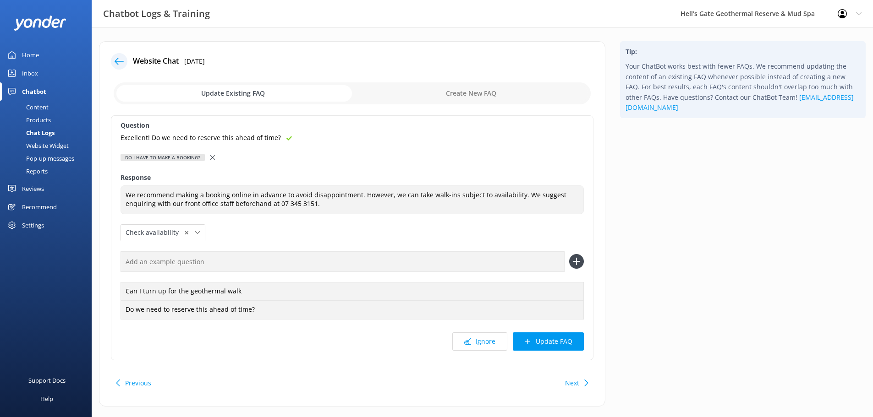
click at [545, 331] on div "Question Excellent! Do we need to reserve this ahead of time? Do I have to make…" at bounding box center [352, 237] width 482 height 245
click at [542, 342] on button "Update FAQ" at bounding box center [548, 342] width 71 height 18
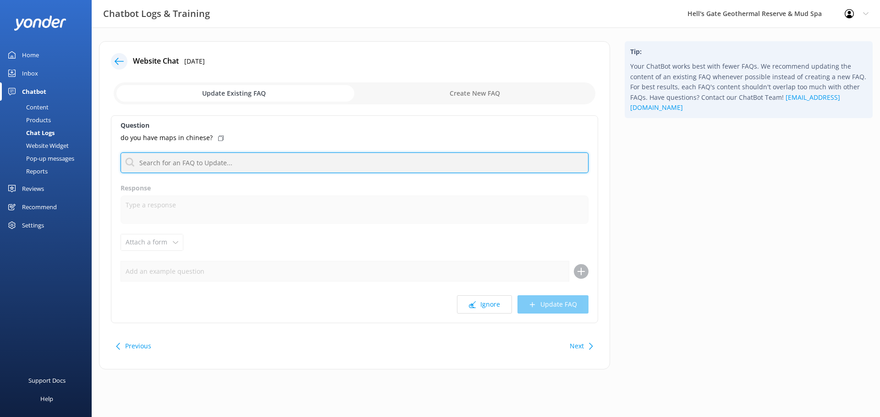
click at [191, 162] on input "text" at bounding box center [354, 163] width 468 height 21
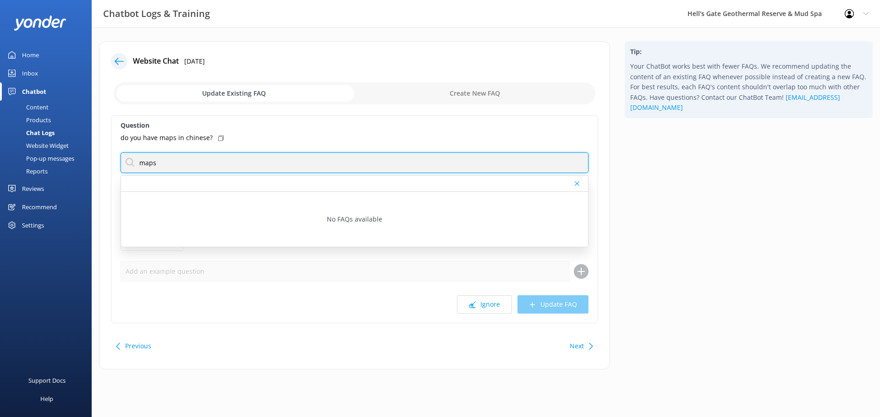
type input "maps"
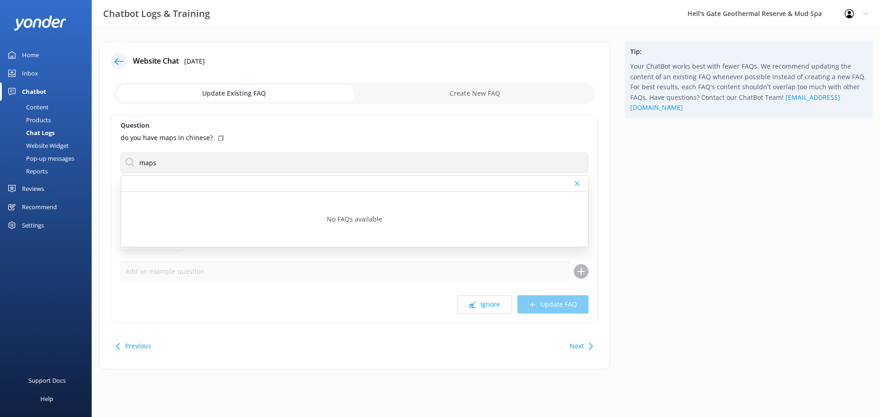
drag, startPoint x: 437, startPoint y: 91, endPoint x: 418, endPoint y: 101, distance: 21.7
click at [437, 90] on input "checkbox" at bounding box center [354, 93] width 481 height 22
checkbox input "true"
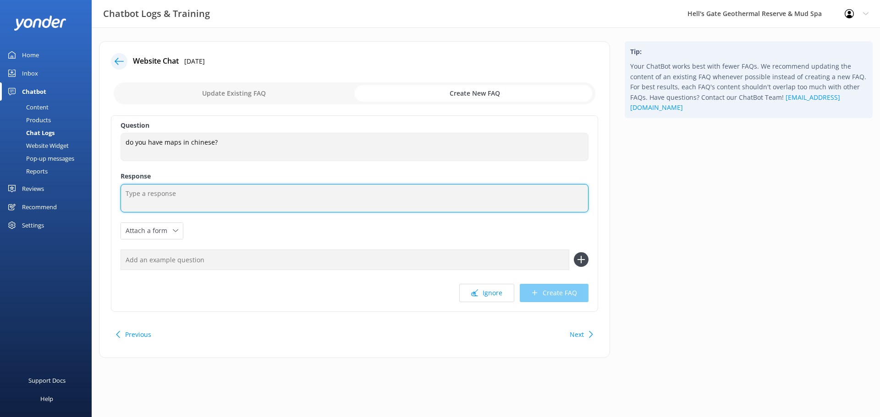
click at [170, 193] on textarea at bounding box center [354, 198] width 468 height 28
type textarea "We offer self-guided maps of the geothermal reserve in English, Chinese, Japane…"
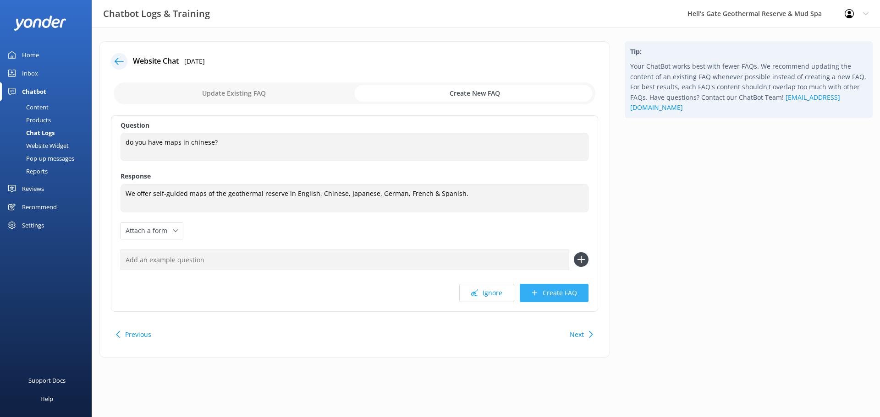
click at [558, 297] on button "Create FAQ" at bounding box center [553, 293] width 69 height 18
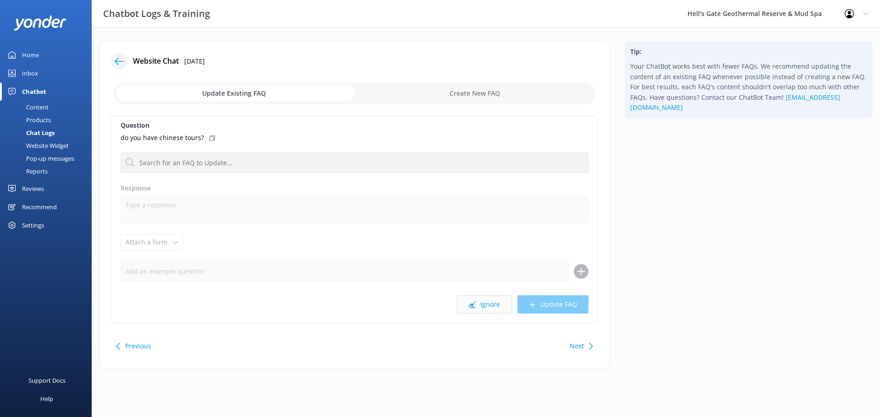
click at [484, 306] on button "Ignore" at bounding box center [484, 304] width 55 height 18
click at [475, 309] on button "Ignore" at bounding box center [484, 304] width 55 height 18
click at [475, 310] on button "Ignore" at bounding box center [484, 304] width 55 height 18
click at [476, 307] on button "Ignore" at bounding box center [484, 304] width 55 height 18
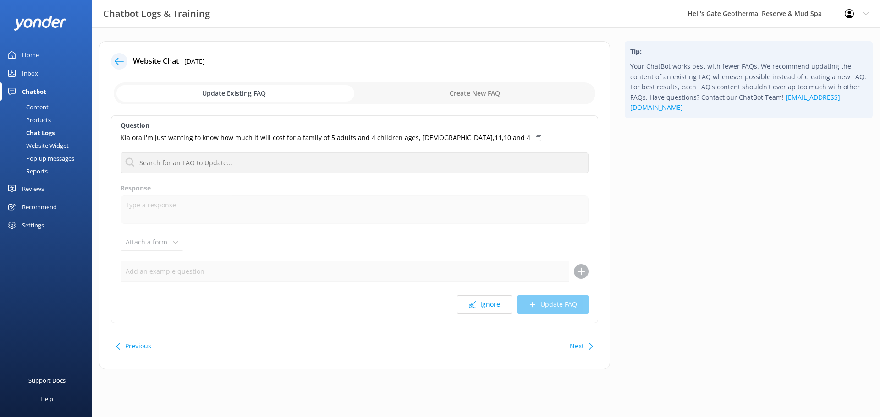
click at [476, 307] on button "Ignore" at bounding box center [484, 304] width 55 height 18
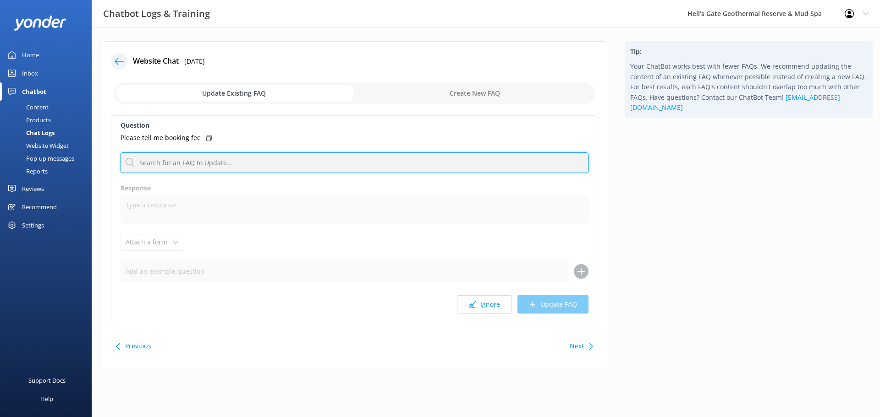
click at [190, 170] on input "text" at bounding box center [354, 163] width 468 height 21
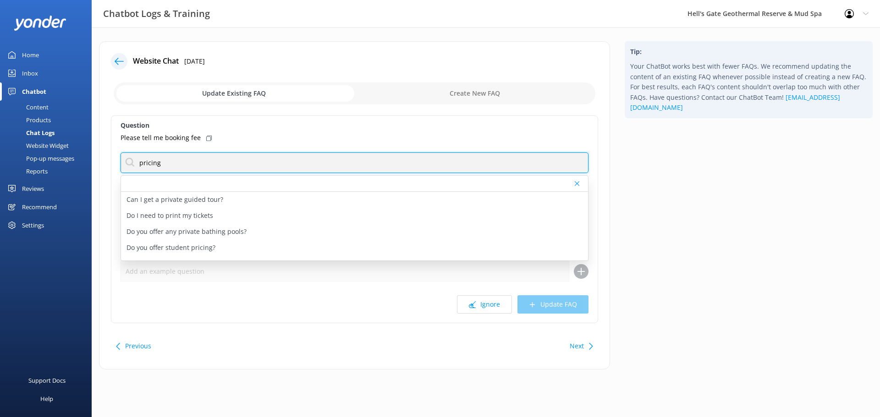
scroll to position [11, 0]
type input "pricing"
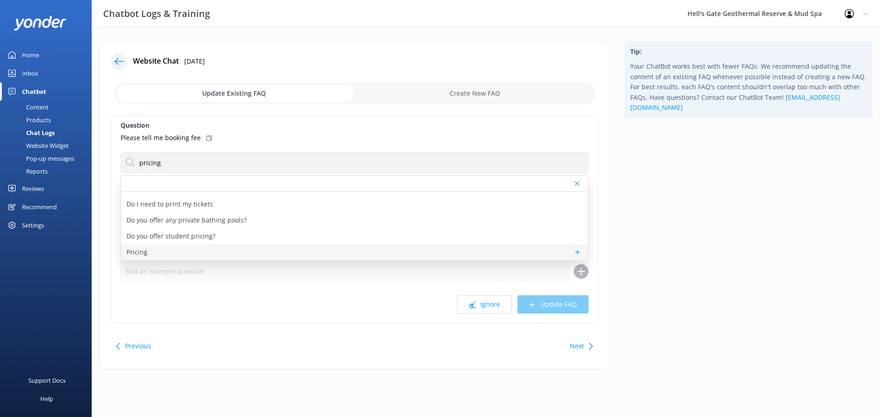
click at [173, 252] on div "Pricing" at bounding box center [354, 253] width 467 height 16
type textarea "The Hell's Gate Experience prices are: Adult (16+yrs) NZ$115 per person, Child …"
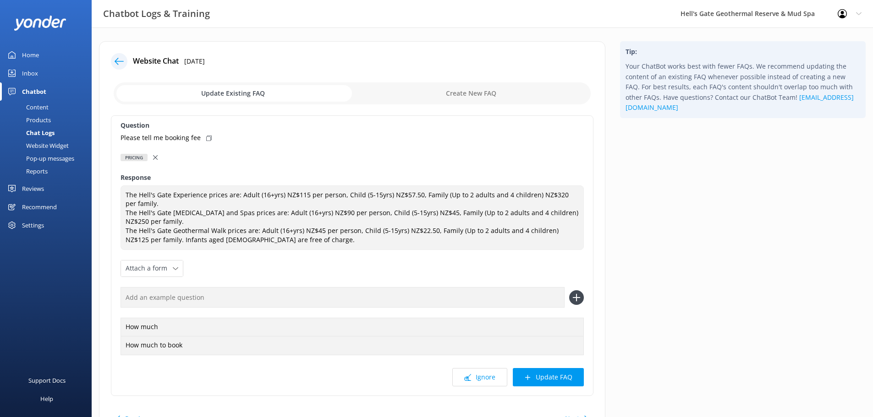
click at [148, 136] on p "Please tell me booking fee" at bounding box center [160, 138] width 80 height 10
click at [118, 136] on div "Question Please tell me booking fee Pricing Can I get a private guided tour? Do…" at bounding box center [352, 255] width 482 height 281
click at [186, 294] on input "text" at bounding box center [342, 297] width 444 height 21
paste input "Please tell me booking fee"
type input "Please tell me booking fee"
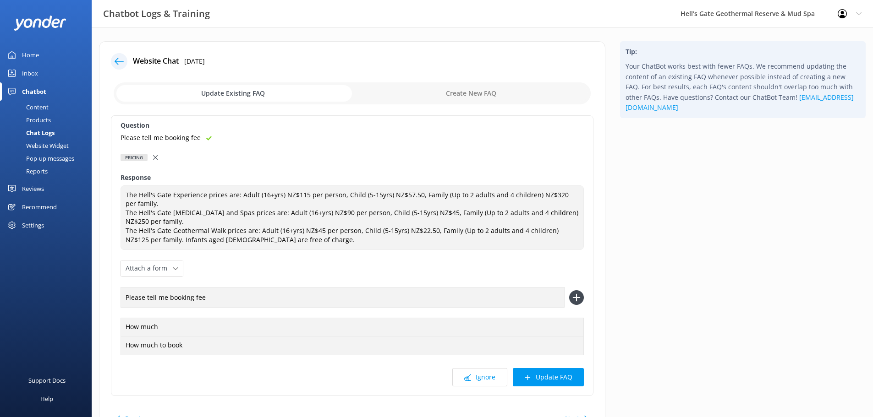
click at [570, 295] on icon at bounding box center [576, 297] width 15 height 15
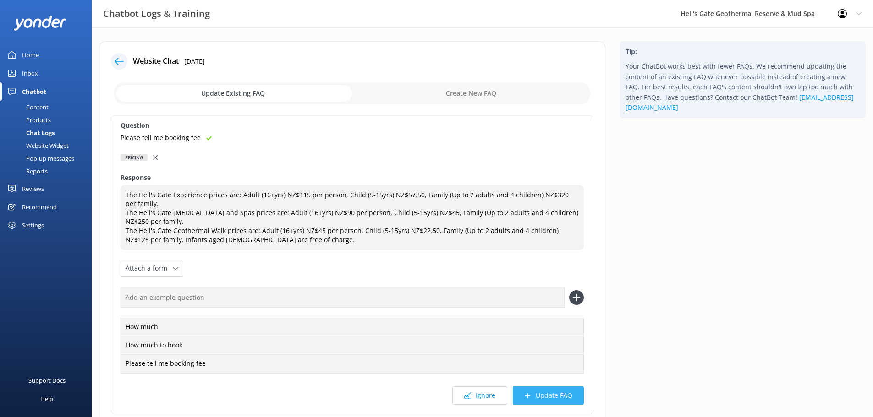
click at [551, 401] on button "Update FAQ" at bounding box center [548, 396] width 71 height 18
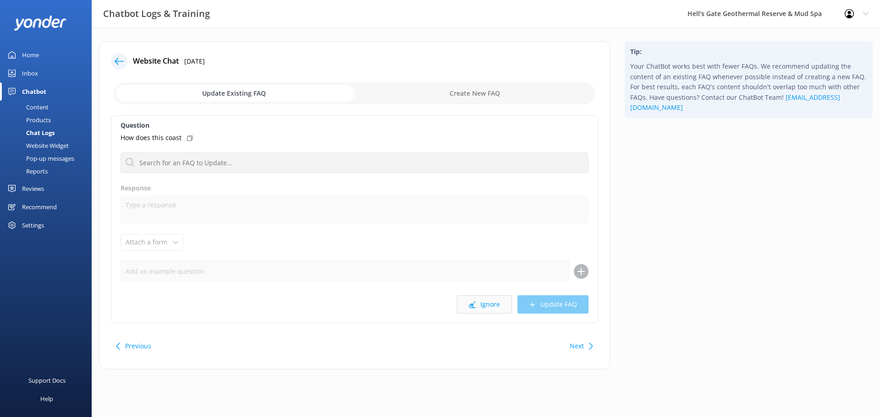
click at [493, 304] on button "Ignore" at bounding box center [484, 304] width 55 height 18
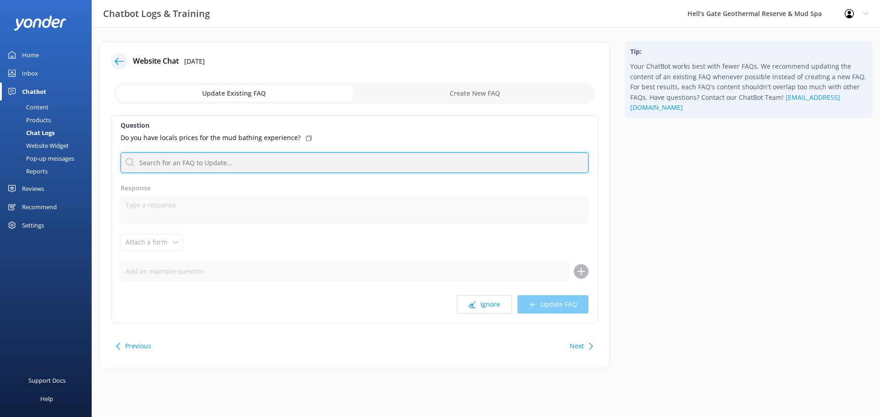
click at [170, 162] on input "text" at bounding box center [354, 163] width 468 height 21
type input ";"
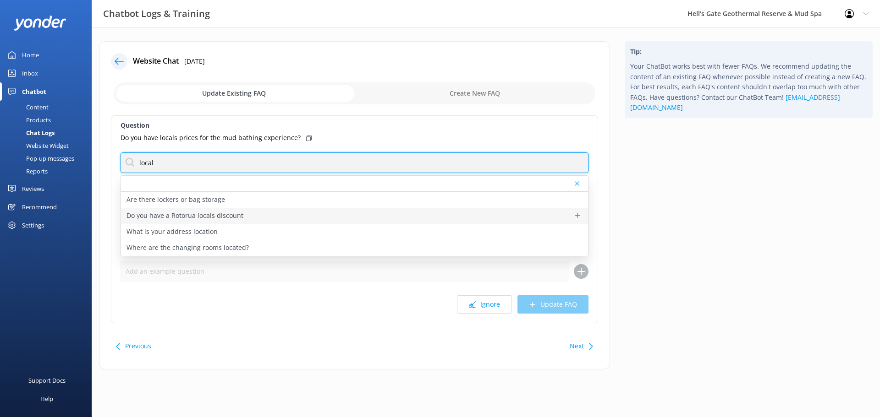
type input "local"
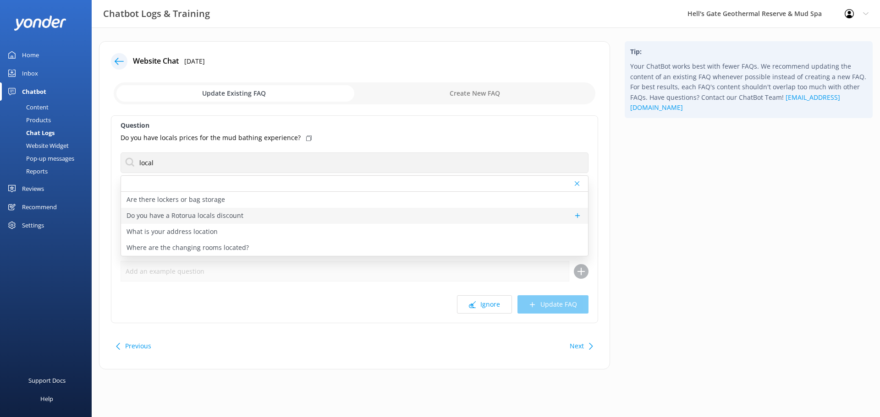
click at [197, 215] on p "Do you have a Rotorua locals discount" at bounding box center [184, 216] width 117 height 10
type textarea "We offer a local discount of 20% off the experience of choice to residents who …"
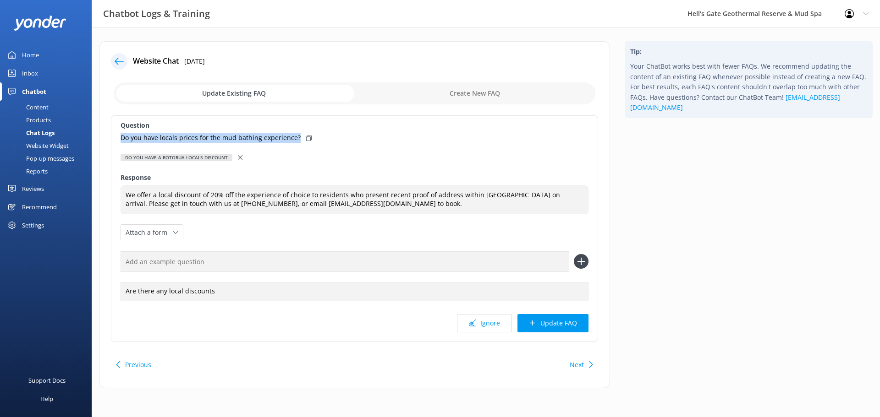
drag, startPoint x: 112, startPoint y: 137, endPoint x: 295, endPoint y: 135, distance: 183.7
click at [295, 135] on div "Question Do you have locals prices for the mud bathing experience? Do you have …" at bounding box center [354, 228] width 487 height 227
copy p "Do you have locals prices for the mud bathing experience?"
click at [176, 265] on input "text" at bounding box center [344, 262] width 448 height 21
paste input "Do you have locals prices for the mud bathing experience?"
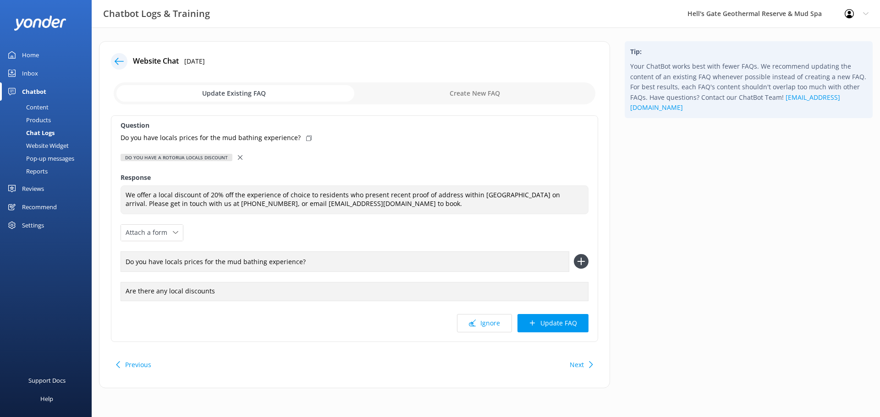
type input "Do you have locals prices for the mud bathing experience?"
click at [575, 258] on icon at bounding box center [581, 261] width 15 height 15
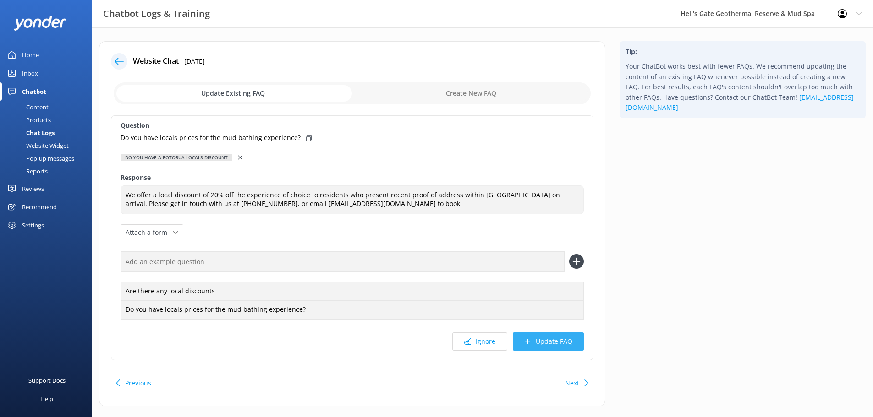
click at [556, 341] on button "Update FAQ" at bounding box center [548, 342] width 71 height 18
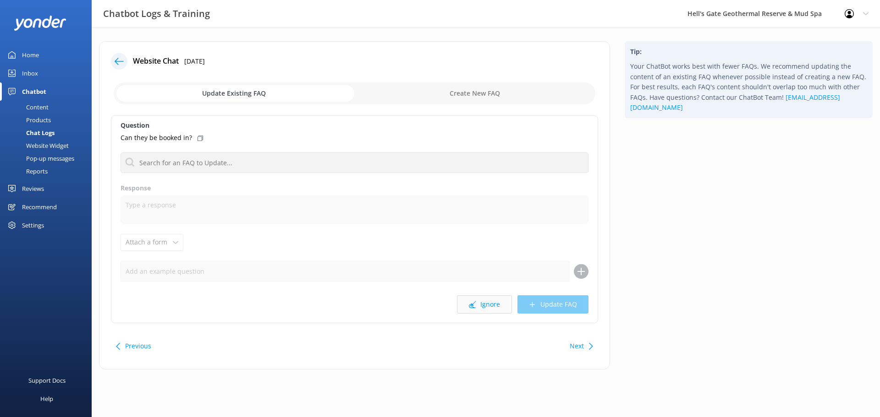
click at [489, 305] on button "Ignore" at bounding box center [484, 304] width 55 height 18
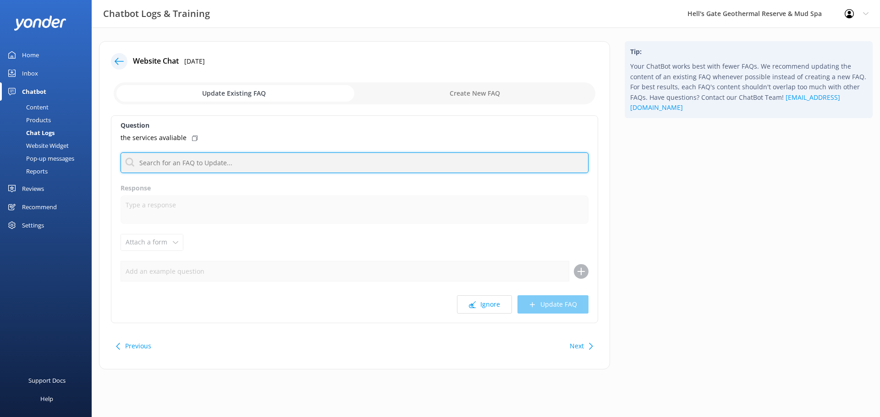
click at [194, 162] on input "text" at bounding box center [354, 163] width 468 height 21
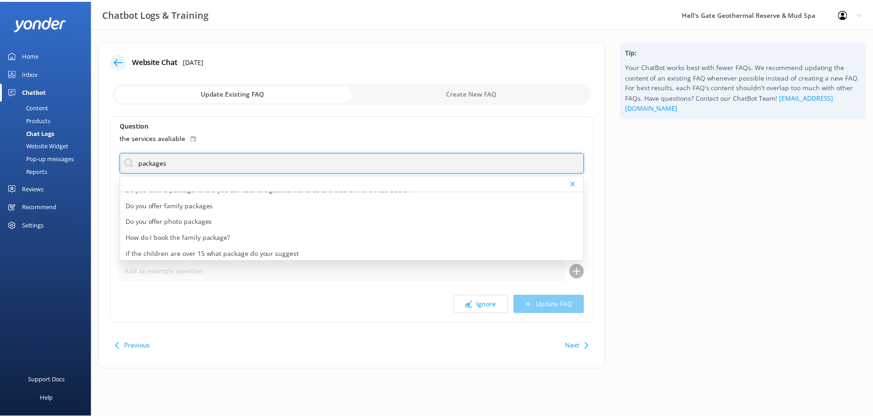
scroll to position [11, 0]
type input "packages"
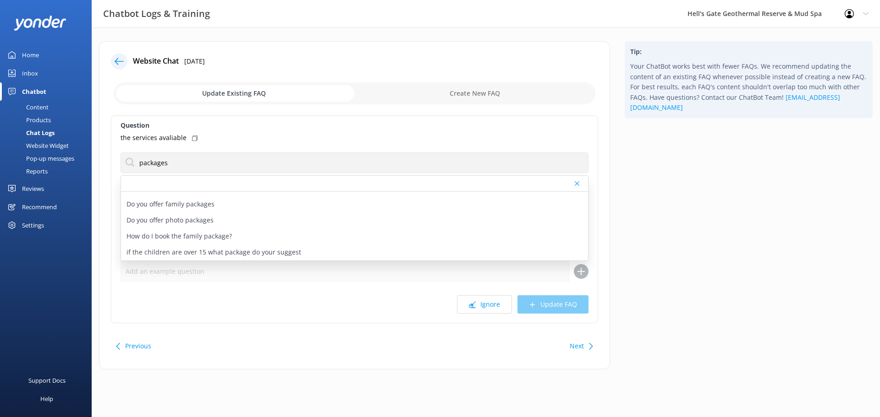
click at [701, 205] on div "Tip: Your ChatBot works best with fewer FAQs. We recommend updating the content…" at bounding box center [748, 210] width 262 height 338
click at [705, 218] on div "Tip: Your ChatBot works best with fewer FAQs. We recommend updating the content…" at bounding box center [748, 210] width 262 height 338
click at [646, 201] on div "Tip: Your ChatBot works best with fewer FAQs. We recommend updating the content…" at bounding box center [748, 210] width 262 height 338
click at [230, 123] on label "Question" at bounding box center [354, 125] width 468 height 10
click at [256, 126] on label "Question" at bounding box center [354, 125] width 468 height 10
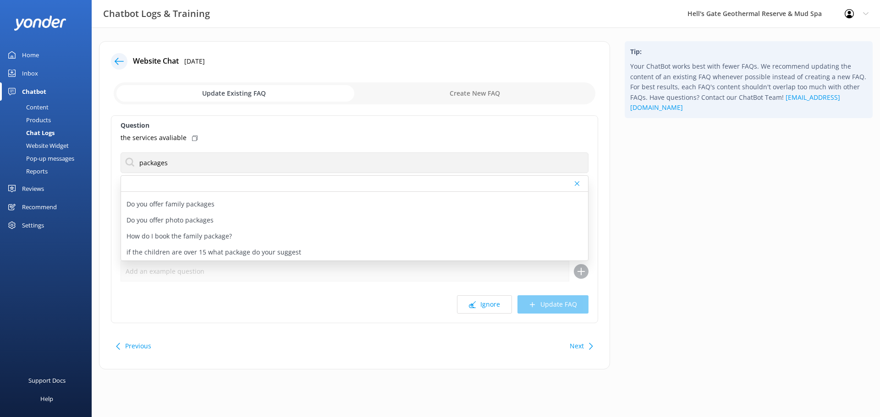
click at [595, 139] on div "Question the services avaliable packages Do you offer a package where you can t…" at bounding box center [354, 219] width 487 height 208
click at [648, 145] on div "Tip: Your ChatBot works best with fewer FAQs. We recommend updating the content…" at bounding box center [748, 210] width 262 height 338
drag, startPoint x: 116, startPoint y: 137, endPoint x: 174, endPoint y: 137, distance: 58.2
click at [174, 137] on div "Question the services avaliable packages Do you offer a package where you can t…" at bounding box center [354, 219] width 487 height 208
click at [472, 306] on icon at bounding box center [472, 304] width 7 height 7
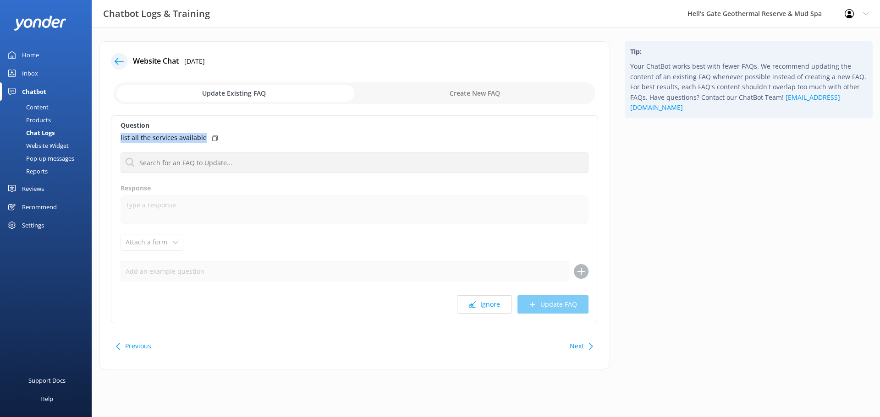
drag, startPoint x: 116, startPoint y: 136, endPoint x: 190, endPoint y: 139, distance: 73.8
click at [202, 139] on div "Question list all the services available Do you offer a package where you can t…" at bounding box center [354, 219] width 487 height 208
copy p "list all the services available"
click at [42, 105] on div "Content" at bounding box center [26, 107] width 43 height 13
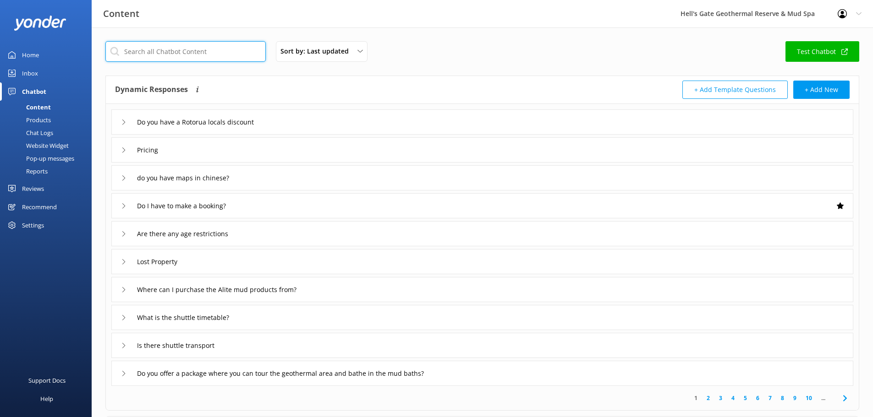
click at [141, 50] on input "text" at bounding box center [185, 51] width 160 height 21
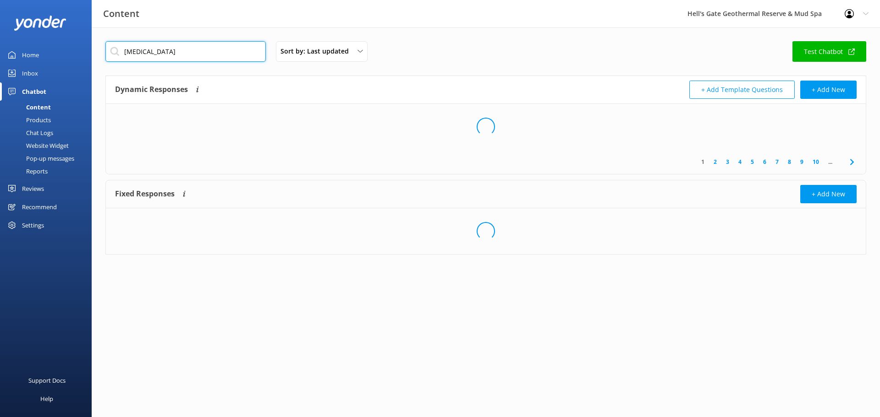
type input "mud bath"
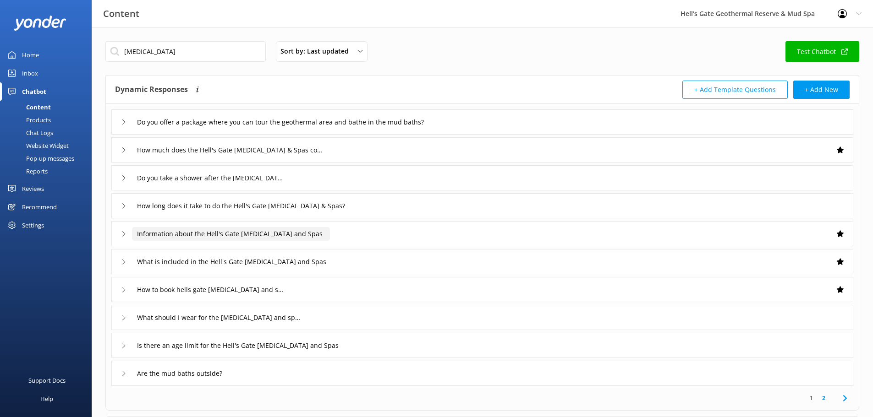
click at [319, 237] on input "Information about the Hell's Gate [MEDICAL_DATA] and Spas" at bounding box center [231, 234] width 198 height 14
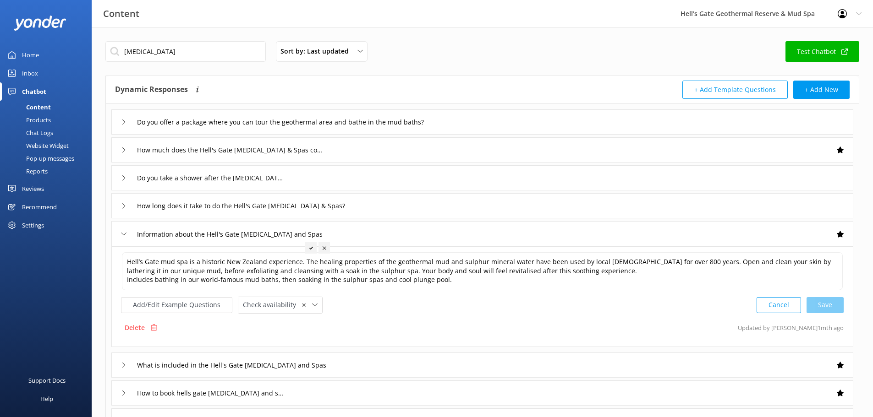
click at [372, 226] on div "Information about the Hell's Gate [MEDICAL_DATA] and Spas" at bounding box center [482, 233] width 742 height 25
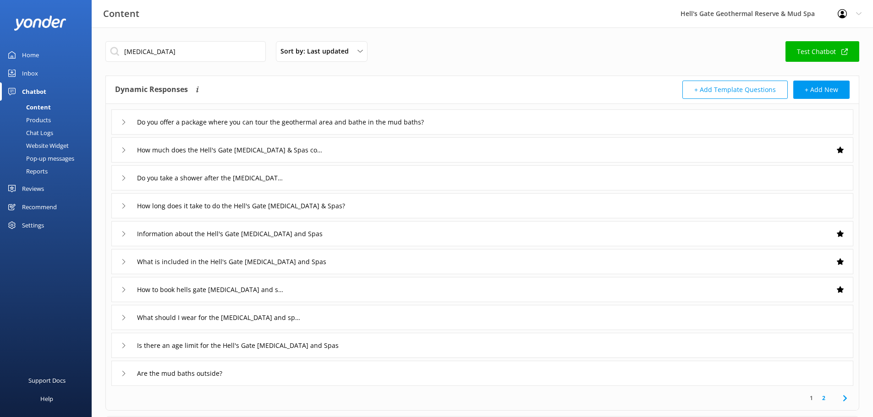
click at [355, 257] on div "What is included in the Hell's Gate [MEDICAL_DATA] and Spas" at bounding box center [482, 261] width 742 height 25
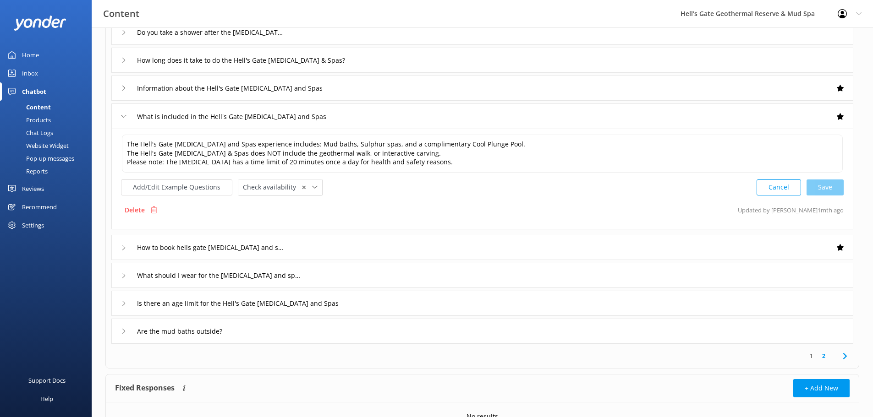
scroll to position [145, 0]
click at [193, 185] on button "Add/Edit Example Questions" at bounding box center [176, 188] width 111 height 16
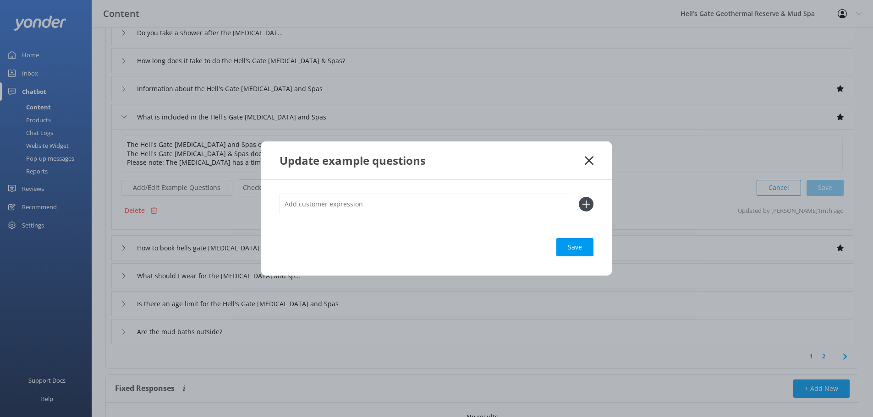
click at [361, 206] on input "text" at bounding box center [426, 204] width 295 height 21
paste input "list all the services available"
type input "list all the services available"
click at [586, 203] on use at bounding box center [586, 204] width 8 height 8
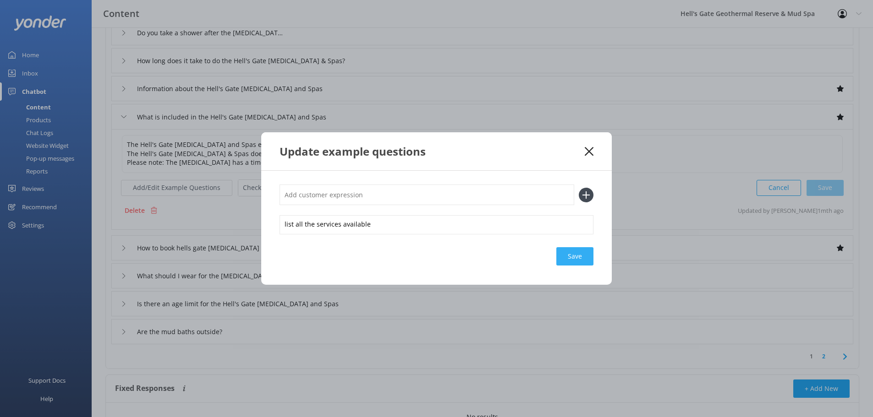
click at [575, 255] on div "Save" at bounding box center [574, 256] width 37 height 18
click at [584, 148] on div "Update example questions" at bounding box center [431, 151] width 305 height 15
click at [585, 153] on icon at bounding box center [589, 151] width 9 height 9
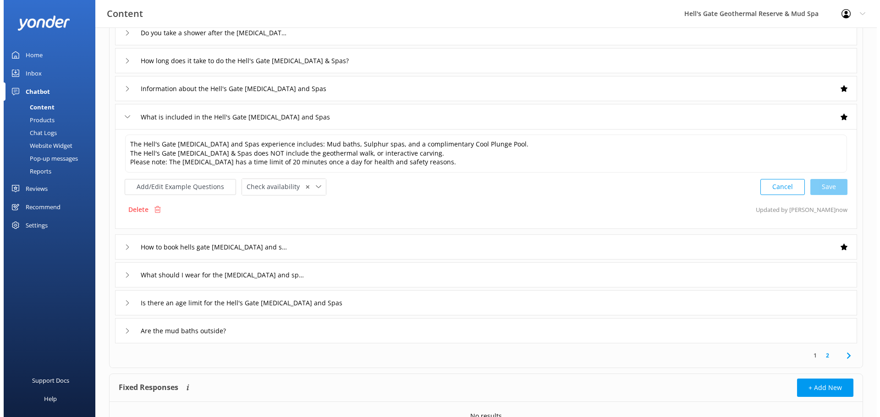
scroll to position [0, 0]
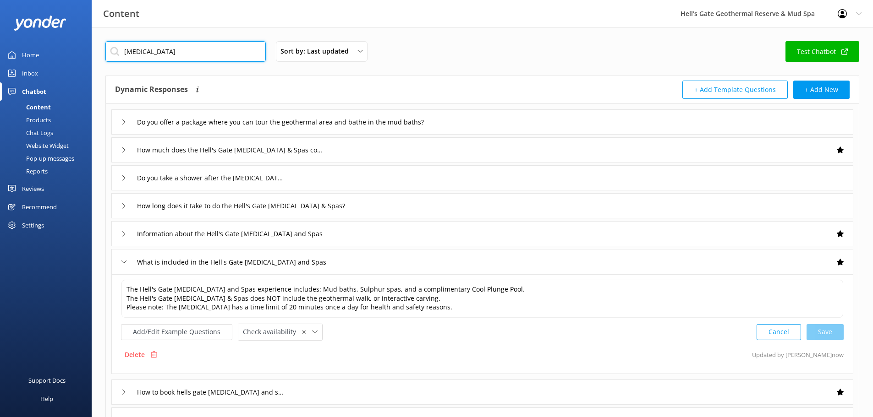
drag, startPoint x: 164, startPoint y: 59, endPoint x: 0, endPoint y: 28, distance: 166.8
click at [0, 28] on div "Content Hell's Gate Geothermal Reserve & Mud Spa Profile Settings Logout Home I…" at bounding box center [436, 318] width 873 height 582
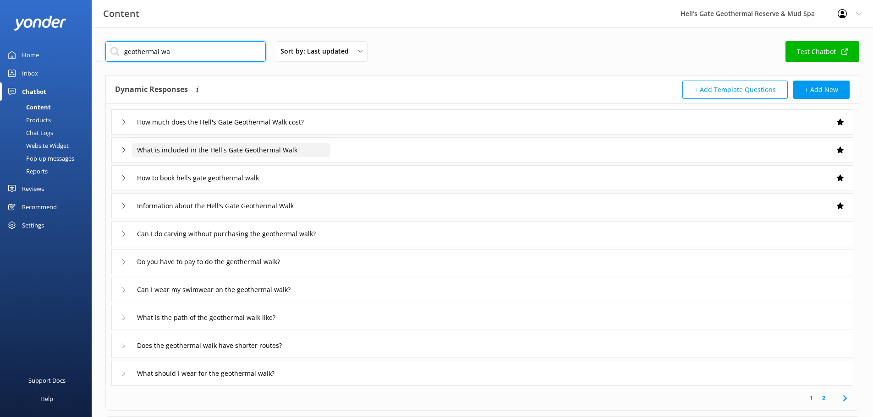
type input "geothermal wa"
drag, startPoint x: 312, startPoint y: 146, endPoint x: 309, endPoint y: 153, distance: 7.6
click at [312, 146] on input "What is included in the Hell's Gate Geothermal Walk" at bounding box center [231, 150] width 198 height 14
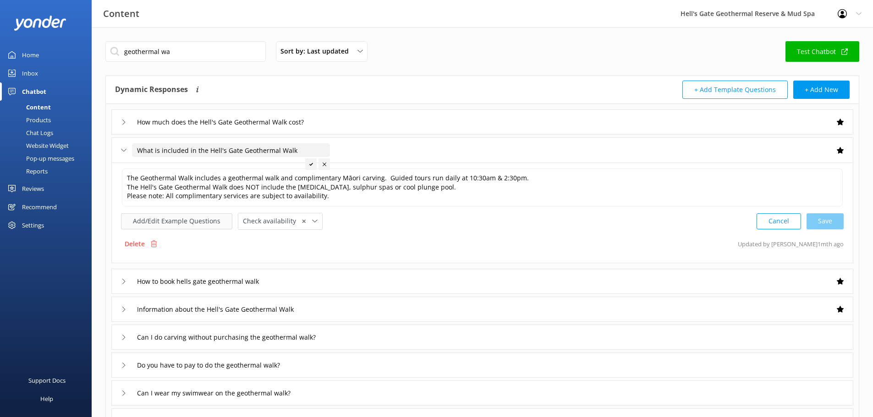
click at [184, 220] on button "Add/Edit Example Questions" at bounding box center [176, 221] width 111 height 16
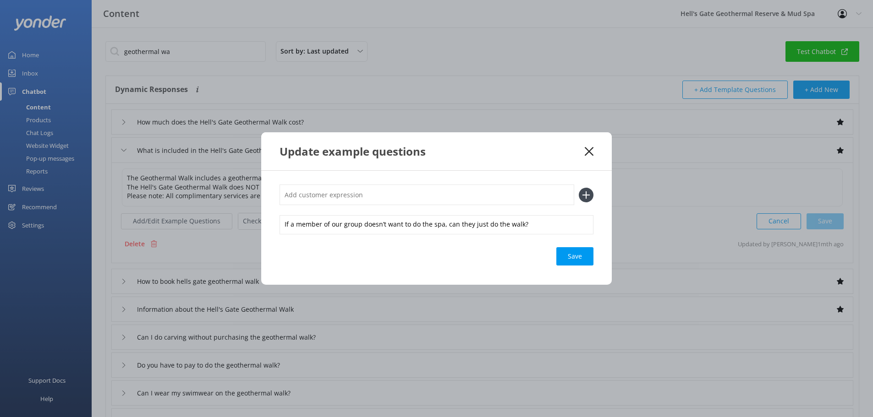
click at [328, 197] on input "text" at bounding box center [426, 195] width 295 height 21
paste input "list all the services available"
type input "list all the services available"
click at [578, 192] on div "list all the services available" at bounding box center [436, 195] width 314 height 21
click at [585, 193] on icon at bounding box center [586, 195] width 15 height 15
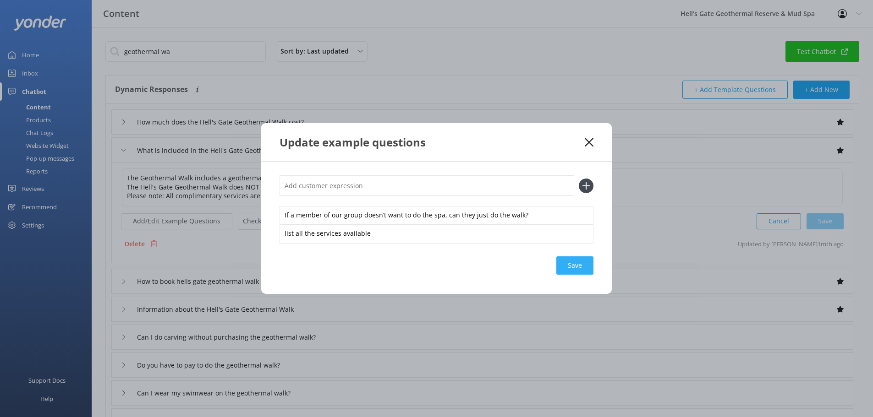
click at [563, 268] on div "Save" at bounding box center [574, 266] width 37 height 18
click at [592, 148] on div "Update example questions" at bounding box center [436, 142] width 350 height 38
click at [603, 140] on div "Update example questions" at bounding box center [436, 142] width 350 height 38
click at [585, 141] on icon at bounding box center [589, 142] width 9 height 9
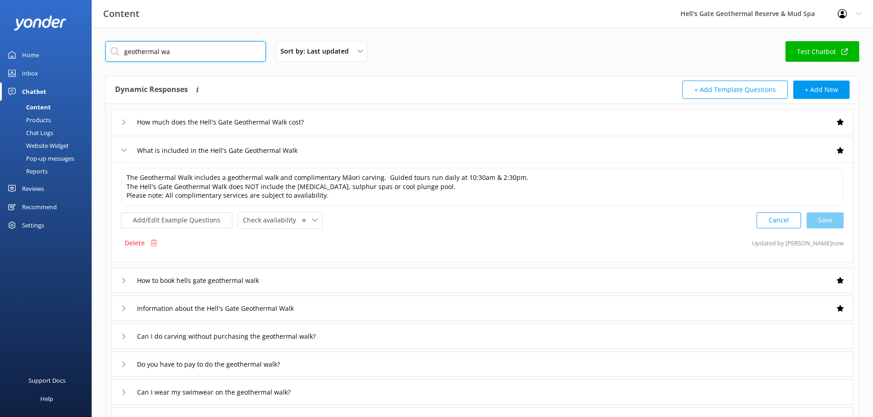
drag, startPoint x: 120, startPoint y: 49, endPoint x: 0, endPoint y: -22, distance: 139.3
click at [0, 0] on html "Content Hell's Gate Geothermal Reserve & Mud Spa Profile Settings Logout Home I…" at bounding box center [436, 305] width 873 height 610
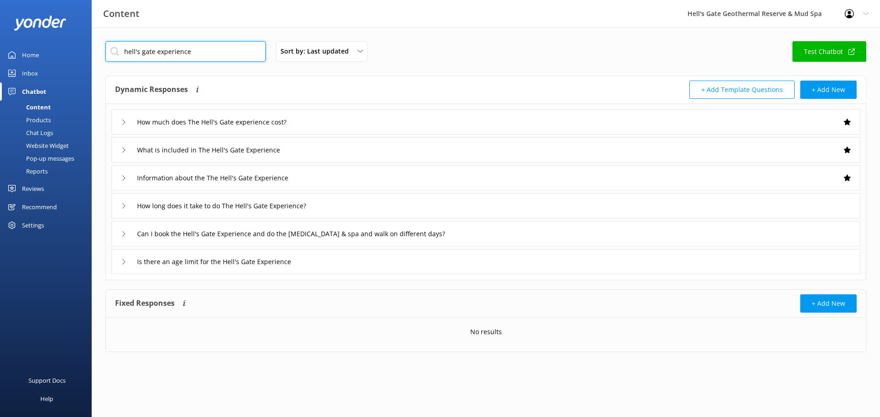
type input "hell's gate experience"
click at [316, 147] on div "What is included in The Hell's Gate Experience" at bounding box center [485, 149] width 749 height 25
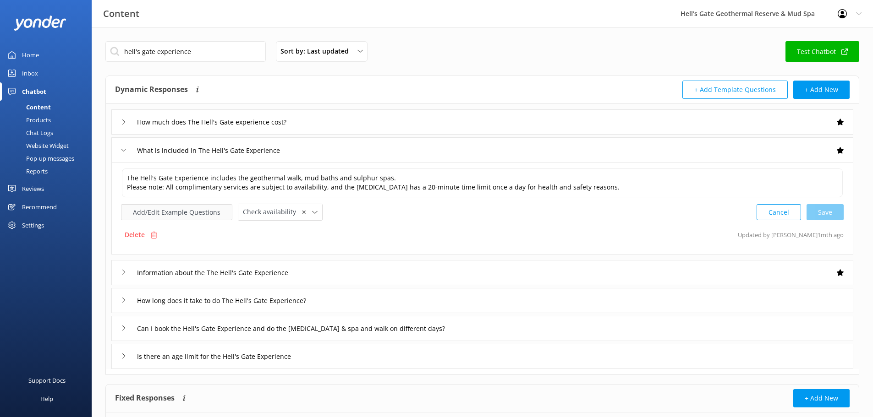
click at [192, 213] on button "Add/Edit Example Questions" at bounding box center [176, 212] width 111 height 16
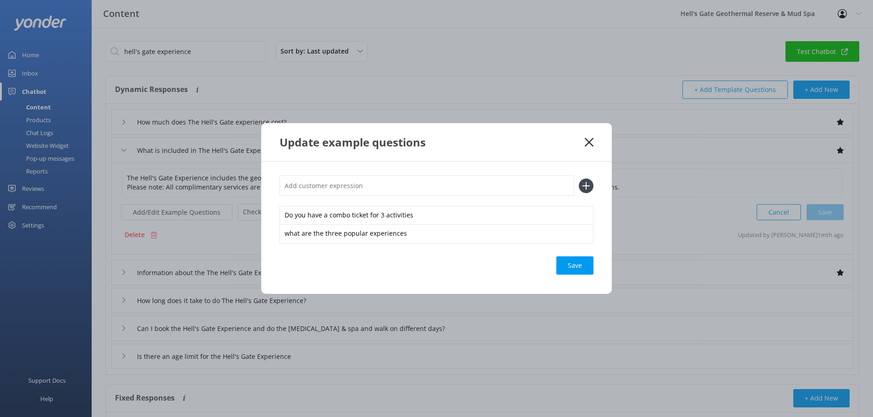
click at [330, 189] on input "text" at bounding box center [426, 185] width 295 height 21
paste input "list all the services available"
type input "list all the services available"
click at [592, 191] on icon at bounding box center [586, 186] width 15 height 15
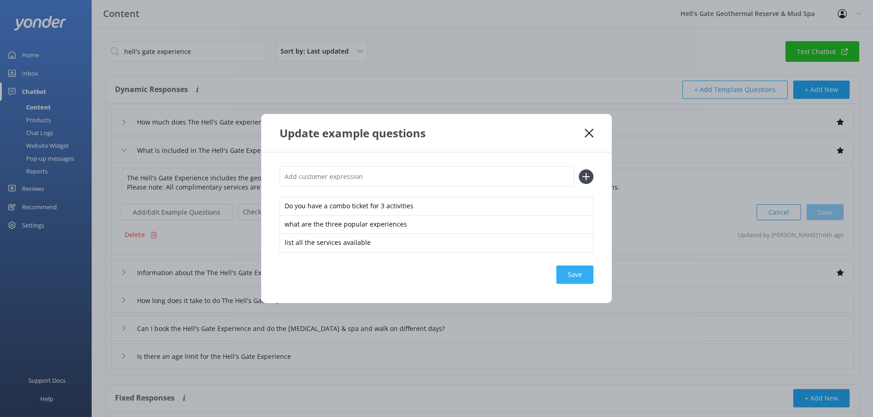
click at [575, 278] on div "Save" at bounding box center [574, 275] width 37 height 18
click at [588, 131] on use at bounding box center [589, 133] width 9 height 9
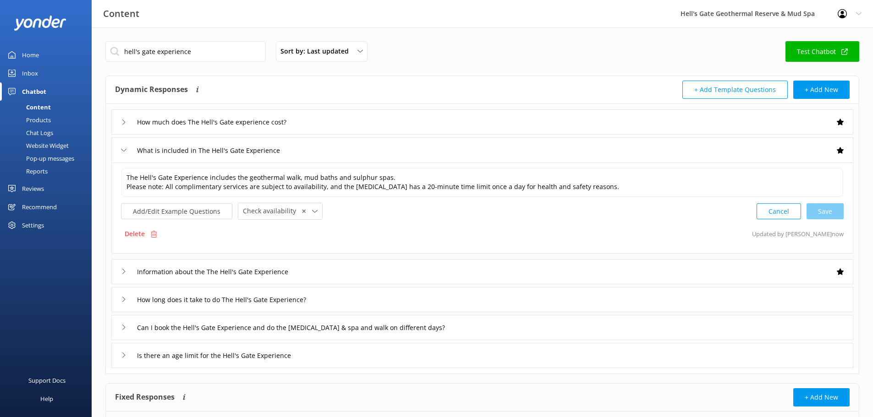
click at [35, 227] on div "Settings" at bounding box center [33, 225] width 22 height 18
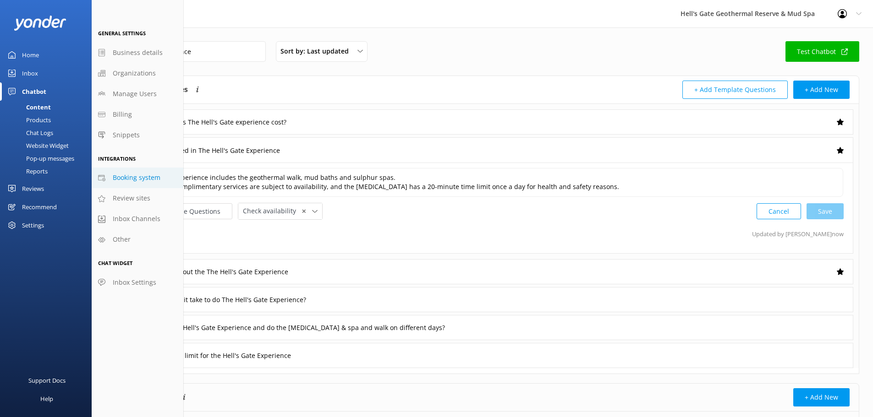
click at [116, 180] on span "Booking system" at bounding box center [137, 178] width 48 height 10
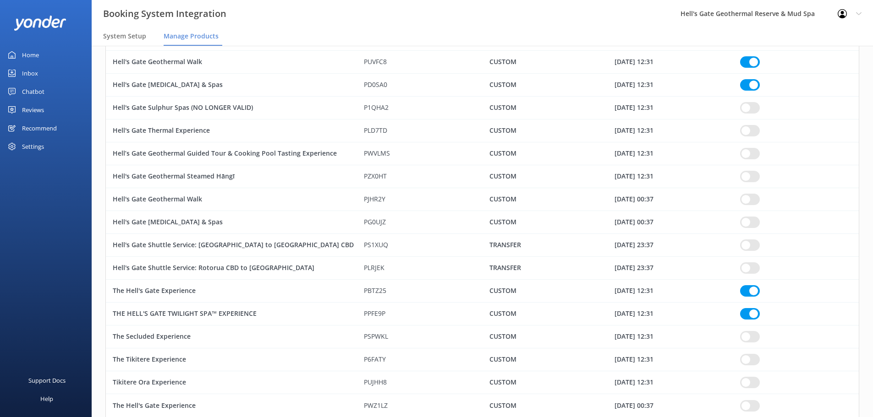
scroll to position [455, 0]
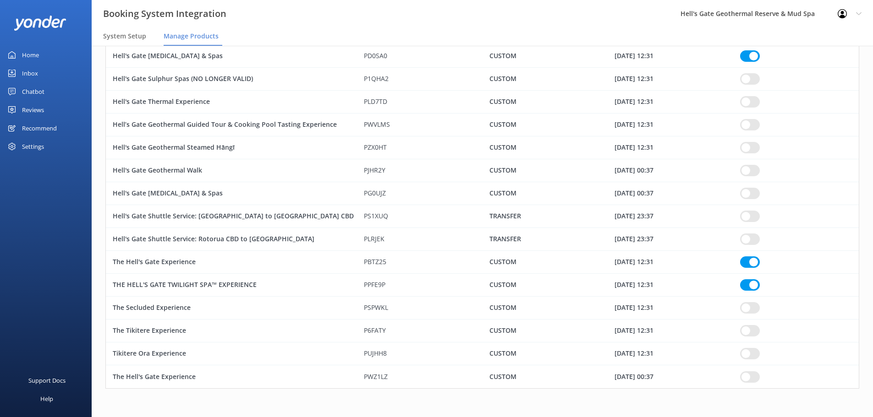
drag, startPoint x: 872, startPoint y: 266, endPoint x: 863, endPoint y: 109, distance: 157.4
drag, startPoint x: 873, startPoint y: 235, endPoint x: 875, endPoint y: 224, distance: 11.2
click at [180, 283] on div "THE HELL'S GATE TWILIGHT SPA™ EXPERIENCE" at bounding box center [231, 285] width 251 height 23
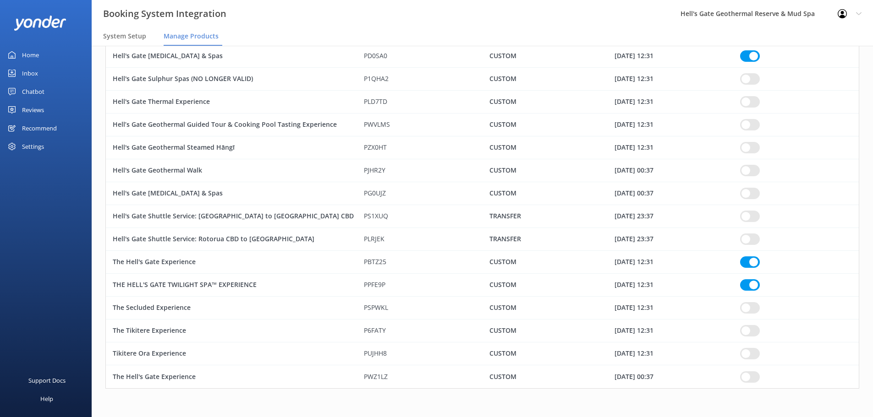
checkbox input "true"
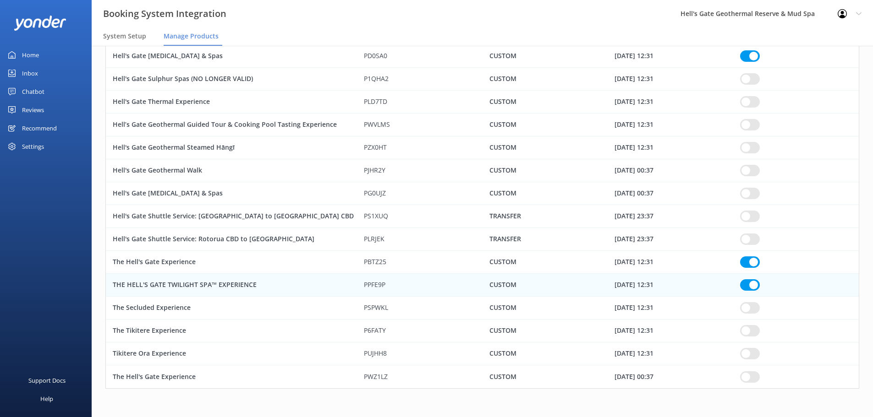
click at [388, 283] on div "PPFE9P" at bounding box center [420, 285] width 126 height 23
checkbox input "true"
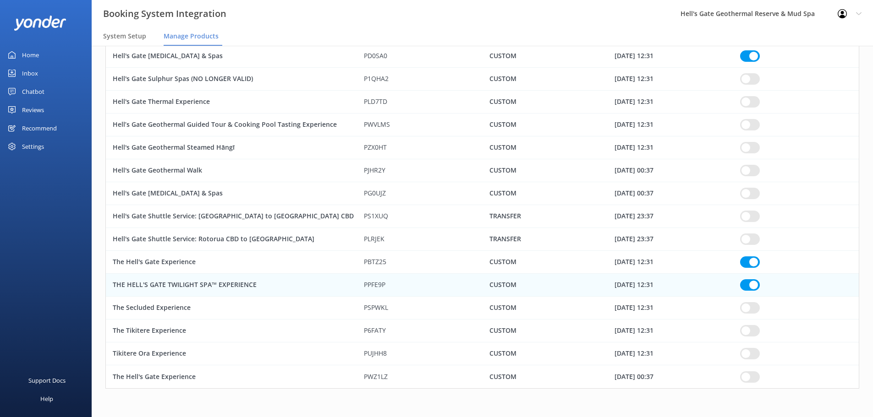
click at [524, 280] on div "CUSTOM" at bounding box center [545, 285] width 126 height 23
checkbox input "true"
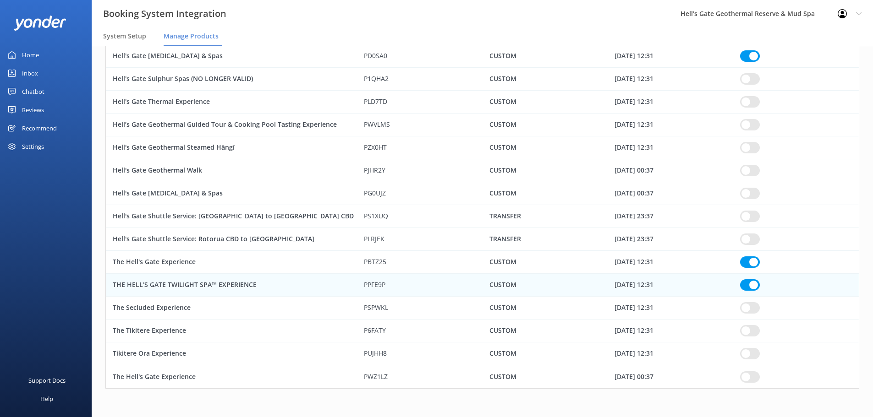
click at [597, 280] on div "CUSTOM" at bounding box center [545, 285] width 126 height 23
checkbox input "true"
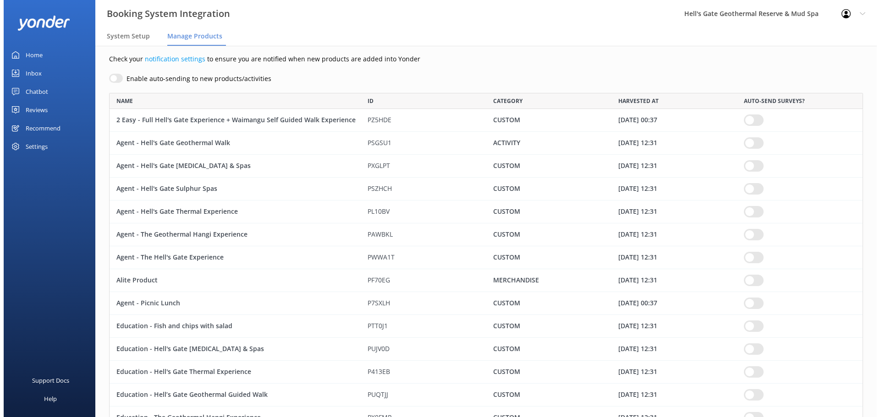
scroll to position [0, 0]
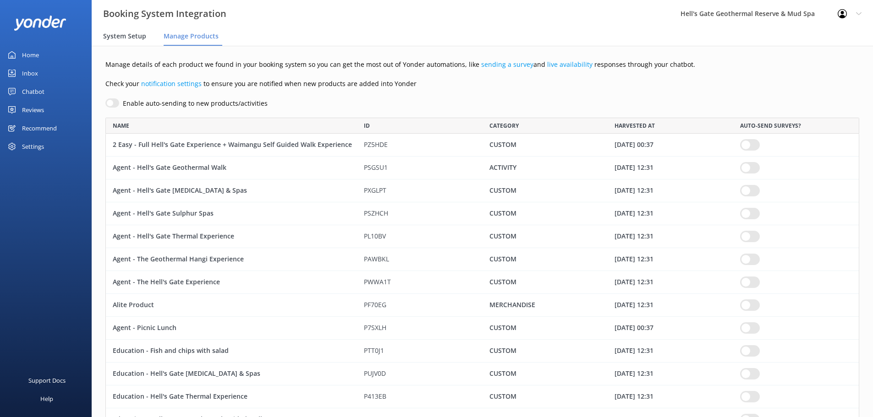
click at [118, 43] on div "System Setup" at bounding box center [126, 36] width 47 height 18
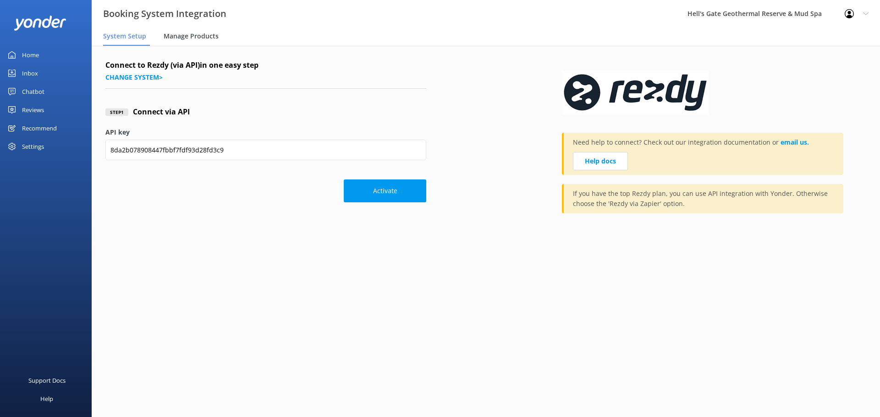
click at [186, 37] on span "Manage Products" at bounding box center [191, 36] width 55 height 9
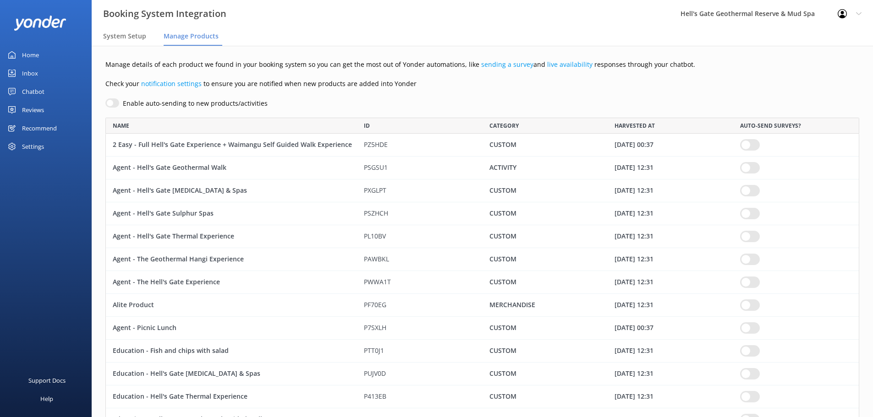
scroll to position [720, 747]
click at [33, 143] on div "Settings" at bounding box center [33, 146] width 22 height 18
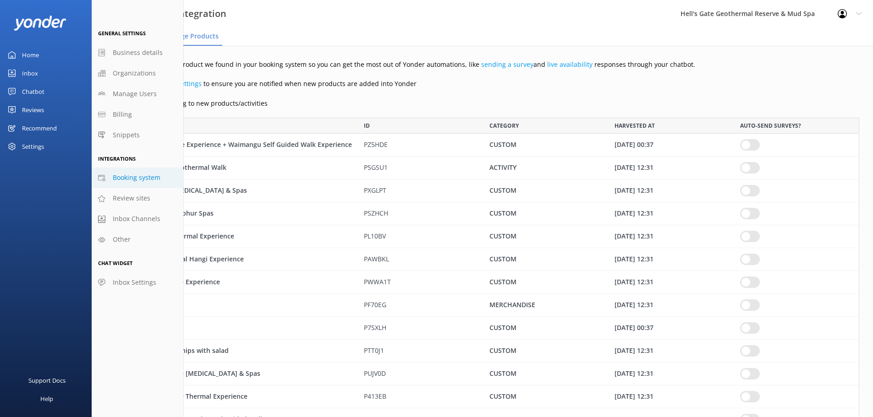
click at [28, 53] on div "Home" at bounding box center [30, 55] width 17 height 18
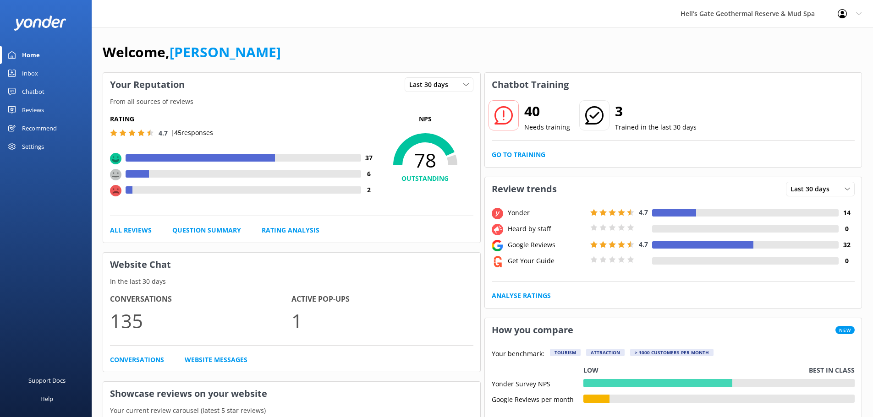
click at [27, 75] on div "Inbox" at bounding box center [30, 73] width 16 height 18
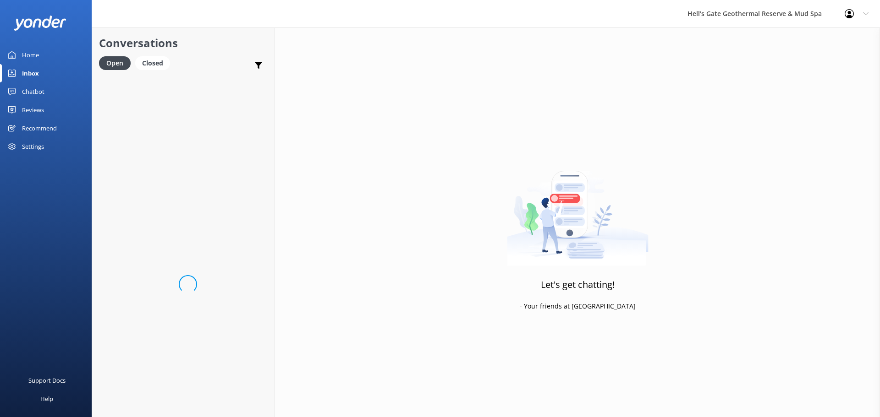
click at [29, 90] on div "Chatbot" at bounding box center [33, 91] width 22 height 18
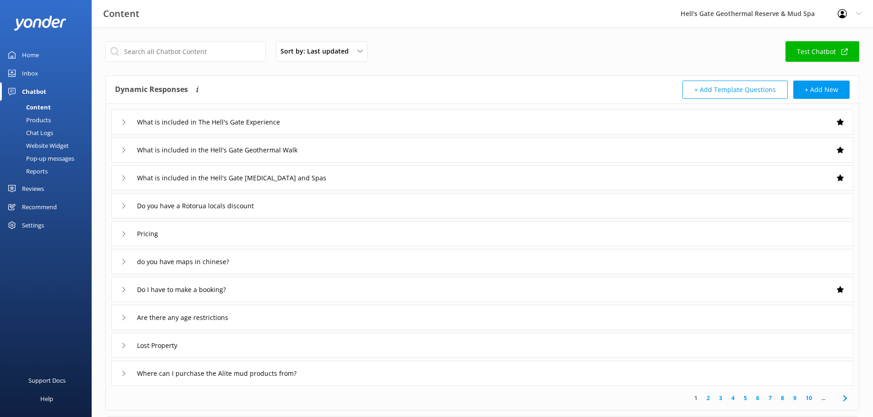
click at [41, 126] on div "Chat Logs" at bounding box center [29, 132] width 48 height 13
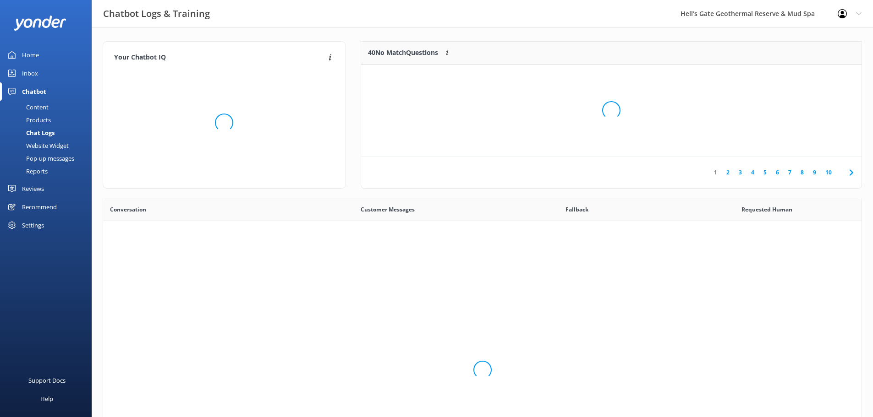
scroll to position [314, 751]
click at [40, 121] on div "Products" at bounding box center [27, 120] width 45 height 13
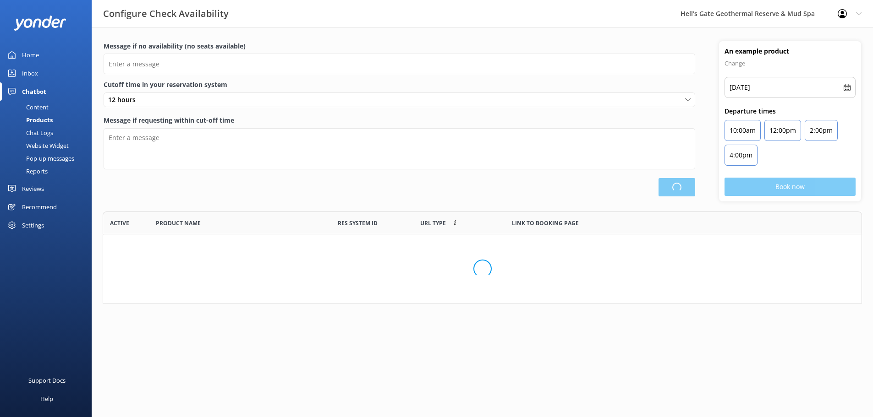
scroll to position [85, 752]
type input "There are no seats available, please check an alternative day"
type textarea "Our online booking system closes {hours} prior to departure. Please contact us …"
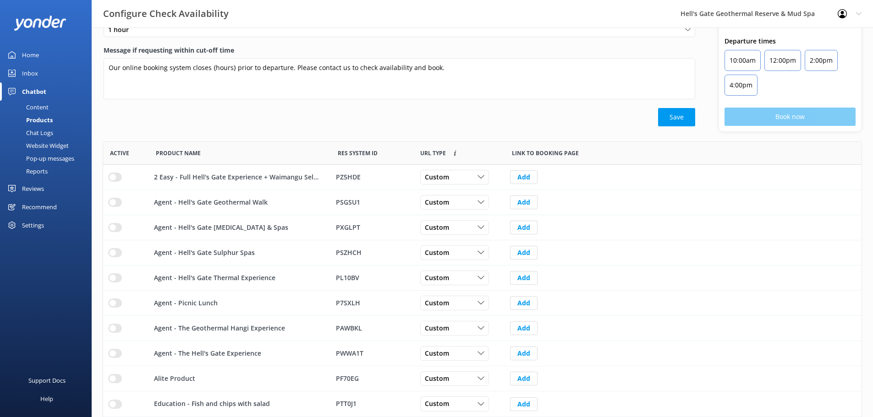
scroll to position [102, 0]
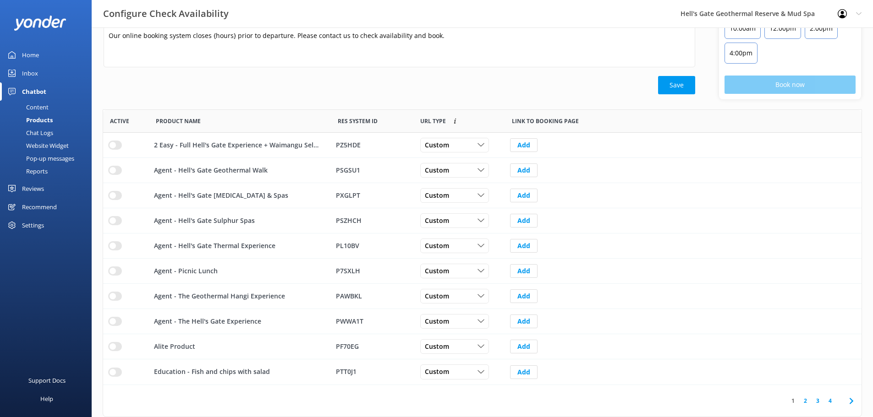
click at [854, 402] on icon at bounding box center [851, 401] width 11 height 11
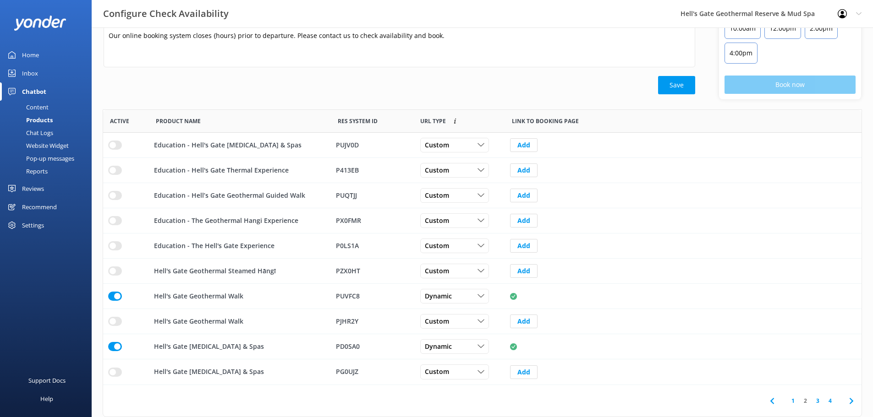
click at [853, 402] on use at bounding box center [851, 401] width 4 height 6
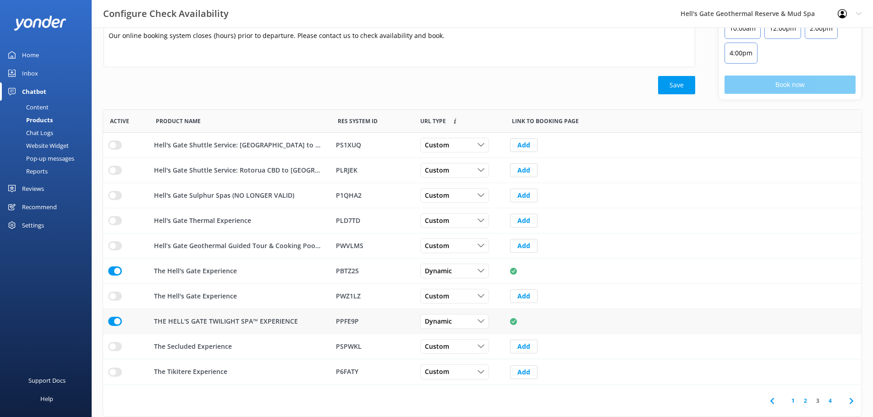
click at [114, 320] on input "row" at bounding box center [115, 321] width 14 height 9
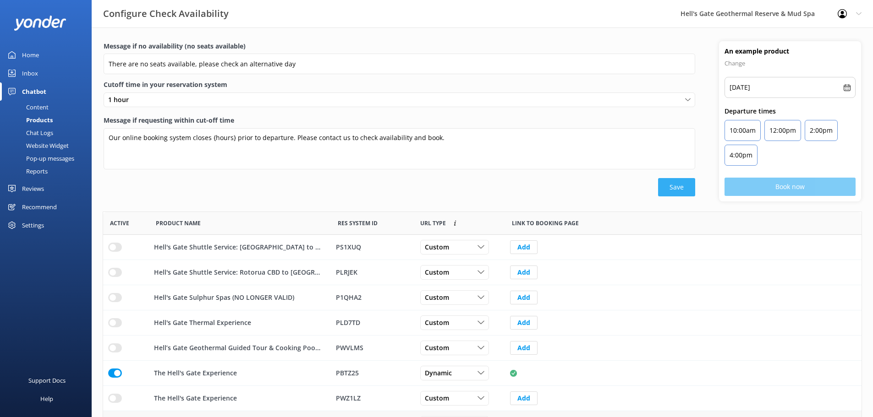
click at [674, 186] on button "Save" at bounding box center [676, 187] width 37 height 18
drag, startPoint x: 29, startPoint y: 52, endPoint x: 22, endPoint y: 54, distance: 7.5
click at [29, 52] on div "Home" at bounding box center [30, 55] width 17 height 18
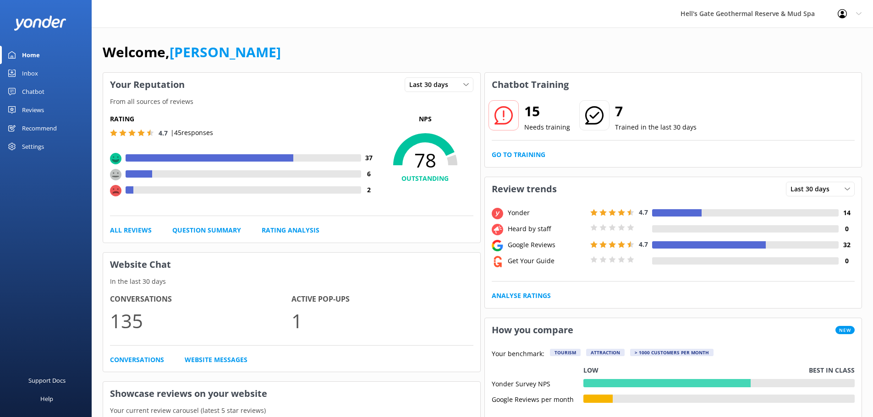
click at [521, 148] on div "15 Needs training 7 Trained in the last 30 days Go to Training" at bounding box center [673, 132] width 377 height 71
click at [520, 152] on link "Go to Training" at bounding box center [519, 155] width 54 height 10
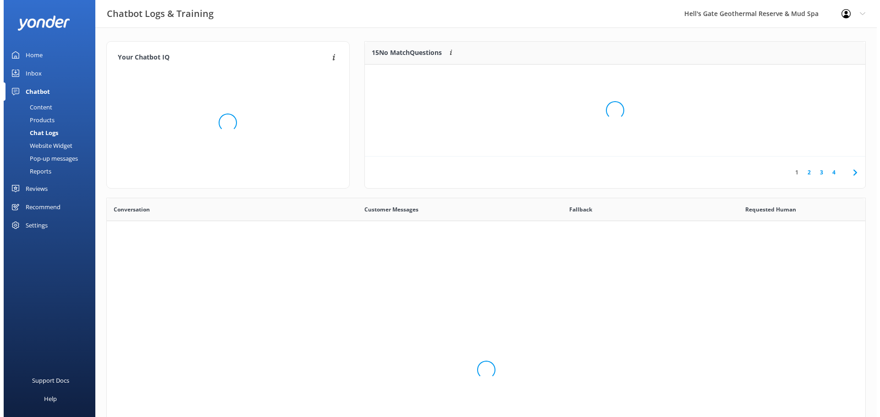
scroll to position [314, 751]
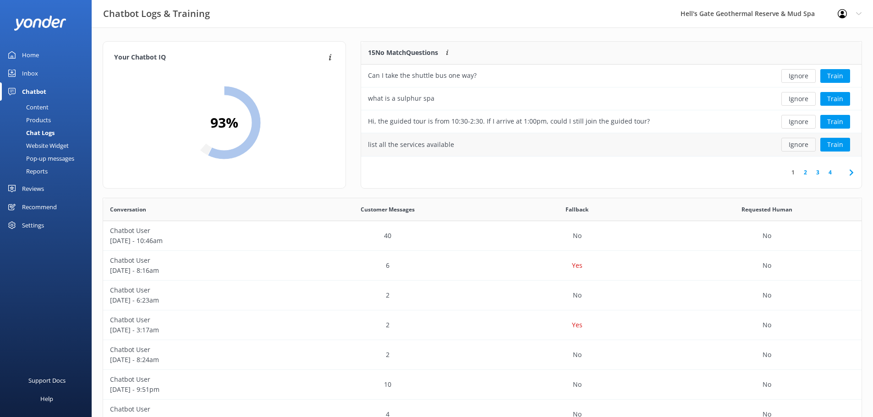
click at [801, 142] on button "Ignore" at bounding box center [798, 145] width 34 height 14
click at [798, 145] on button "Ignore" at bounding box center [798, 145] width 34 height 14
click at [794, 142] on button "Ignore" at bounding box center [798, 145] width 34 height 14
click at [856, 147] on div "Ignore Train" at bounding box center [811, 144] width 102 height 23
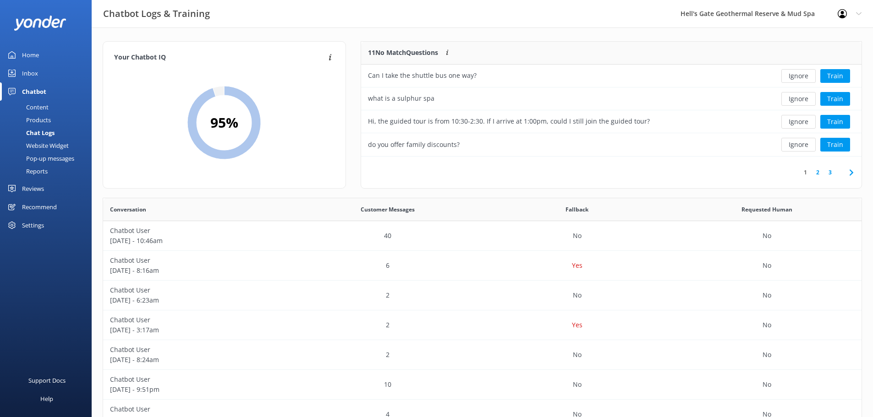
click at [840, 146] on button "Train" at bounding box center [835, 145] width 30 height 14
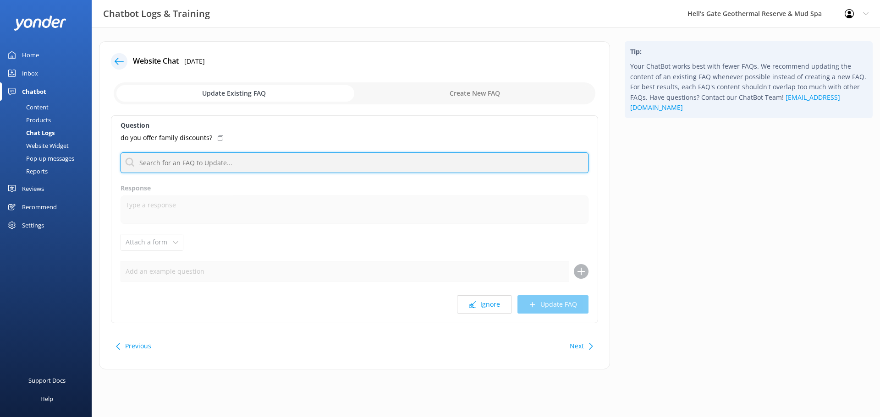
click at [159, 170] on input "text" at bounding box center [354, 163] width 468 height 21
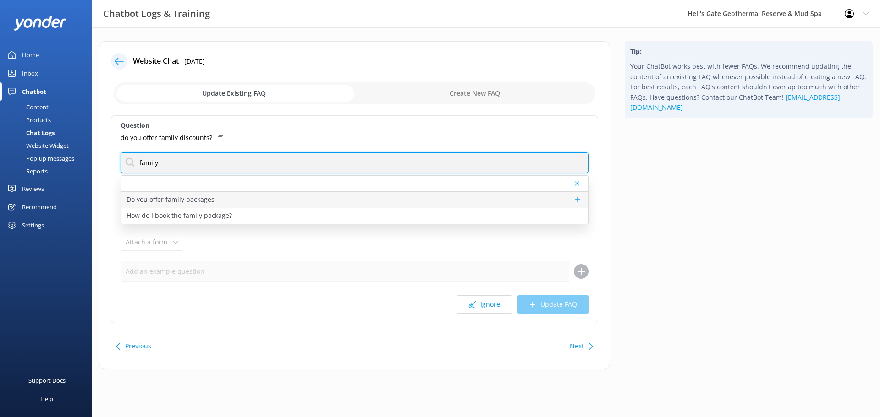
type input "family"
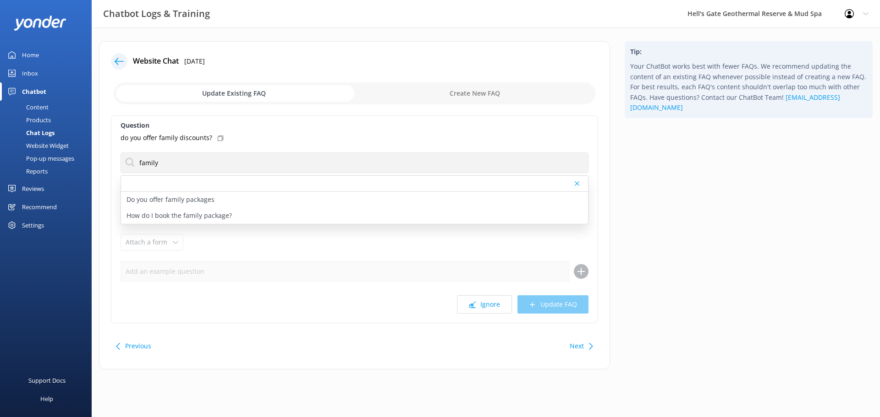
click at [201, 196] on p "Do you offer family packages" at bounding box center [170, 200] width 88 height 10
type textarea "Our family package includes two adults and between 2 to 4 children, with childr…"
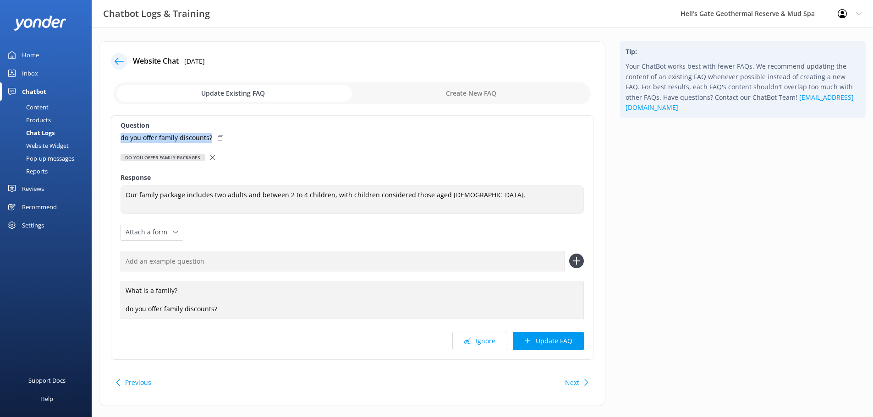
drag, startPoint x: 115, startPoint y: 140, endPoint x: 210, endPoint y: 139, distance: 94.4
click at [210, 139] on div "Question do you offer family discounts? Do you offer family packages Do you off…" at bounding box center [352, 237] width 482 height 245
copy p "do you offer family discounts?"
click at [490, 343] on button "Ignore" at bounding box center [479, 341] width 55 height 18
